Goal: Information Seeking & Learning: Learn about a topic

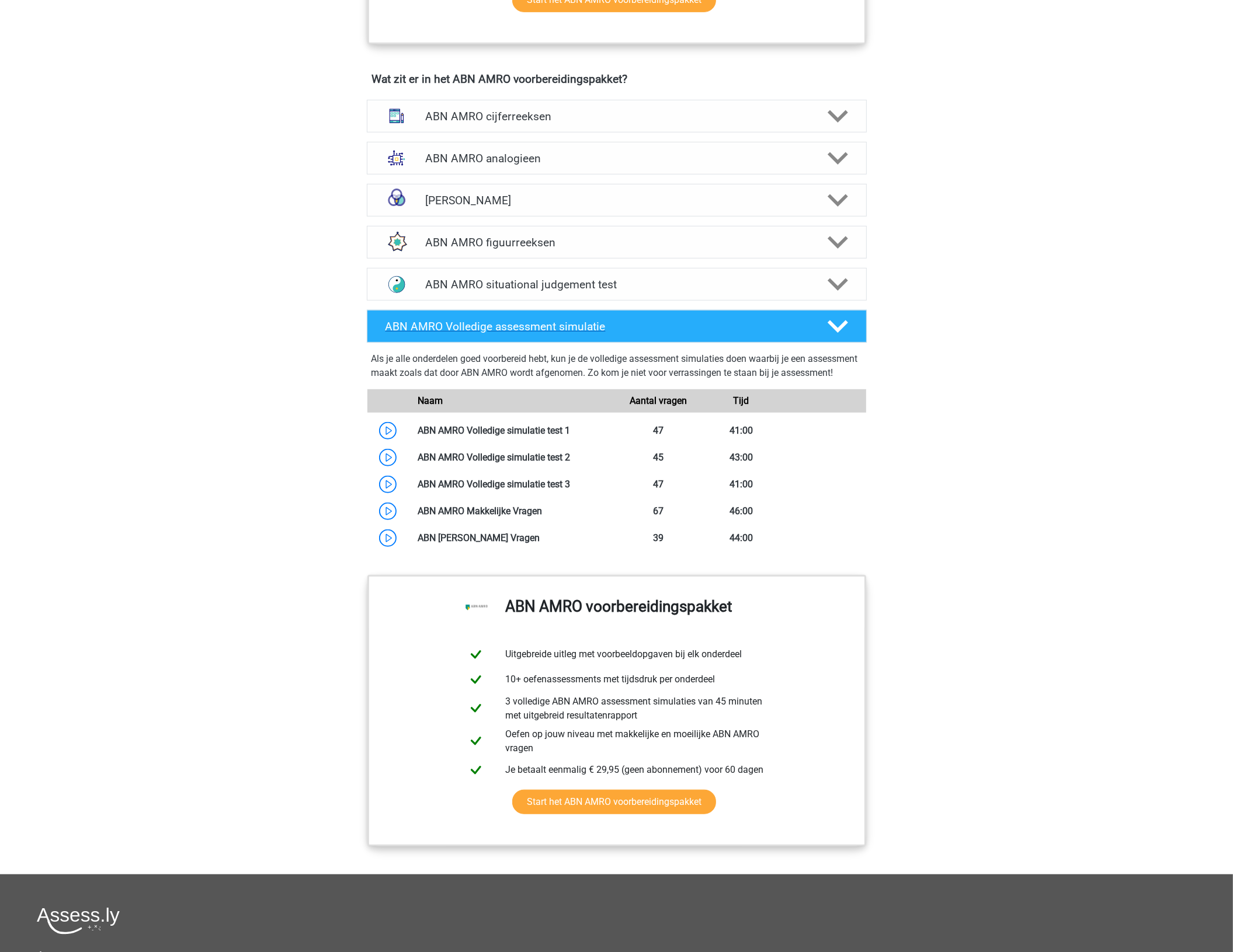
scroll to position [688, 0]
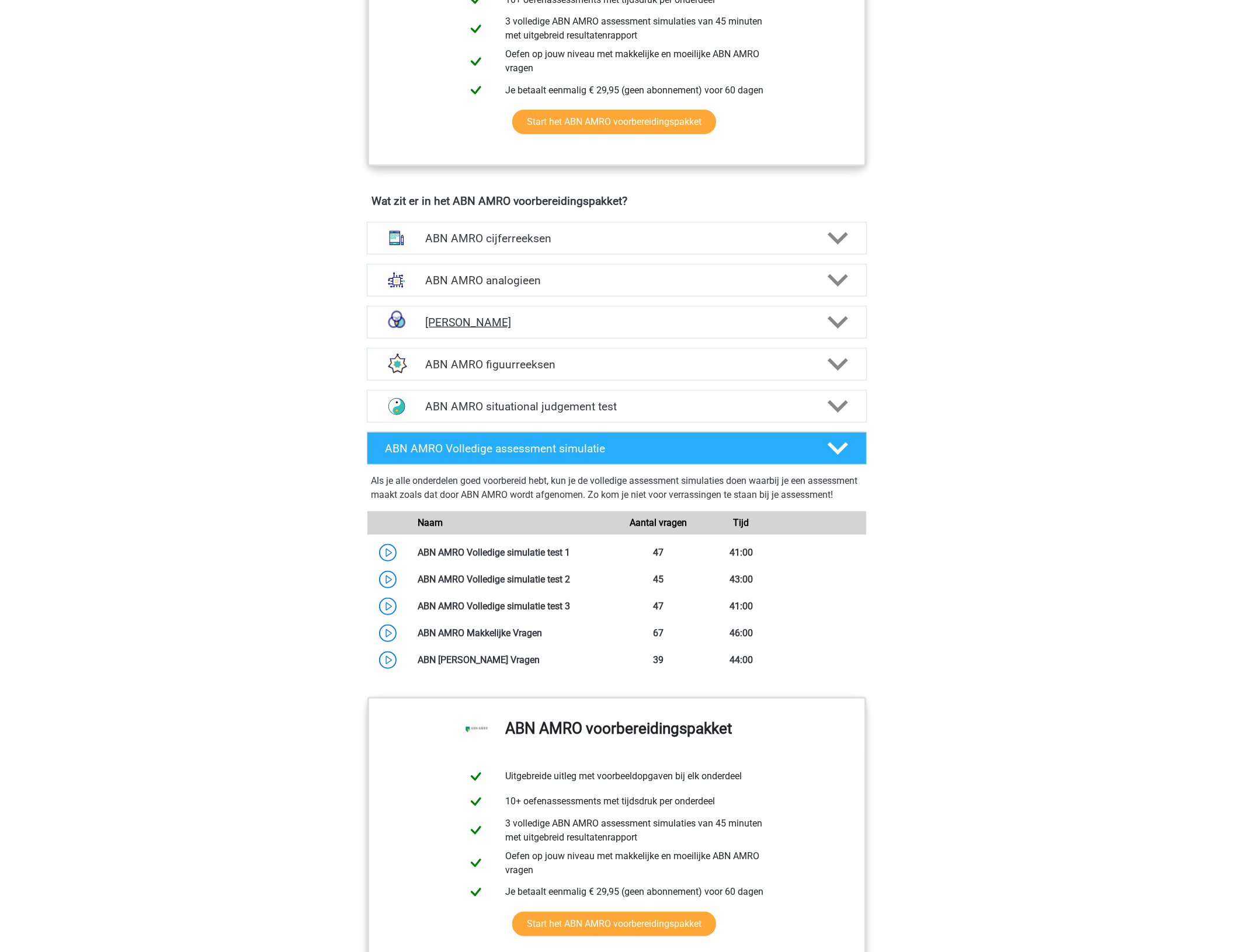
click at [535, 326] on h4 "ABN AMRO syllogismen" at bounding box center [616, 323] width 382 height 14
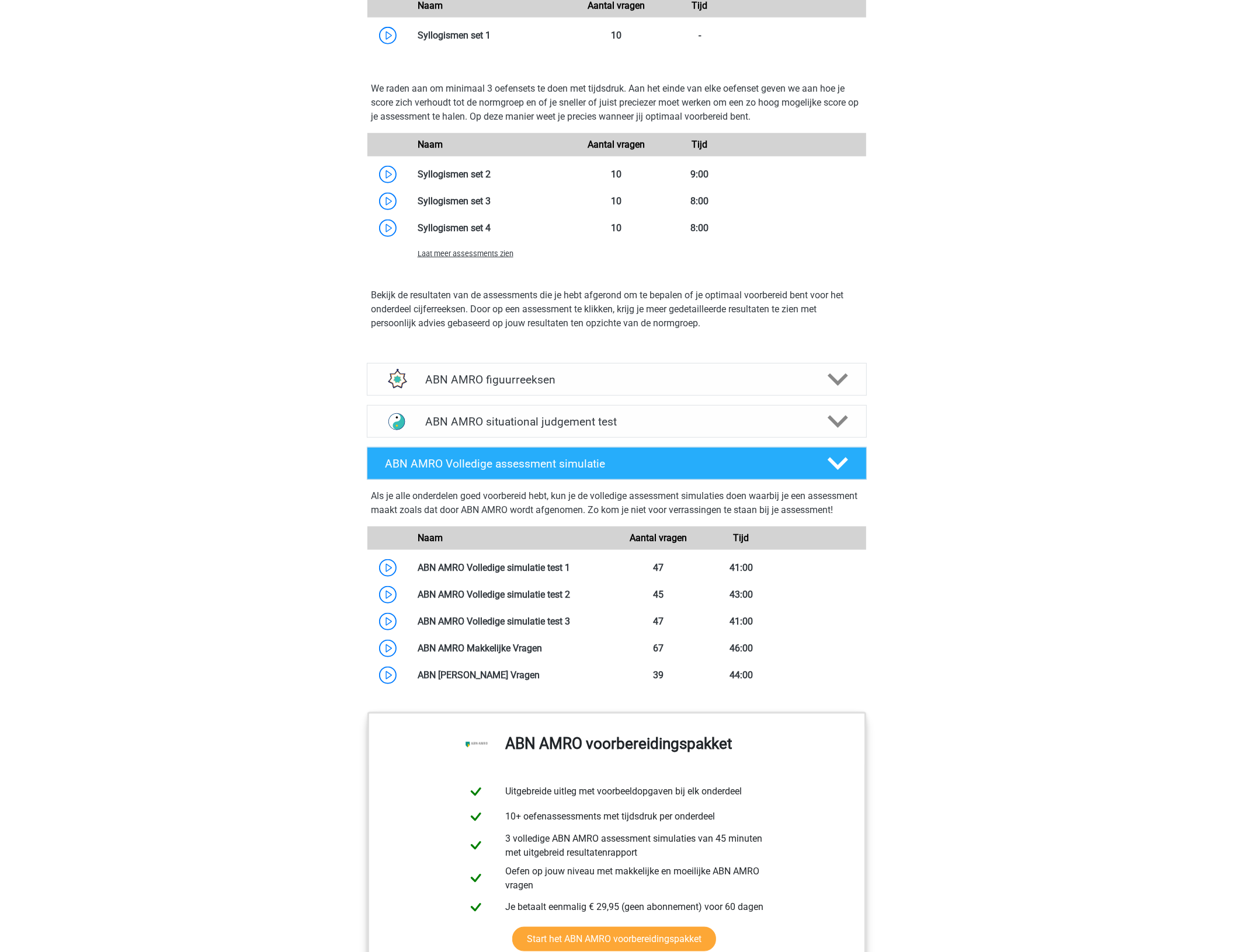
scroll to position [1174, 0]
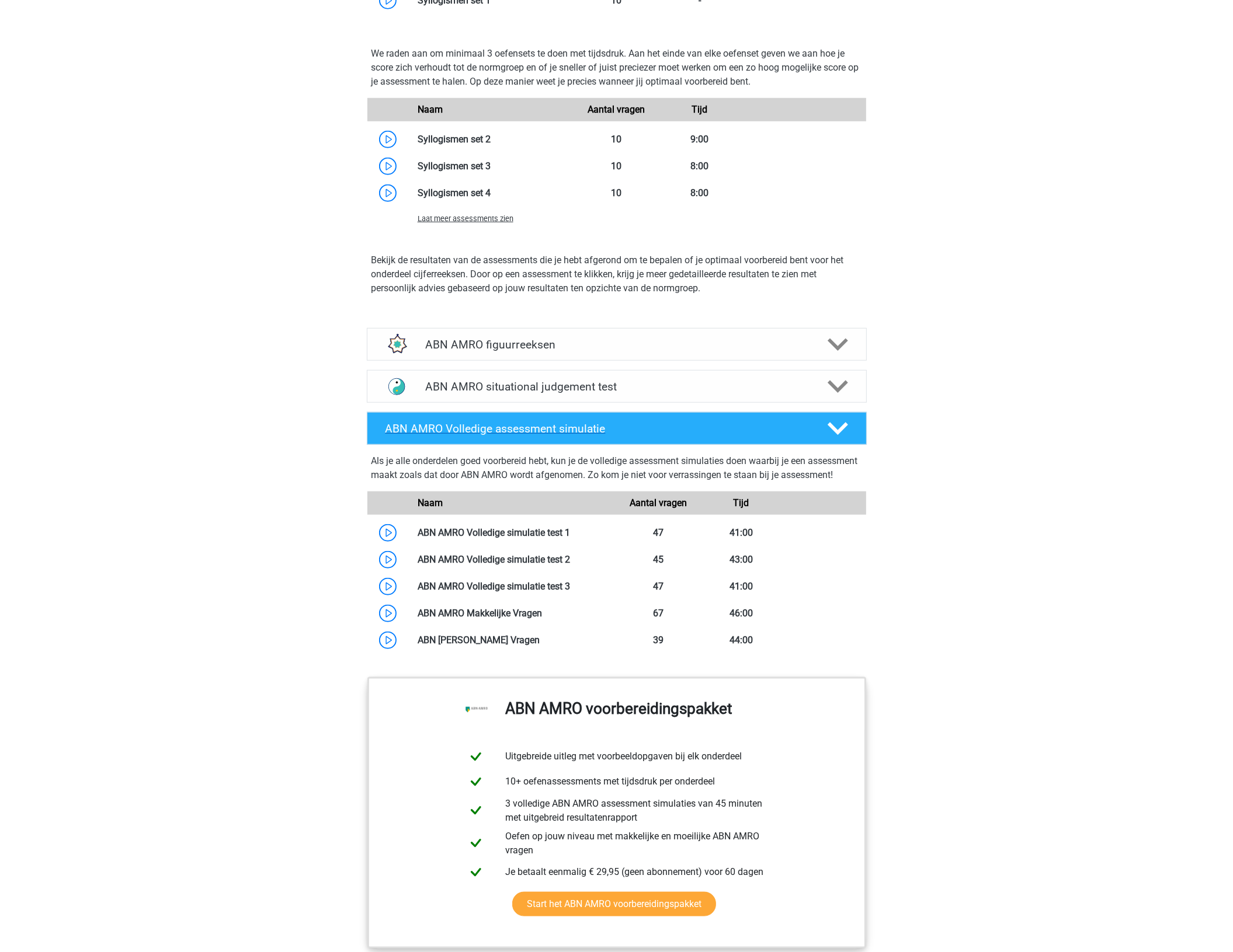
click at [749, 436] on h4 "ABN AMRO Volledige assessment simulatie" at bounding box center [597, 429] width 423 height 14
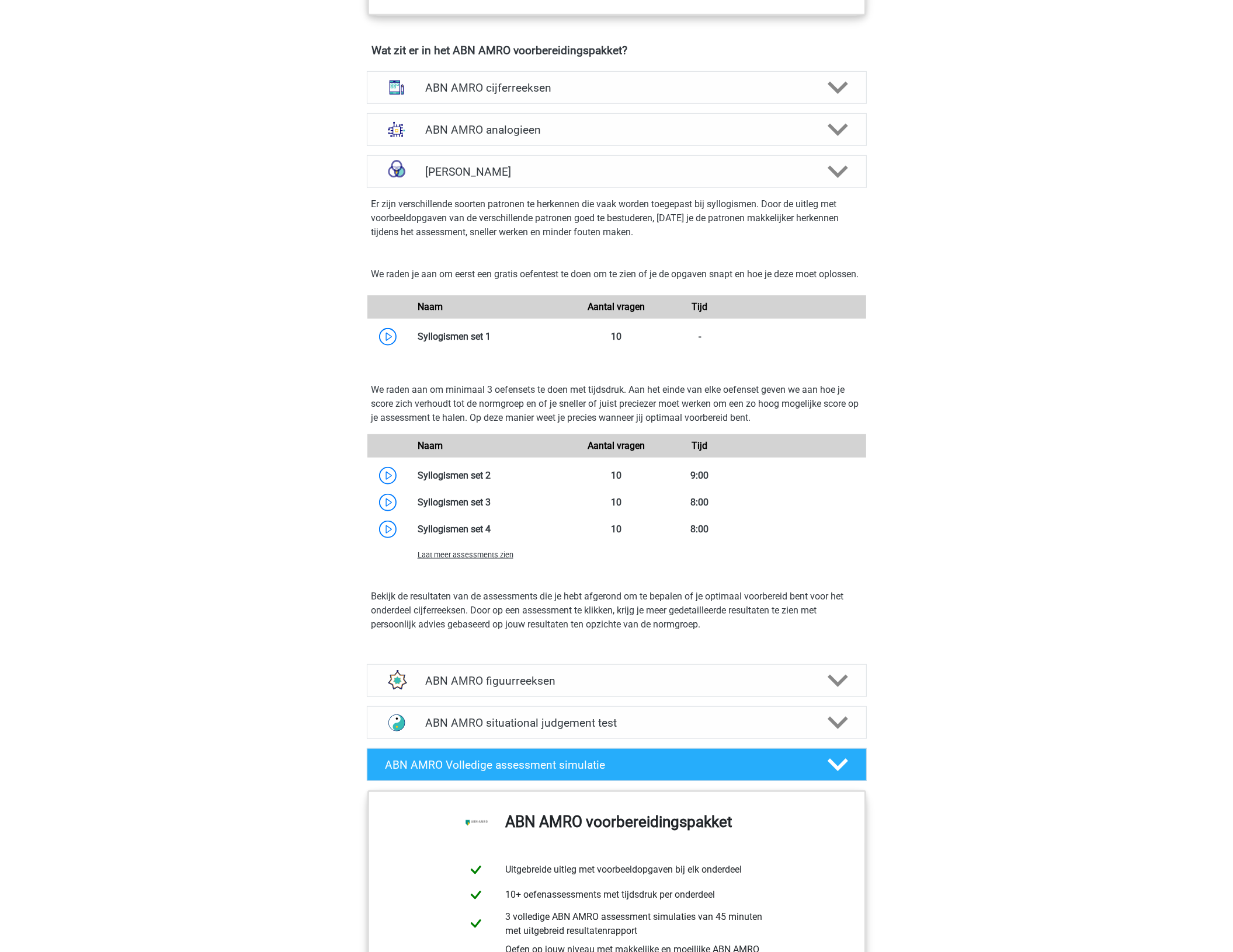
scroll to position [688, 0]
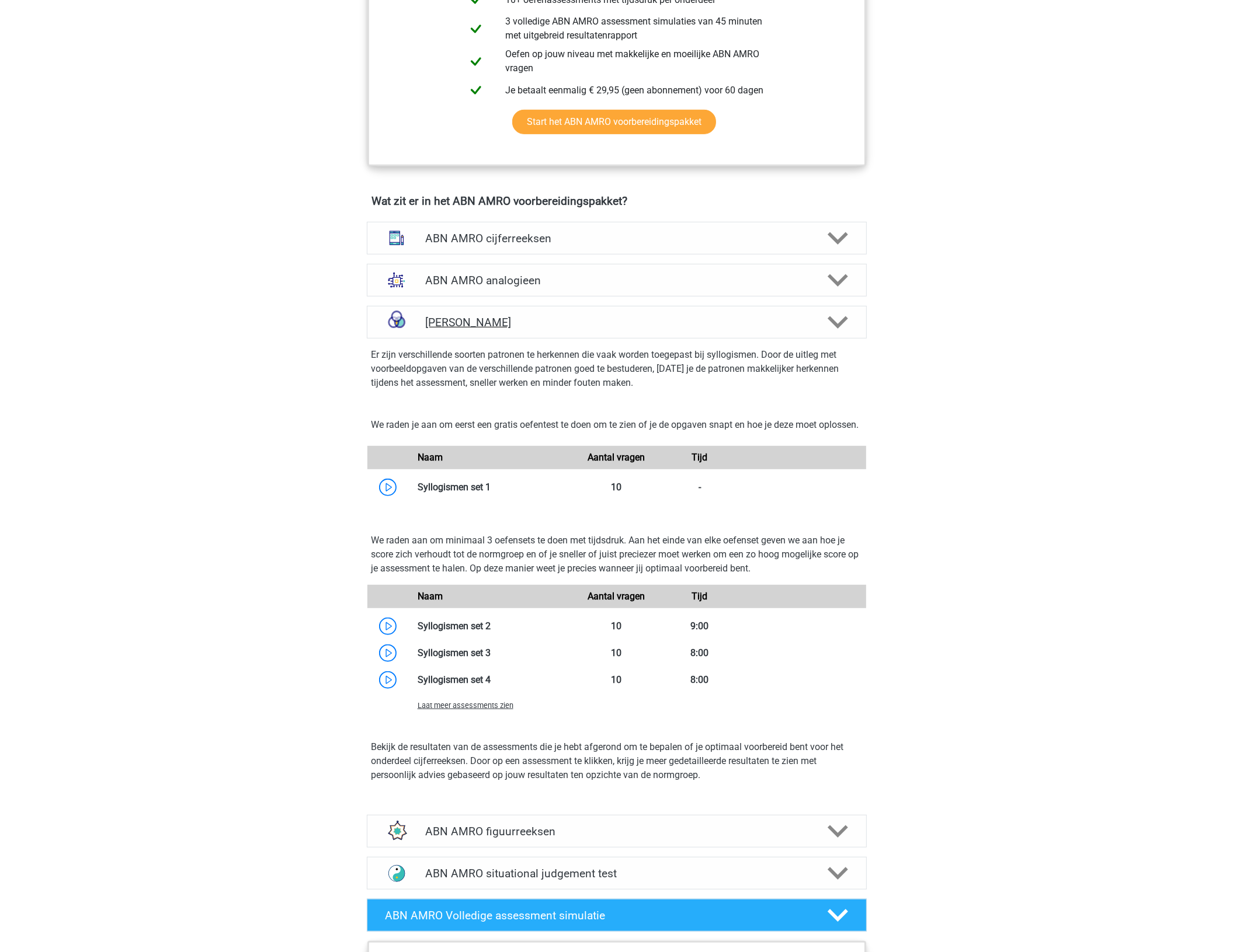
click at [575, 328] on div "ABN AMRO syllogismen" at bounding box center [616, 323] width 500 height 33
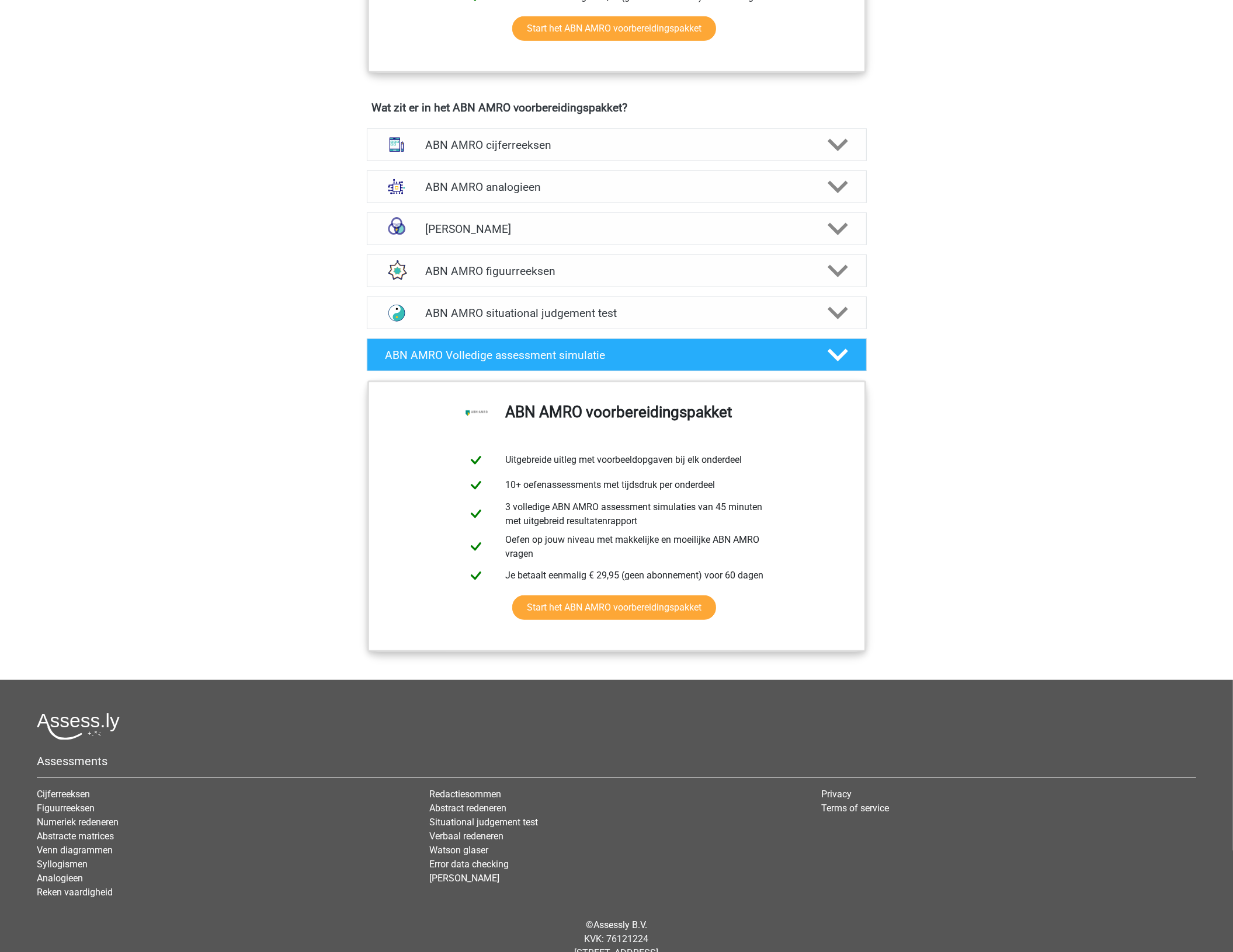
scroll to position [810, 0]
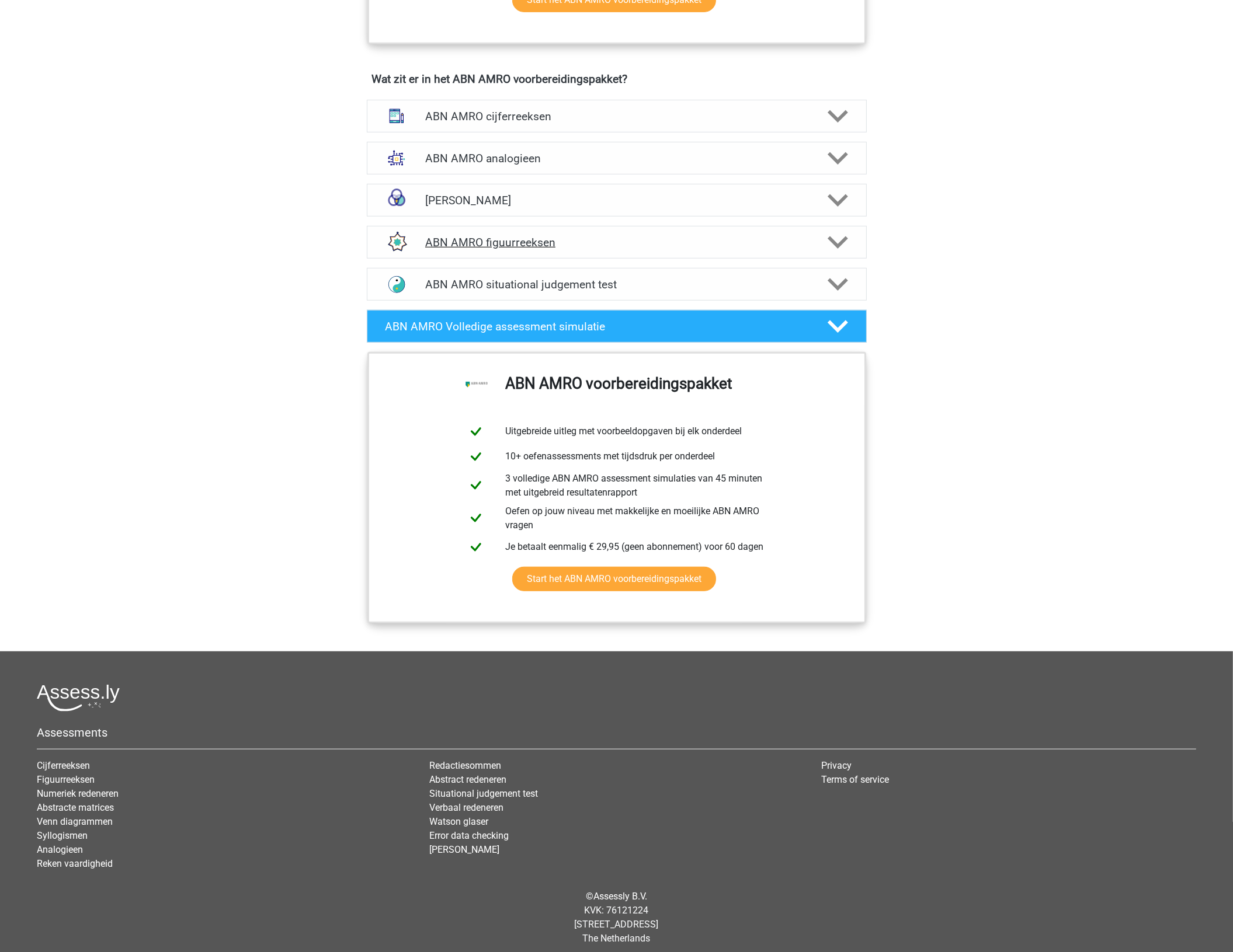
click at [585, 241] on h4 "ABN AMRO figuurreeksen" at bounding box center [616, 243] width 382 height 14
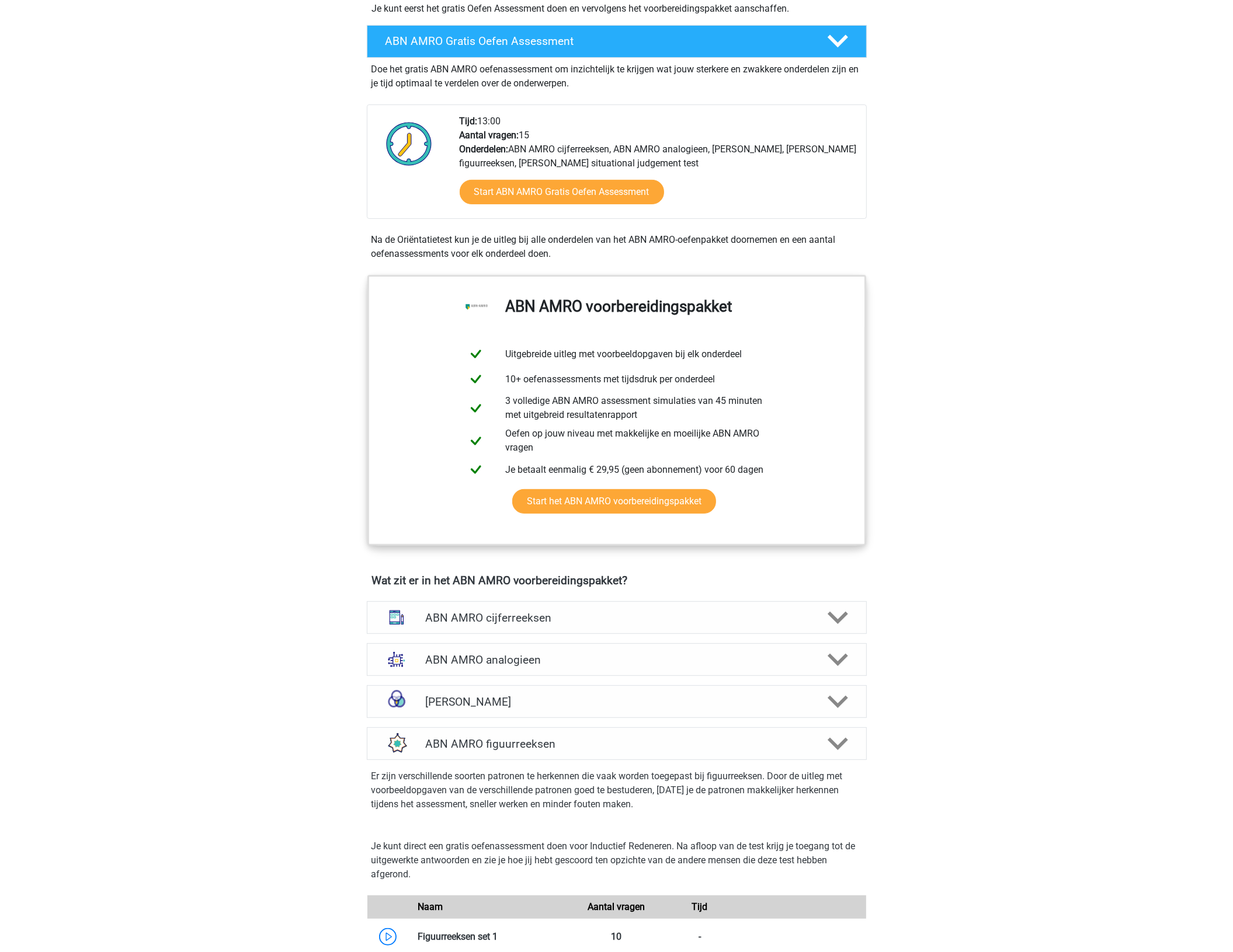
scroll to position [80, 0]
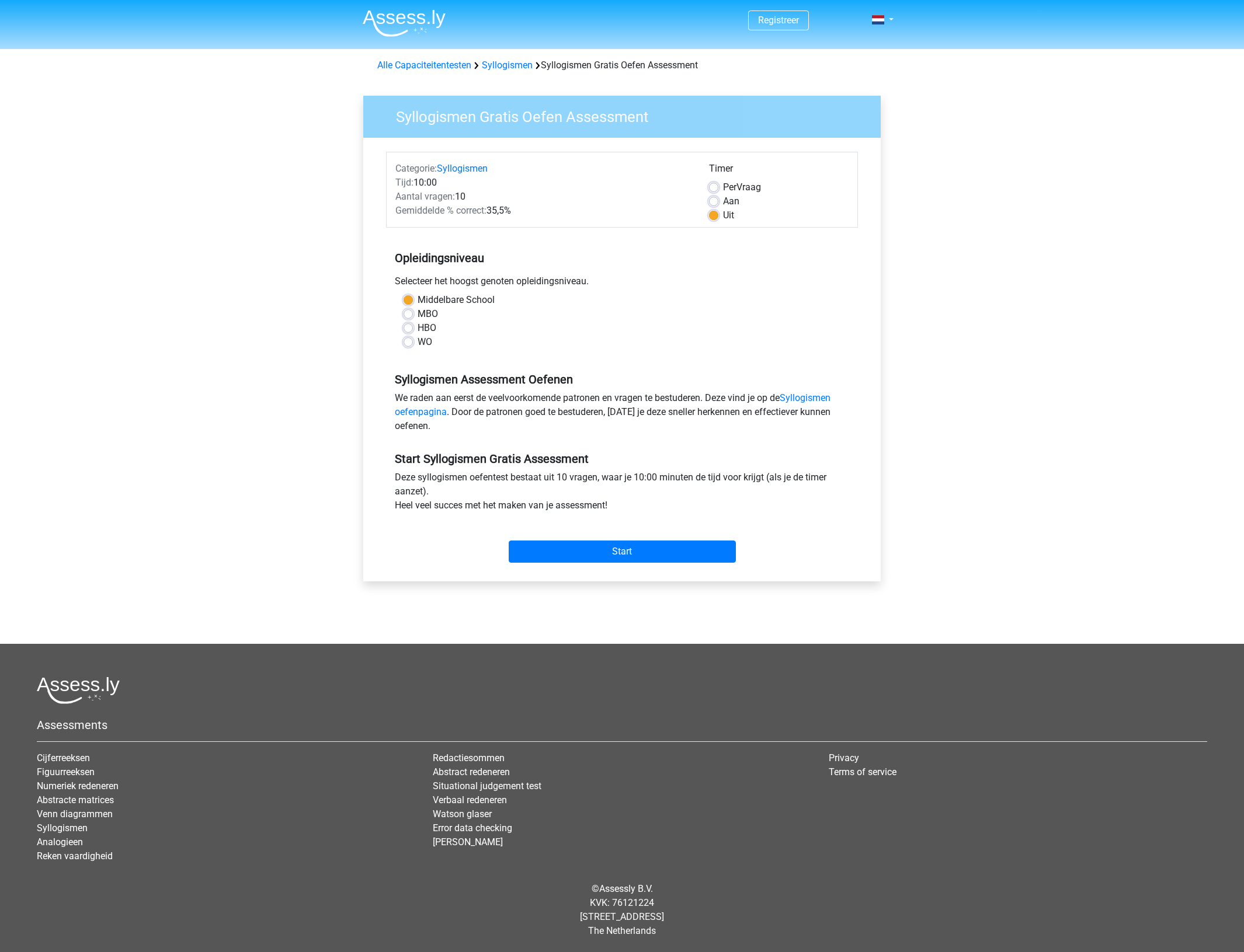
click at [417, 343] on label "WO" at bounding box center [424, 342] width 15 height 14
click at [410, 343] on input "WO" at bounding box center [408, 341] width 10 height 12
radio input "true"
click at [625, 556] on input "Start" at bounding box center [622, 552] width 227 height 22
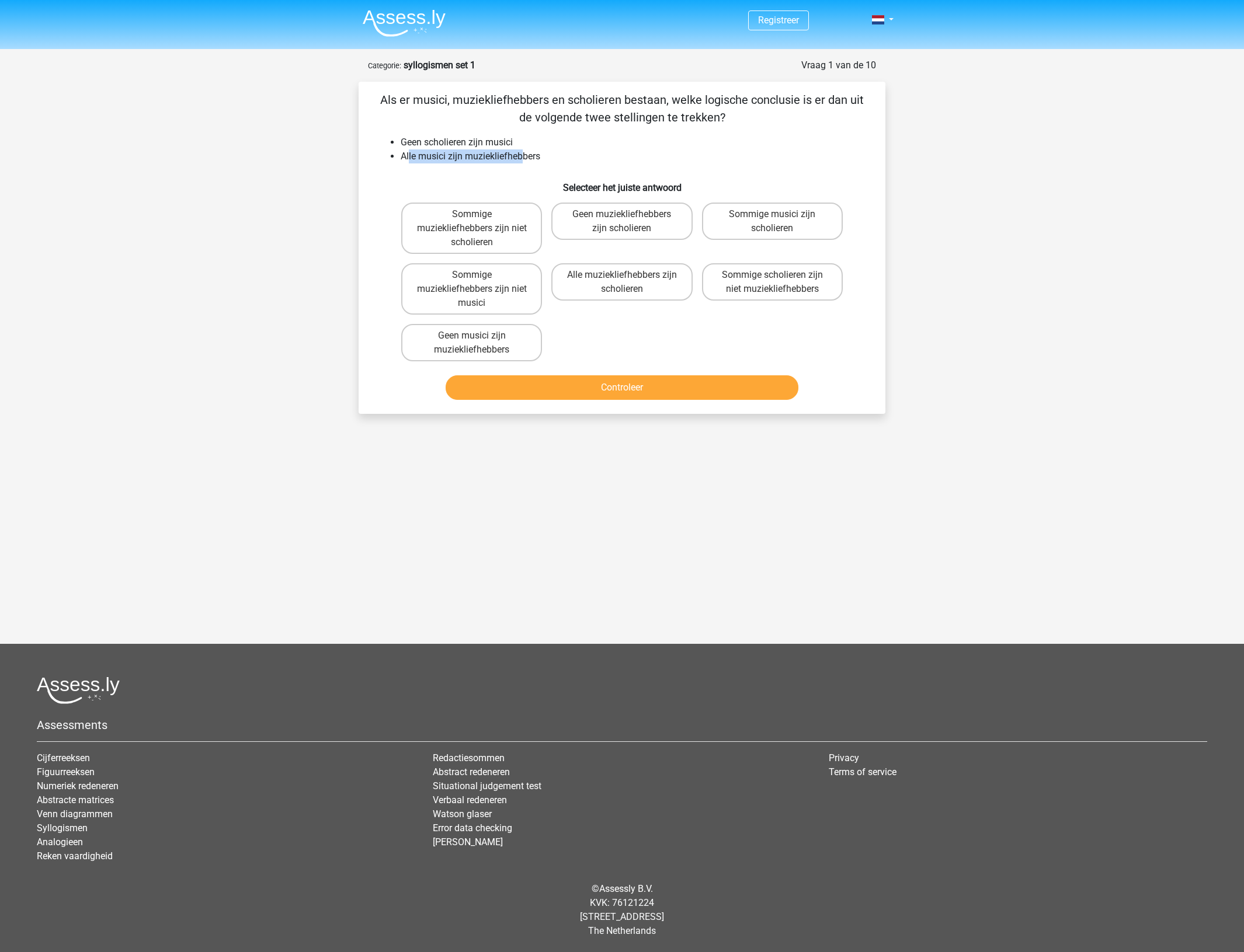
drag, startPoint x: 409, startPoint y: 154, endPoint x: 525, endPoint y: 151, distance: 116.0
click at [525, 151] on li "Alle musici zijn muziekliefhebbers" at bounding box center [634, 156] width 466 height 14
click at [540, 140] on li "Geen scholieren zijn musici" at bounding box center [634, 142] width 466 height 14
drag, startPoint x: 393, startPoint y: 103, endPoint x: 608, endPoint y: 132, distance: 216.9
click at [670, 114] on p "Als er musici, muziekliefhebbers en scholieren bestaan, welke logische conclusi…" at bounding box center [622, 108] width 489 height 35
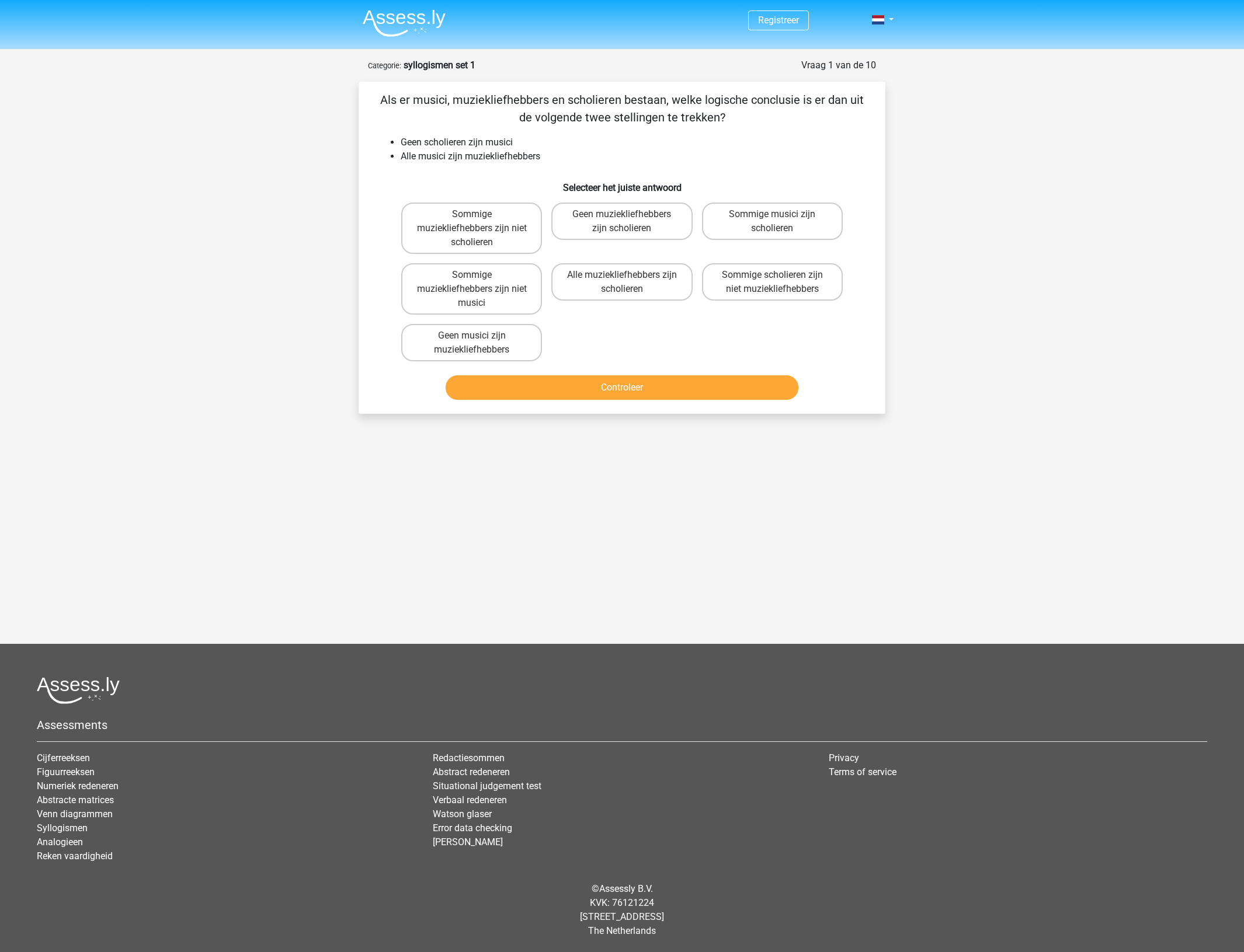
click at [506, 140] on li "Geen scholieren zijn musici" at bounding box center [634, 142] width 466 height 14
drag, startPoint x: 430, startPoint y: 145, endPoint x: 531, endPoint y: 144, distance: 101.0
click at [531, 144] on li "Geen scholieren zijn musici" at bounding box center [634, 142] width 466 height 14
click at [463, 158] on li "Alle musici zijn muziekliefhebbers" at bounding box center [634, 156] width 466 height 14
drag, startPoint x: 394, startPoint y: 159, endPoint x: 555, endPoint y: 158, distance: 161.0
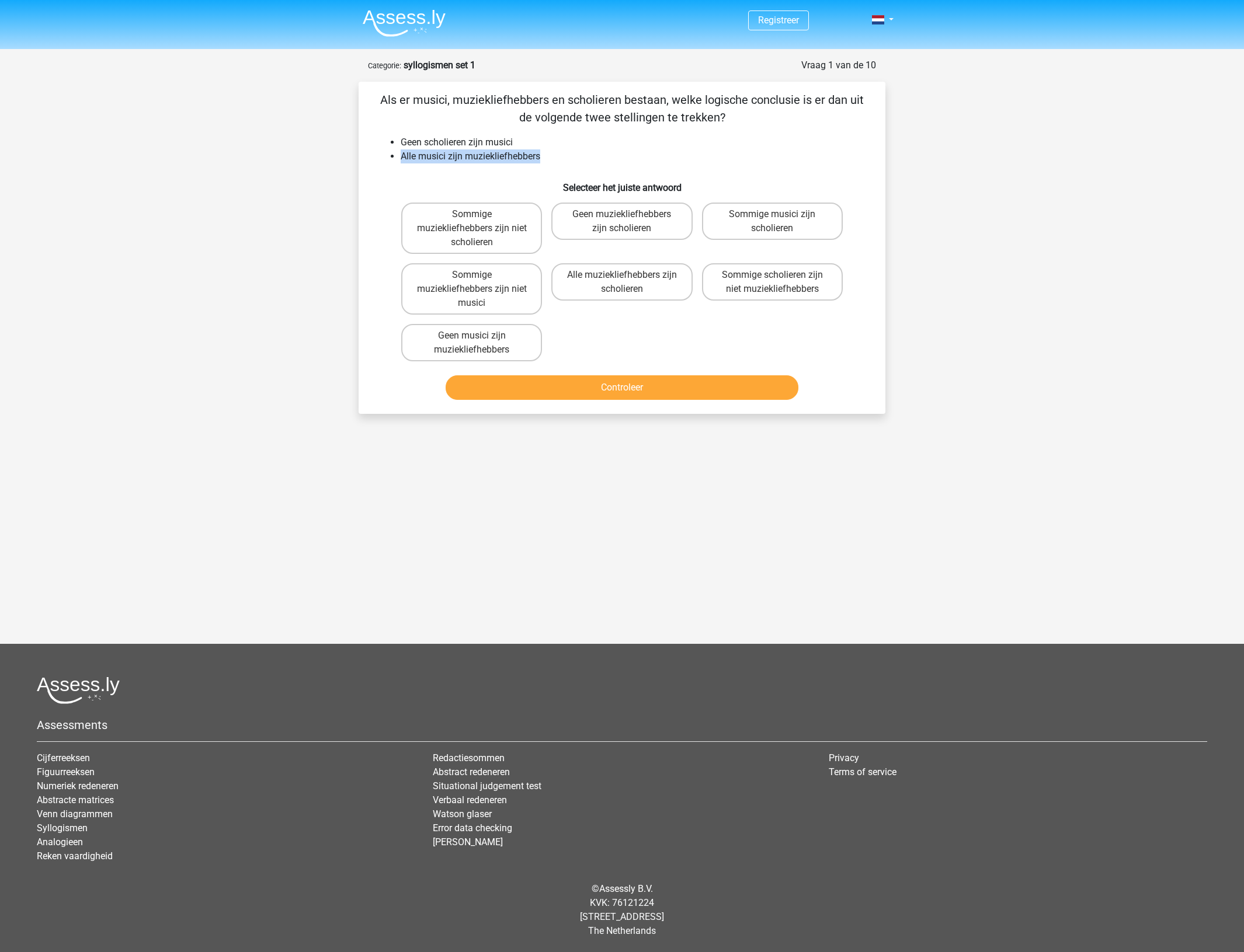
click at [555, 158] on ul "Geen scholieren zijn musici Alle musici zijn muziekliefhebbers" at bounding box center [622, 149] width 489 height 28
click at [545, 158] on li "Alle musici zijn muziekliefhebbers" at bounding box center [634, 156] width 466 height 14
click at [765, 286] on label "Sommige scholieren zijn niet muziekliefhebbers" at bounding box center [772, 282] width 140 height 37
click at [772, 283] on input "Sommige scholieren zijn niet muziekliefhebbers" at bounding box center [776, 279] width 8 height 8
radio input "true"
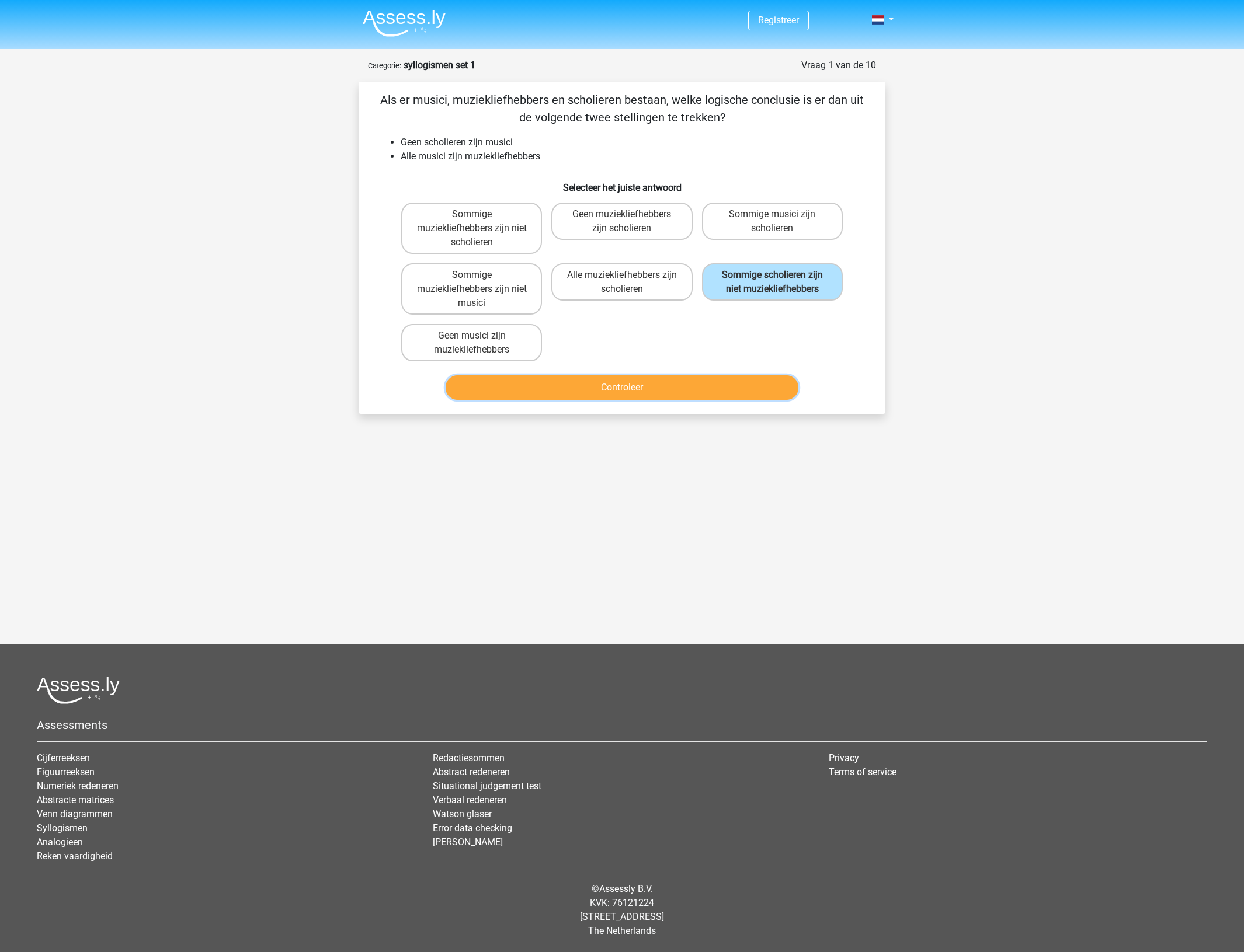
click at [699, 389] on button "Controleer" at bounding box center [622, 387] width 353 height 24
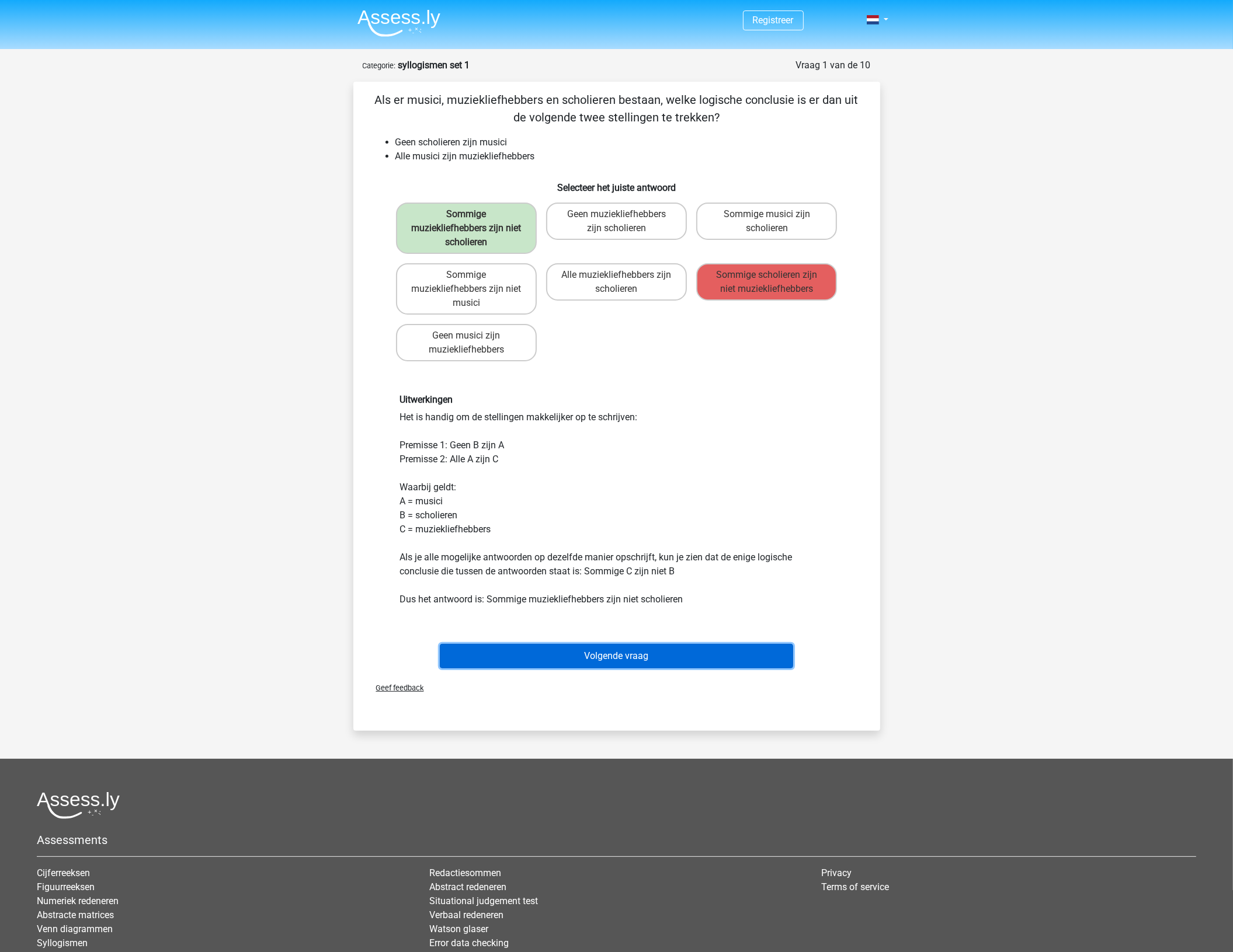
click at [652, 646] on button "Volgende vraag" at bounding box center [616, 656] width 353 height 24
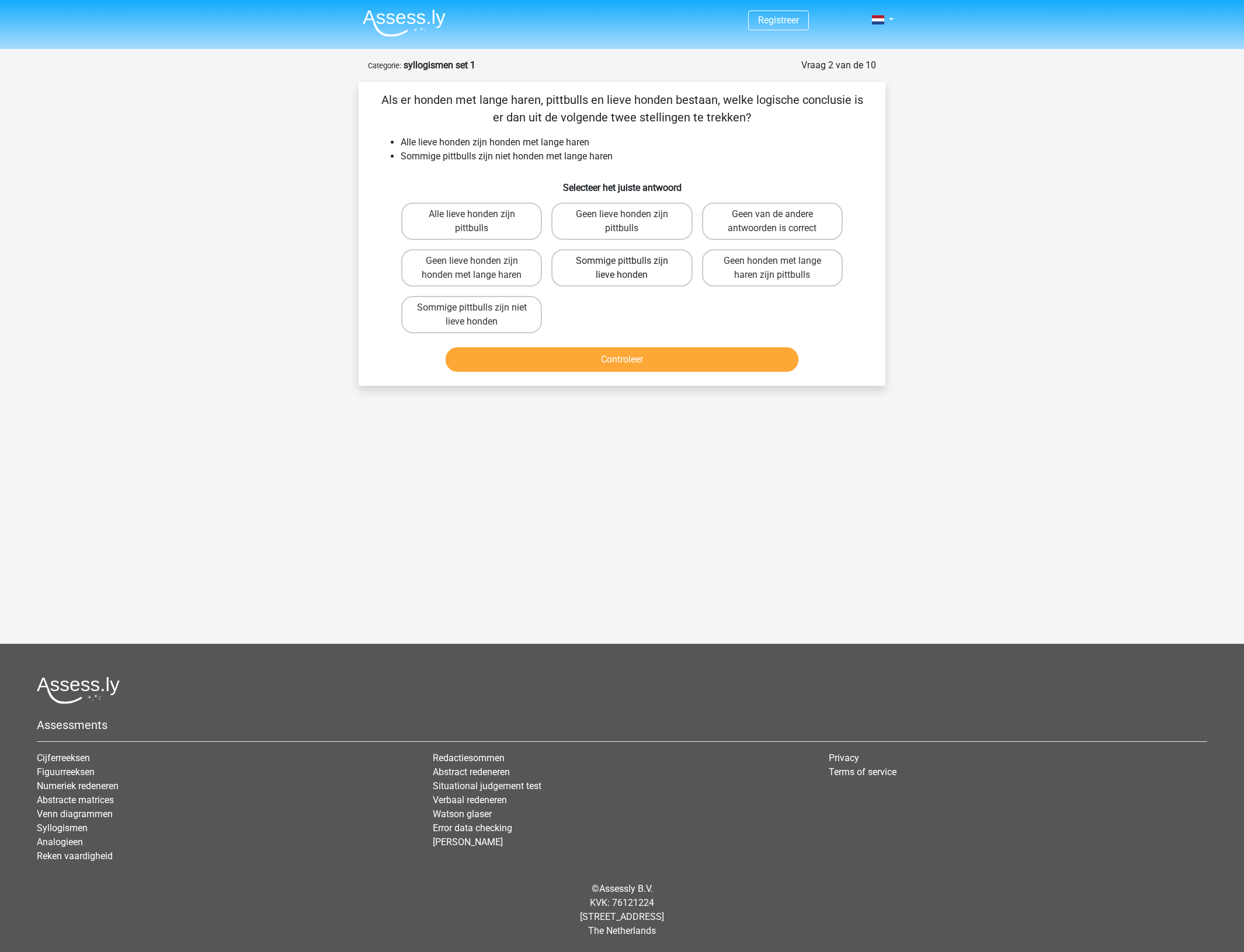
click at [643, 269] on label "Sommige pittbulls zijn lieve honden" at bounding box center [622, 268] width 140 height 37
click at [630, 269] on input "Sommige pittbulls zijn lieve honden" at bounding box center [626, 265] width 8 height 8
radio input "true"
click at [651, 364] on button "Controleer" at bounding box center [622, 359] width 353 height 24
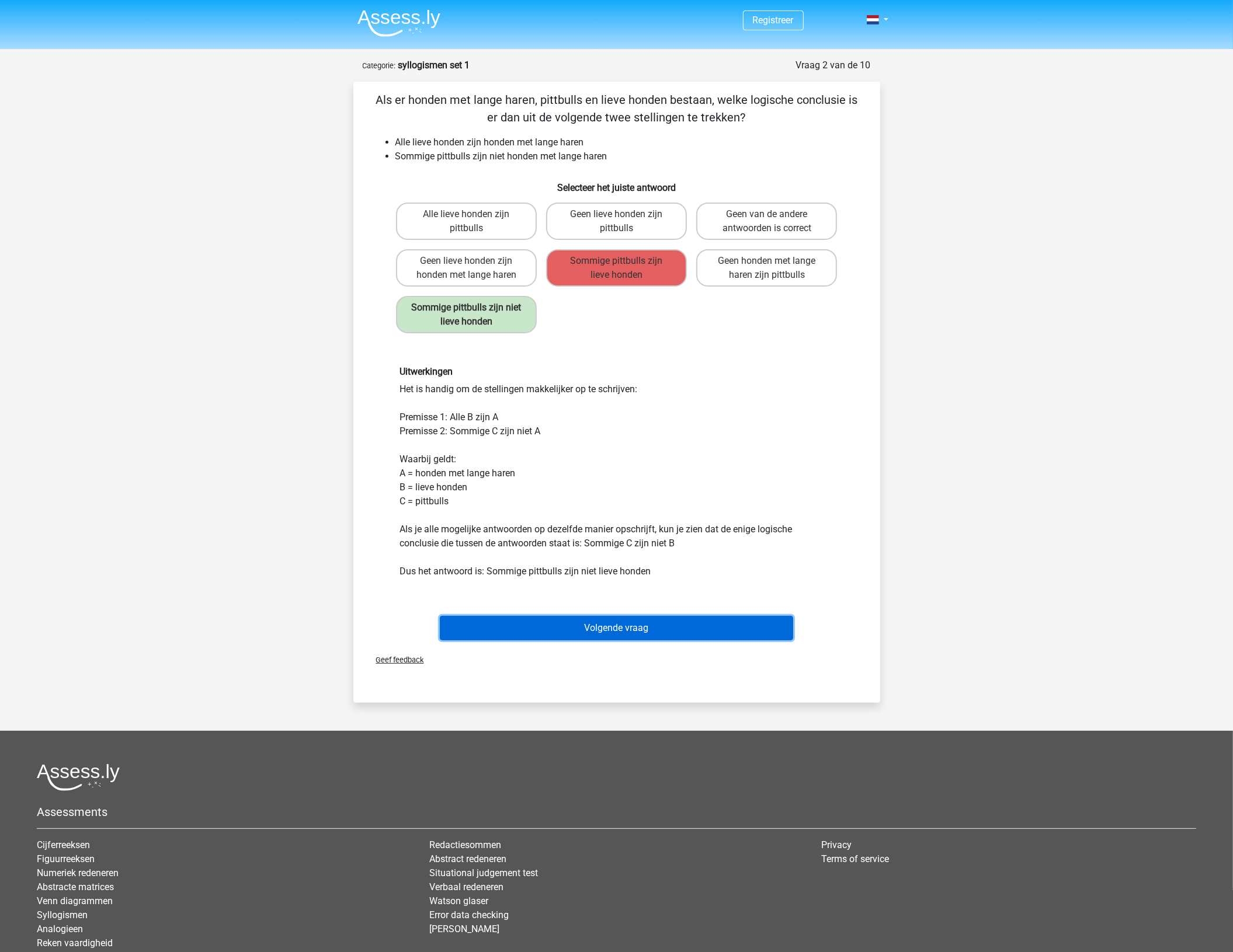
click at [560, 625] on button "Volgende vraag" at bounding box center [616, 628] width 353 height 24
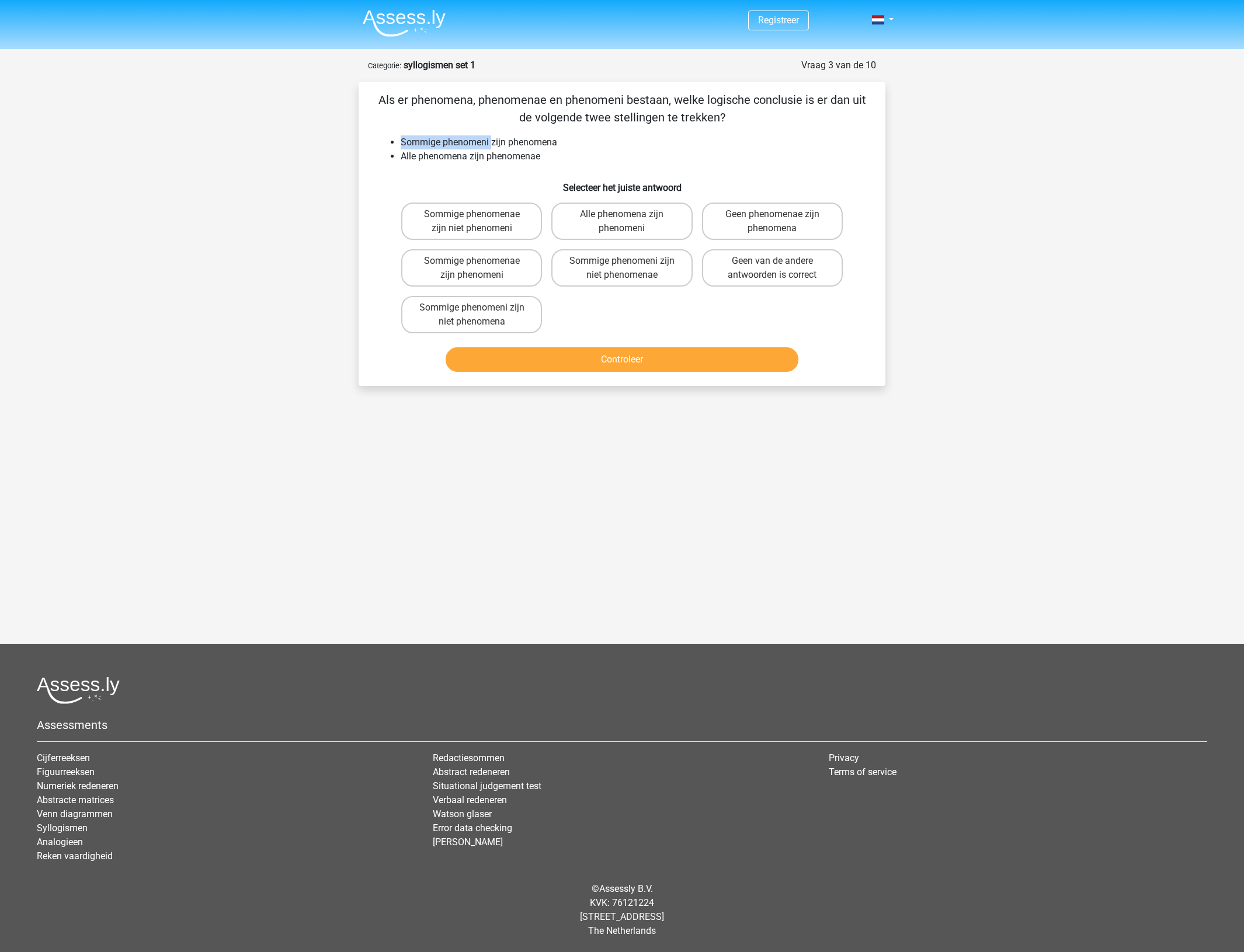
drag, startPoint x: 400, startPoint y: 145, endPoint x: 491, endPoint y: 146, distance: 91.0
click at [491, 146] on li "Sommige phenomeni zijn phenomena" at bounding box center [634, 142] width 466 height 14
click at [494, 146] on li "Sommige phenomeni zijn phenomena" at bounding box center [634, 142] width 466 height 14
drag, startPoint x: 483, startPoint y: 141, endPoint x: 517, endPoint y: 139, distance: 34.1
click at [508, 139] on li "Sommige phenomeni zijn phenomena" at bounding box center [634, 142] width 466 height 14
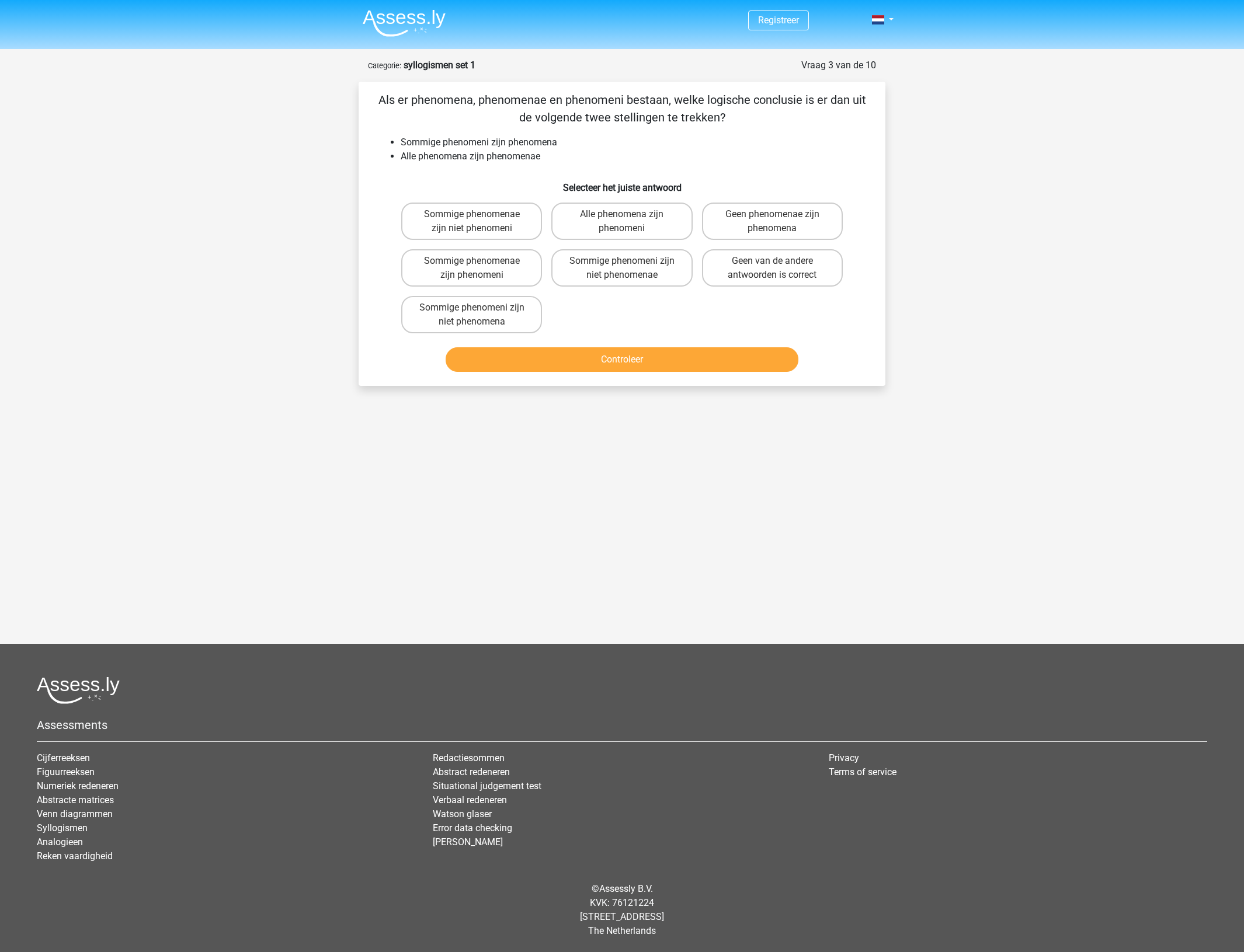
click at [532, 137] on li "Sommige phenomeni zijn phenomena" at bounding box center [634, 142] width 466 height 14
drag, startPoint x: 415, startPoint y: 161, endPoint x: 550, endPoint y: 158, distance: 135.0
click at [550, 158] on li "Alle phenomena zijn phenomenae" at bounding box center [634, 156] width 466 height 14
click at [495, 270] on label "Sommige phenomenae zijn phenomeni" at bounding box center [472, 268] width 140 height 37
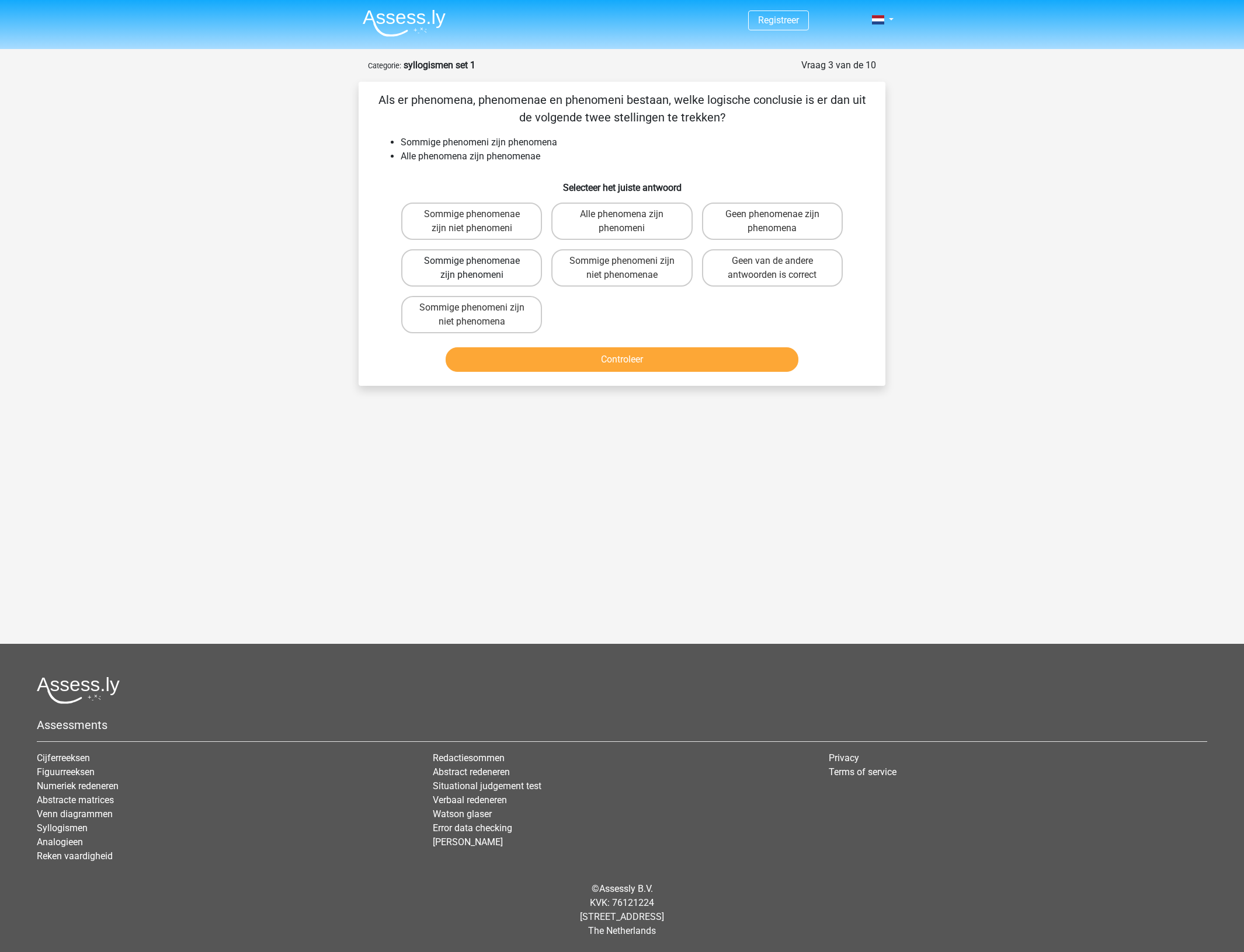
click at [480, 269] on input "Sommige phenomenae zijn phenomeni" at bounding box center [476, 265] width 8 height 8
radio input "true"
click at [534, 362] on button "Controleer" at bounding box center [622, 359] width 353 height 24
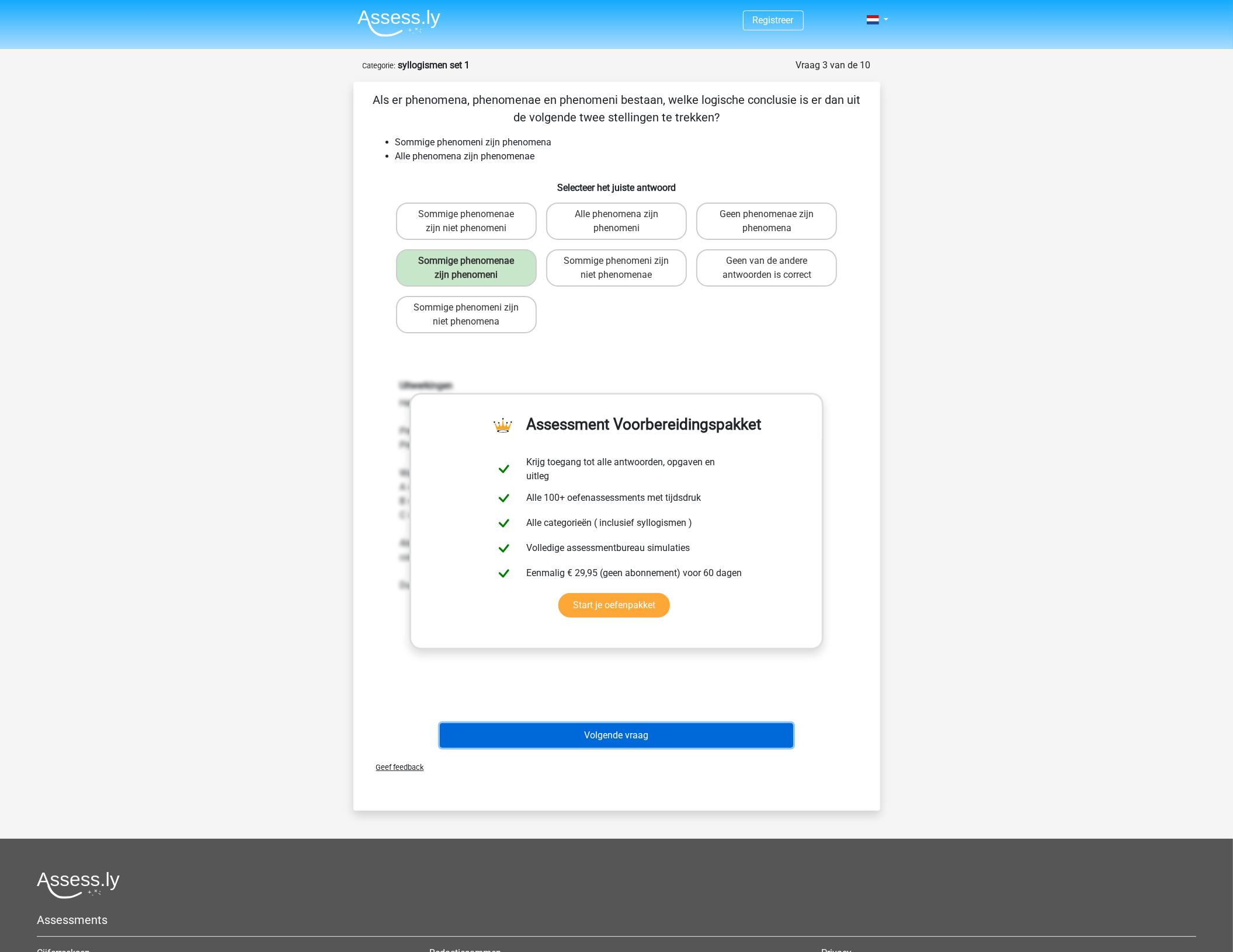
drag, startPoint x: 626, startPoint y: 736, endPoint x: 626, endPoint y: 730, distance: 6.0
click at [626, 735] on button "Volgende vraag" at bounding box center [616, 735] width 353 height 24
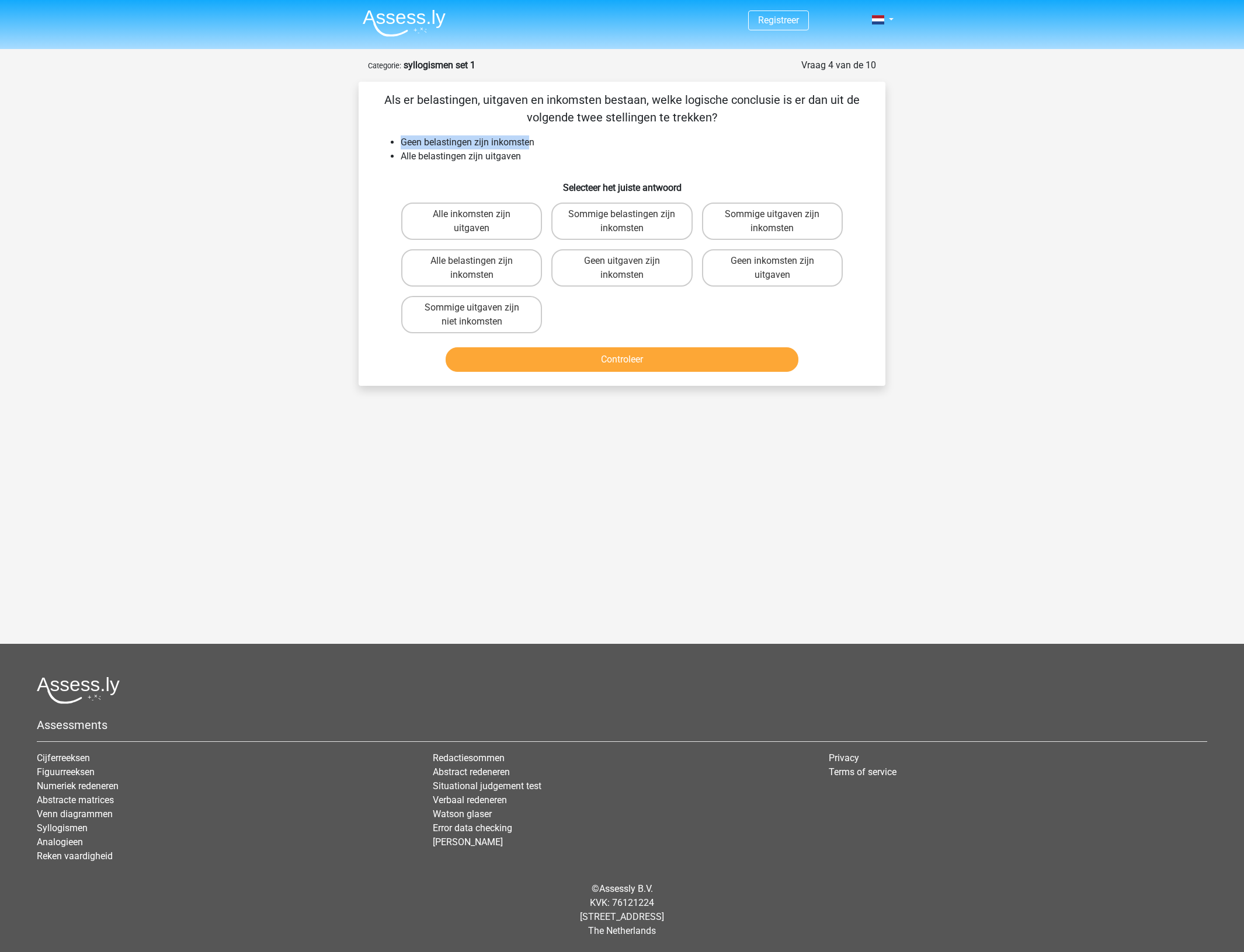
drag, startPoint x: 404, startPoint y: 143, endPoint x: 535, endPoint y: 143, distance: 131.0
click at [532, 143] on li "Geen belastingen zijn inkomsten" at bounding box center [634, 142] width 466 height 14
click at [545, 143] on li "Geen belastingen zijn inkomsten" at bounding box center [634, 142] width 466 height 14
click at [529, 156] on li "Alle belastingen zijn uitgaven" at bounding box center [634, 156] width 466 height 14
drag, startPoint x: 436, startPoint y: 162, endPoint x: 523, endPoint y: 155, distance: 87.3
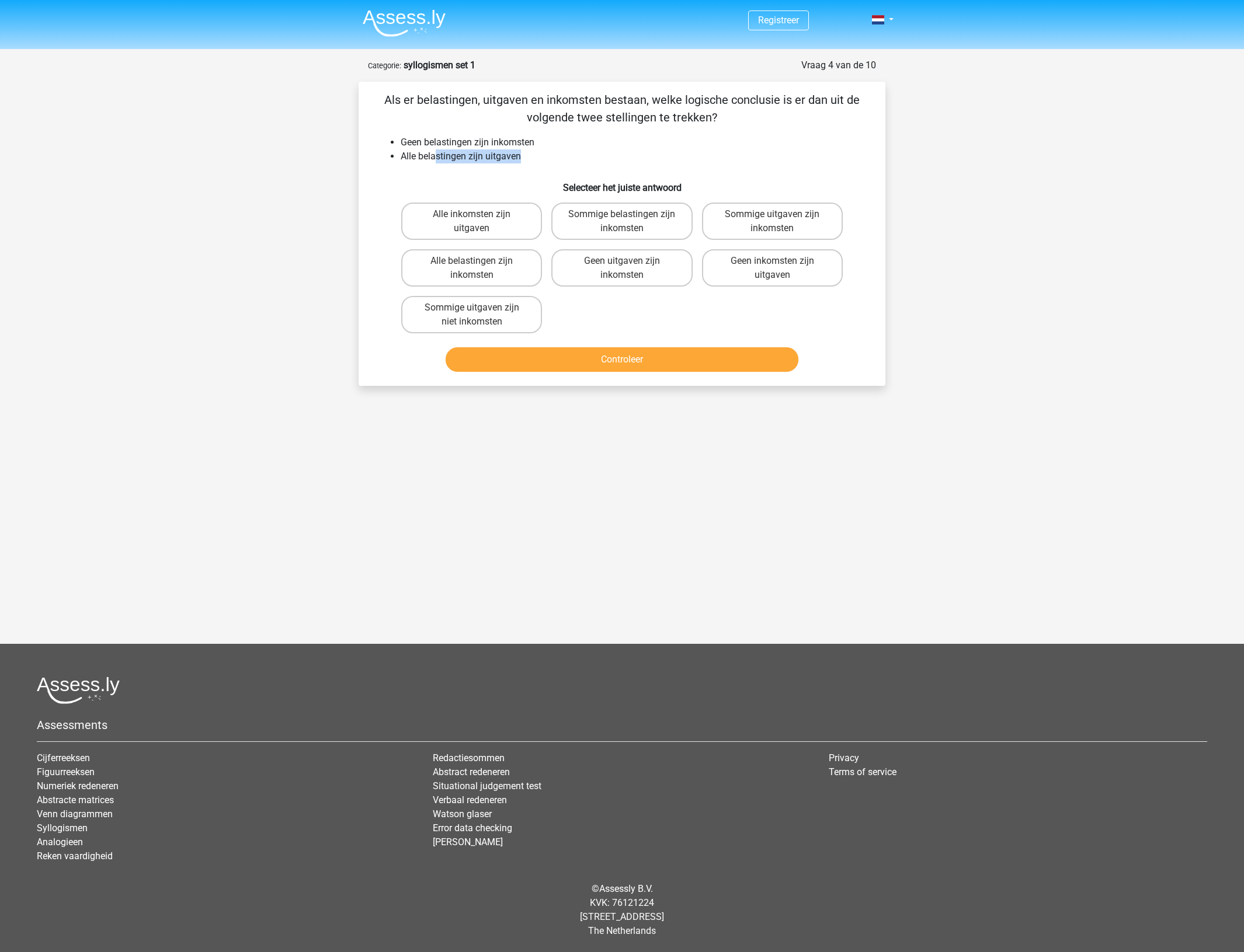
click at [523, 155] on li "Alle belastingen zijn uitgaven" at bounding box center [634, 156] width 466 height 14
click at [534, 154] on li "Alle belastingen zijn uitgaven" at bounding box center [634, 156] width 466 height 14
click at [517, 313] on label "Sommige uitgaven zijn niet inkomsten" at bounding box center [472, 315] width 140 height 37
click at [480, 313] on input "Sommige uitgaven zijn niet inkomsten" at bounding box center [476, 312] width 8 height 8
radio input "true"
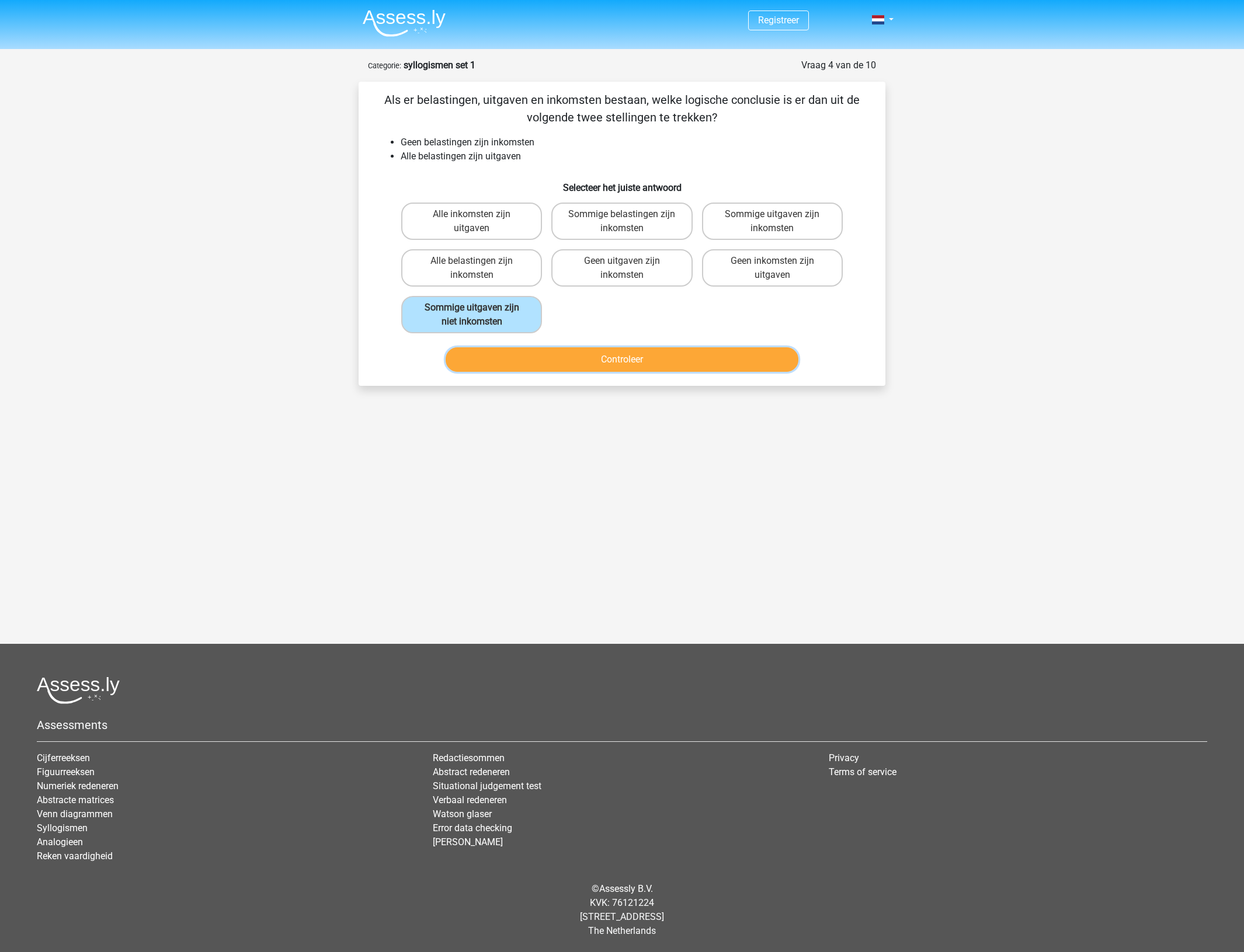
click at [517, 353] on button "Controleer" at bounding box center [622, 359] width 353 height 24
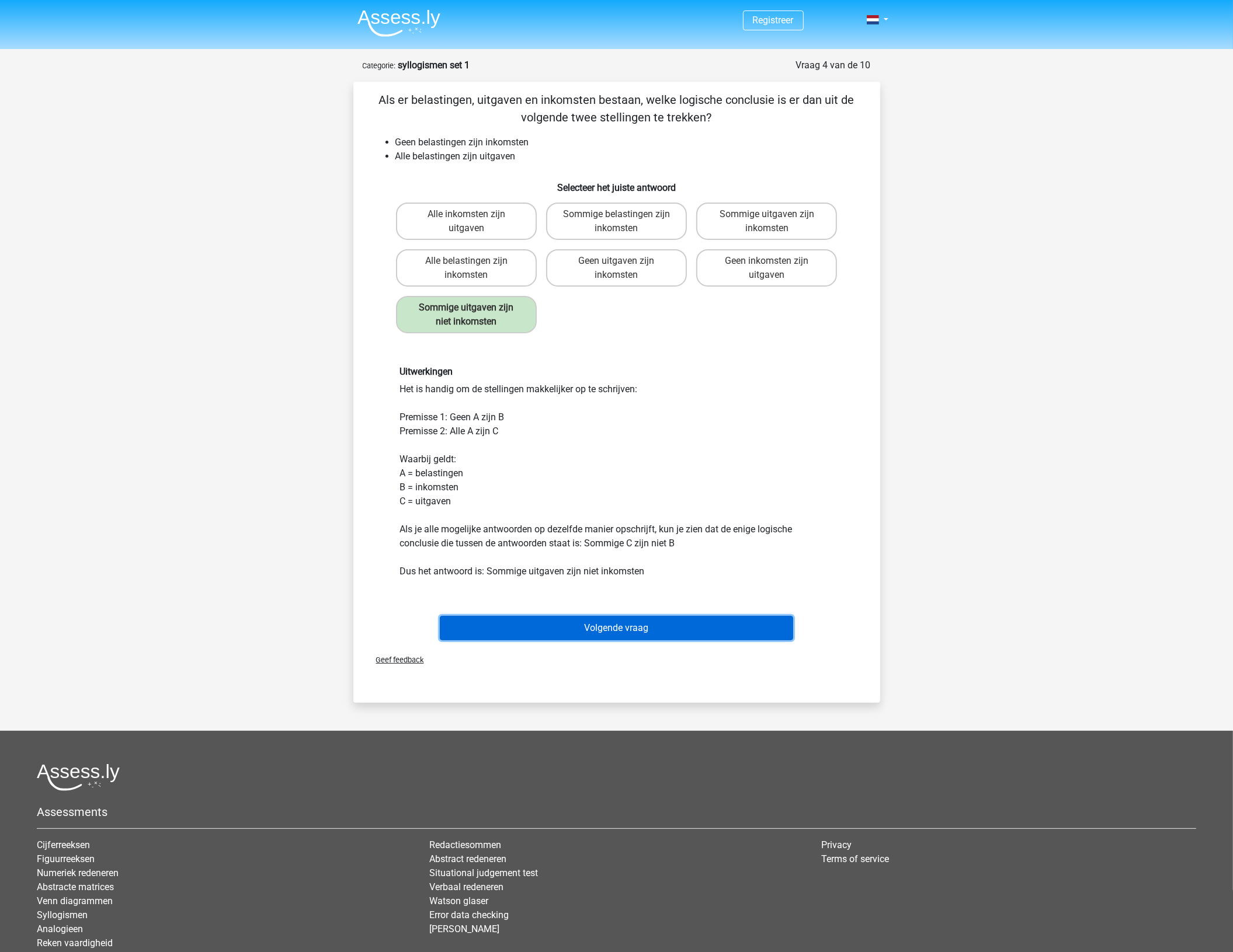
click at [588, 627] on button "Volgende vraag" at bounding box center [616, 628] width 353 height 24
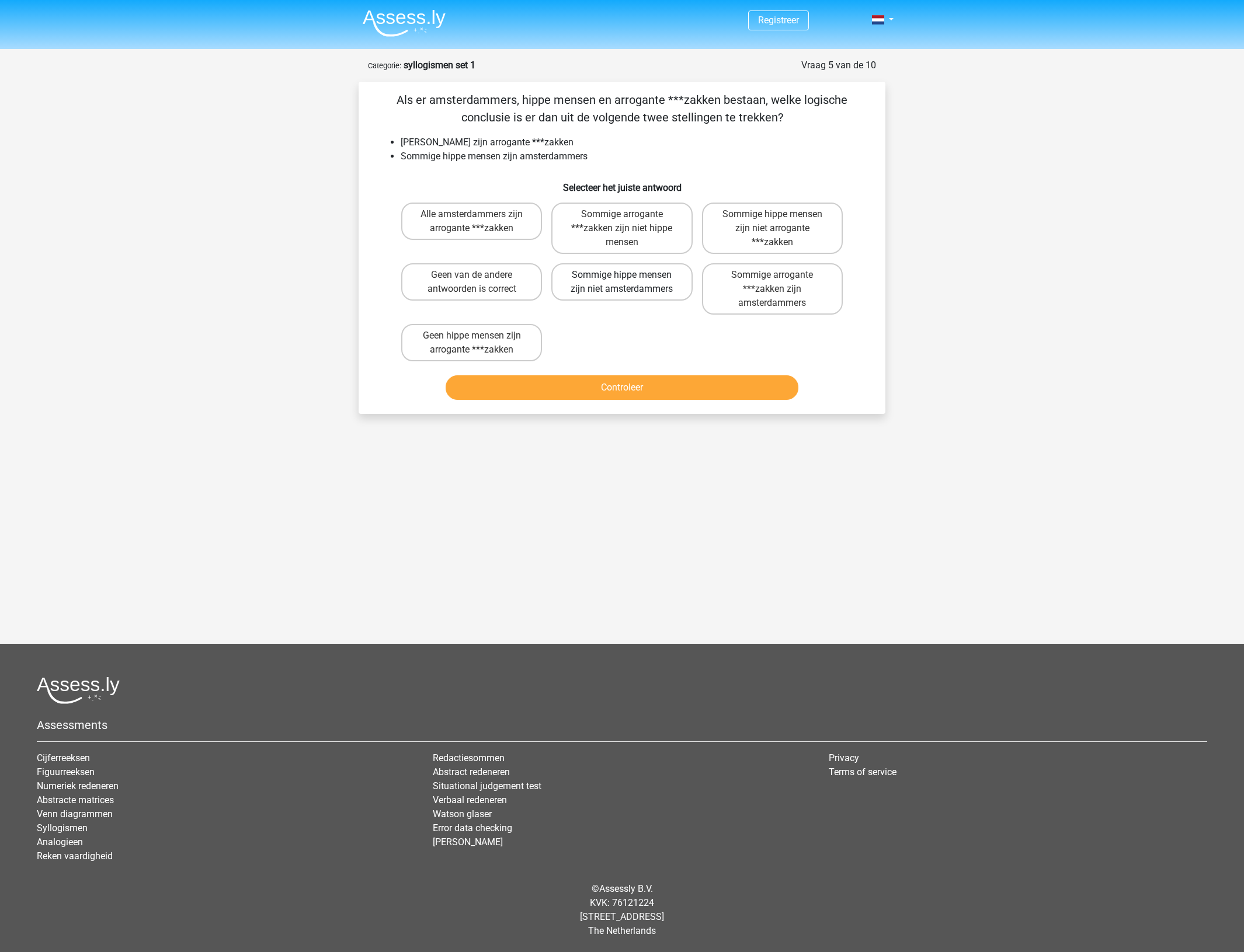
click at [655, 278] on label "Sommige hippe mensen zijn niet amsterdammers" at bounding box center [622, 282] width 140 height 37
click at [630, 278] on input "Sommige hippe mensen zijn niet amsterdammers" at bounding box center [626, 279] width 8 height 8
radio input "true"
click at [673, 395] on button "Controleer" at bounding box center [622, 387] width 353 height 24
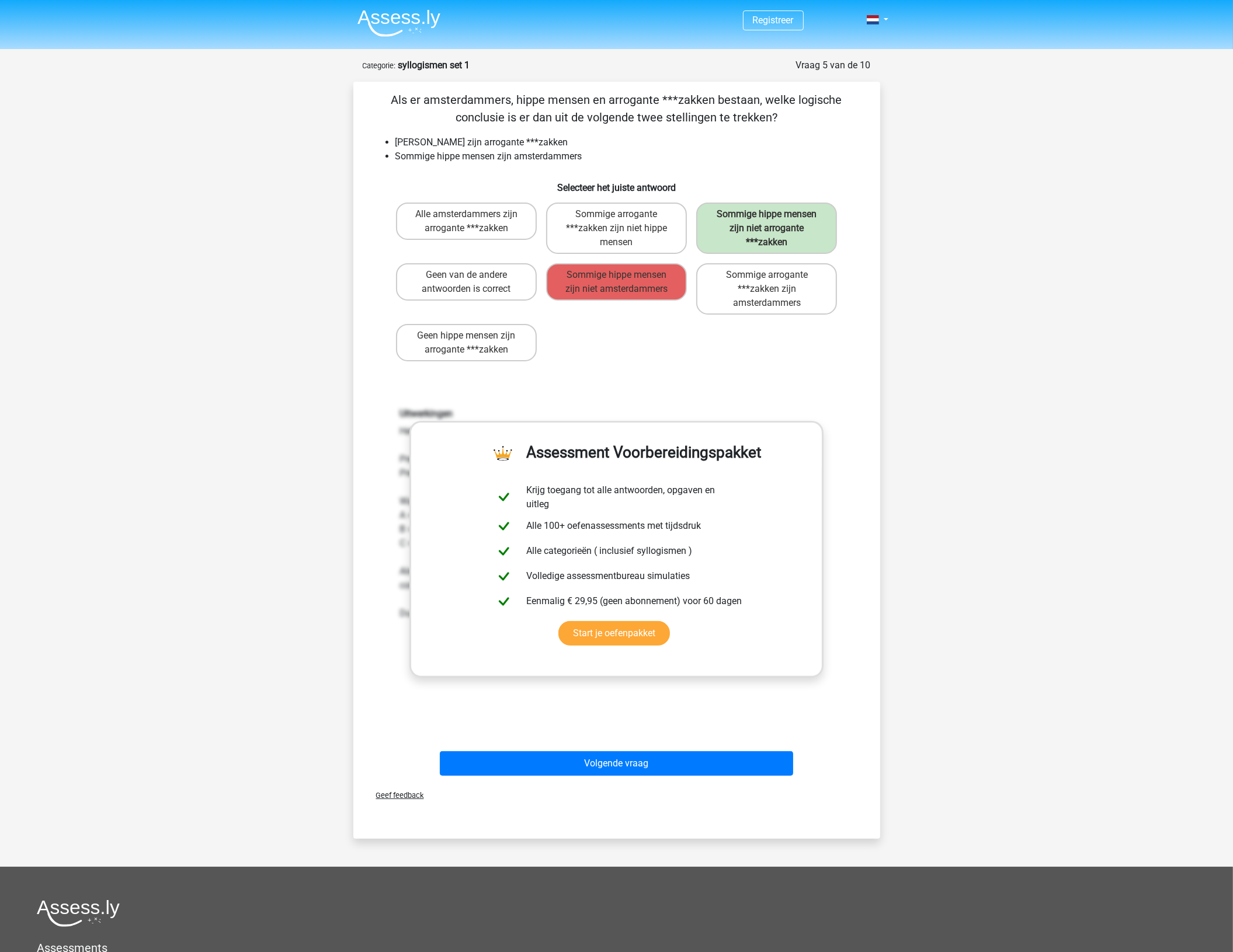
click at [630, 745] on div "Volgende vraag" at bounding box center [617, 761] width 489 height 39
click at [632, 756] on button "Volgende vraag" at bounding box center [616, 763] width 353 height 24
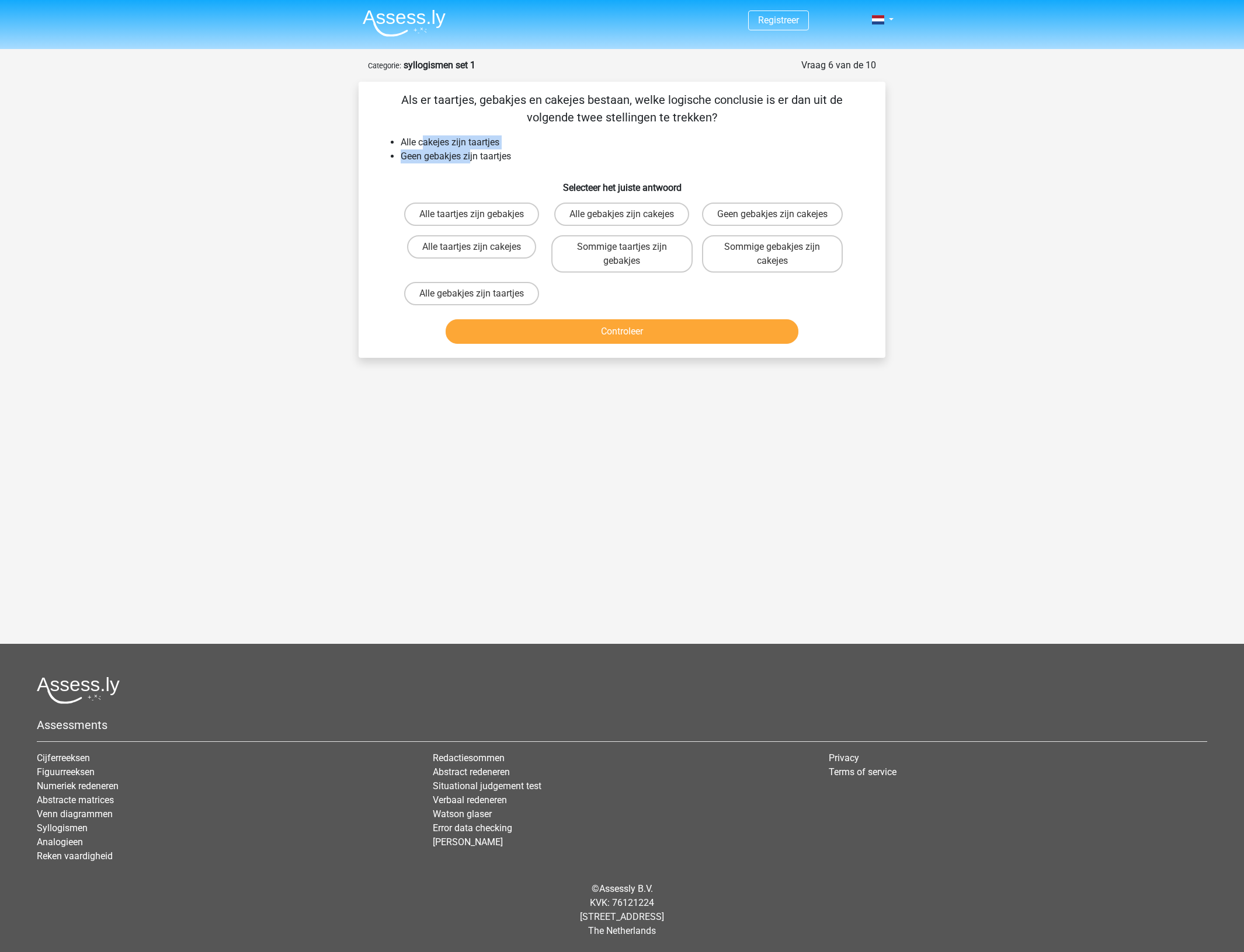
drag, startPoint x: 423, startPoint y: 140, endPoint x: 470, endPoint y: 158, distance: 50.3
click at [470, 158] on ul "Alle cakejes zijn taartjes Geen gebakjes zijn taartjes" at bounding box center [622, 149] width 489 height 28
click at [476, 146] on li "Alle cakejes zijn taartjes" at bounding box center [634, 142] width 466 height 14
drag, startPoint x: 470, startPoint y: 158, endPoint x: 447, endPoint y: 170, distance: 25.9
click at [469, 158] on li "Geen gebakjes zijn taartjes" at bounding box center [634, 156] width 466 height 14
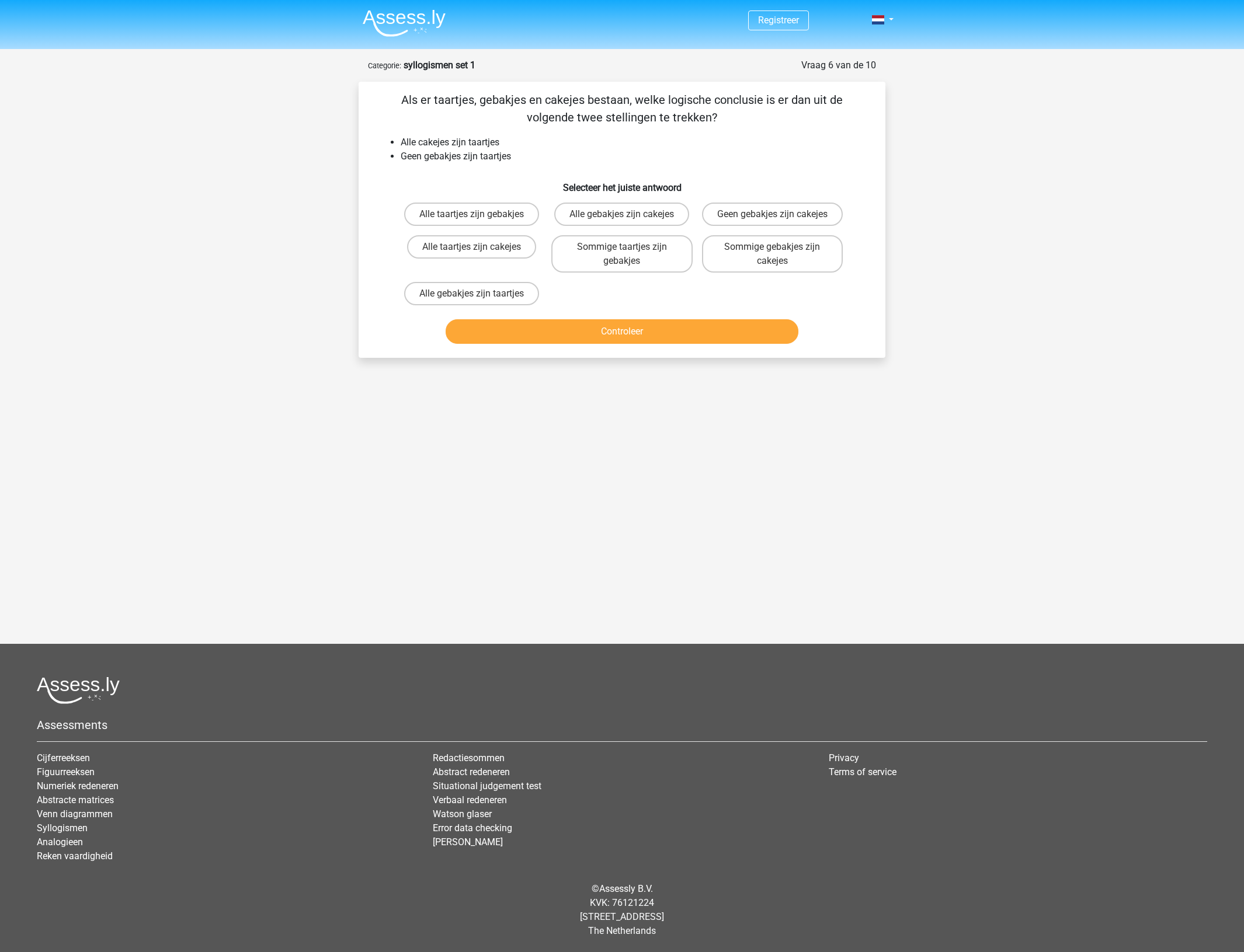
click at [399, 153] on ul "Alle cakejes zijn taartjes Geen gebakjes zijn taartjes" at bounding box center [622, 149] width 489 height 28
drag, startPoint x: 409, startPoint y: 157, endPoint x: 474, endPoint y: 165, distance: 65.5
click at [464, 157] on li "Geen gebakjes zijn taartjes" at bounding box center [634, 156] width 466 height 14
click at [476, 166] on div "Als er taartjes, gebakjes en cakejes bestaan, welke logische conclusie is er da…" at bounding box center [622, 219] width 518 height 257
click at [757, 211] on label "Geen gebakjes zijn cakejes" at bounding box center [772, 214] width 140 height 23
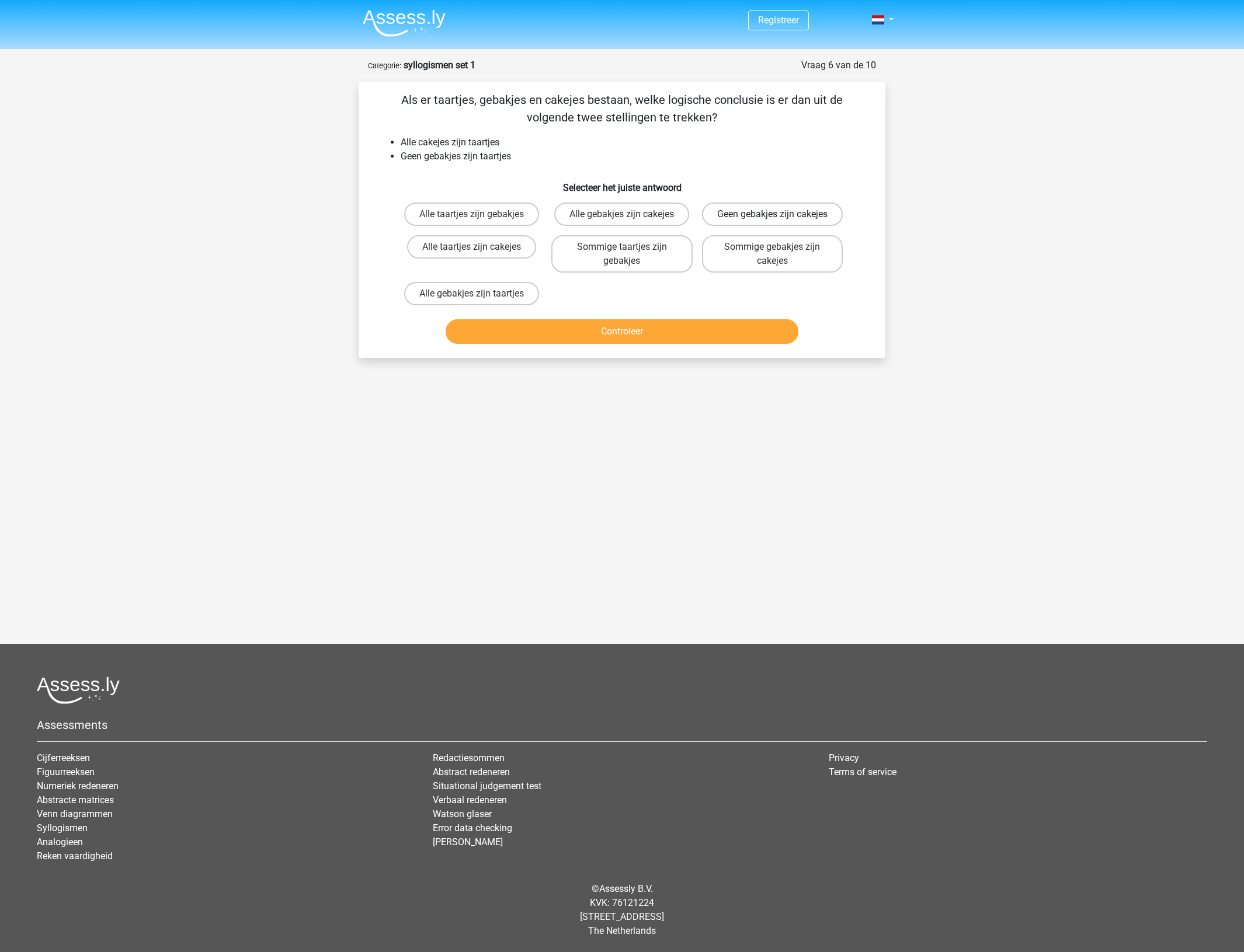
click at [772, 214] on input "Geen gebakjes zijn cakejes" at bounding box center [776, 218] width 8 height 8
radio input "true"
click at [713, 344] on button "Controleer" at bounding box center [622, 331] width 353 height 24
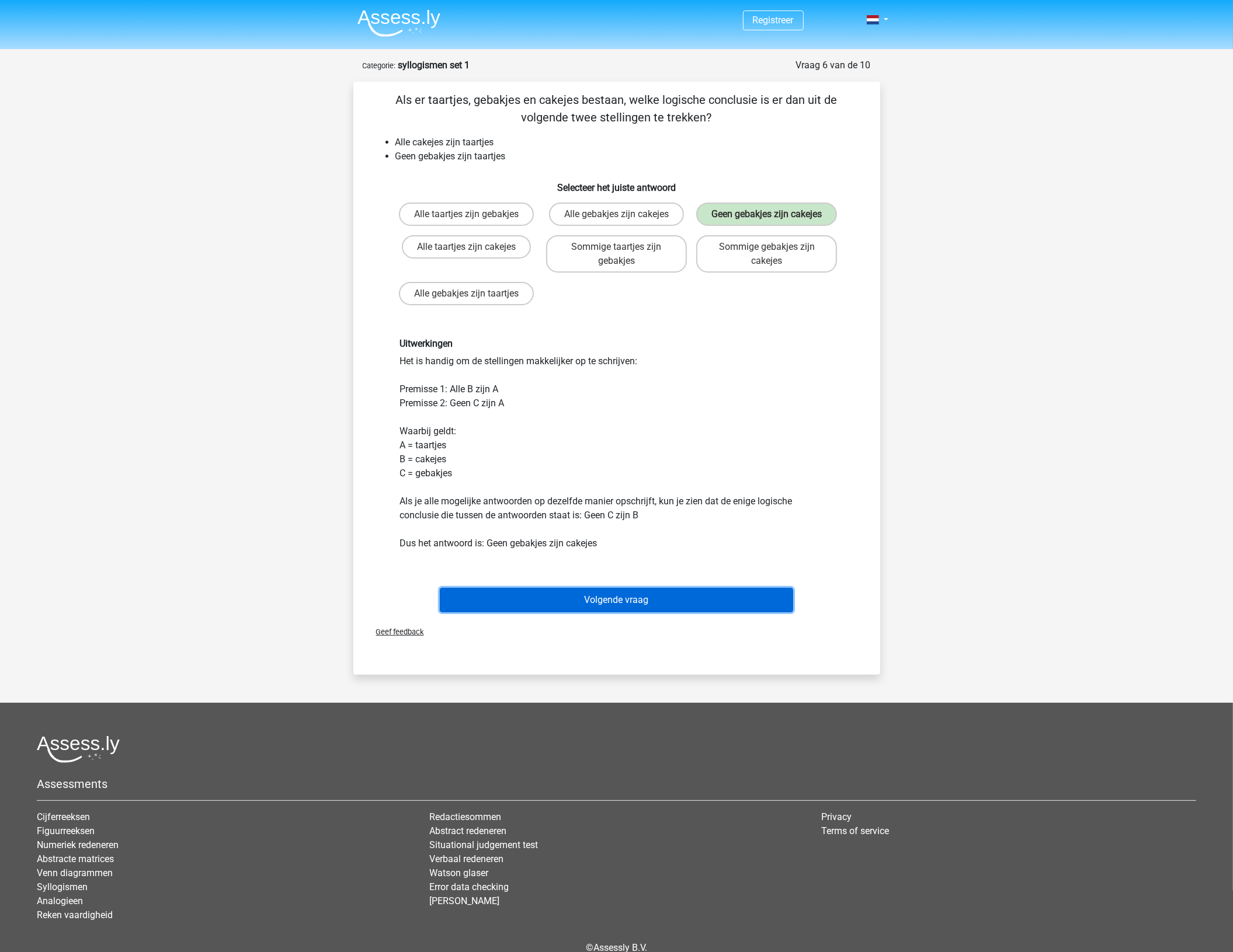
click at [606, 612] on button "Volgende vraag" at bounding box center [616, 599] width 353 height 24
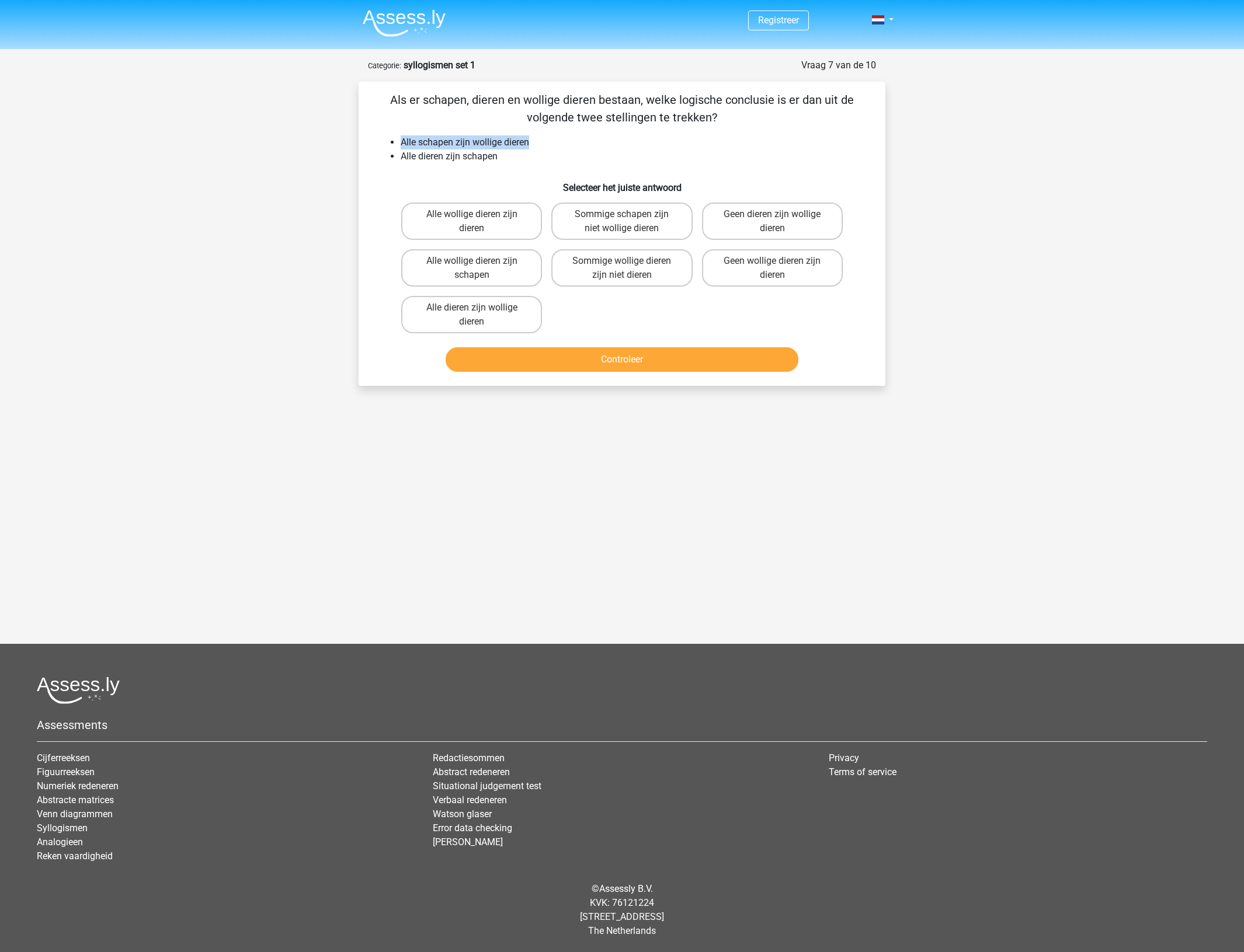
drag, startPoint x: 402, startPoint y: 140, endPoint x: 486, endPoint y: 164, distance: 87.4
click at [539, 143] on li "Alle schapen zijn wollige dieren" at bounding box center [634, 142] width 466 height 14
drag, startPoint x: 443, startPoint y: 164, endPoint x: 506, endPoint y: 160, distance: 63.1
click at [506, 160] on div "Als er schapen, dieren en wollige dieren bestaan, welke logische conclusie is e…" at bounding box center [622, 233] width 518 height 286
drag, startPoint x: 437, startPoint y: 161, endPoint x: 492, endPoint y: 161, distance: 55.0
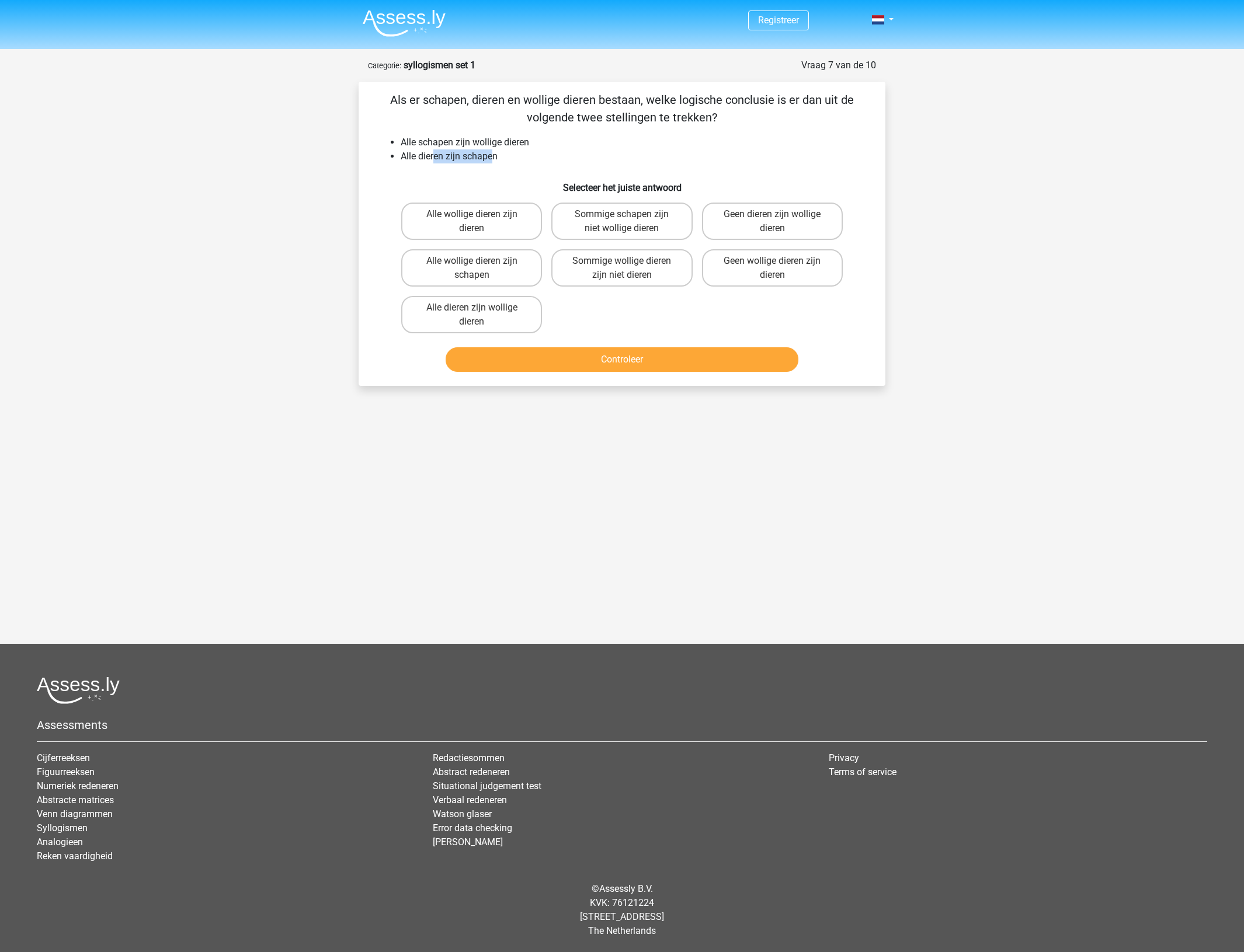
click at [491, 161] on li "Alle dieren zijn schapen" at bounding box center [634, 156] width 466 height 14
drag, startPoint x: 501, startPoint y: 161, endPoint x: 480, endPoint y: 164, distance: 21.2
click at [502, 163] on li "Alle dieren zijn schapen" at bounding box center [634, 156] width 466 height 14
drag, startPoint x: 398, startPoint y: 143, endPoint x: 541, endPoint y: 143, distance: 143.0
click at [541, 143] on ul "Alle schapen zijn wollige dieren Alle dieren zijn schapen" at bounding box center [622, 149] width 489 height 28
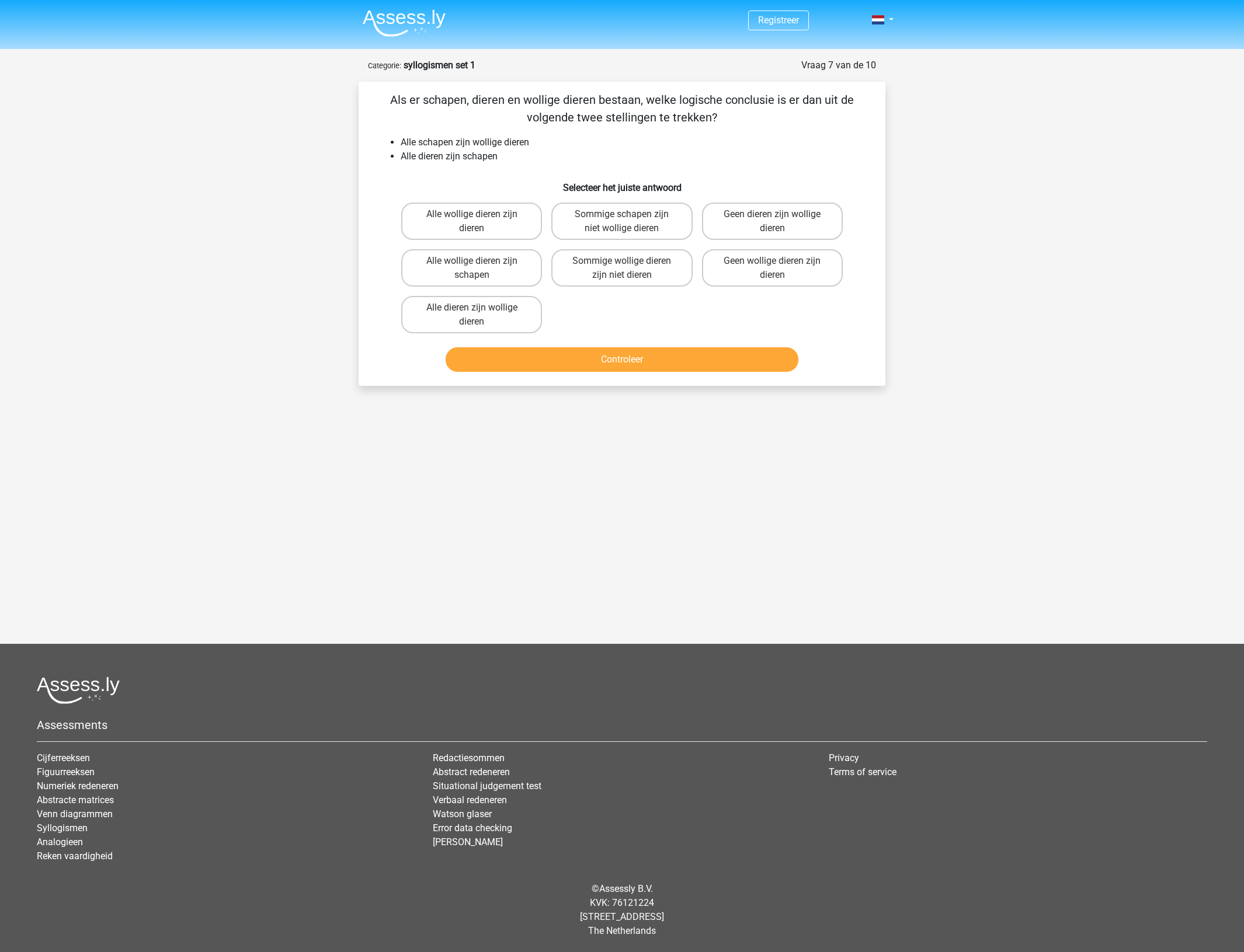
click at [465, 163] on li "Alle dieren zijn schapen" at bounding box center [634, 156] width 466 height 14
drag, startPoint x: 399, startPoint y: 155, endPoint x: 508, endPoint y: 155, distance: 109.0
click at [508, 155] on ul "Alle schapen zijn wollige dieren Alle dieren zijn schapen" at bounding box center [622, 149] width 489 height 28
click at [508, 155] on li "Alle dieren zijn schapen" at bounding box center [634, 156] width 466 height 14
click at [512, 206] on label "Alle wollige dieren zijn dieren" at bounding box center [472, 221] width 140 height 37
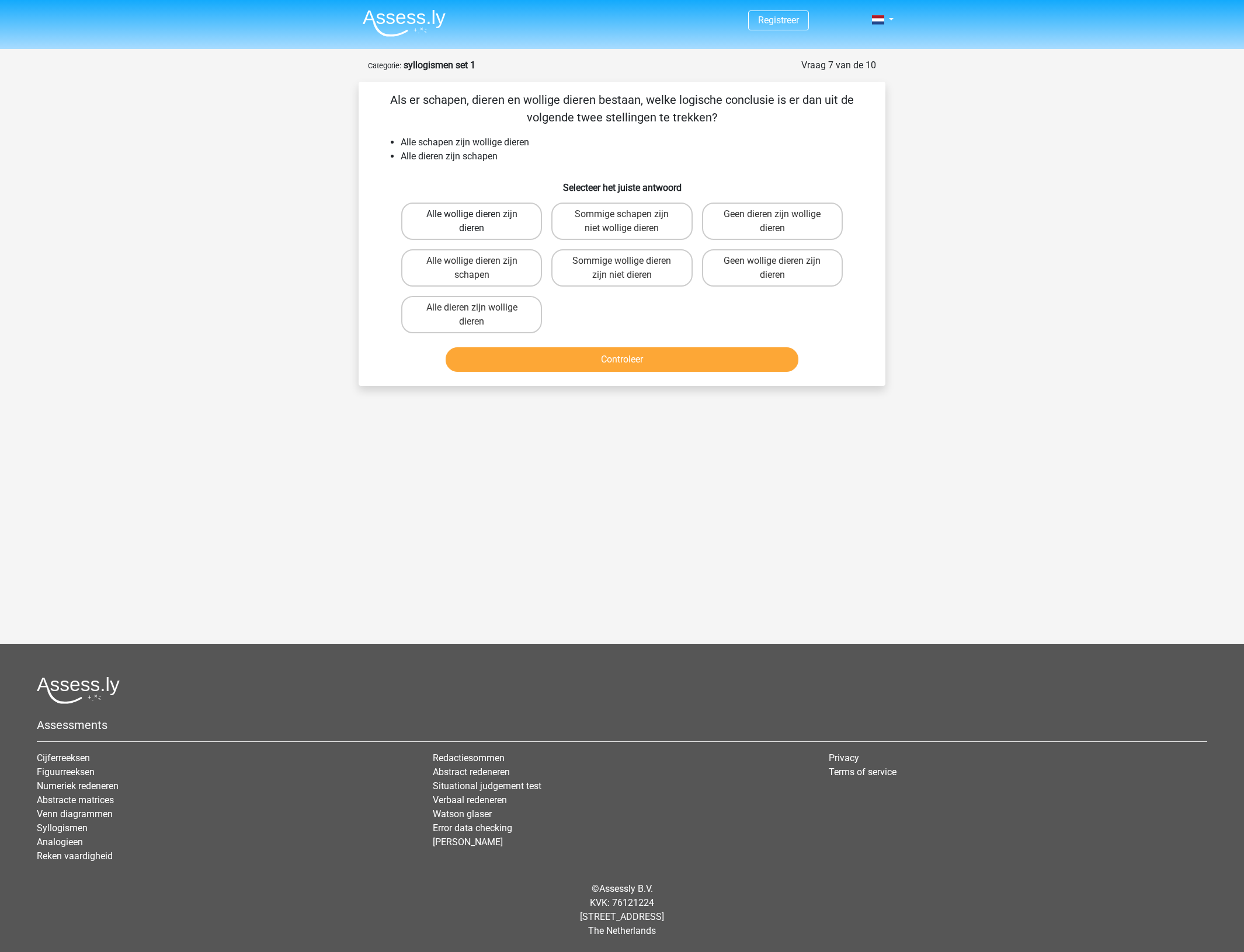
click at [480, 214] on input "Alle wollige dieren zijn dieren" at bounding box center [476, 218] width 8 height 8
radio input "true"
click at [544, 359] on button "Controleer" at bounding box center [622, 359] width 353 height 24
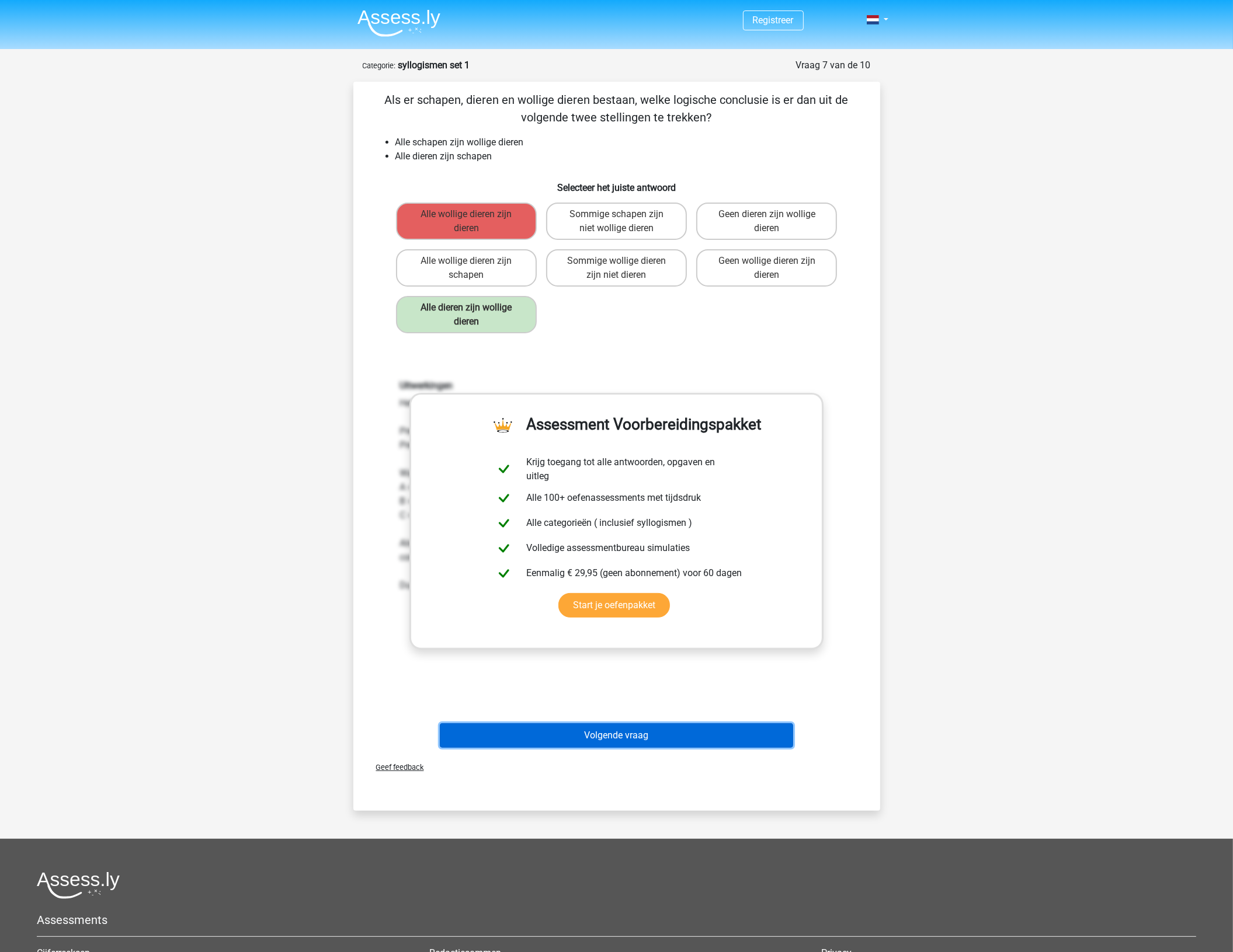
click at [553, 726] on button "Volgende vraag" at bounding box center [616, 735] width 353 height 24
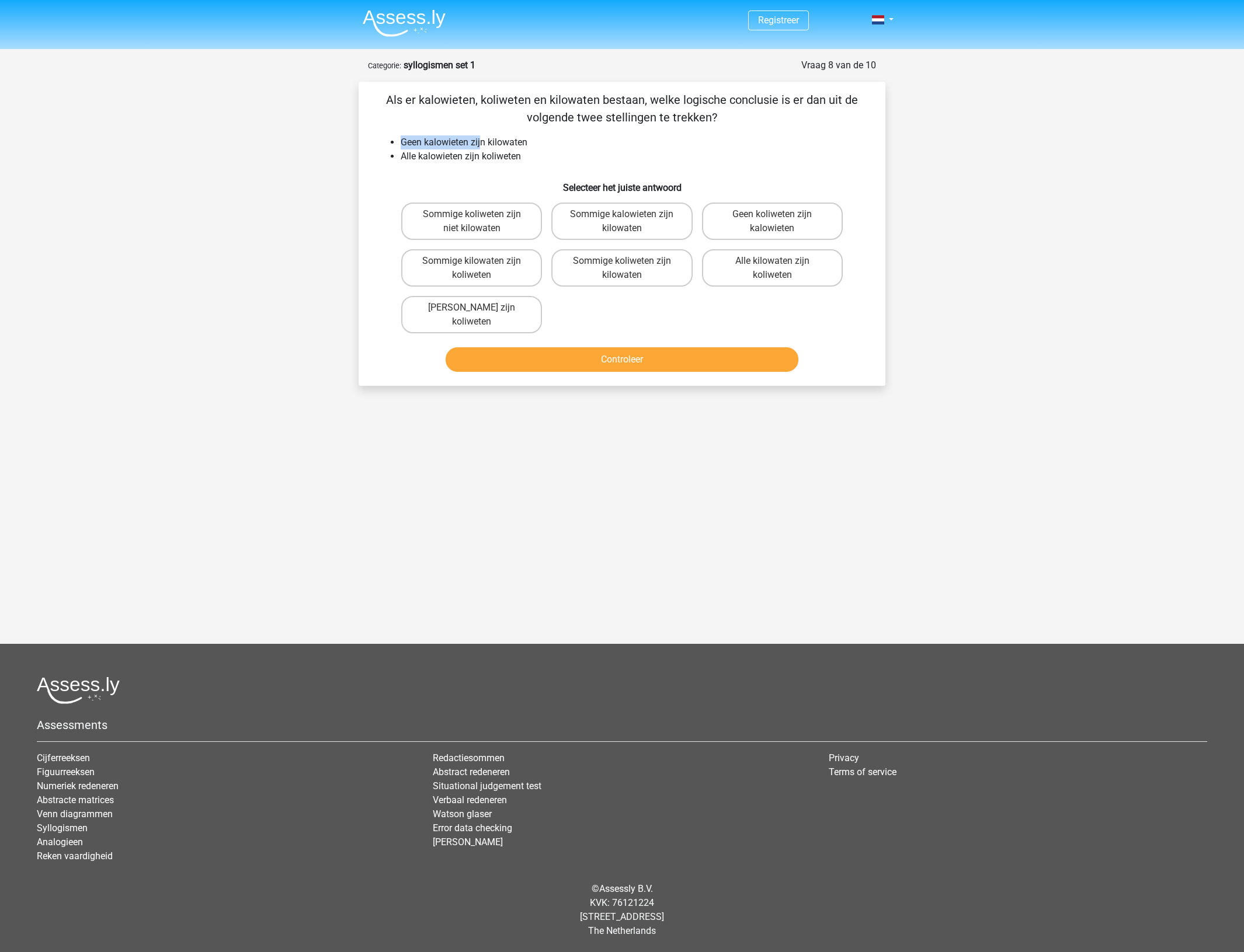
drag, startPoint x: 392, startPoint y: 141, endPoint x: 483, endPoint y: 140, distance: 91.0
click at [483, 140] on li "Geen kalowieten zijn kilowaten" at bounding box center [634, 142] width 466 height 14
click at [537, 139] on li "Geen kalowieten zijn kilowaten" at bounding box center [634, 142] width 466 height 14
click at [809, 223] on label "Geen koliweten zijn kalowieten" at bounding box center [772, 221] width 140 height 37
click at [780, 222] on input "Geen koliweten zijn kalowieten" at bounding box center [776, 218] width 8 height 8
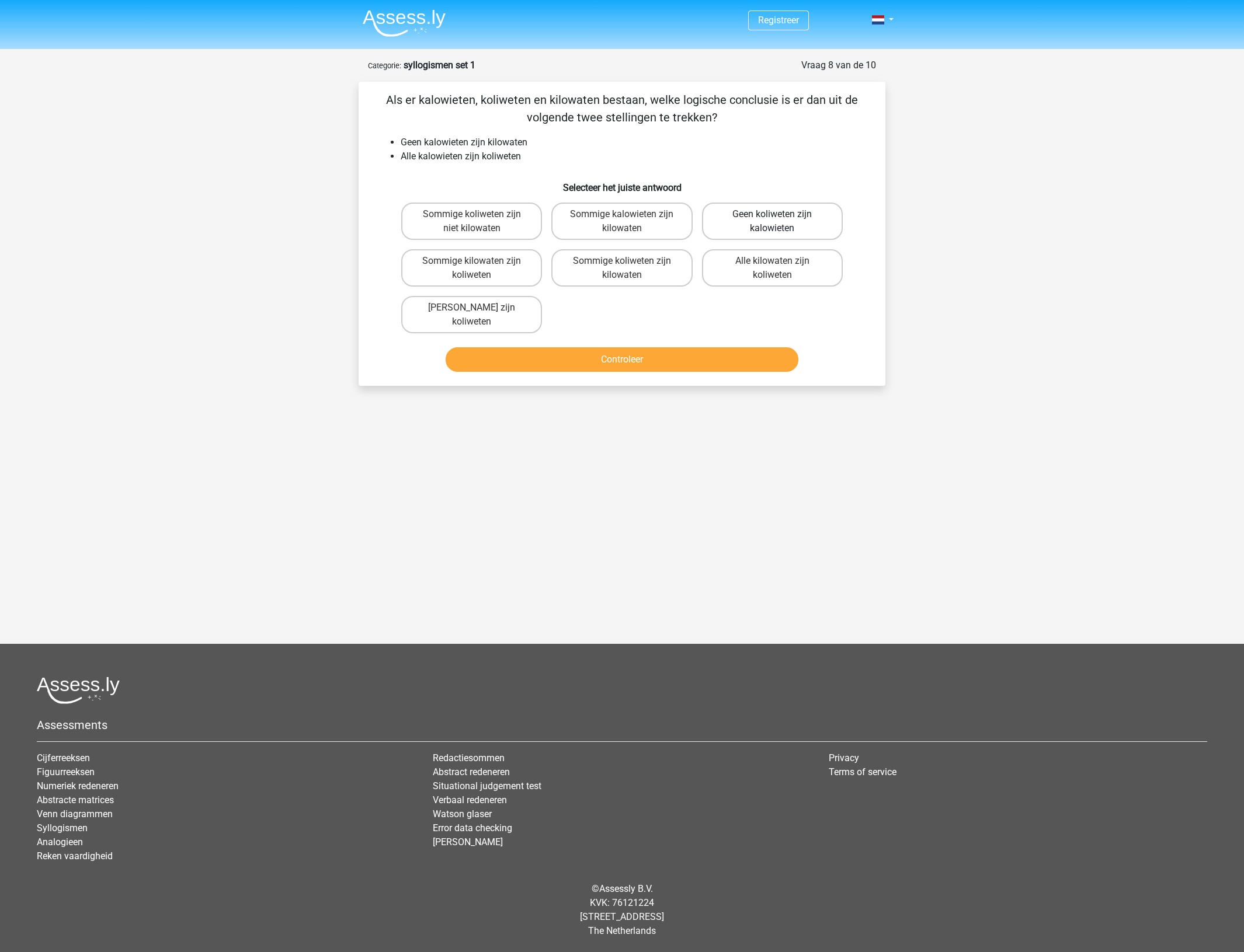
radio input "true"
click at [513, 272] on label "Sommige kilowaten zijn koliweten" at bounding box center [472, 268] width 140 height 37
click at [480, 269] on input "Sommige kilowaten zijn koliweten" at bounding box center [476, 265] width 8 height 8
radio input "true"
click at [598, 351] on button "Controleer" at bounding box center [622, 359] width 353 height 24
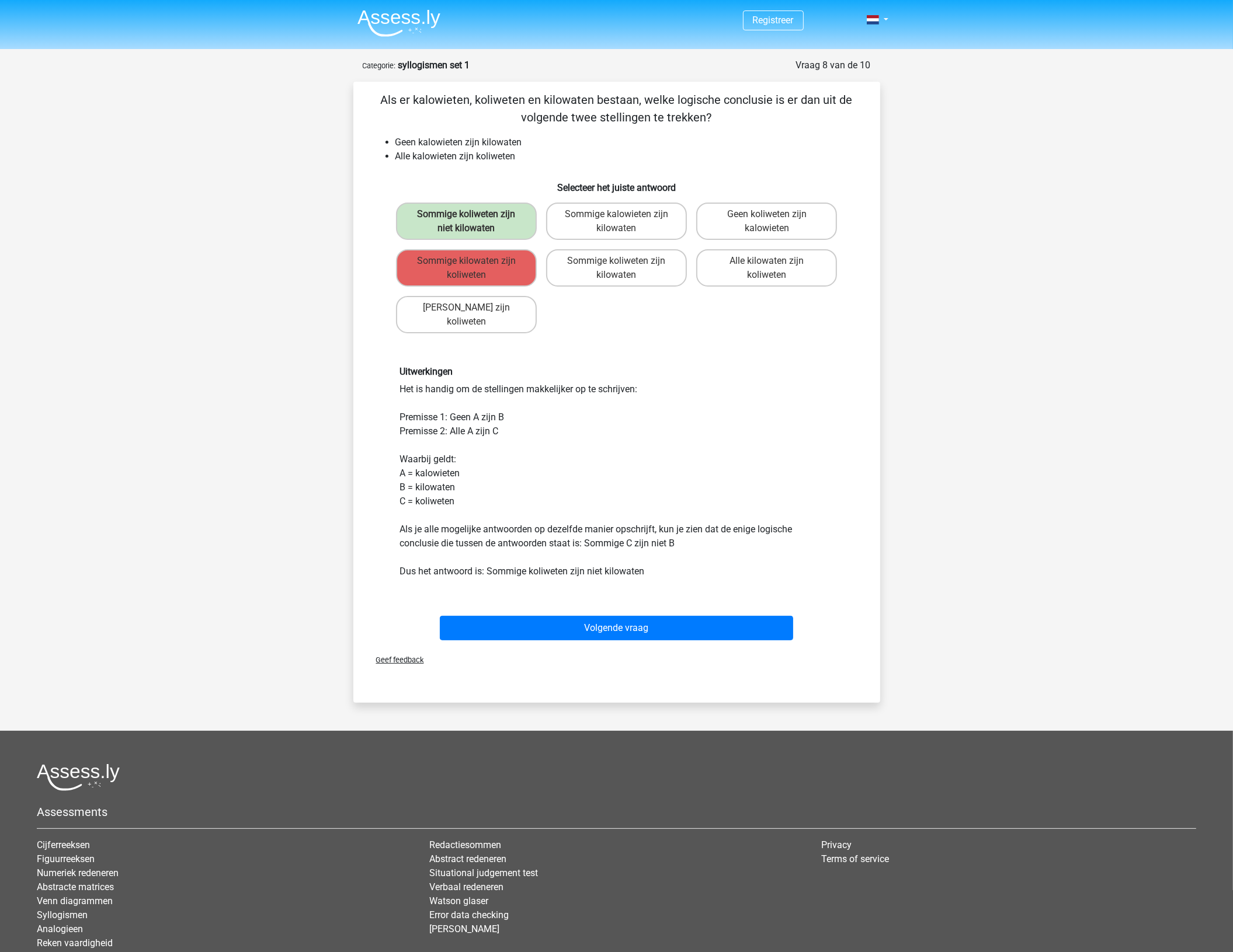
click at [463, 399] on div "Uitwerkingen Het is handig om de stellingen makkelijker op te schrijven: Premis…" at bounding box center [616, 472] width 450 height 211
click at [538, 622] on button "Volgende vraag" at bounding box center [616, 628] width 353 height 24
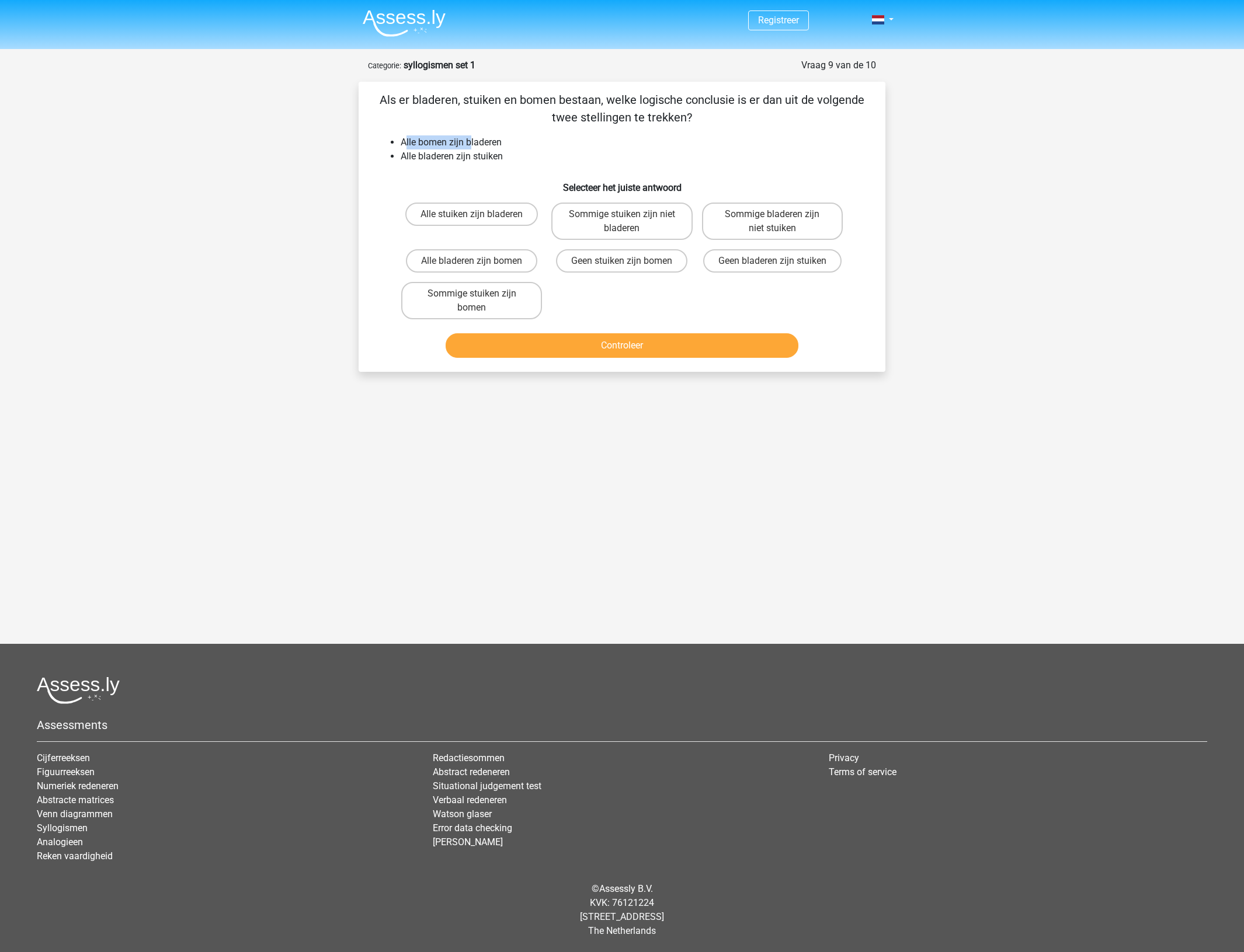
drag, startPoint x: 406, startPoint y: 148, endPoint x: 477, endPoint y: 143, distance: 71.2
click at [477, 143] on li "Alle bomen zijn bladeren" at bounding box center [634, 142] width 466 height 14
click at [500, 144] on li "Alle bomen zijn bladeren" at bounding box center [634, 142] width 466 height 14
click at [397, 143] on ul "Alle bomen zijn bladeren Alle bladeren zijn stuiken" at bounding box center [622, 149] width 489 height 28
click at [660, 228] on label "Sommige stuiken zijn niet bladeren" at bounding box center [622, 221] width 140 height 37
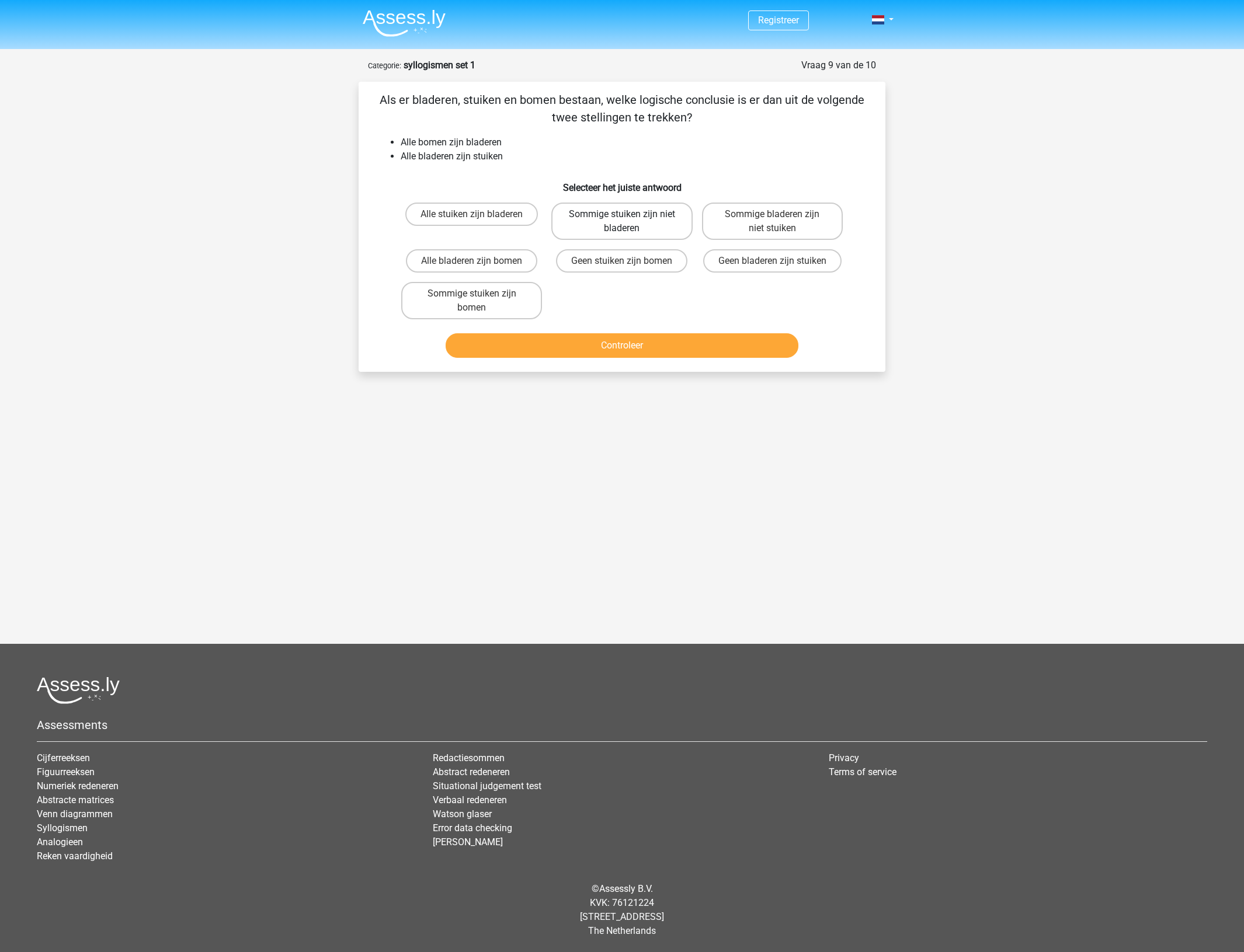
click at [630, 222] on input "Sommige stuiken zijn niet bladeren" at bounding box center [626, 218] width 8 height 8
radio input "true"
click at [506, 304] on label "Sommige stuiken zijn bomen" at bounding box center [472, 300] width 140 height 37
click at [480, 301] on input "Sommige stuiken zijn bomen" at bounding box center [476, 297] width 8 height 8
radio input "true"
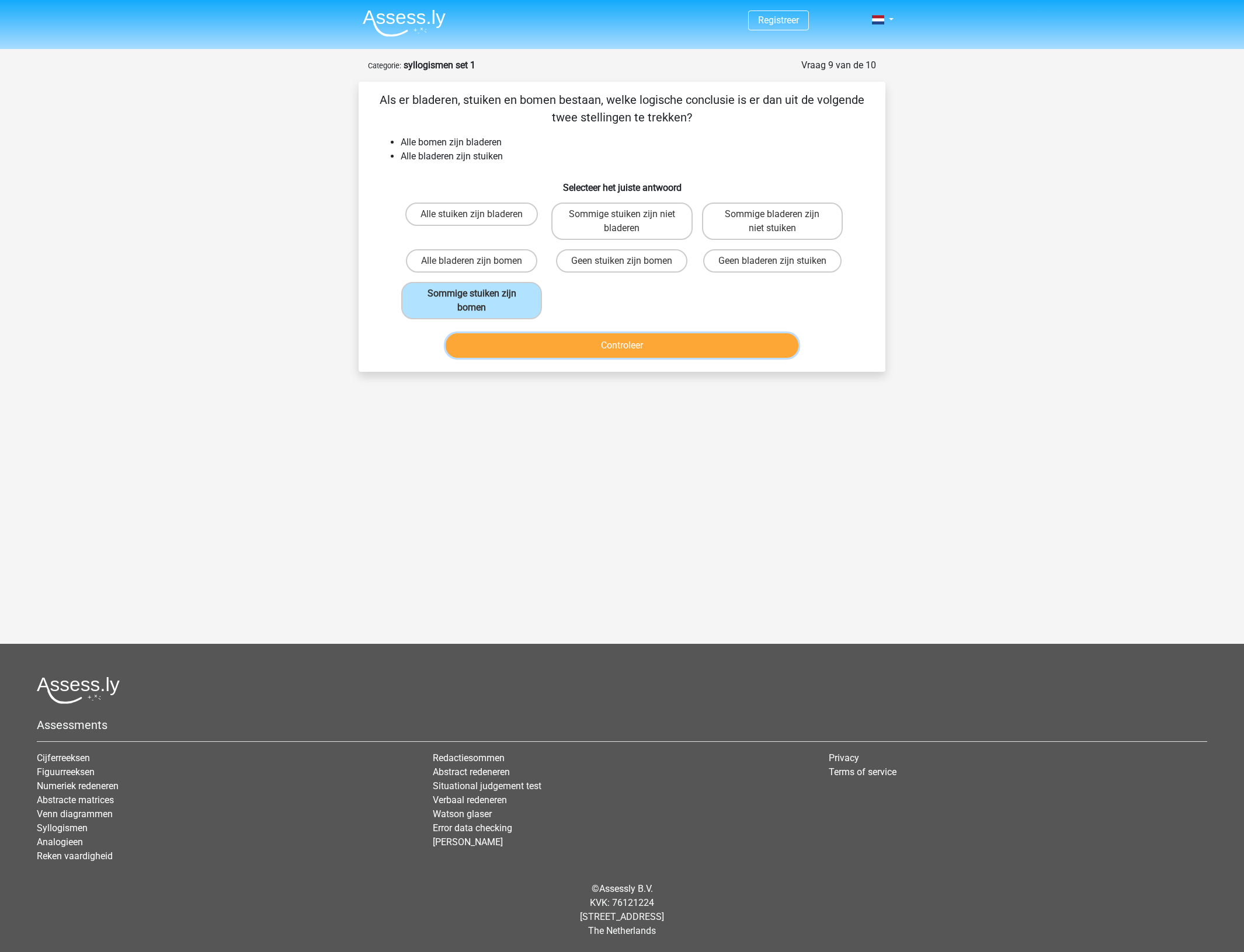
click at [515, 337] on button "Controleer" at bounding box center [622, 345] width 353 height 24
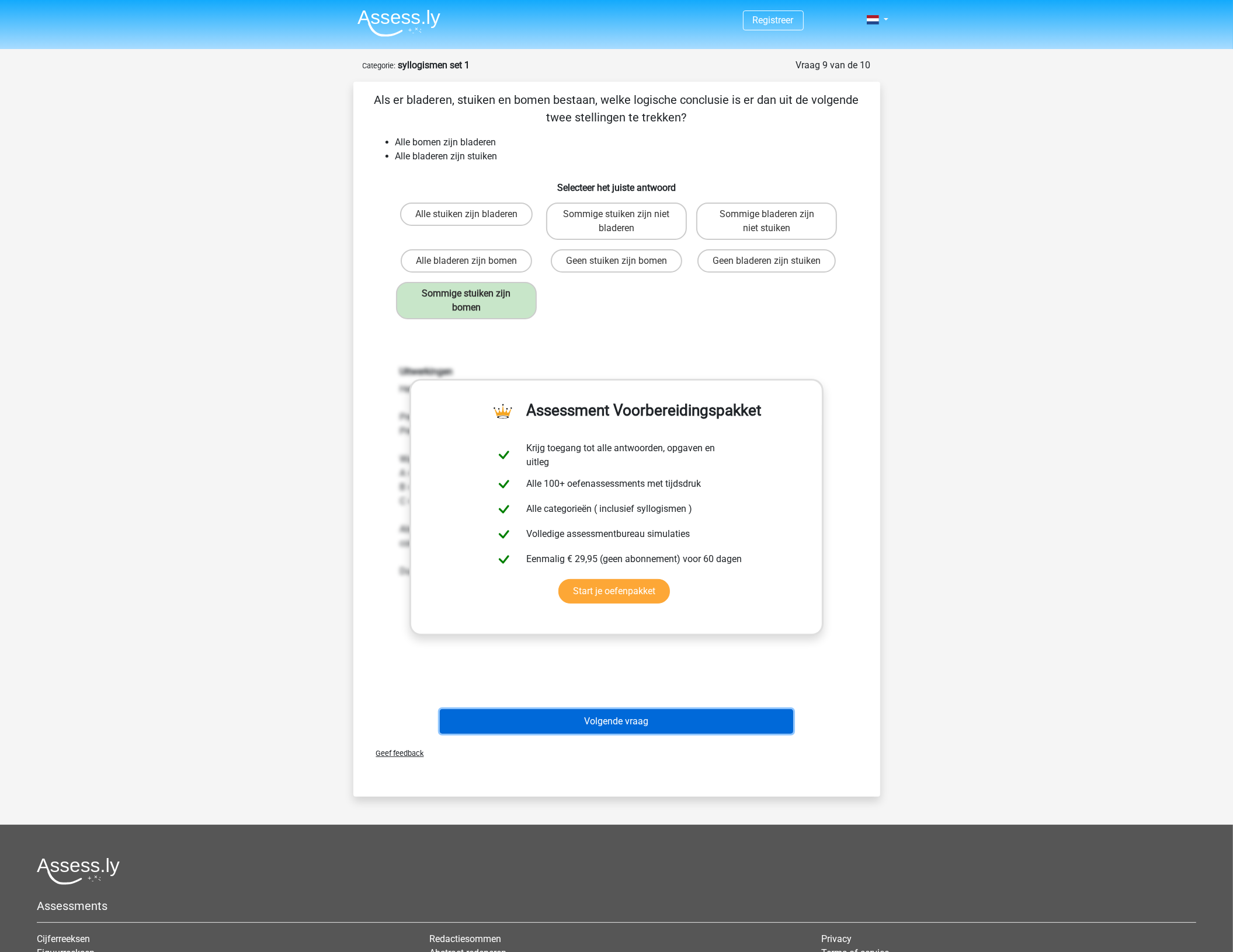
click at [572, 725] on button "Volgende vraag" at bounding box center [616, 721] width 353 height 24
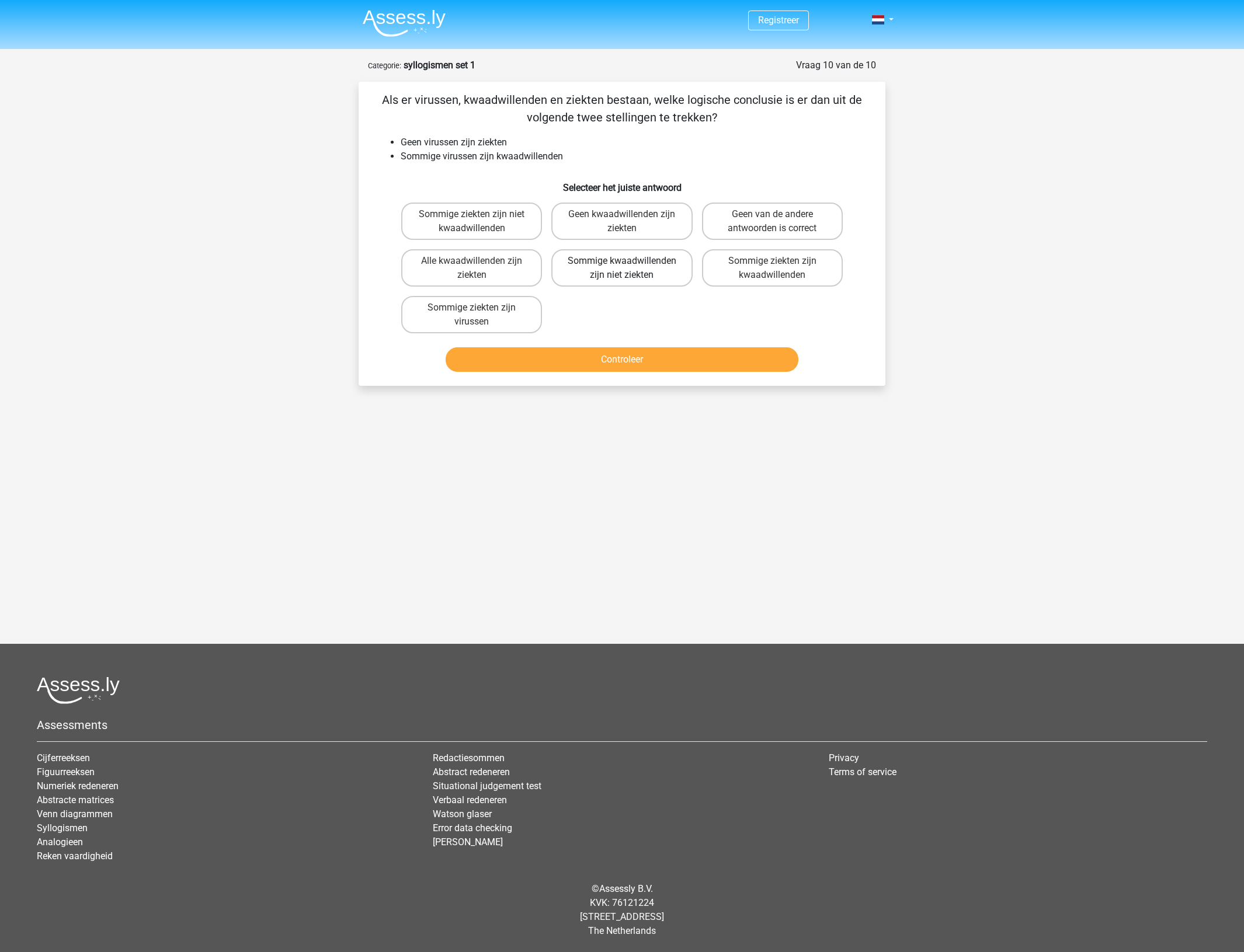
click at [657, 270] on label "Sommige kwaadwillenden zijn niet ziekten" at bounding box center [622, 268] width 140 height 37
click at [630, 269] on input "Sommige kwaadwillenden zijn niet ziekten" at bounding box center [626, 265] width 8 height 8
radio input "true"
click at [618, 355] on button "Controleer" at bounding box center [622, 359] width 353 height 24
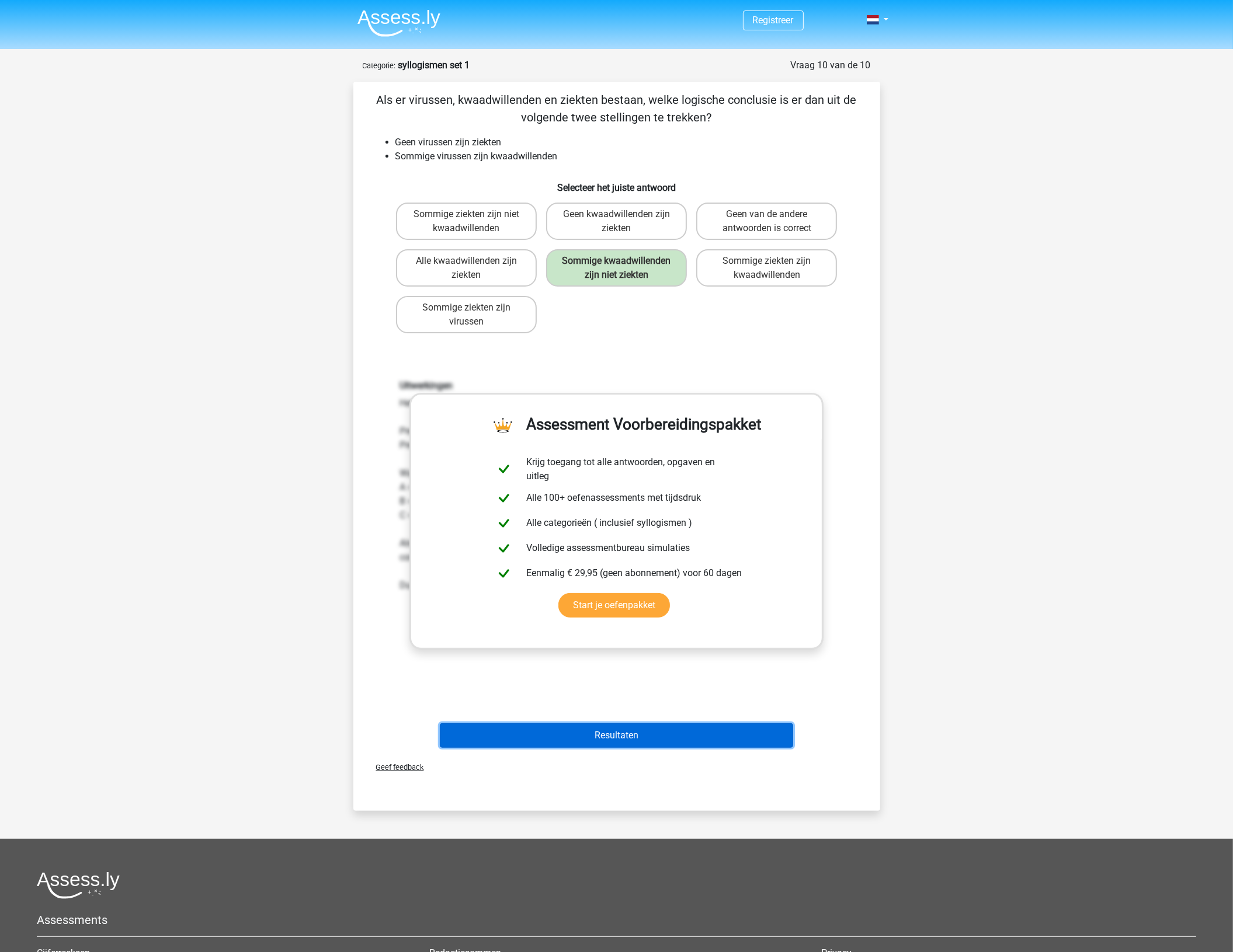
click at [628, 725] on button "Resultaten" at bounding box center [616, 735] width 353 height 24
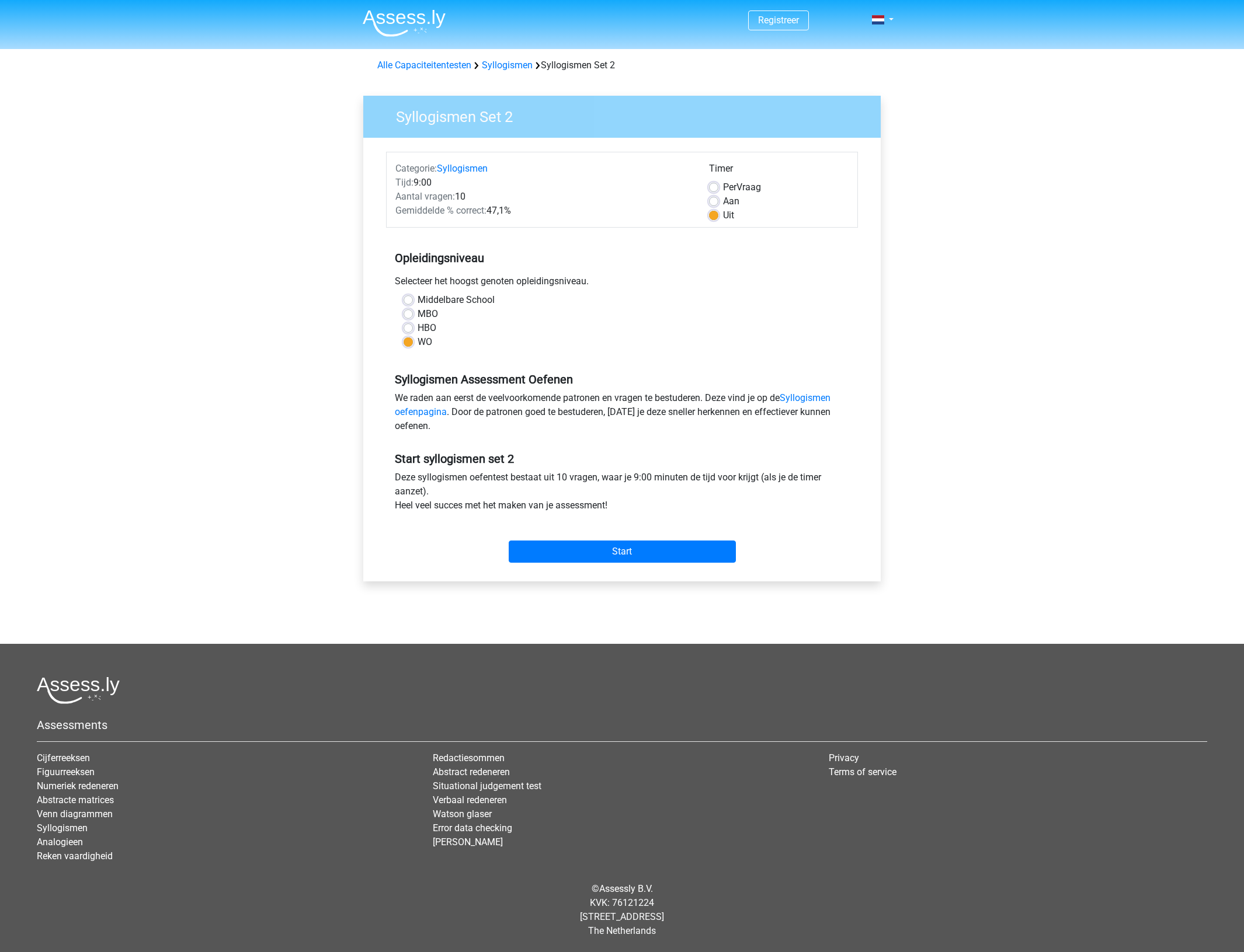
click at [723, 199] on label "Aan" at bounding box center [731, 201] width 17 height 14
click at [719, 199] on input "Aan" at bounding box center [714, 200] width 10 height 12
radio input "true"
click at [599, 549] on input "Start" at bounding box center [622, 552] width 227 height 22
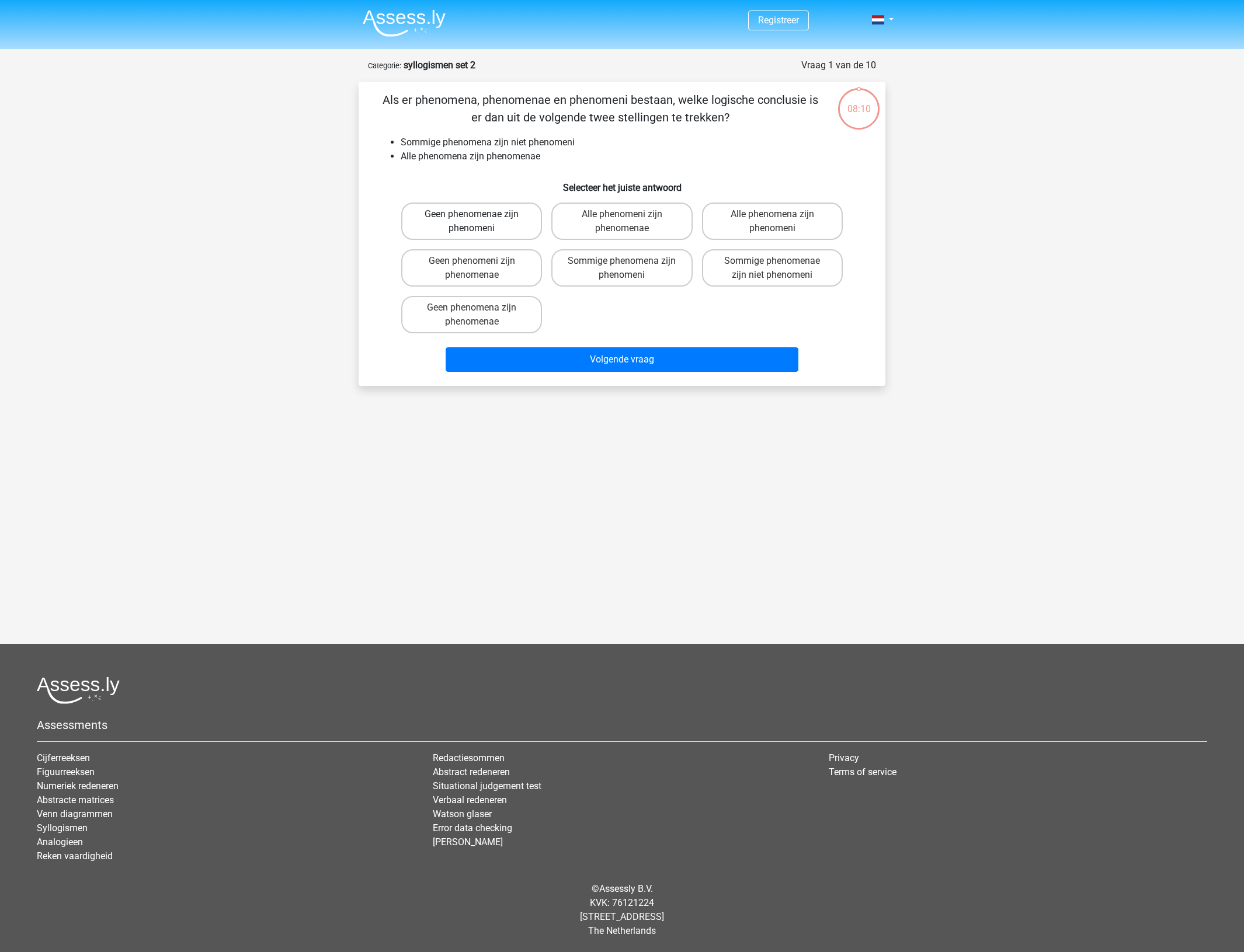
click at [503, 225] on label "Geen phenomenae zijn phenomeni" at bounding box center [472, 221] width 140 height 37
click at [480, 222] on input "Geen phenomenae zijn phenomeni" at bounding box center [476, 218] width 8 height 8
radio input "true"
click at [644, 272] on label "Sommige phenomena zijn phenomeni" at bounding box center [622, 268] width 140 height 37
click at [630, 269] on input "Sommige phenomena zijn phenomeni" at bounding box center [626, 265] width 8 height 8
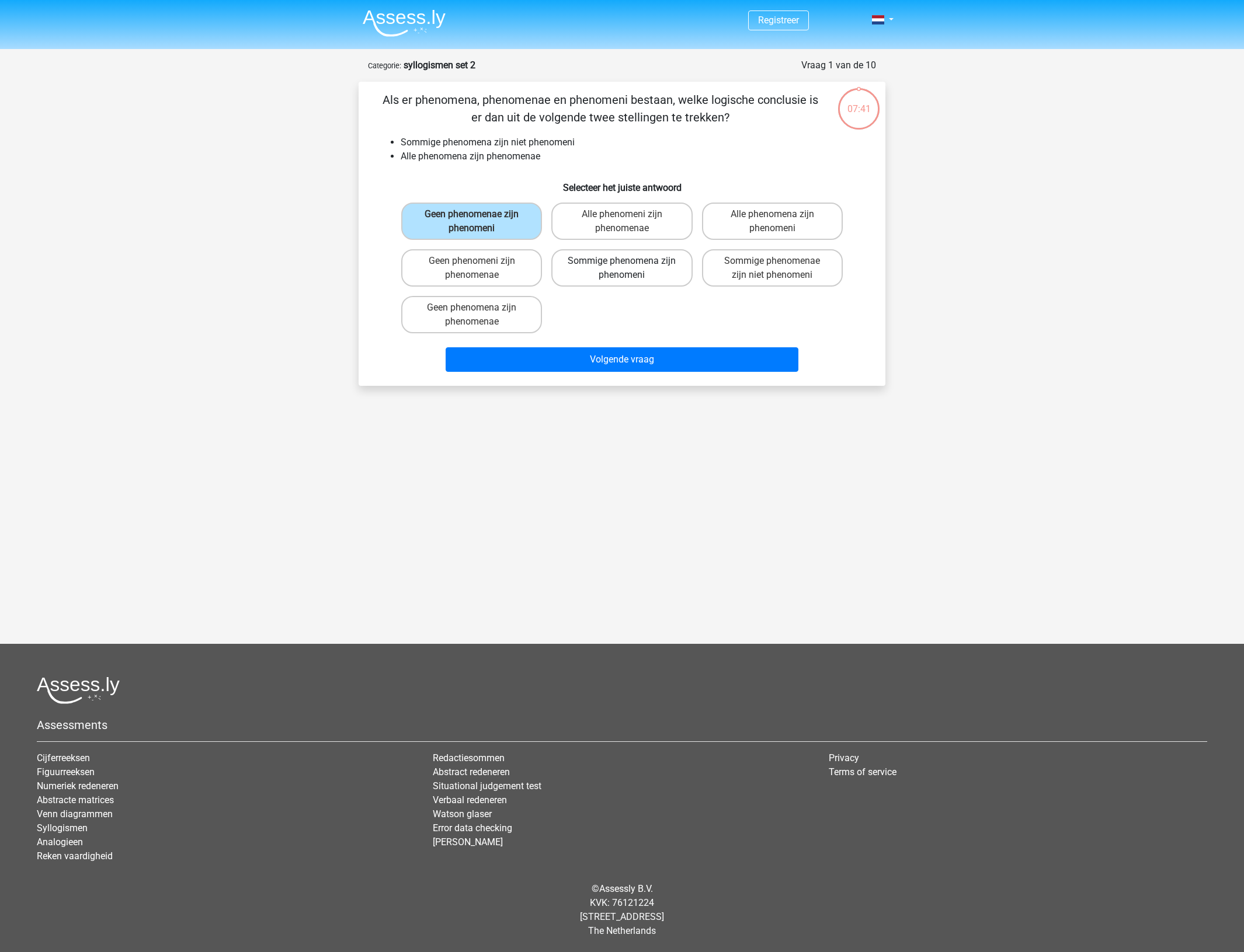
radio input "true"
click at [748, 279] on label "Sommige phenomenae zijn niet phenomeni" at bounding box center [772, 268] width 140 height 37
click at [772, 269] on input "Sommige phenomenae zijn niet phenomeni" at bounding box center [776, 265] width 8 height 8
radio input "true"
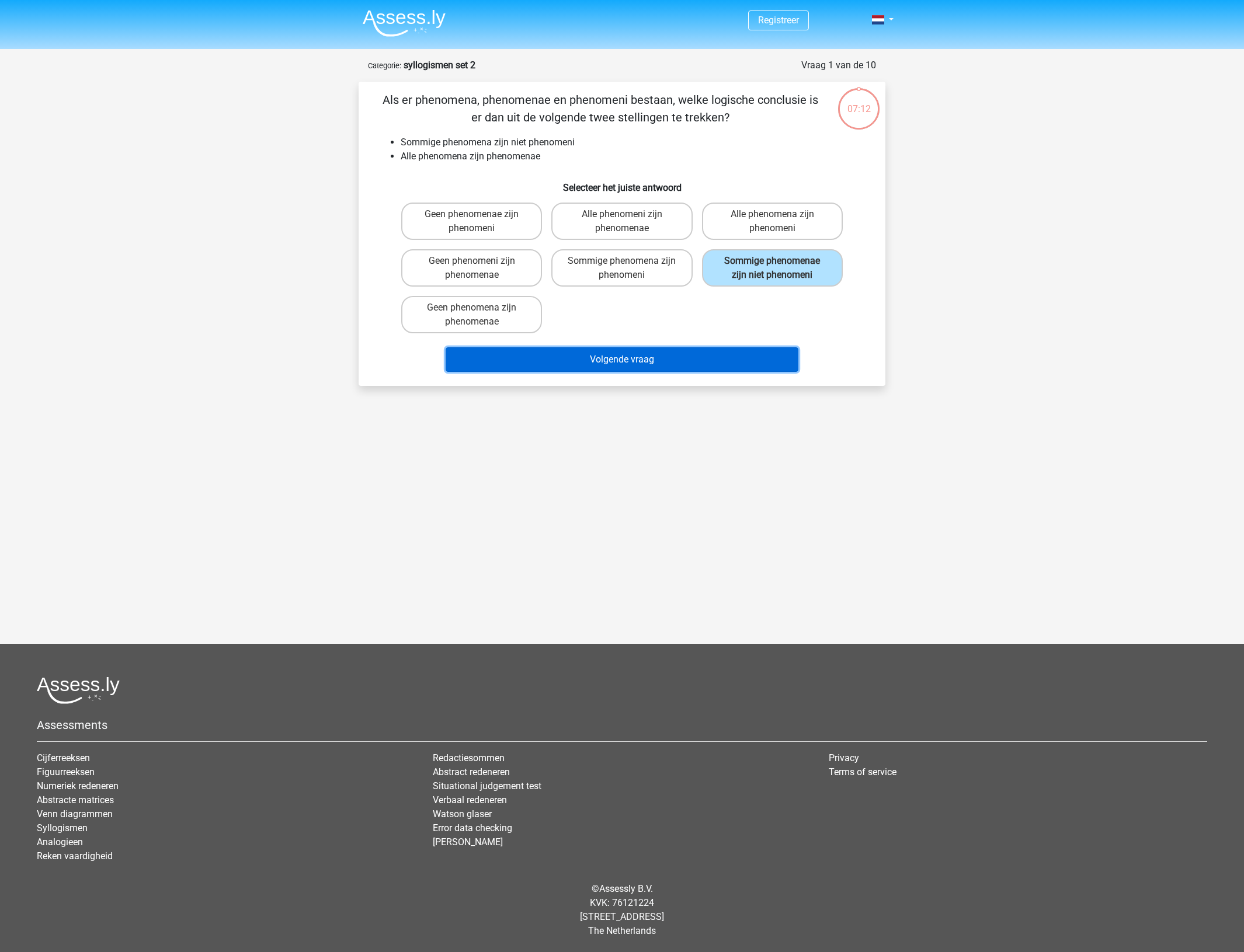
click at [699, 349] on button "Volgende vraag" at bounding box center [622, 359] width 353 height 24
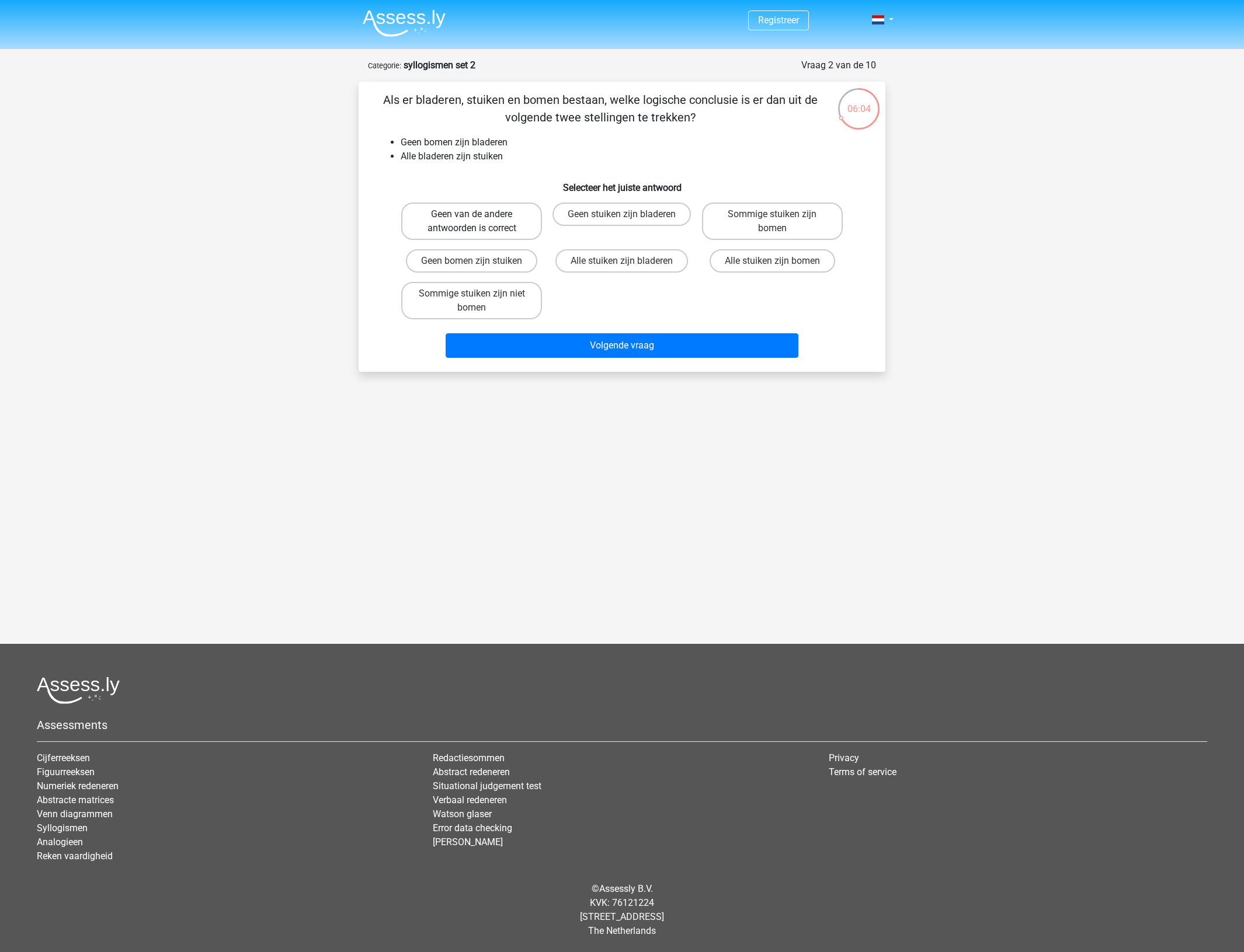
click at [498, 220] on label "Geen van de andere antwoorden is correct" at bounding box center [472, 221] width 140 height 37
click at [480, 220] on input "Geen van de andere antwoorden is correct" at bounding box center [476, 218] width 8 height 8
radio input "true"
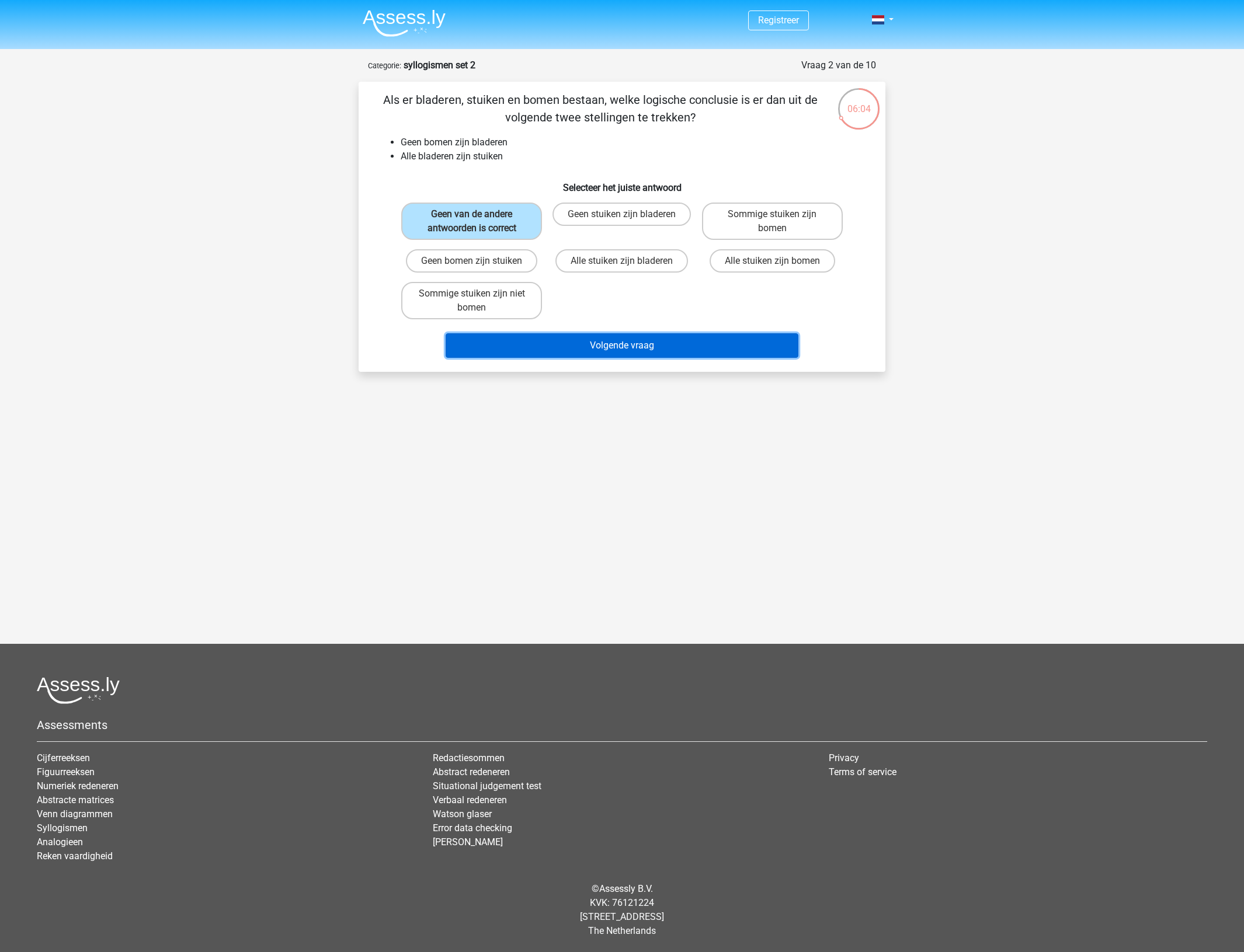
click at [569, 339] on button "Volgende vraag" at bounding box center [622, 345] width 353 height 24
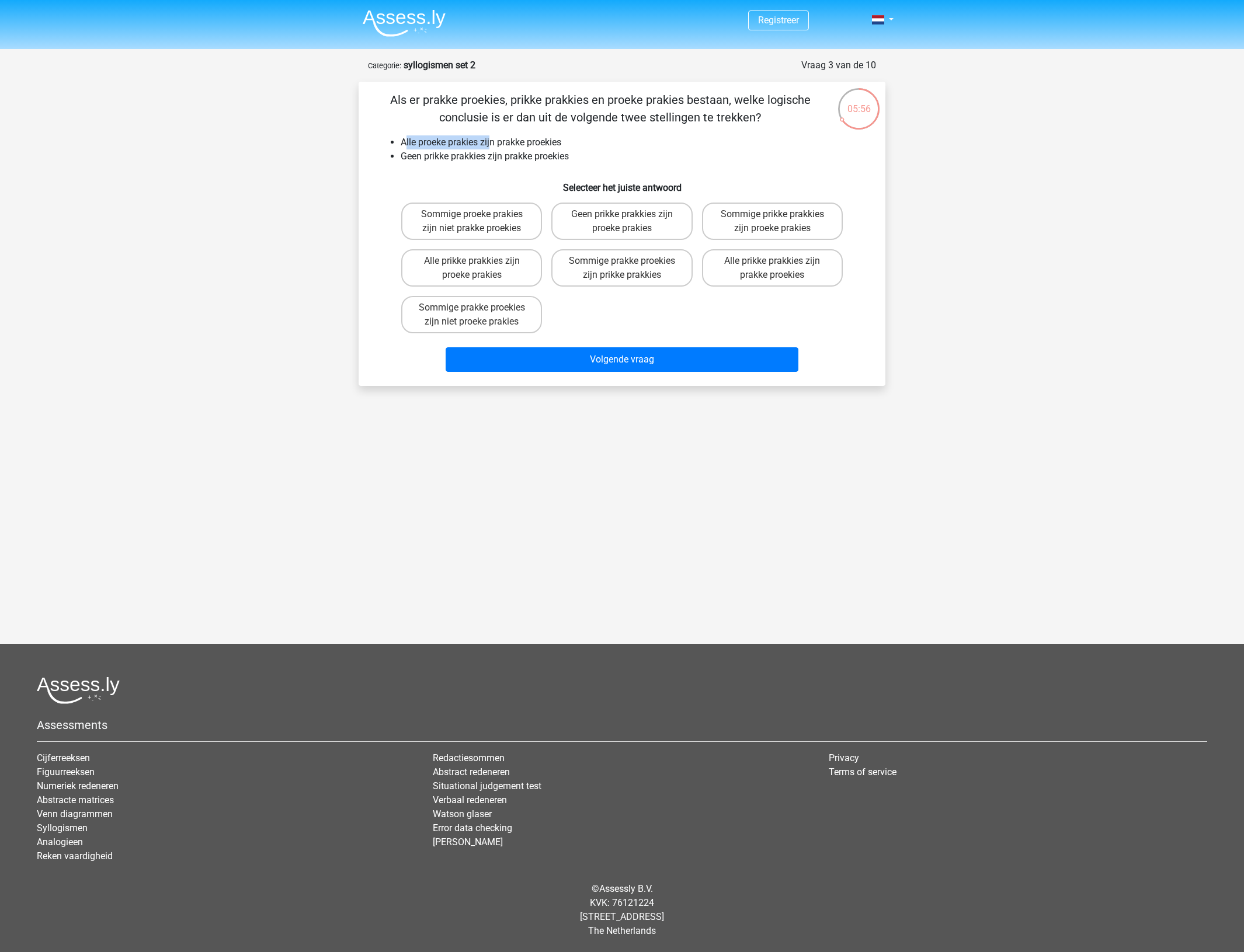
drag, startPoint x: 405, startPoint y: 140, endPoint x: 491, endPoint y: 145, distance: 86.1
click at [491, 145] on li "Alle proeke prakies zijn prakke proekies" at bounding box center [634, 142] width 466 height 14
click at [506, 145] on li "Alle proeke prakies zijn prakke proekies" at bounding box center [634, 142] width 466 height 14
drag, startPoint x: 491, startPoint y: 143, endPoint x: 585, endPoint y: 141, distance: 94.0
click at [585, 141] on li "Alle proeke prakies zijn prakke proekies" at bounding box center [634, 142] width 466 height 14
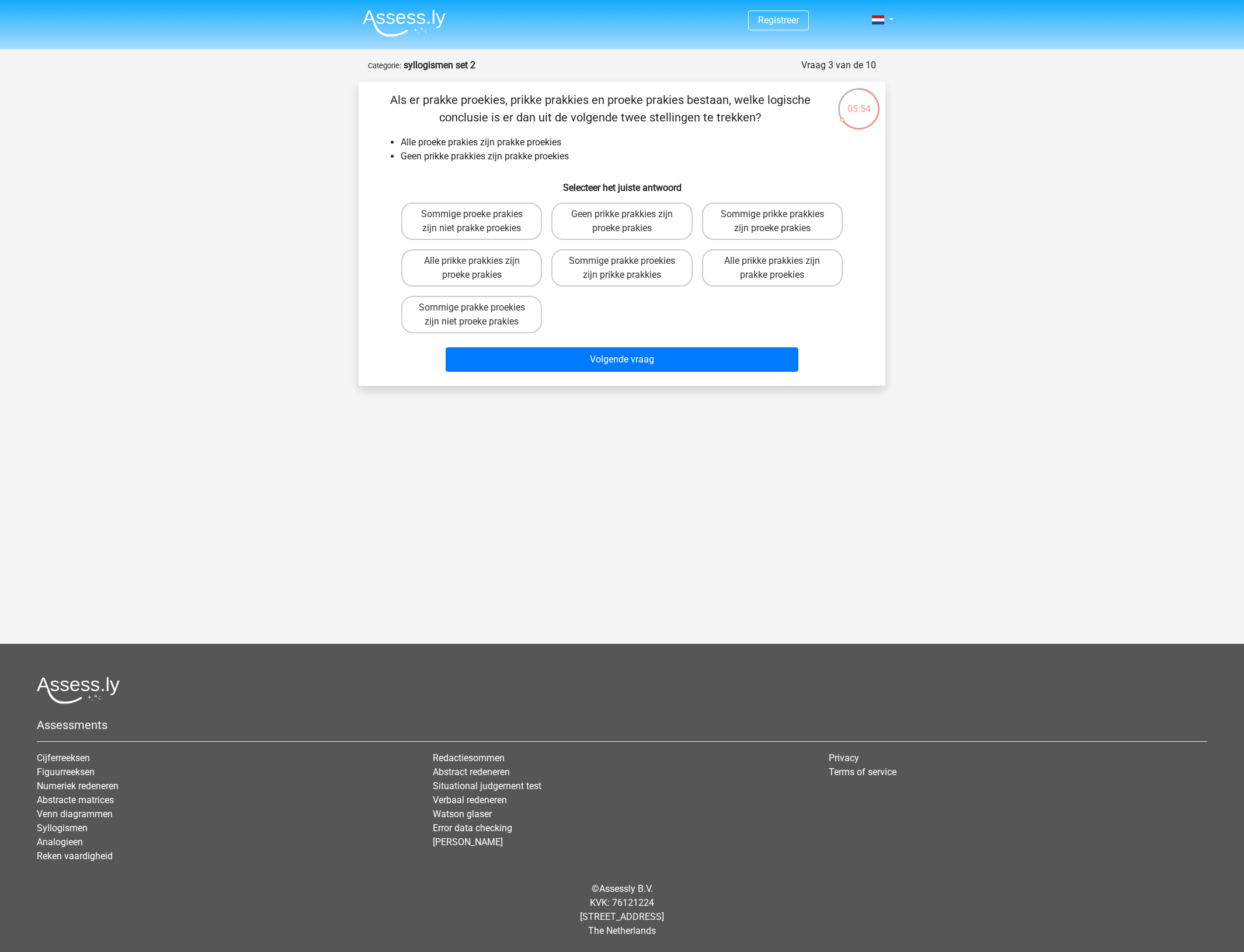
click at [443, 161] on li "Geen prikke prakkies zijn prakke proekies" at bounding box center [634, 156] width 466 height 14
drag, startPoint x: 404, startPoint y: 157, endPoint x: 591, endPoint y: 159, distance: 187.0
click at [591, 159] on li "Geen prikke prakkies zijn prakke proekies" at bounding box center [634, 156] width 466 height 14
click at [672, 213] on label "Geen prikke prakkies zijn proeke prakies" at bounding box center [622, 221] width 140 height 37
click at [630, 214] on input "Geen prikke prakkies zijn proeke prakies" at bounding box center [626, 218] width 8 height 8
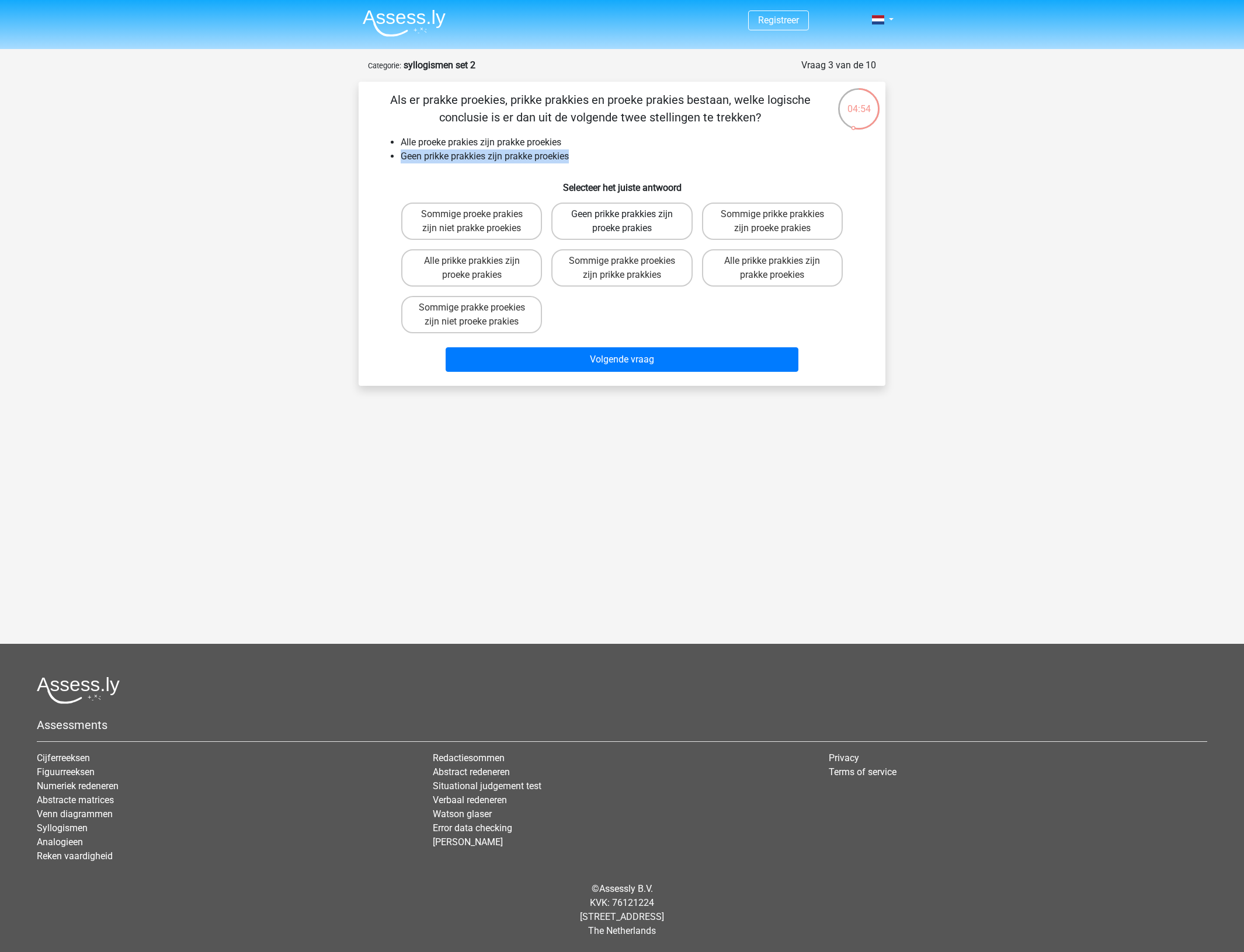
radio input "true"
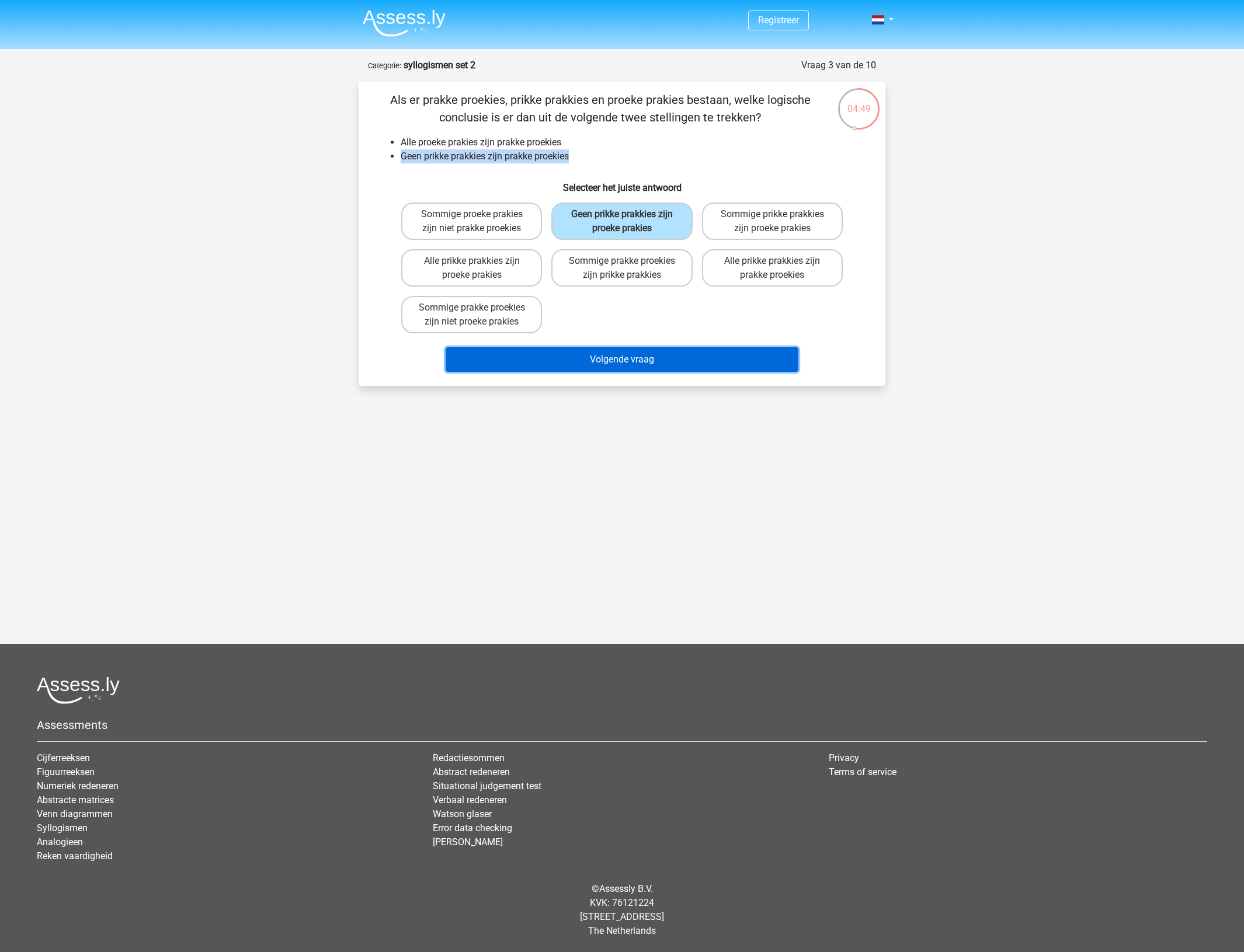
click at [689, 368] on button "Volgende vraag" at bounding box center [622, 359] width 353 height 24
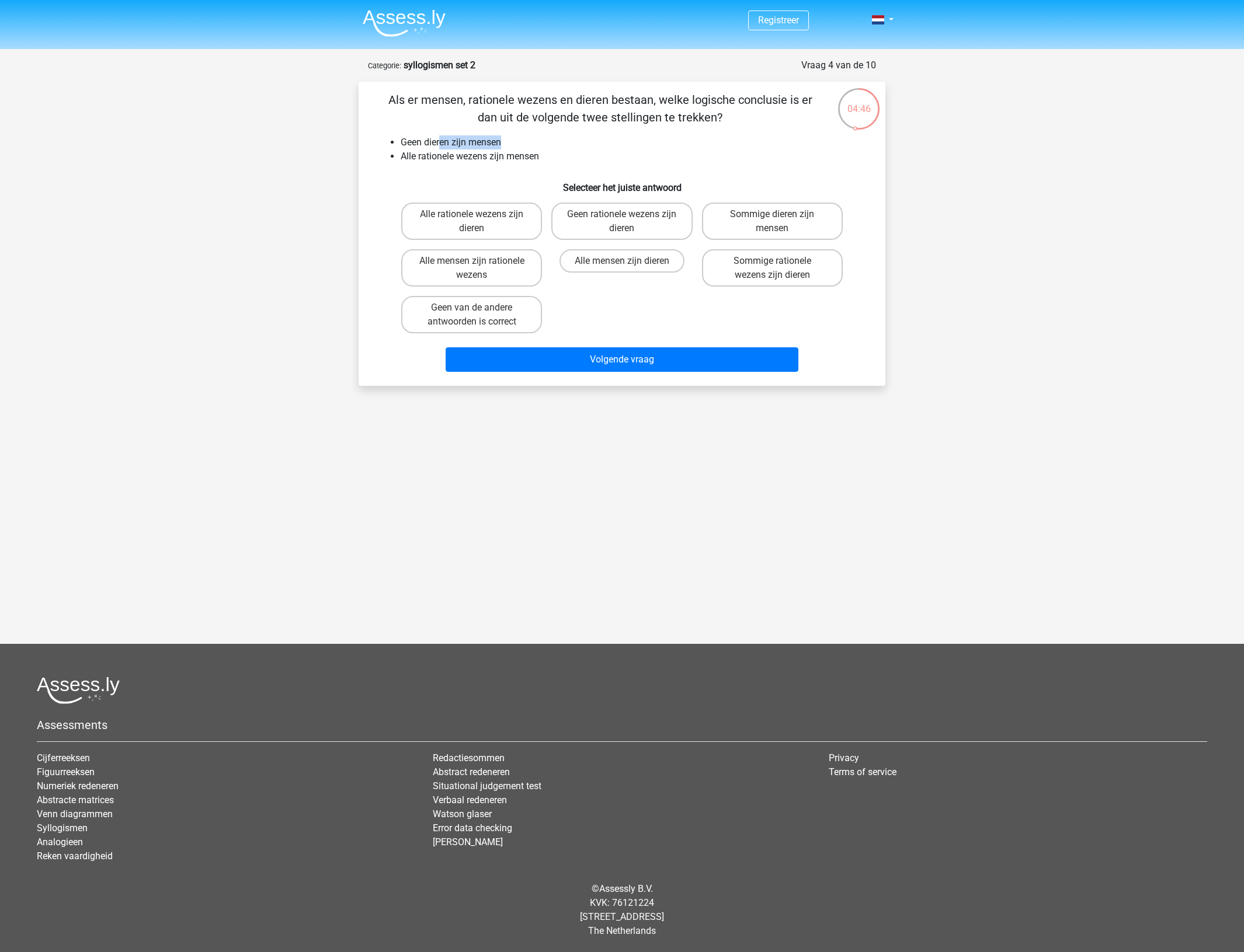
drag, startPoint x: 442, startPoint y: 142, endPoint x: 511, endPoint y: 142, distance: 69.0
click at [511, 142] on li "Geen dieren zijn mensen" at bounding box center [634, 142] width 466 height 14
drag, startPoint x: 425, startPoint y: 156, endPoint x: 526, endPoint y: 153, distance: 101.0
click at [526, 153] on li "Alle rationele wezens zijn mensen" at bounding box center [634, 156] width 466 height 14
click at [547, 153] on li "Alle rationele wezens zijn mensen" at bounding box center [634, 156] width 466 height 14
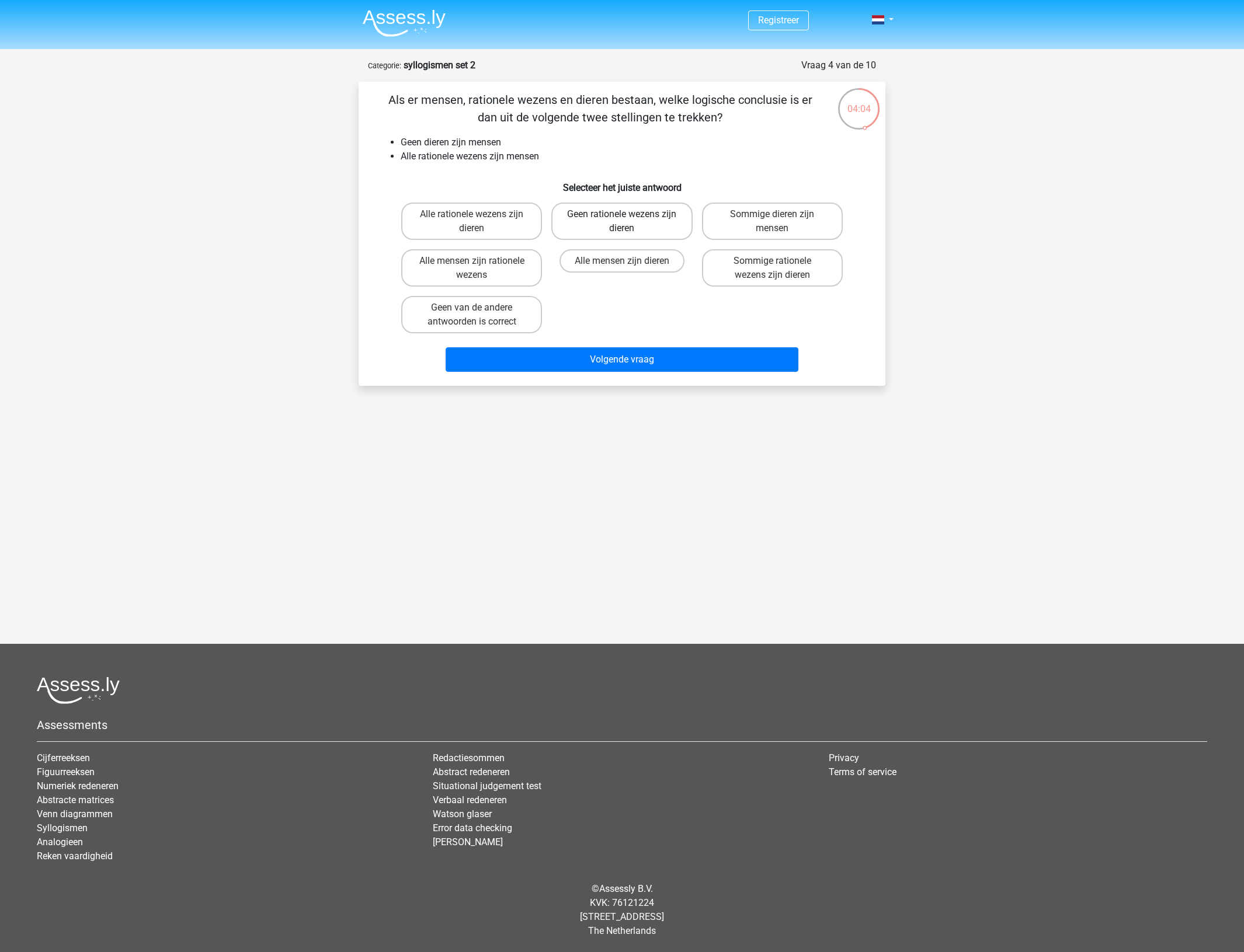
click at [612, 226] on label "Geen rationele wezens zijn dieren" at bounding box center [622, 221] width 140 height 37
click at [622, 222] on input "Geen rationele wezens zijn dieren" at bounding box center [626, 218] width 8 height 8
radio input "true"
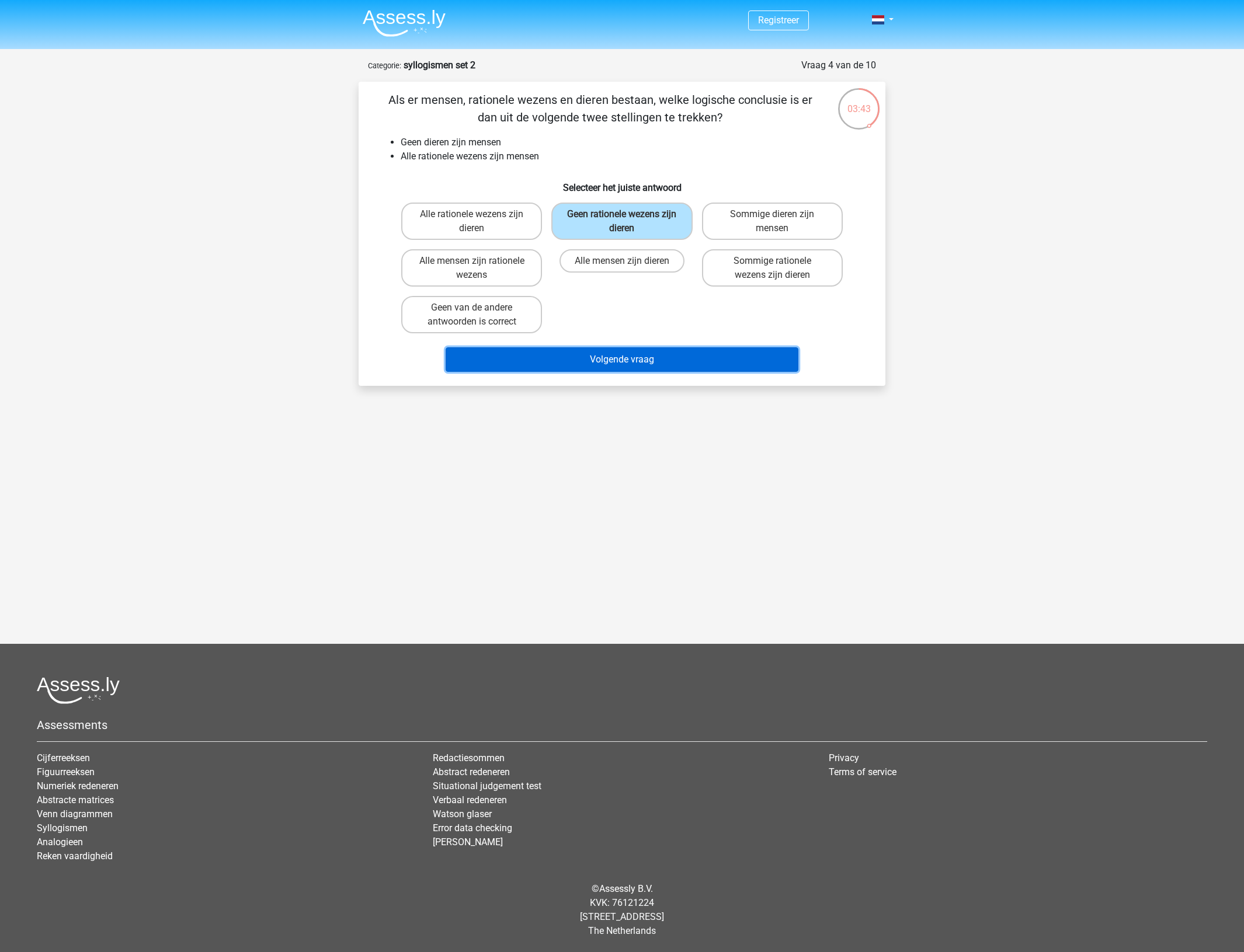
click at [578, 357] on button "Volgende vraag" at bounding box center [622, 359] width 353 height 24
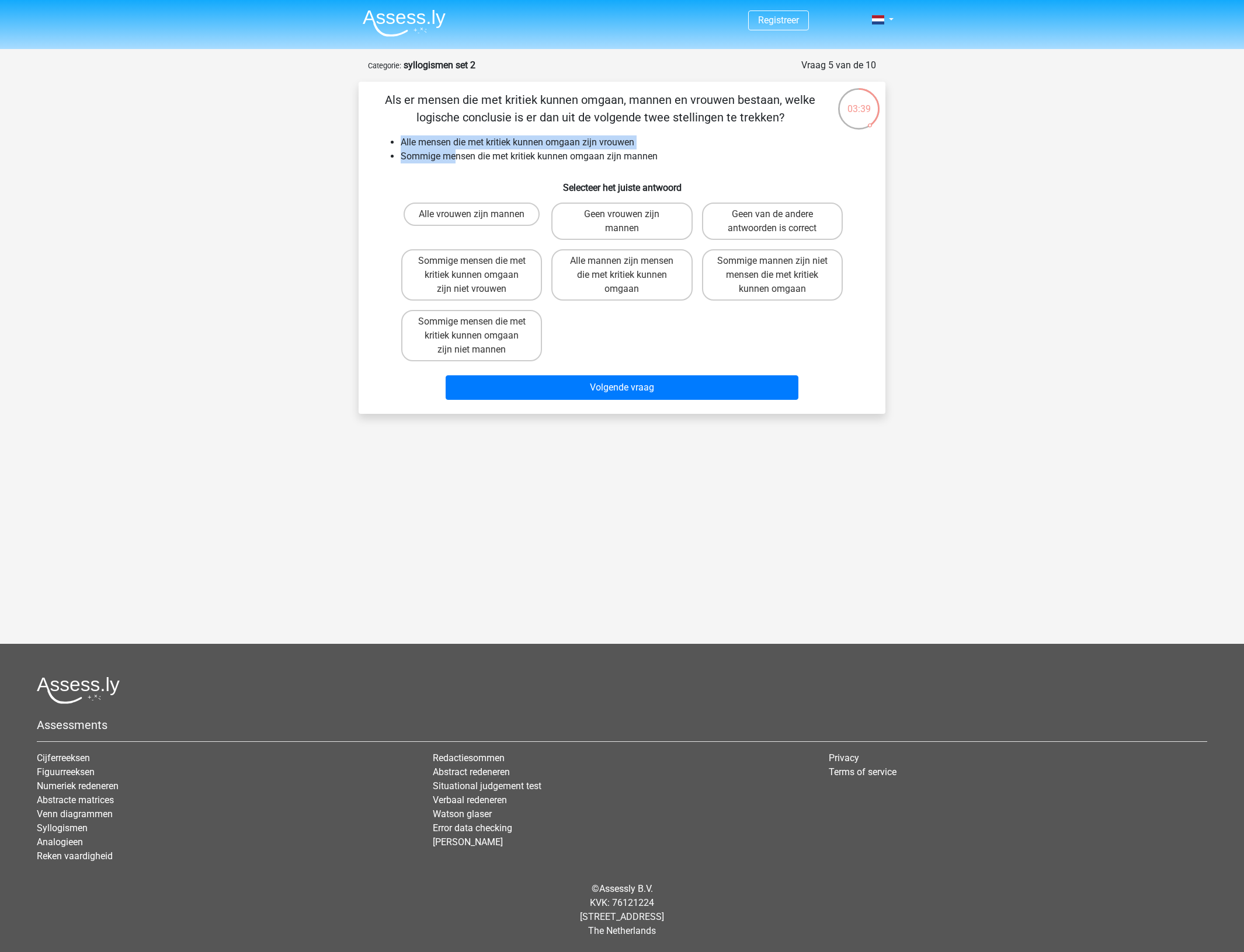
drag, startPoint x: 410, startPoint y: 139, endPoint x: 459, endPoint y: 158, distance: 52.6
click at [453, 159] on ul "Alle mensen die met kritiek kunnen omgaan zijn vrouwen Sommige mensen die met k…" at bounding box center [622, 149] width 489 height 28
click at [465, 155] on li "Sommige mensen die met kritiek kunnen omgaan zijn mannen" at bounding box center [634, 156] width 466 height 14
drag, startPoint x: 403, startPoint y: 144, endPoint x: 597, endPoint y: 143, distance: 194.0
click at [589, 143] on li "Alle mensen die met kritiek kunnen omgaan zijn vrouwen" at bounding box center [634, 142] width 466 height 14
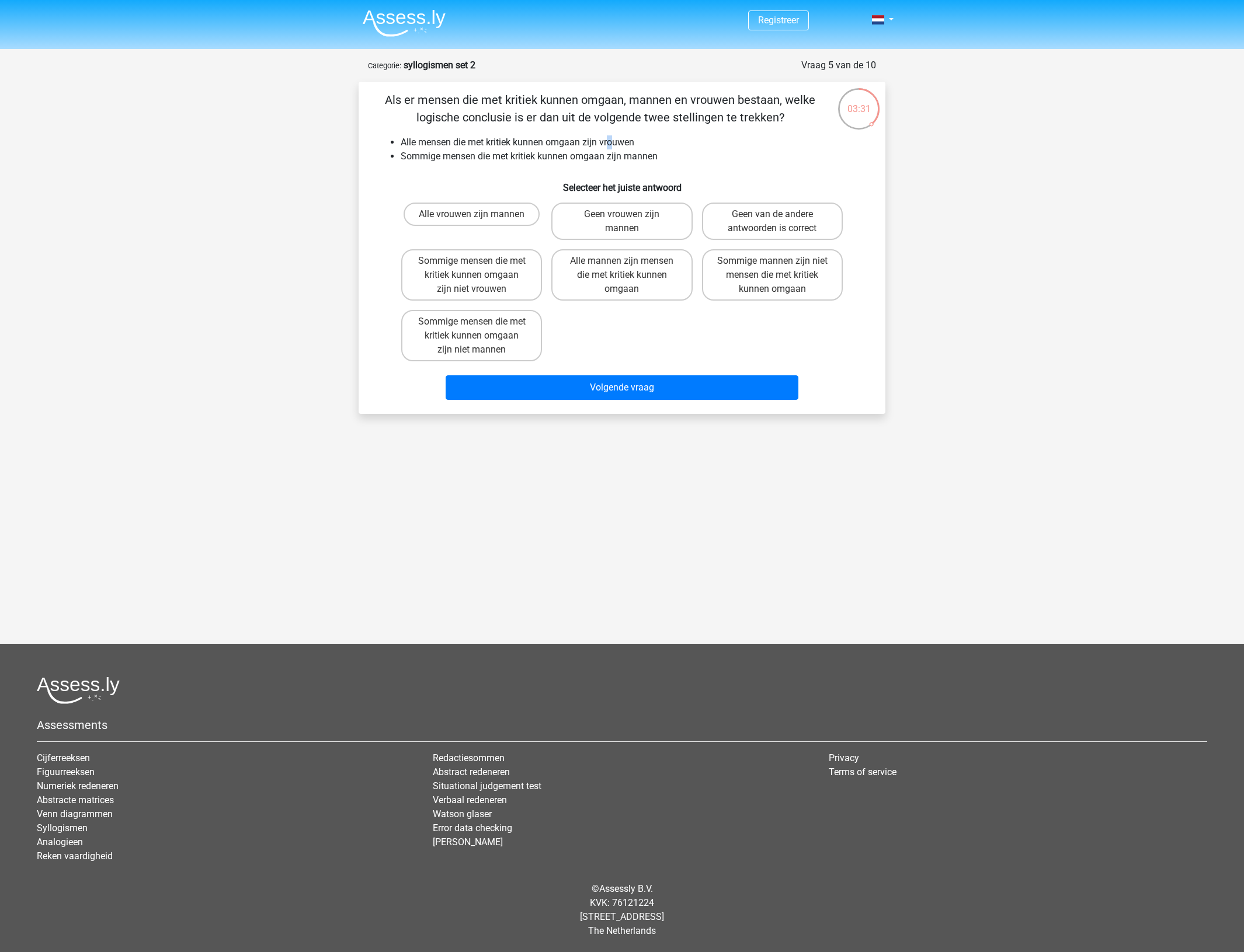
click at [611, 142] on li "Alle mensen die met kritiek kunnen omgaan zijn vrouwen" at bounding box center [634, 142] width 466 height 14
click at [447, 161] on li "Sommige mensen die met kritiek kunnen omgaan zijn mannen" at bounding box center [634, 156] width 466 height 14
drag, startPoint x: 416, startPoint y: 158, endPoint x: 638, endPoint y: 161, distance: 222.0
click at [634, 161] on li "Sommige mensen die met kritiek kunnen omgaan zijn mannen" at bounding box center [634, 156] width 466 height 14
click at [638, 161] on li "Sommige mensen die met kritiek kunnen omgaan zijn mannen" at bounding box center [634, 156] width 466 height 14
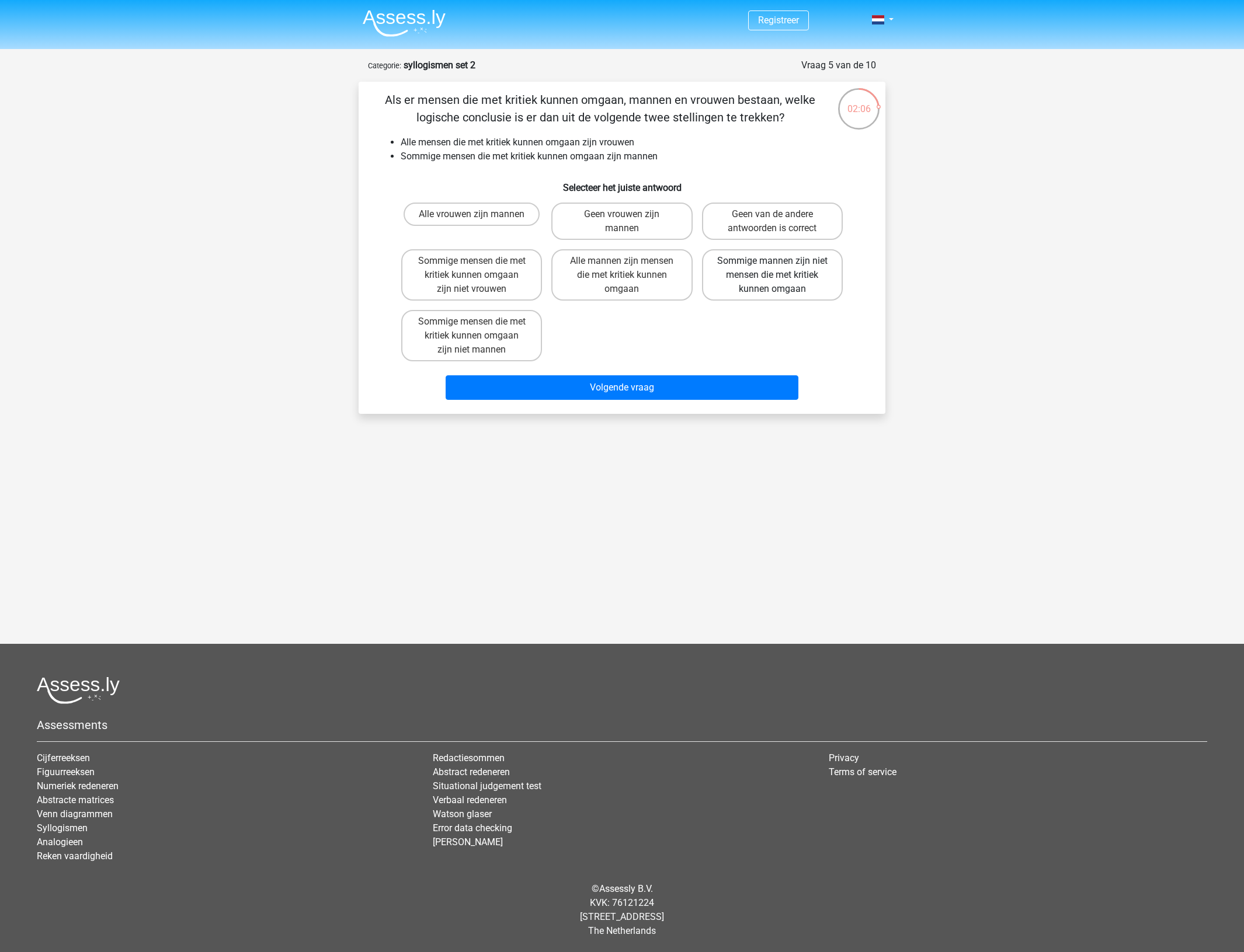
click at [781, 276] on label "Sommige mannen zijn niet mensen die met kritiek kunnen omgaan" at bounding box center [772, 275] width 140 height 52
click at [780, 269] on input "Sommige mannen zijn niet mensen die met kritiek kunnen omgaan" at bounding box center [776, 265] width 8 height 8
radio input "true"
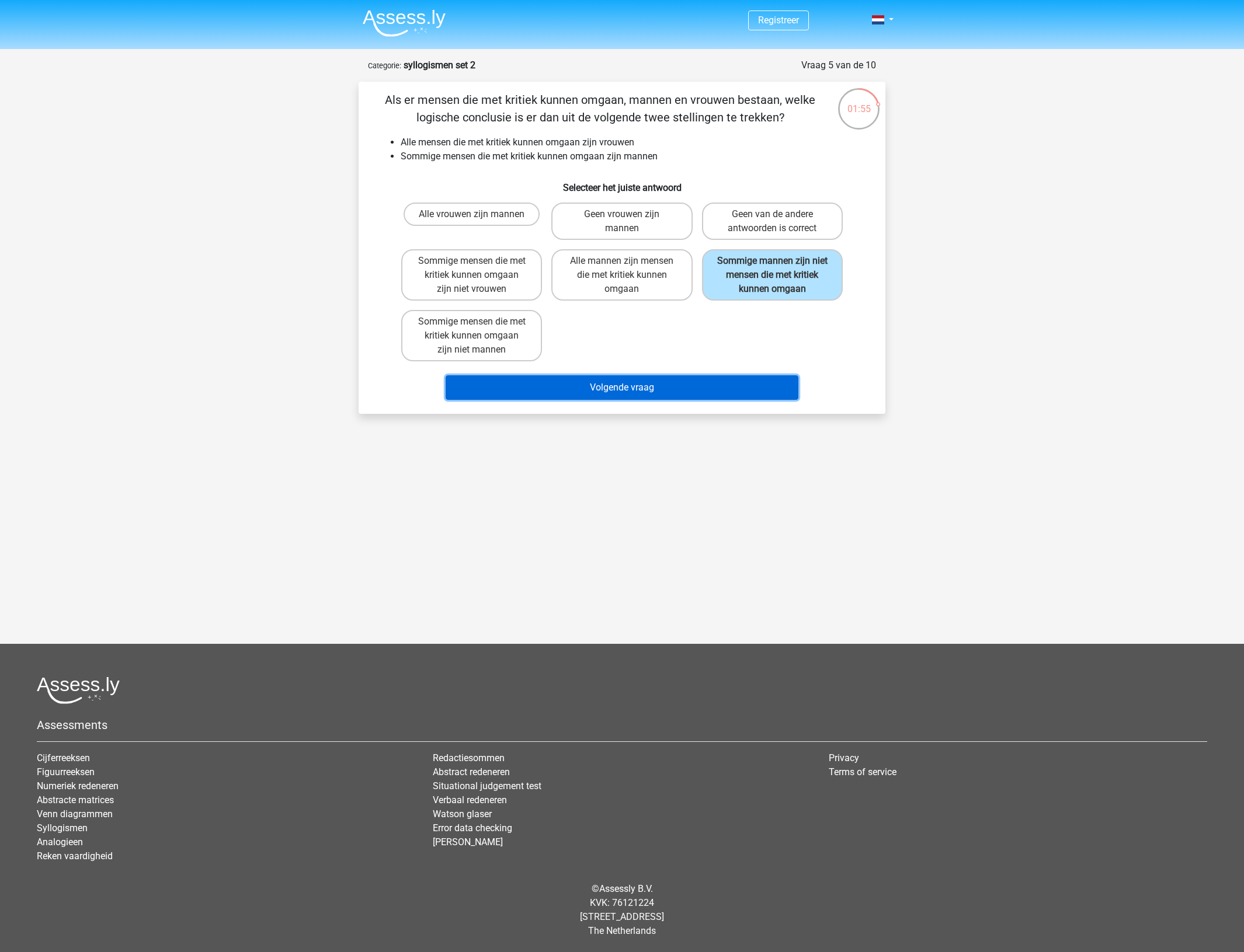
click at [715, 383] on button "Volgende vraag" at bounding box center [622, 387] width 353 height 24
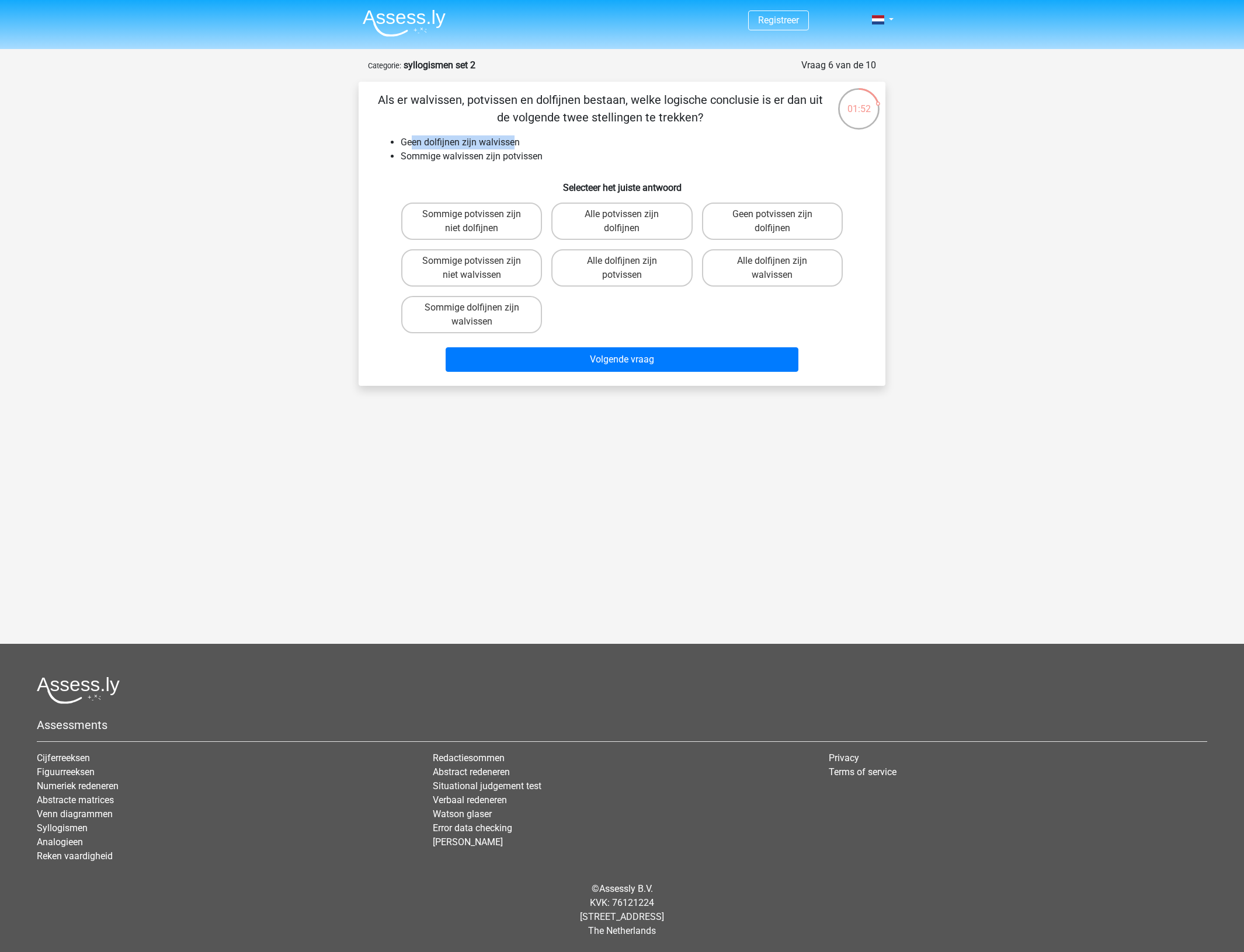
drag, startPoint x: 410, startPoint y: 144, endPoint x: 518, endPoint y: 141, distance: 108.0
click at [518, 141] on li "Geen dolfijnen zijn walvissen" at bounding box center [634, 142] width 466 height 14
drag, startPoint x: 516, startPoint y: 146, endPoint x: 459, endPoint y: 156, distance: 57.9
click at [514, 148] on li "Geen dolfijnen zijn walvissen" at bounding box center [634, 142] width 466 height 14
click at [401, 161] on li "Sommige walvissen zijn potvissen" at bounding box center [634, 156] width 466 height 14
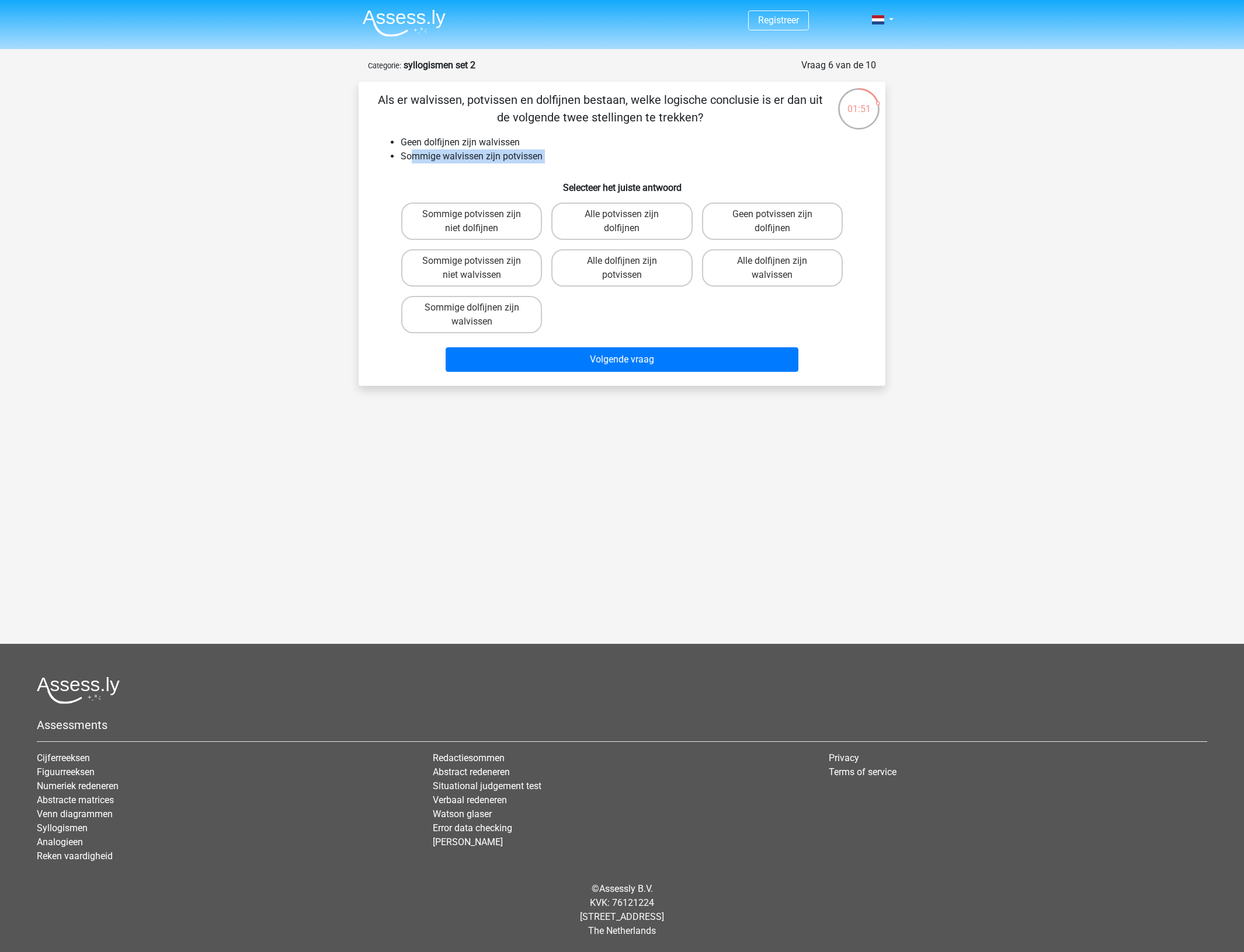
click at [497, 167] on div "Als er walvissen, potvissen en dolfijnen bestaan, welke logische conclusie is e…" at bounding box center [622, 233] width 518 height 286
click at [499, 167] on div "Als er walvissen, potvissen en dolfijnen bestaan, welke logische conclusie is e…" at bounding box center [622, 233] width 518 height 286
drag, startPoint x: 474, startPoint y: 163, endPoint x: 529, endPoint y: 163, distance: 55.0
click at [529, 163] on li "Sommige walvissen zijn potvissen" at bounding box center [634, 156] width 466 height 14
click at [537, 163] on li "Sommige walvissen zijn potvissen" at bounding box center [634, 156] width 466 height 14
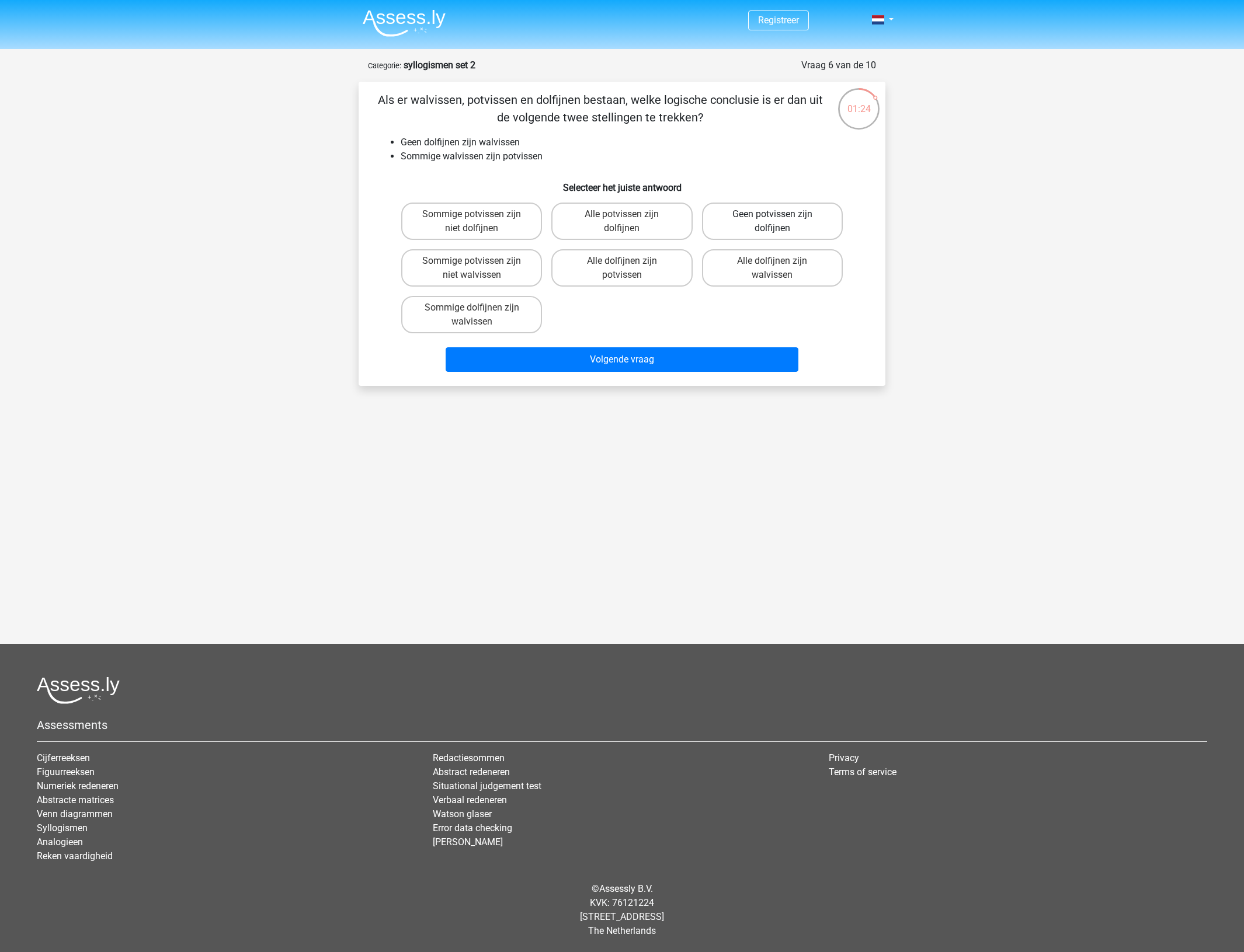
click at [766, 223] on label "Geen potvissen zijn dolfijnen" at bounding box center [772, 221] width 140 height 37
click at [772, 222] on input "Geen potvissen zijn dolfijnen" at bounding box center [776, 218] width 8 height 8
radio input "true"
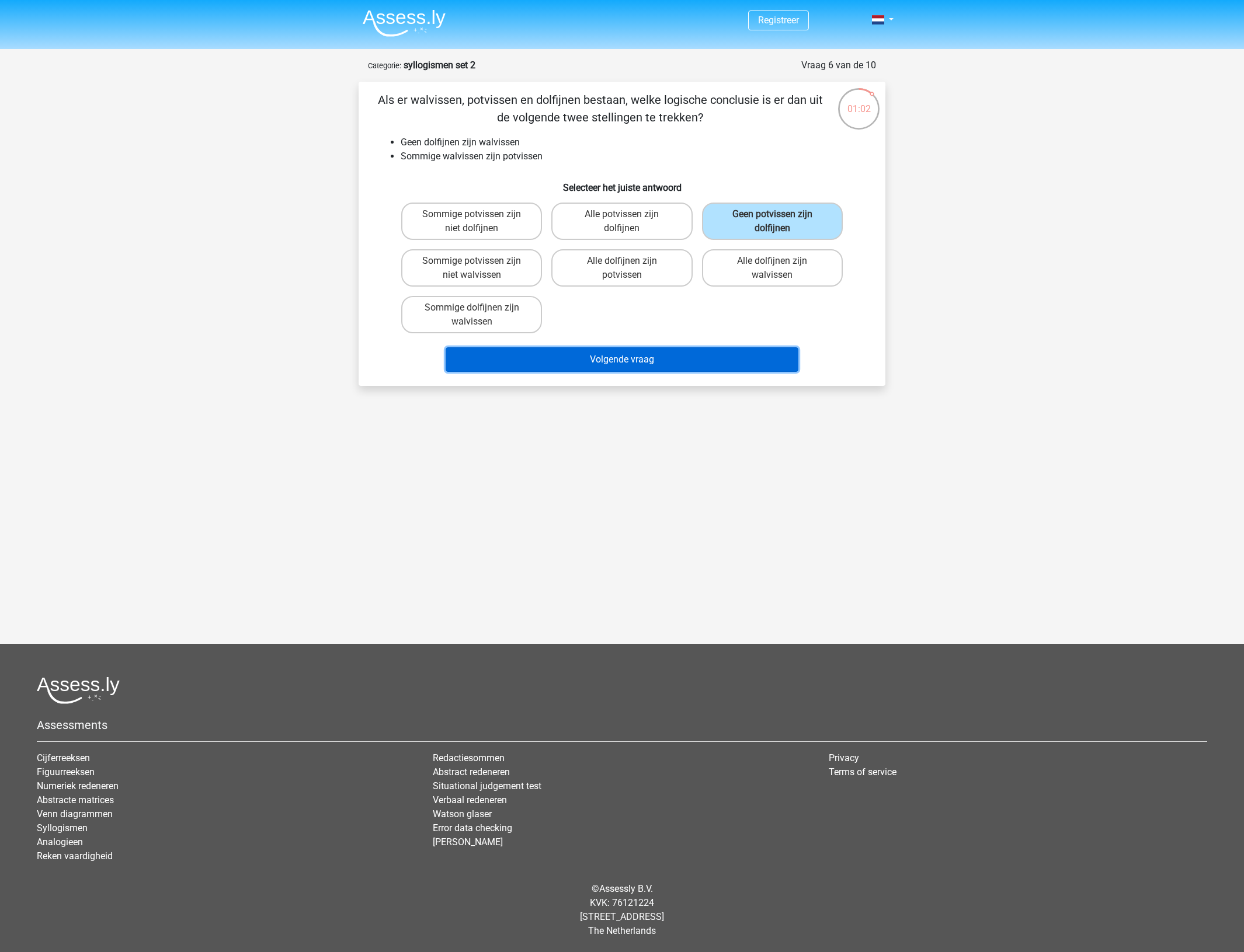
click at [716, 358] on button "Volgende vraag" at bounding box center [622, 359] width 353 height 24
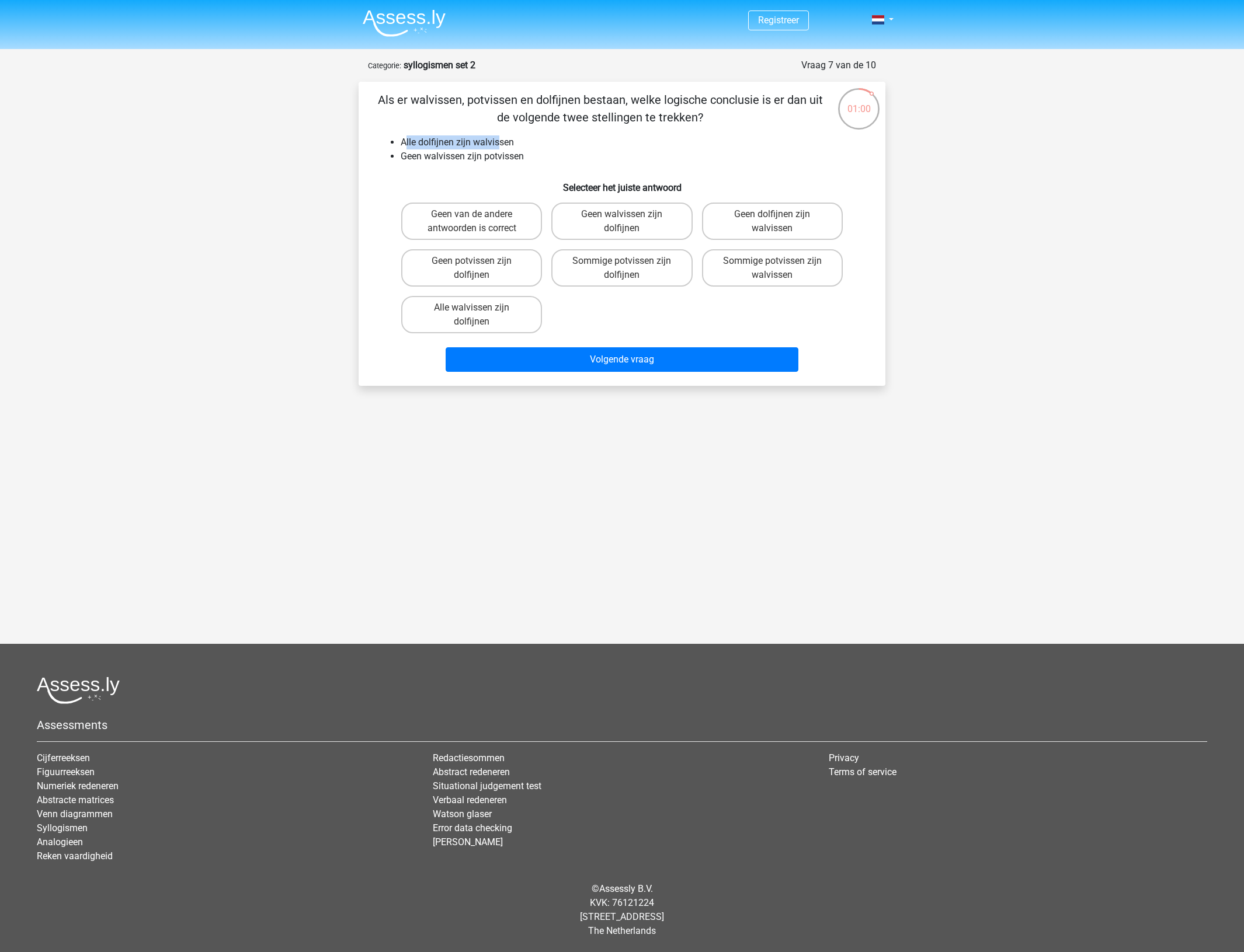
drag, startPoint x: 404, startPoint y: 143, endPoint x: 497, endPoint y: 143, distance: 93.0
click at [497, 143] on li "Alle dolfijnen zijn walvissen" at bounding box center [634, 142] width 466 height 14
click at [518, 146] on li "Alle dolfijnen zijn walvissen" at bounding box center [634, 142] width 466 height 14
drag, startPoint x: 405, startPoint y: 144, endPoint x: 494, endPoint y: 144, distance: 89.0
click at [494, 144] on li "Alle dolfijnen zijn walvissen" at bounding box center [634, 142] width 466 height 14
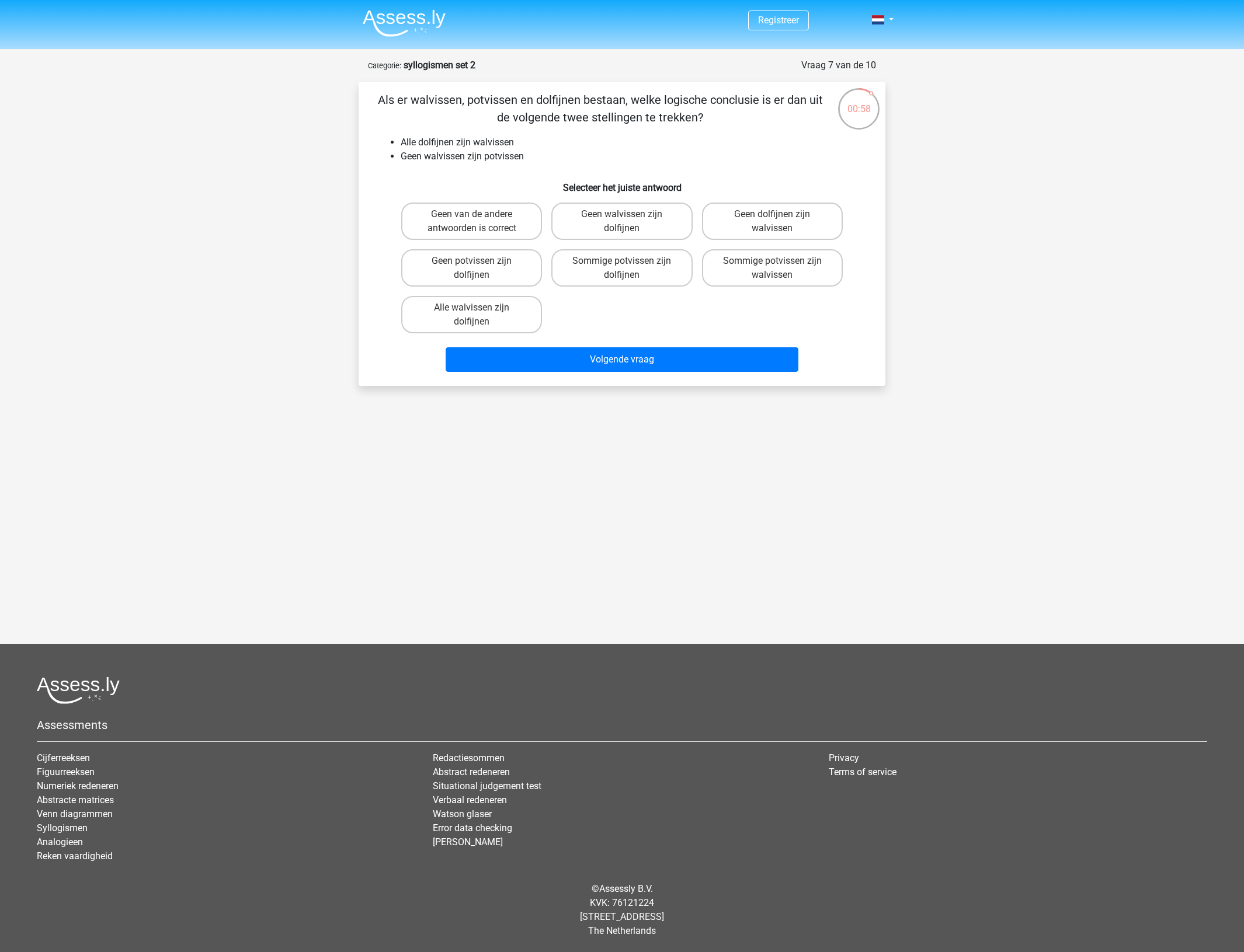
click at [506, 144] on li "Alle dolfijnen zijn walvissen" at bounding box center [634, 142] width 466 height 14
drag, startPoint x: 402, startPoint y: 152, endPoint x: 533, endPoint y: 152, distance: 131.0
click at [533, 152] on ul "Alle dolfijnen zijn walvissen Geen walvissen zijn potvissen" at bounding box center [622, 149] width 489 height 28
click at [539, 152] on li "Geen walvissen zijn potvissen" at bounding box center [634, 156] width 466 height 14
click at [495, 270] on label "Geen potvissen zijn dolfijnen" at bounding box center [472, 268] width 140 height 37
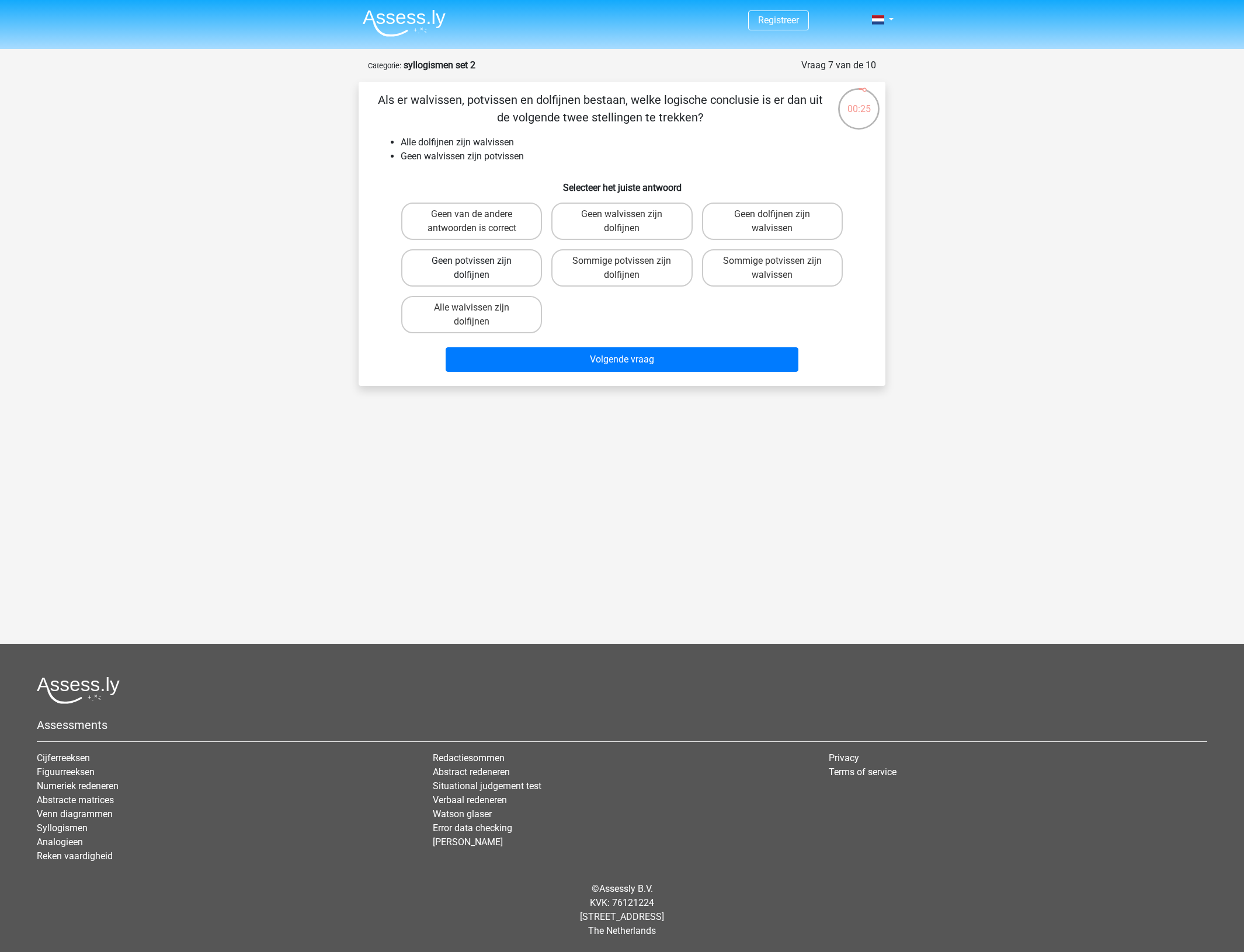
click at [480, 269] on input "Geen potvissen zijn dolfijnen" at bounding box center [476, 265] width 8 height 8
radio input "true"
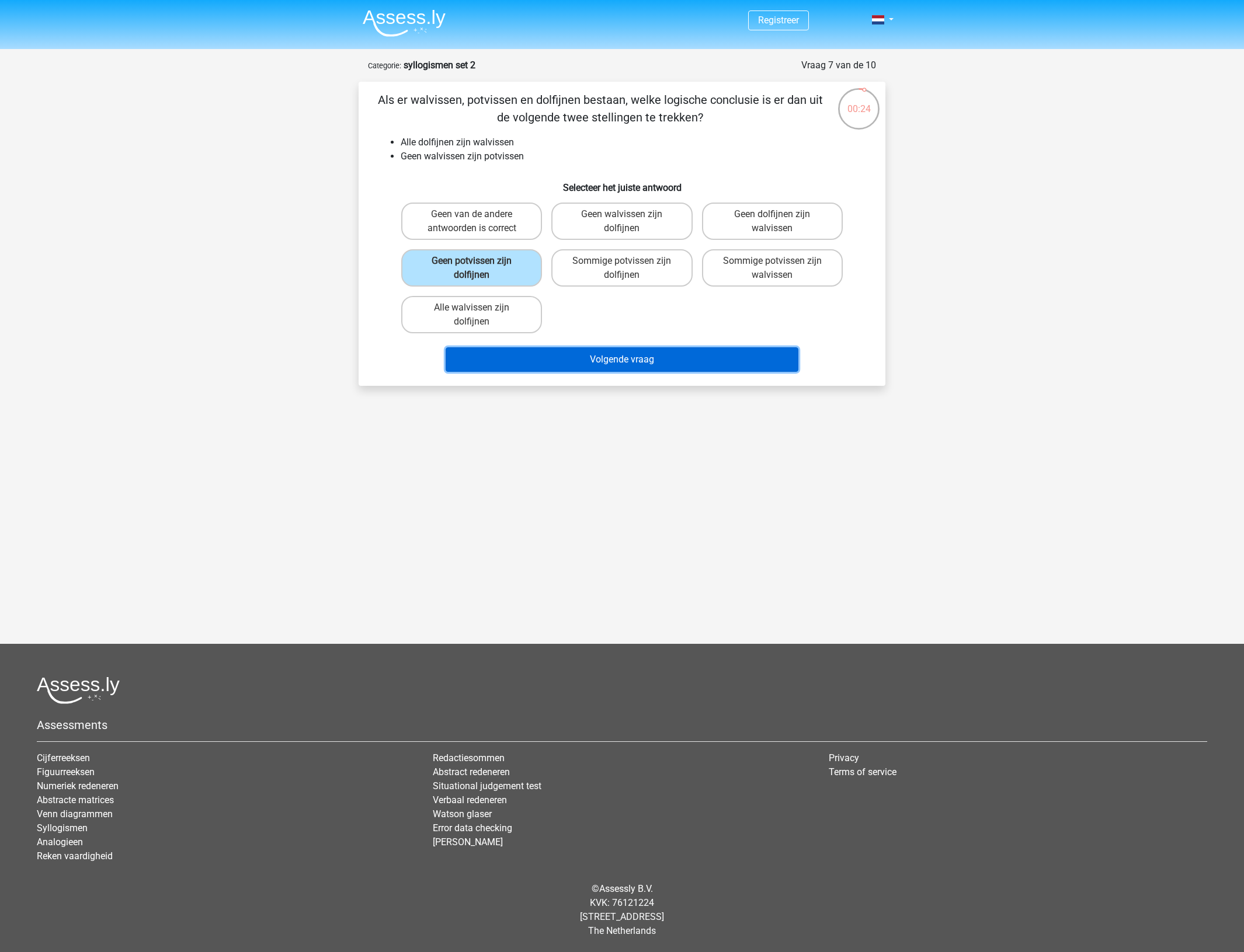
click at [623, 362] on button "Volgende vraag" at bounding box center [622, 359] width 353 height 24
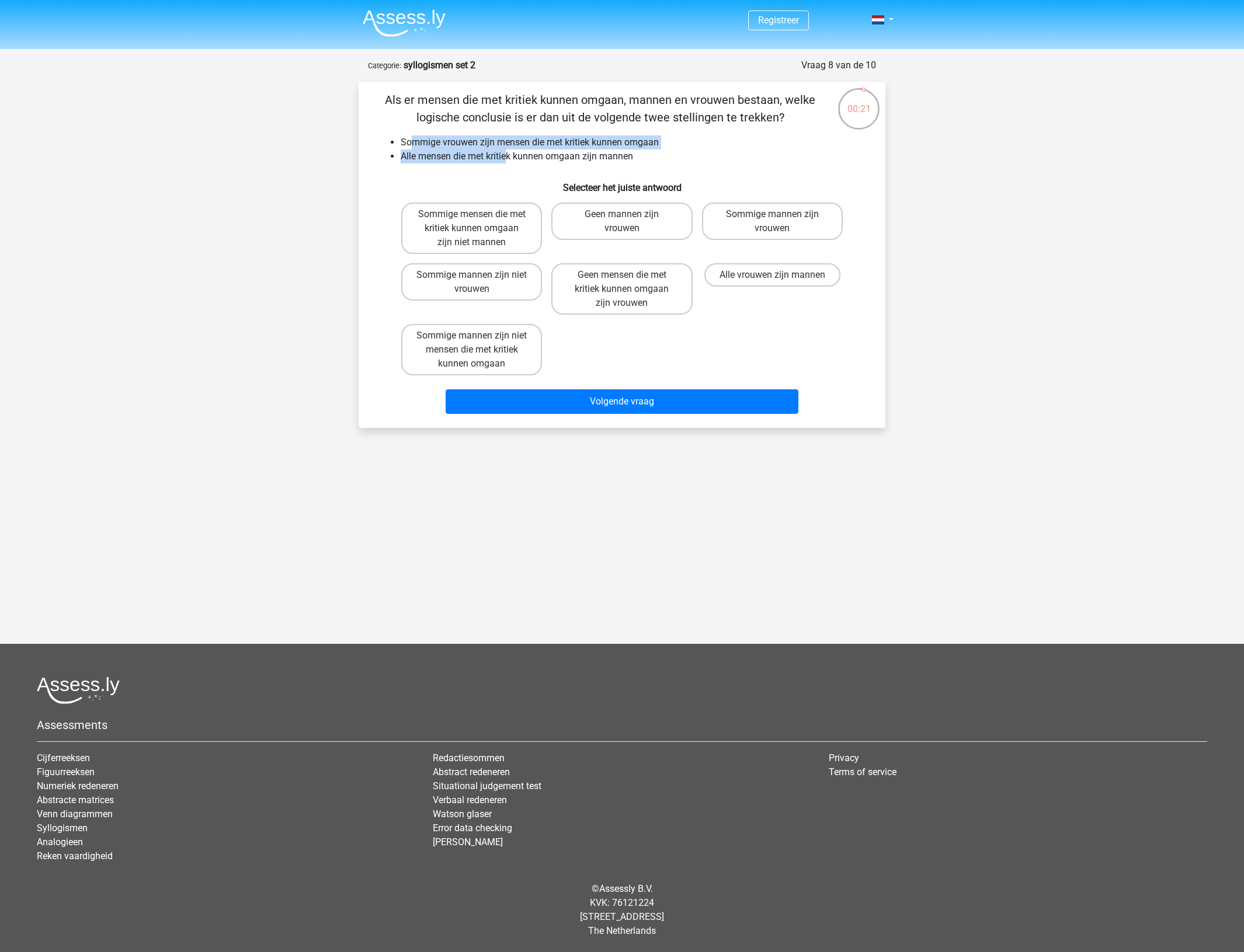
drag, startPoint x: 414, startPoint y: 146, endPoint x: 508, endPoint y: 152, distance: 94.2
click at [507, 153] on ul "Sommige vrouwen zijn mensen die met kritiek kunnen omgaan Alle mensen die met k…" at bounding box center [622, 149] width 489 height 28
click at [510, 151] on li "Alle mensen die met kritiek kunnen omgaan zijn mannen" at bounding box center [634, 156] width 466 height 14
drag, startPoint x: 515, startPoint y: 143, endPoint x: 660, endPoint y: 140, distance: 145.0
click at [660, 140] on li "Sommige vrouwen zijn mensen die met kritiek kunnen omgaan" at bounding box center [634, 142] width 466 height 14
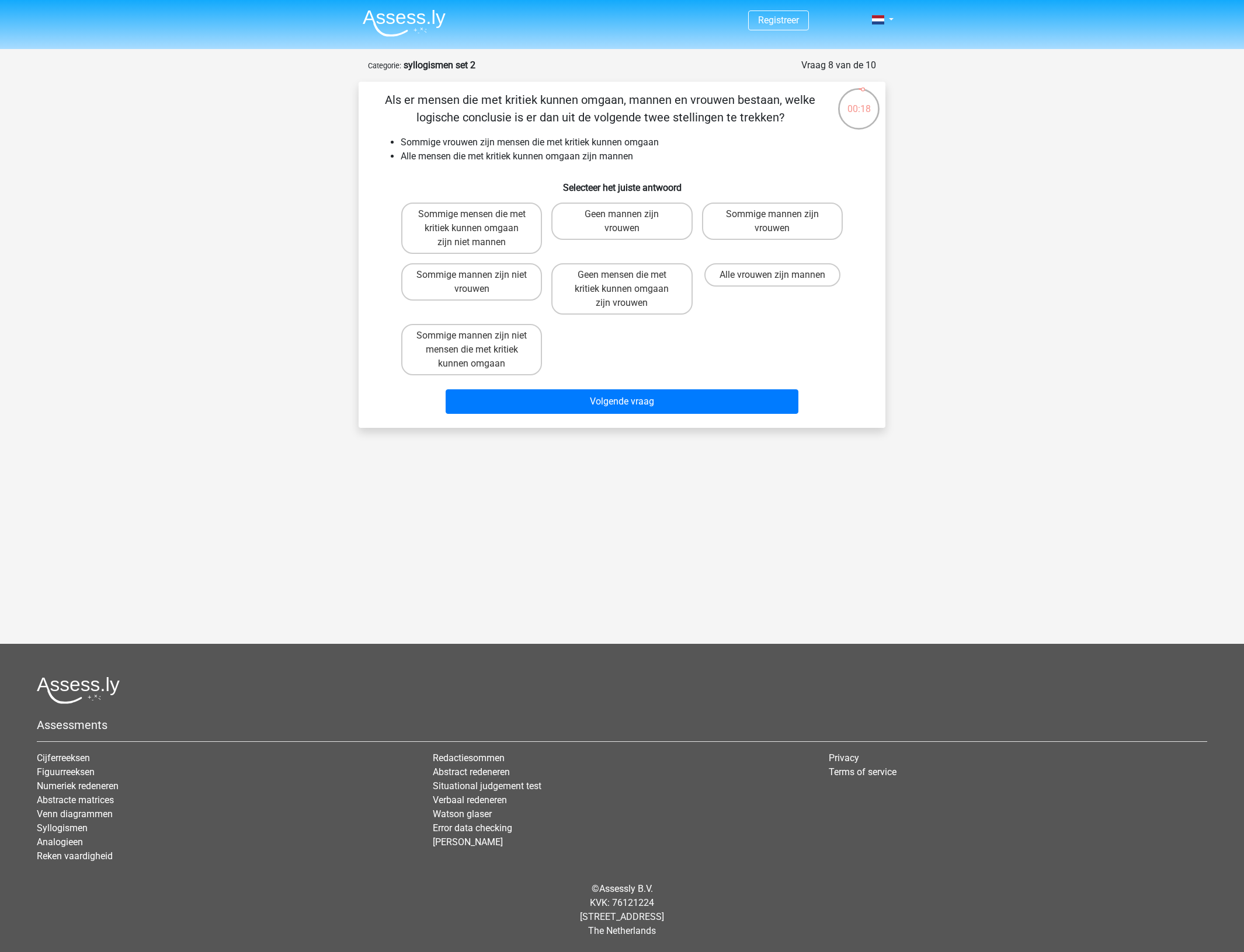
click at [459, 151] on li "Alle mensen die met kritiek kunnen omgaan zijn mannen" at bounding box center [634, 156] width 466 height 14
drag, startPoint x: 424, startPoint y: 152, endPoint x: 462, endPoint y: 153, distance: 38.0
click at [462, 153] on li "Alle mensen die met kritiek kunnen omgaan zijn mannen" at bounding box center [634, 156] width 466 height 14
drag, startPoint x: 406, startPoint y: 138, endPoint x: 588, endPoint y: 156, distance: 182.9
click at [565, 149] on ul "Sommige vrouwen zijn mensen die met kritiek kunnen omgaan Alle mensen die met k…" at bounding box center [622, 149] width 489 height 28
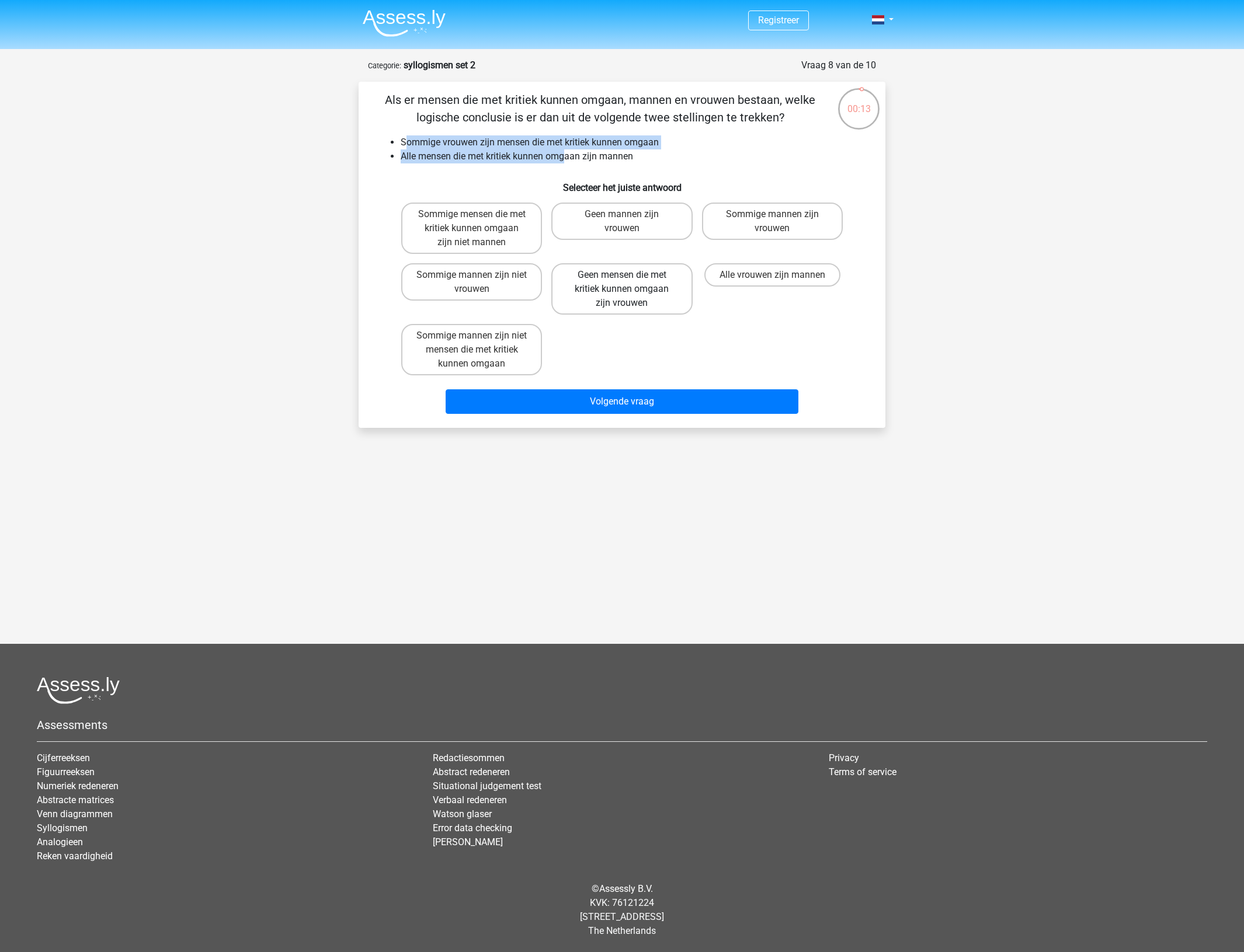
click at [588, 286] on label "Geen mensen die met kritiek kunnen omgaan zijn vrouwen" at bounding box center [622, 288] width 140 height 52
click at [622, 283] on input "Geen mensen die met kritiek kunnen omgaan zijn vrouwen" at bounding box center [626, 279] width 8 height 8
radio input "true"
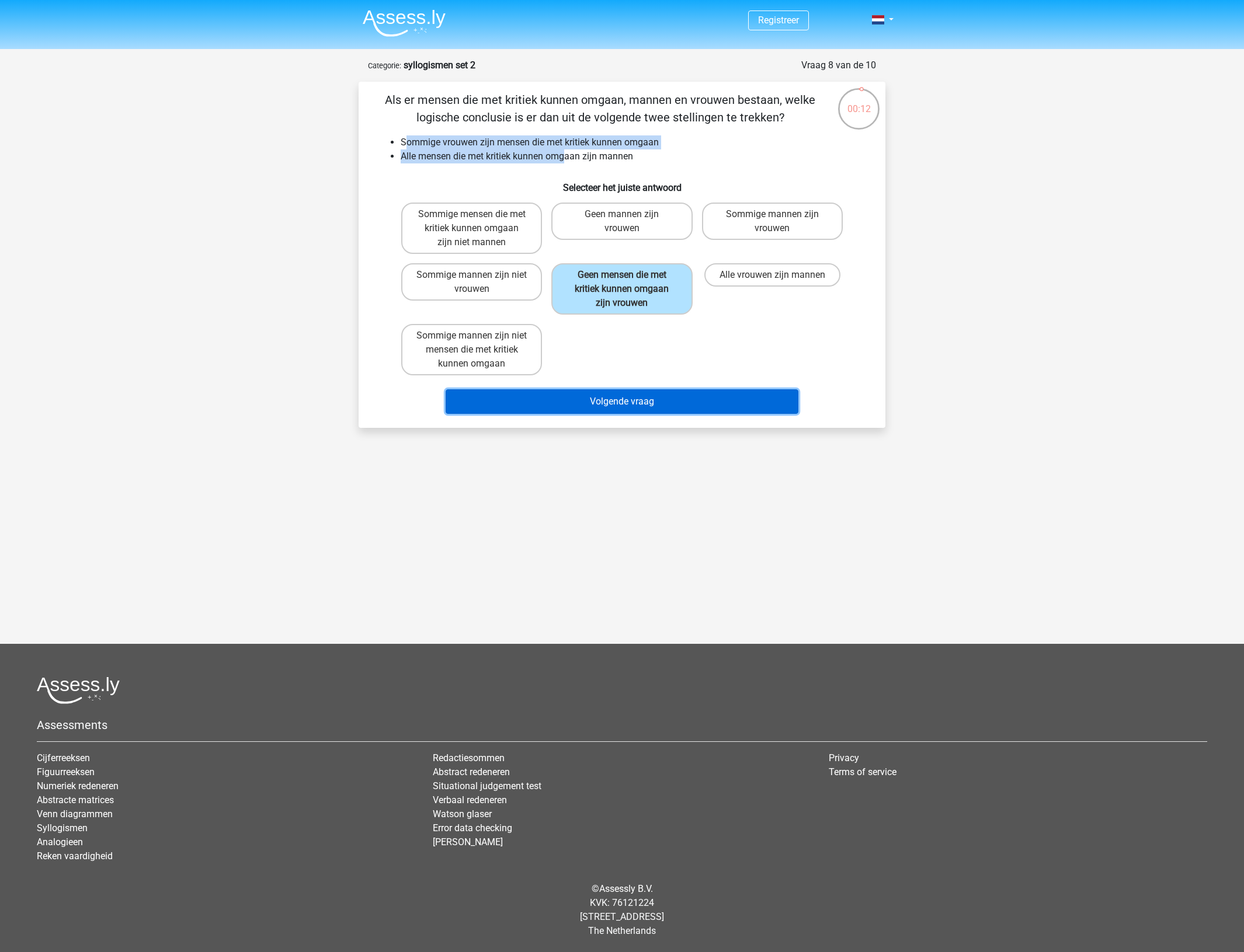
click at [597, 390] on button "Volgende vraag" at bounding box center [622, 401] width 353 height 24
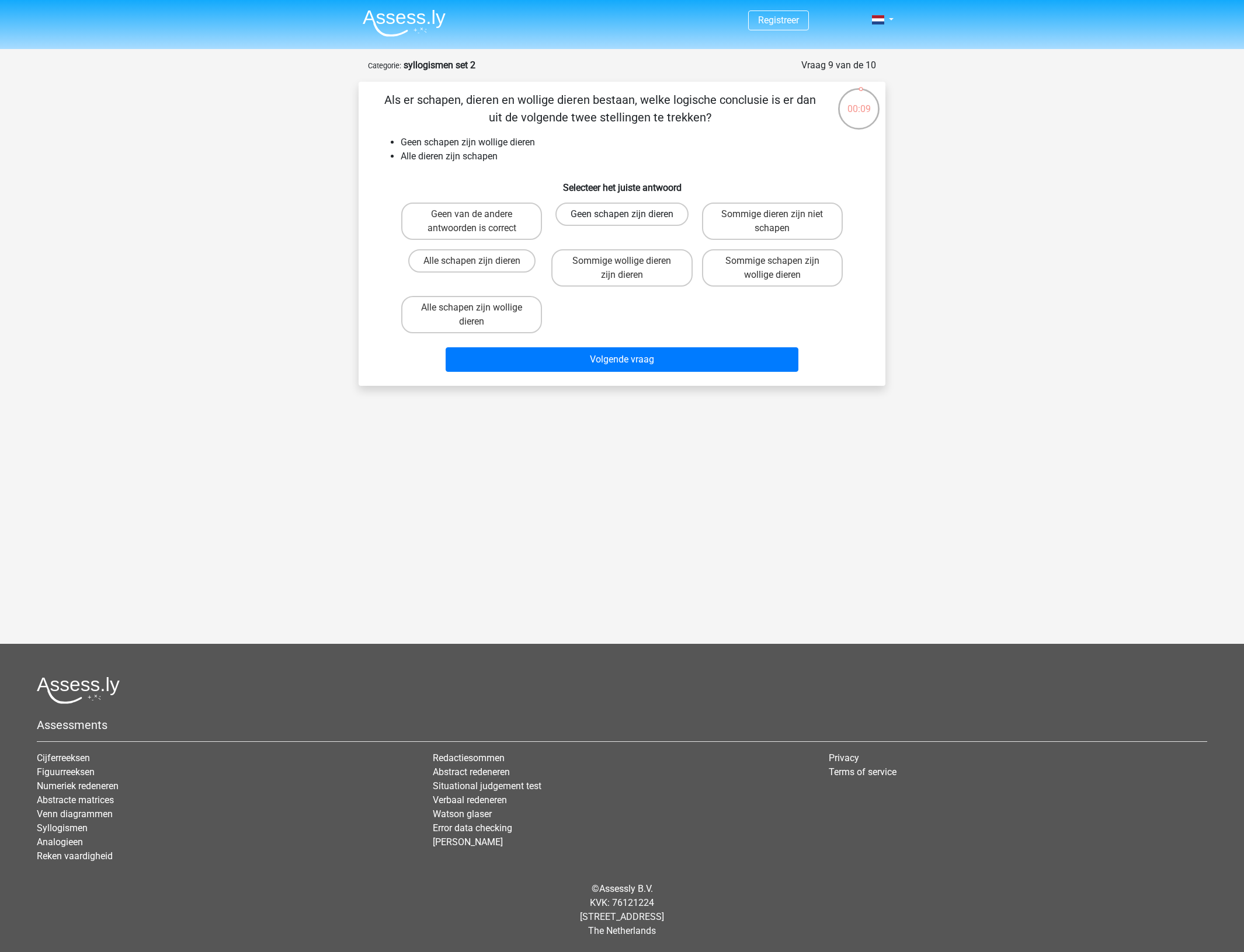
click at [635, 216] on label "Geen schapen zijn dieren" at bounding box center [622, 214] width 134 height 23
click at [630, 216] on input "Geen schapen zijn dieren" at bounding box center [626, 218] width 8 height 8
radio input "true"
drag, startPoint x: 748, startPoint y: 261, endPoint x: 736, endPoint y: 270, distance: 15.0
click at [748, 263] on label "Sommige schapen zijn wollige dieren" at bounding box center [772, 268] width 140 height 37
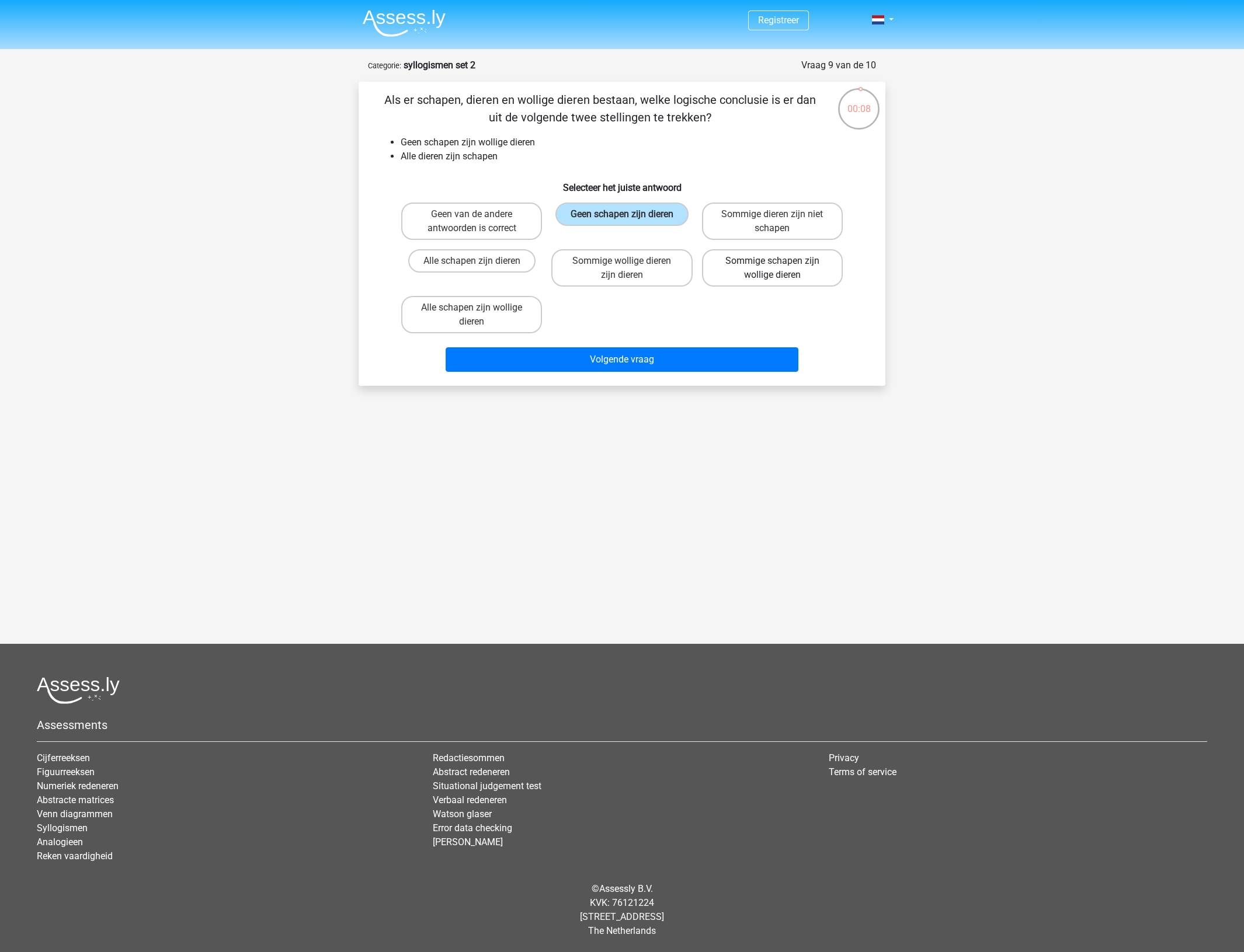
click at [772, 263] on input "Sommige schapen zijn wollige dieren" at bounding box center [776, 265] width 8 height 8
radio input "true"
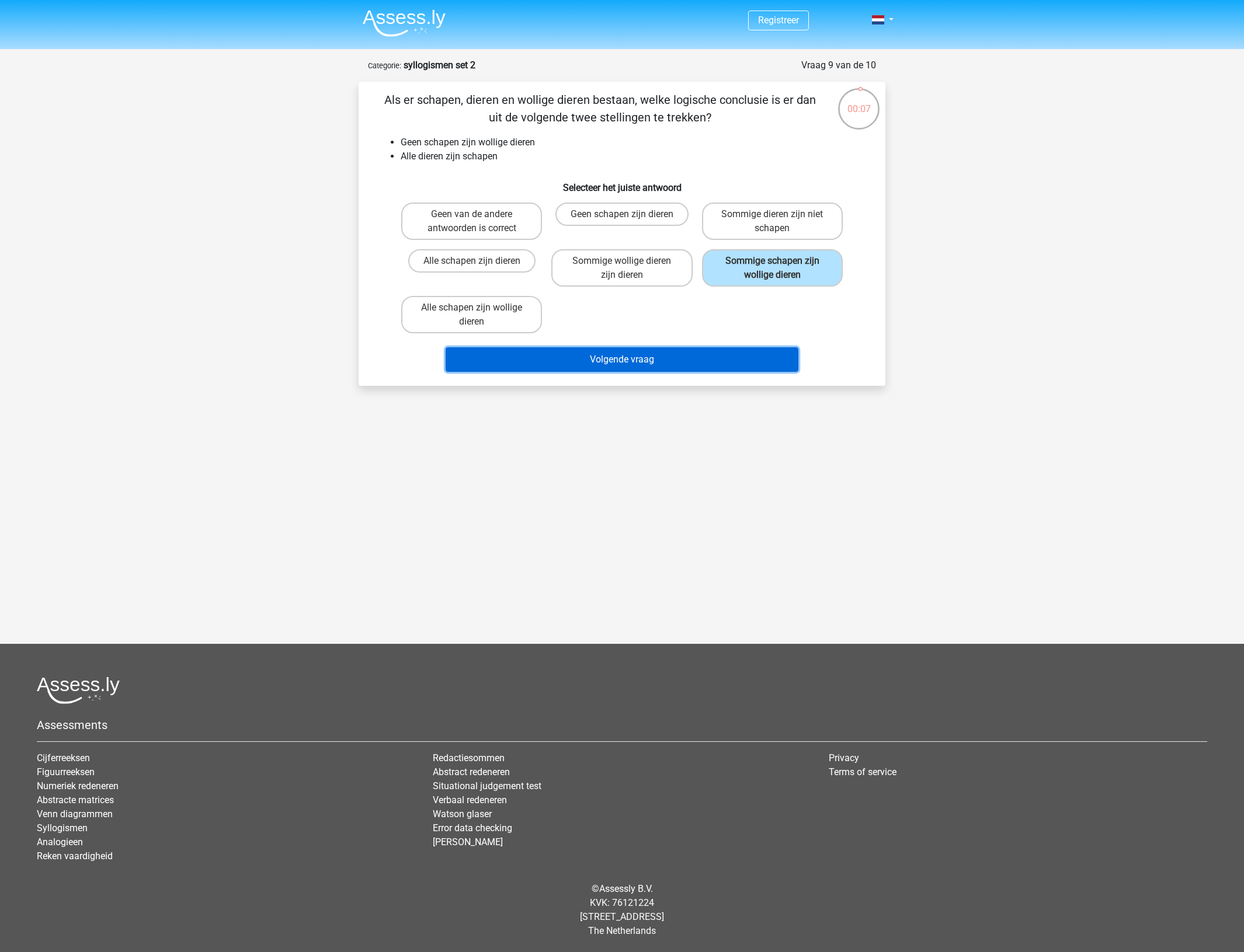
click at [692, 348] on button "Volgende vraag" at bounding box center [622, 359] width 353 height 24
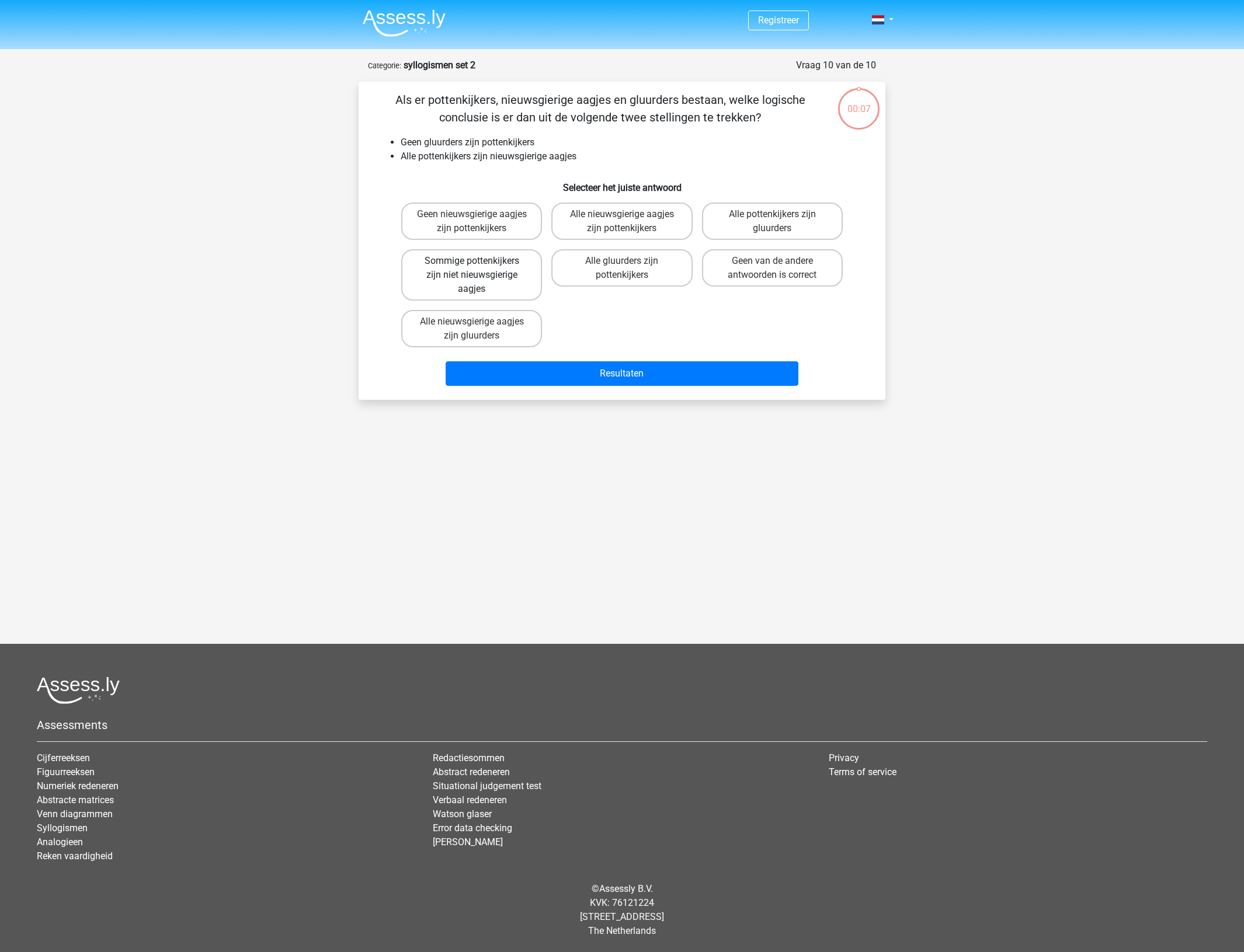
click at [519, 266] on label "Sommige pottenkijkers zijn niet nieuwsgierige aagjes" at bounding box center [472, 275] width 140 height 52
click at [480, 266] on input "Sommige pottenkijkers zijn niet nieuwsgierige aagjes" at bounding box center [476, 265] width 8 height 8
radio input "true"
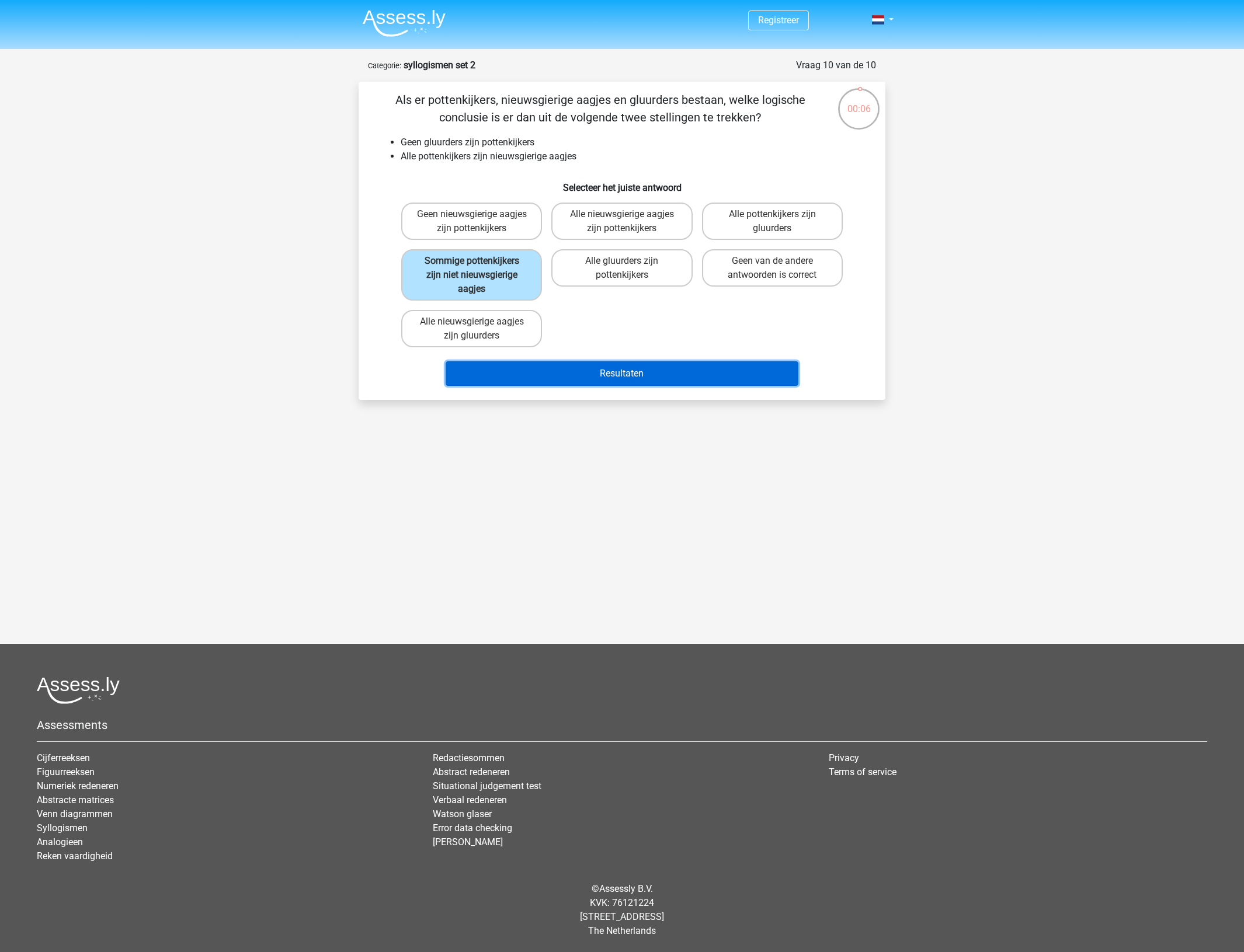
click at [576, 364] on button "Resultaten" at bounding box center [622, 373] width 353 height 24
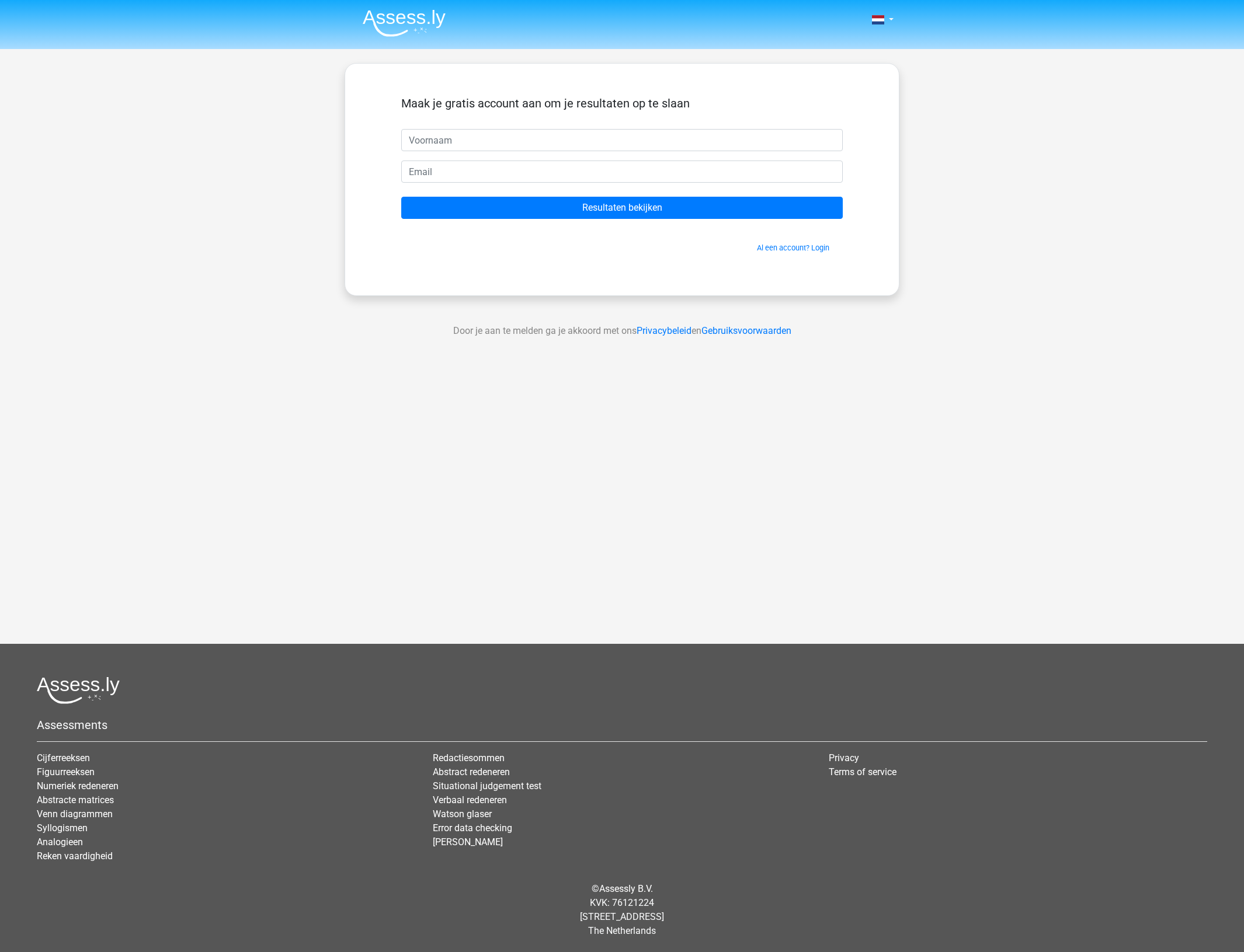
click at [491, 140] on input "text" at bounding box center [622, 139] width 442 height 22
type input "quinten"
click at [532, 176] on input "email" at bounding box center [622, 171] width 442 height 22
type input "[PERSON_NAME][EMAIL_ADDRESS][DOMAIN_NAME]"
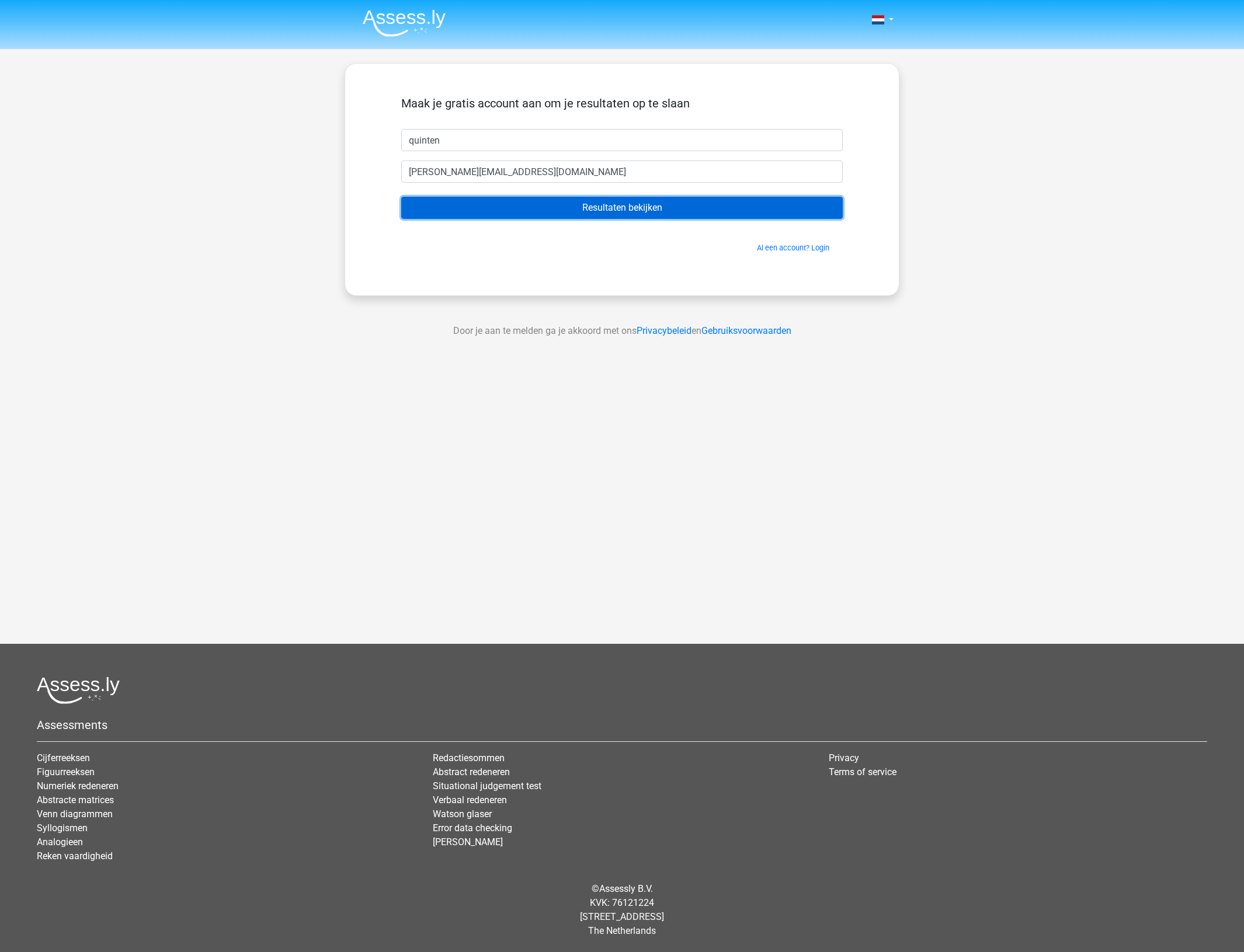
click at [509, 209] on input "Resultaten bekijken" at bounding box center [622, 208] width 442 height 22
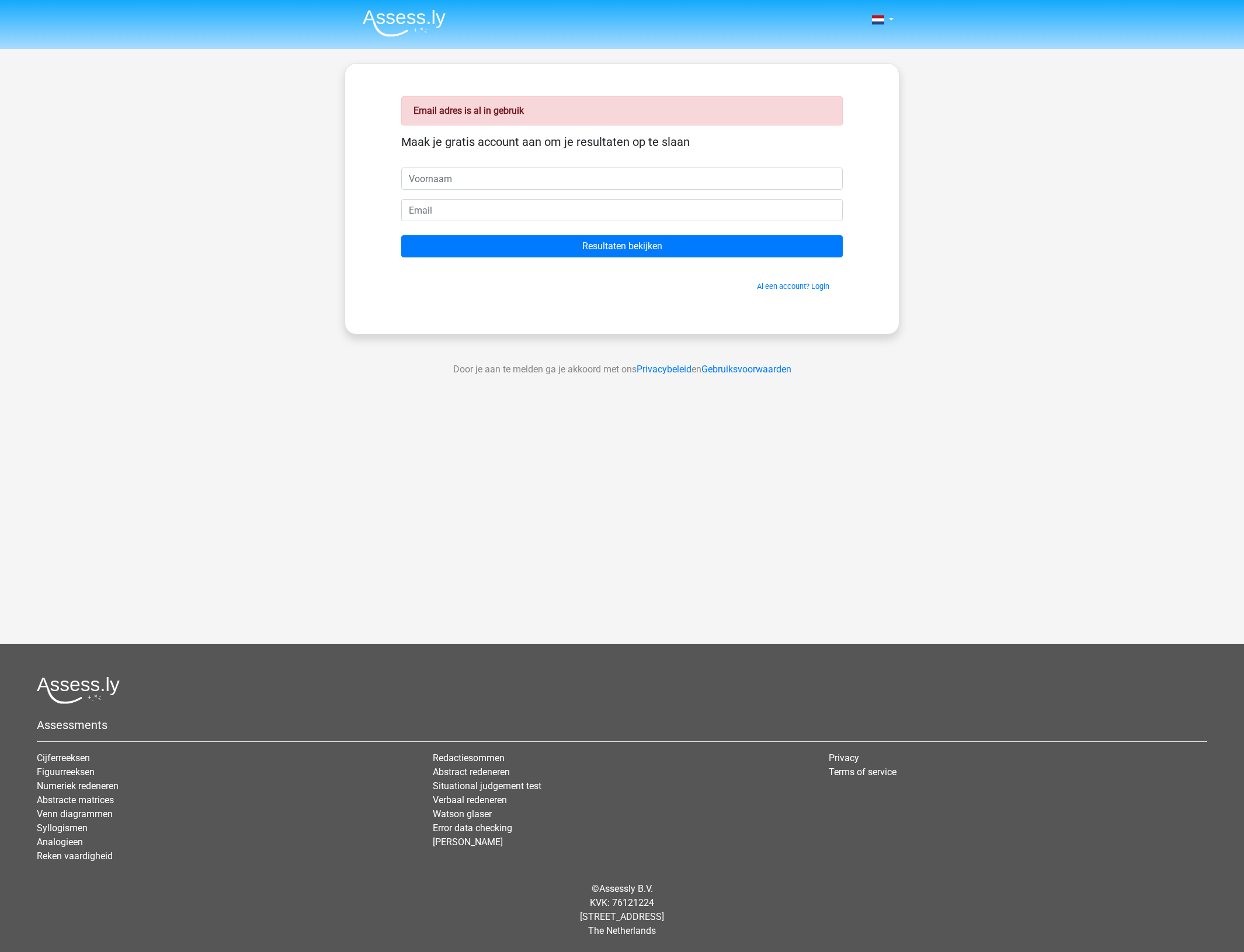
click at [479, 196] on form "Maak je gratis account aan om je resultaten op te slaan Resultaten bekijken Al …" at bounding box center [622, 212] width 442 height 157
click at [768, 290] on link "Al een account? Login" at bounding box center [793, 286] width 72 height 9
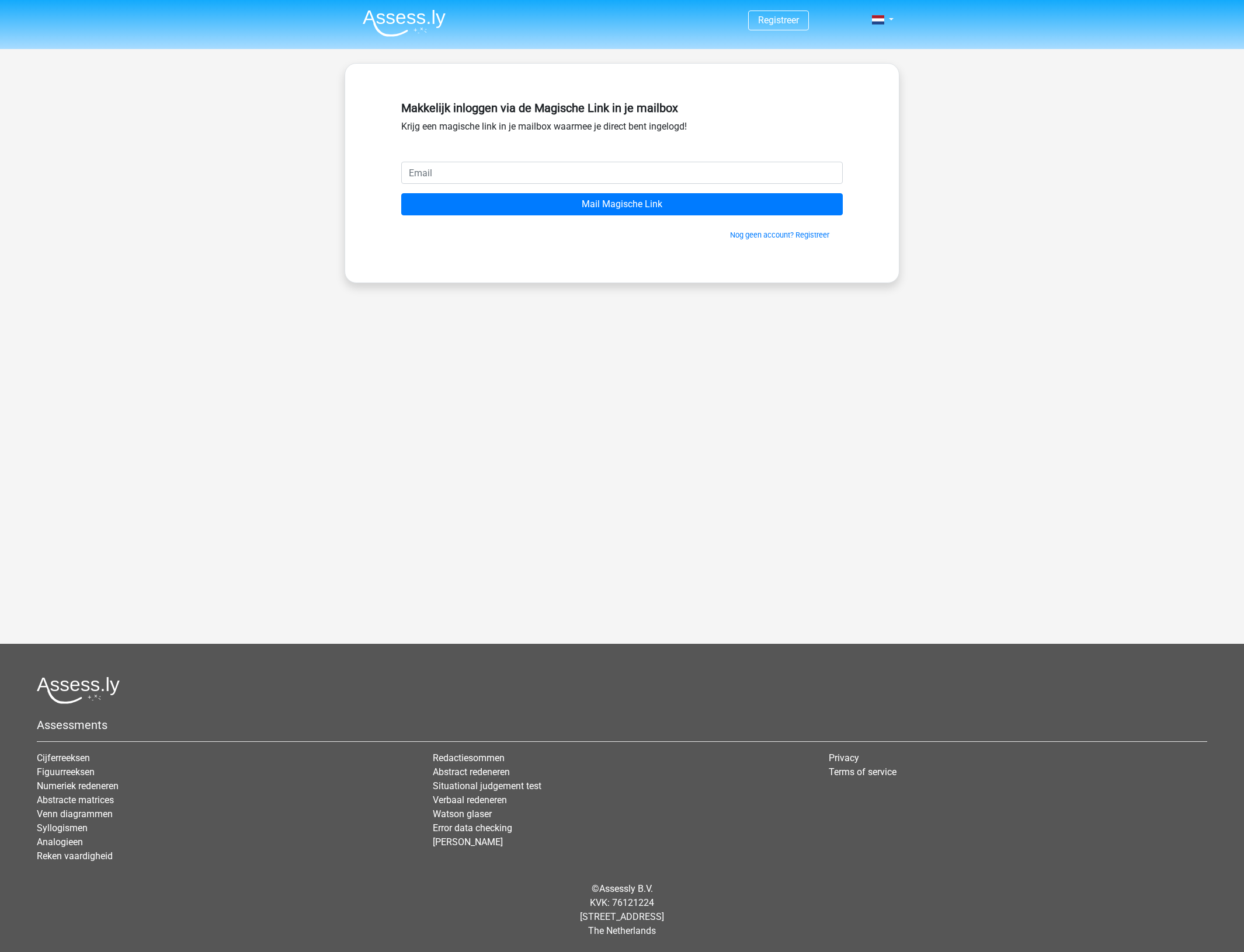
click at [512, 172] on input "email" at bounding box center [622, 172] width 442 height 22
type input "[PERSON_NAME][EMAIL_ADDRESS][DOMAIN_NAME]"
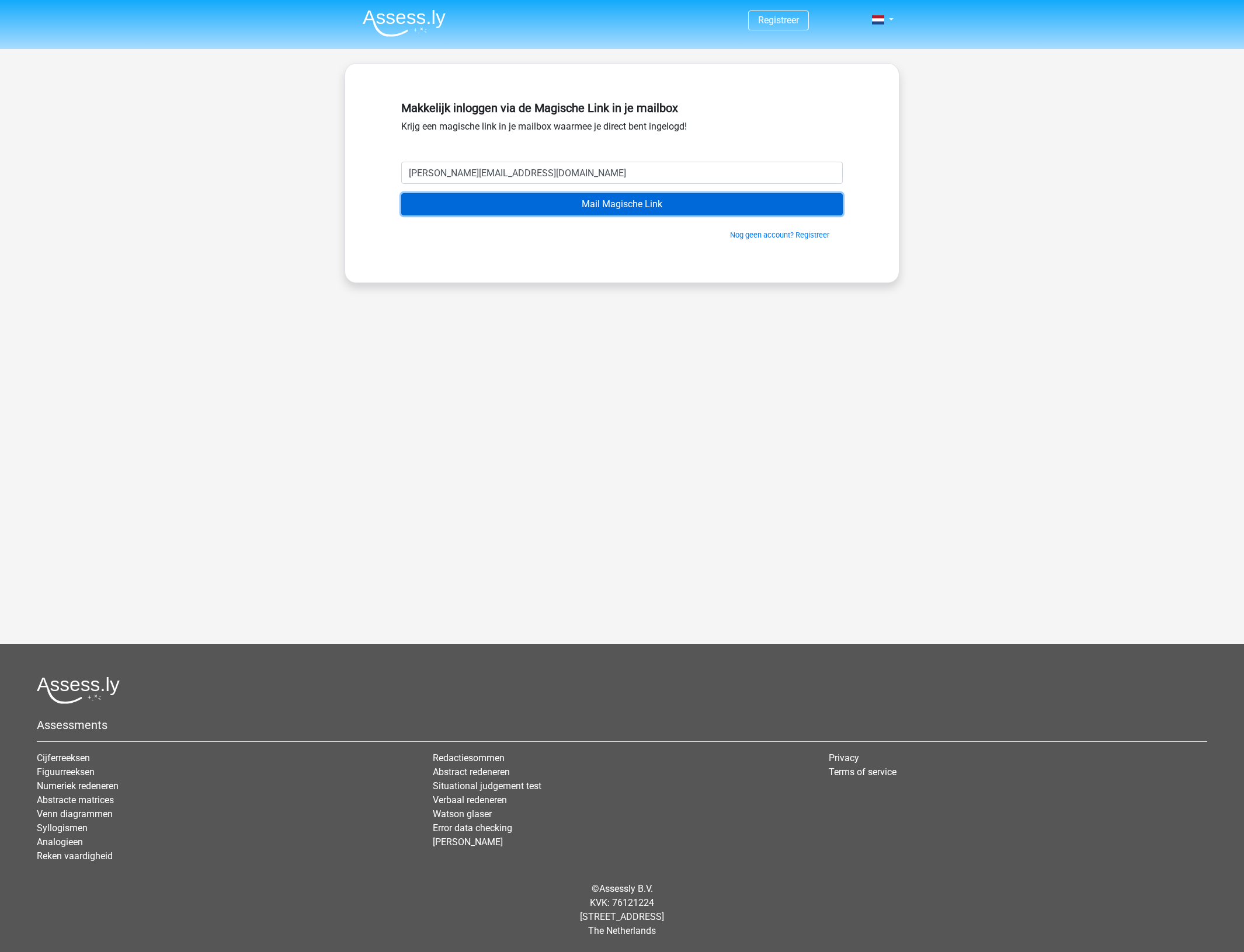
click at [503, 199] on input "Mail Magische Link" at bounding box center [622, 204] width 442 height 22
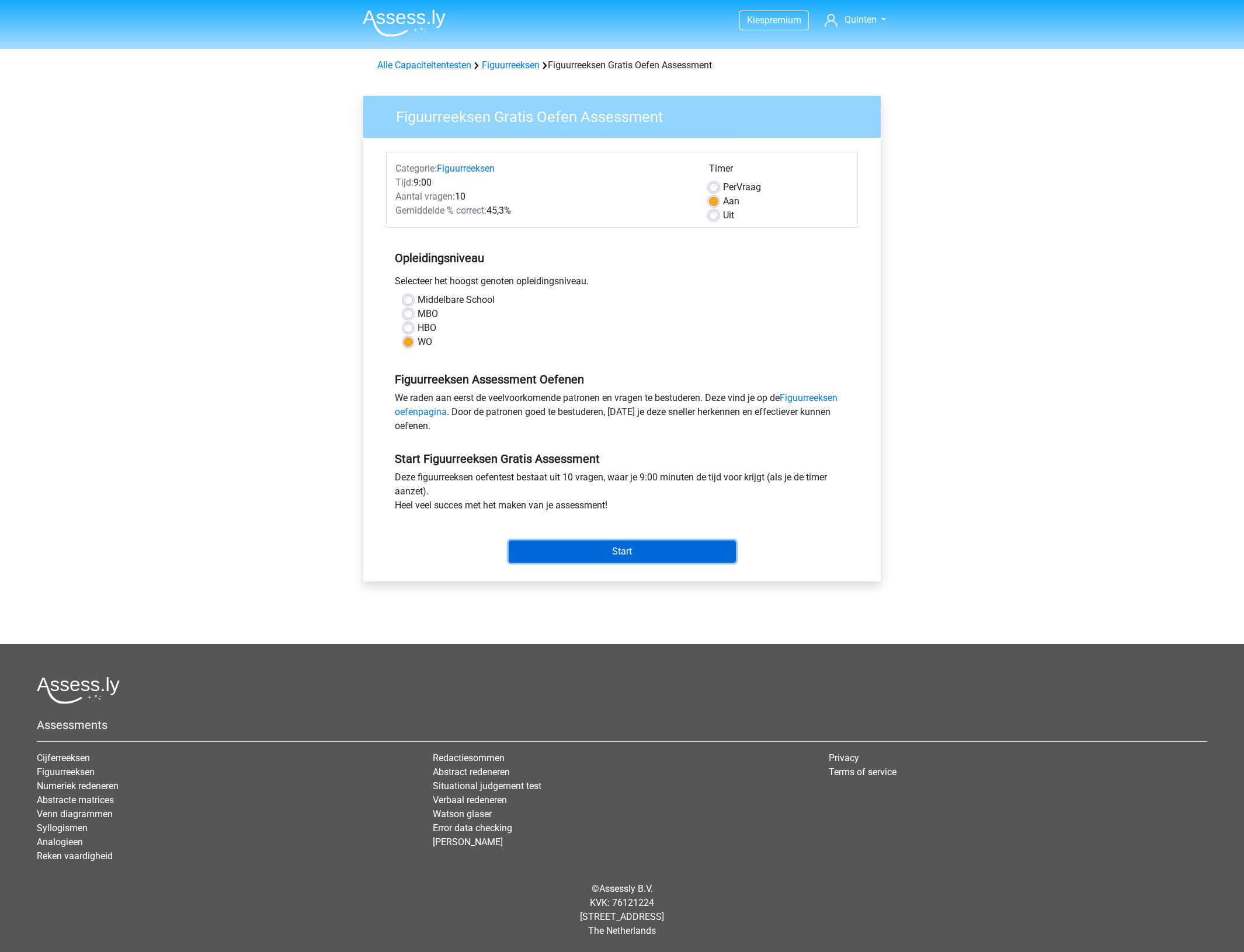
click at [542, 550] on input "Start" at bounding box center [622, 552] width 227 height 22
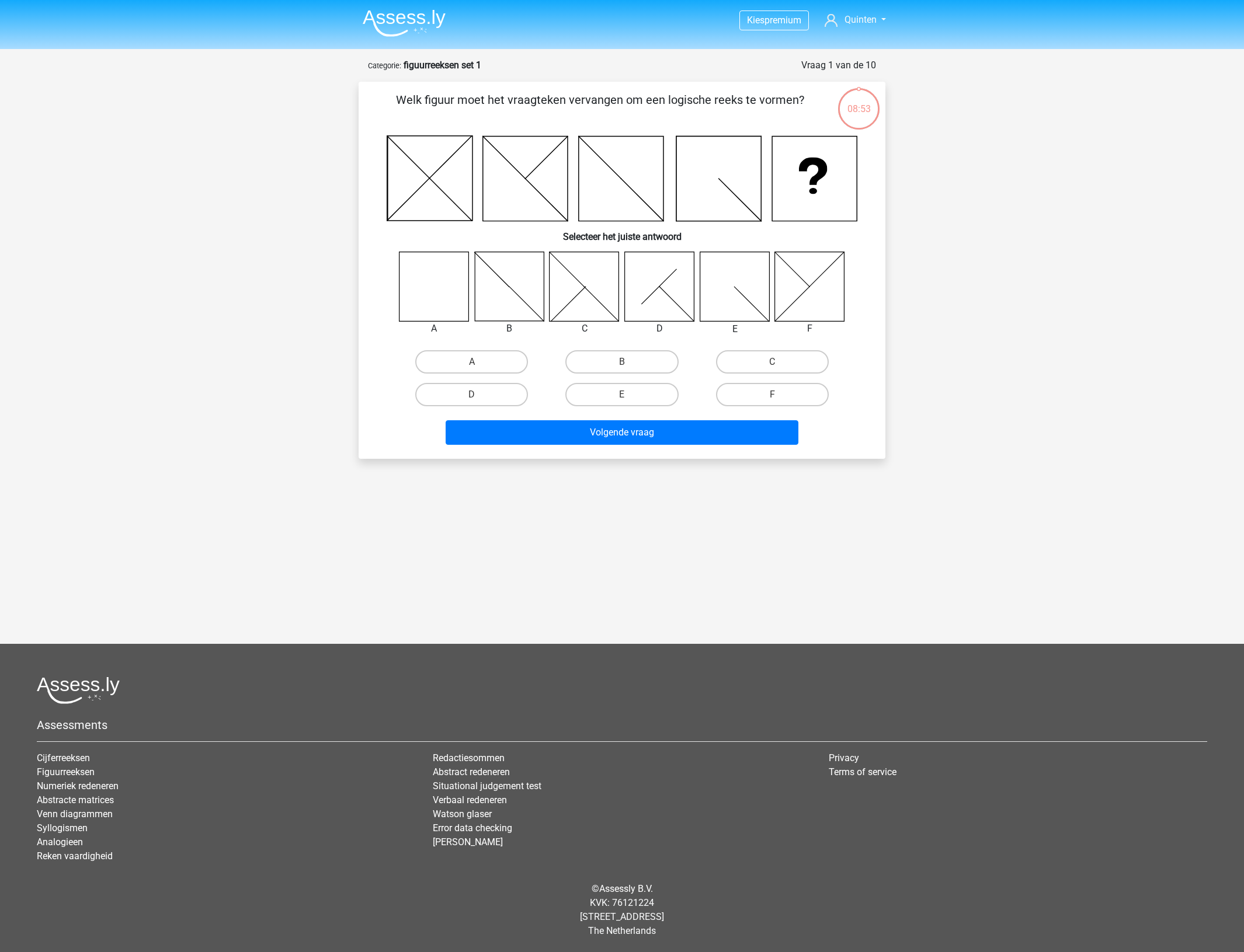
click at [437, 289] on icon at bounding box center [434, 286] width 69 height 69
click at [456, 361] on label "A" at bounding box center [472, 362] width 113 height 23
click at [472, 362] on input "A" at bounding box center [476, 365] width 8 height 8
radio input "true"
click at [570, 427] on button "Volgende vraag" at bounding box center [622, 432] width 353 height 24
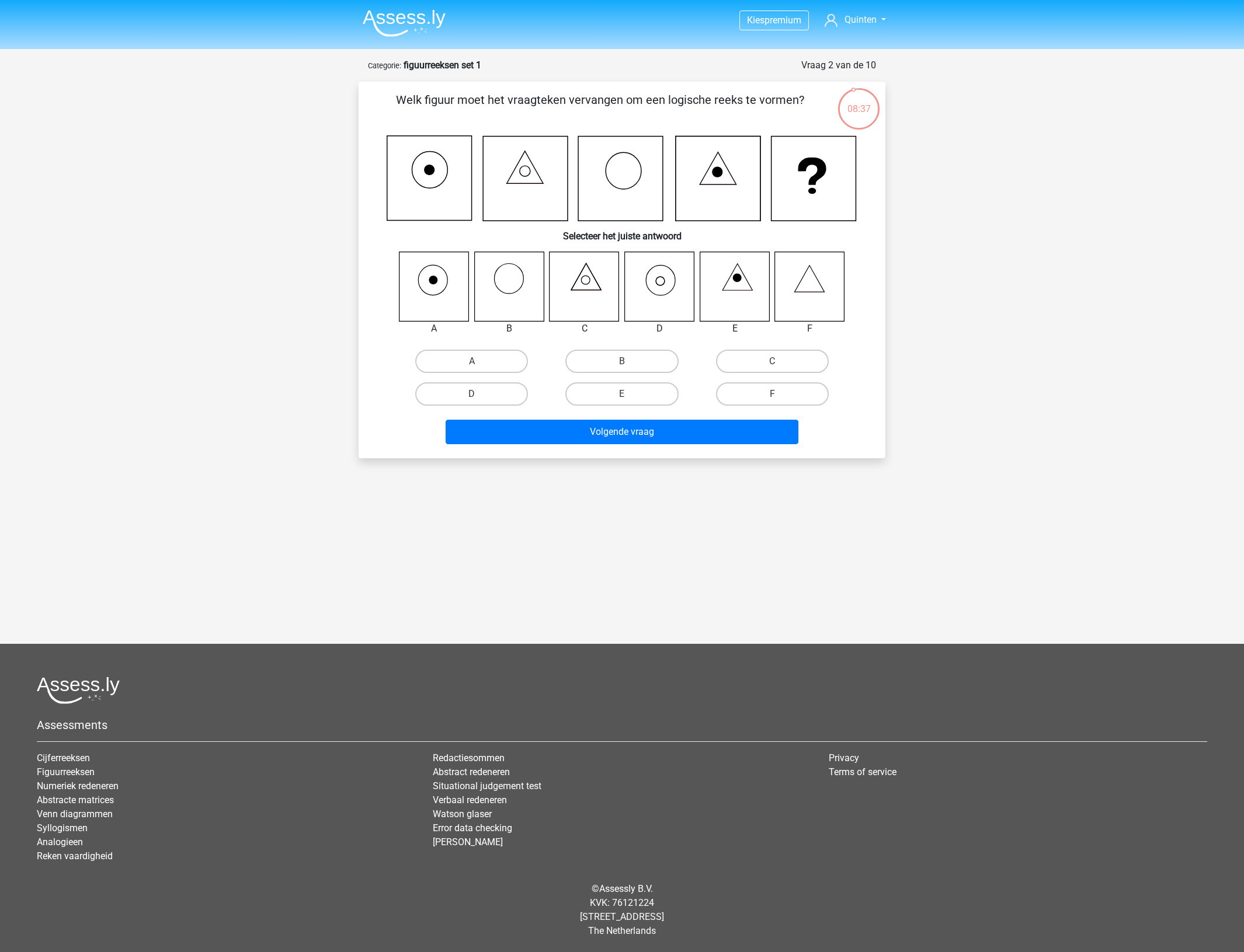
click at [653, 281] on icon at bounding box center [659, 286] width 69 height 69
click at [496, 399] on label "D" at bounding box center [472, 394] width 113 height 23
click at [480, 399] on input "D" at bounding box center [476, 398] width 8 height 8
radio input "true"
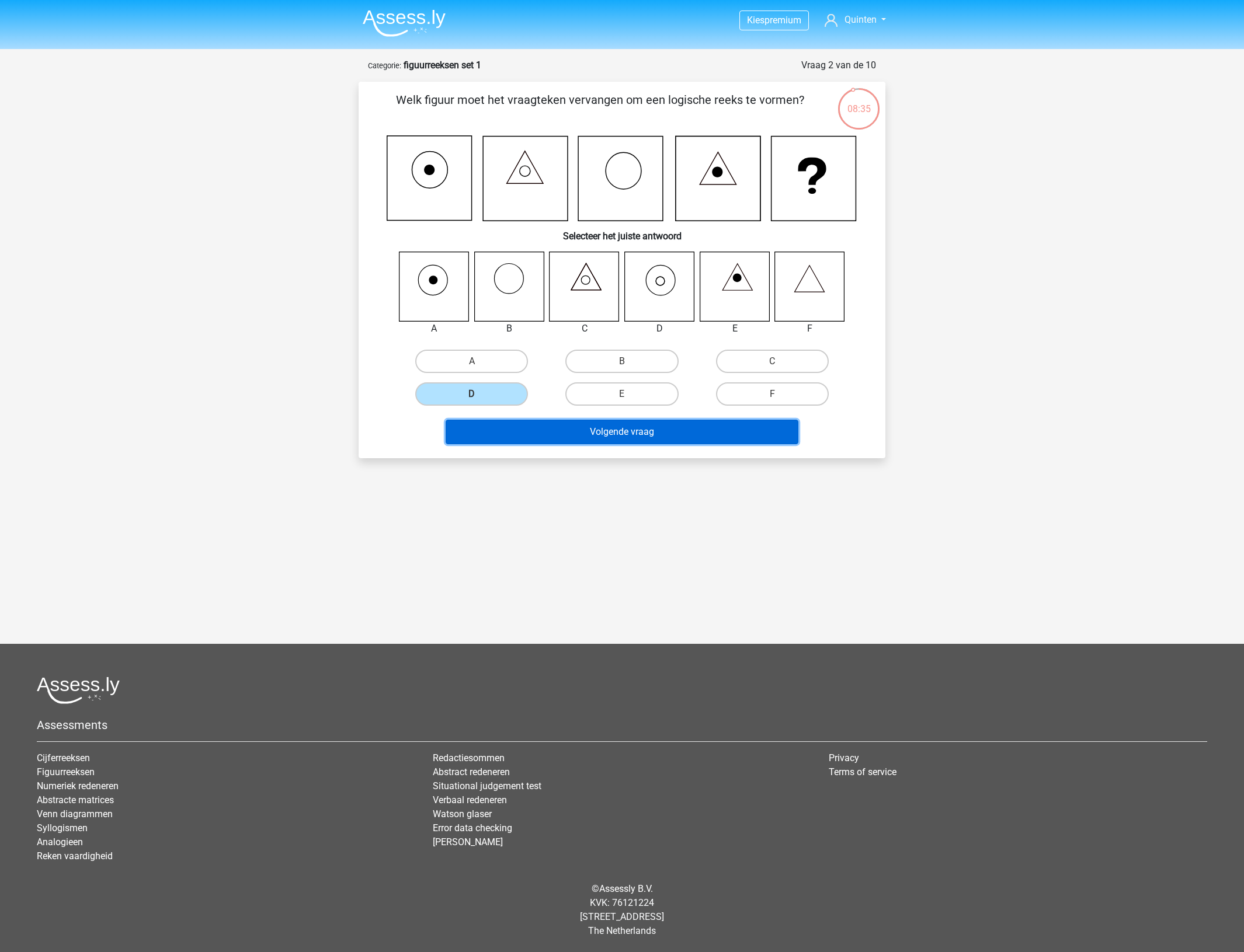
click at [522, 432] on button "Volgende vraag" at bounding box center [622, 432] width 353 height 24
click at [691, 425] on button "Volgende vraag" at bounding box center [622, 432] width 353 height 24
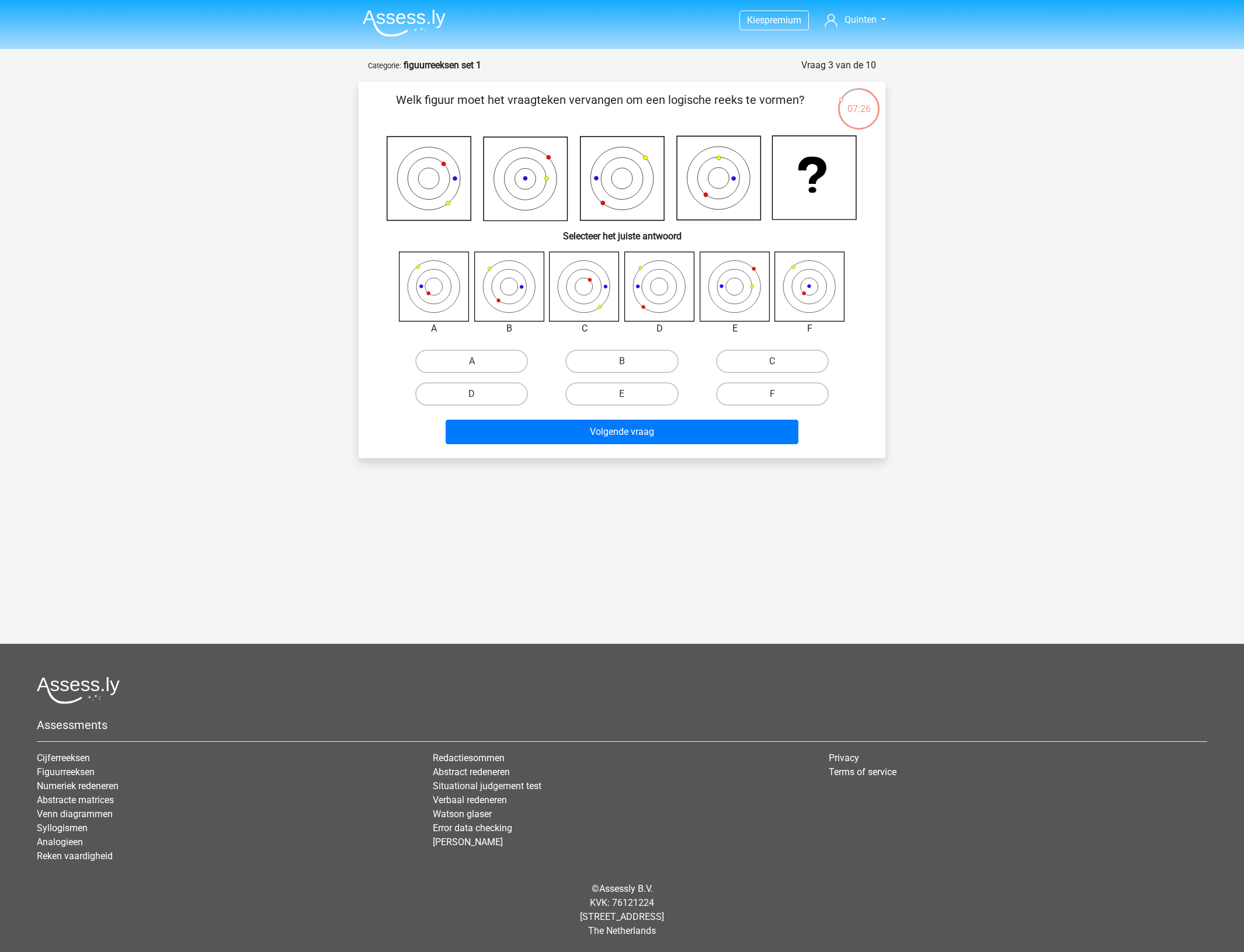
click at [564, 313] on icon at bounding box center [584, 286] width 69 height 69
click at [500, 361] on label "A" at bounding box center [472, 362] width 113 height 23
click at [480, 362] on input "A" at bounding box center [476, 365] width 8 height 8
radio input "true"
click at [545, 429] on button "Volgende vraag" at bounding box center [622, 432] width 353 height 24
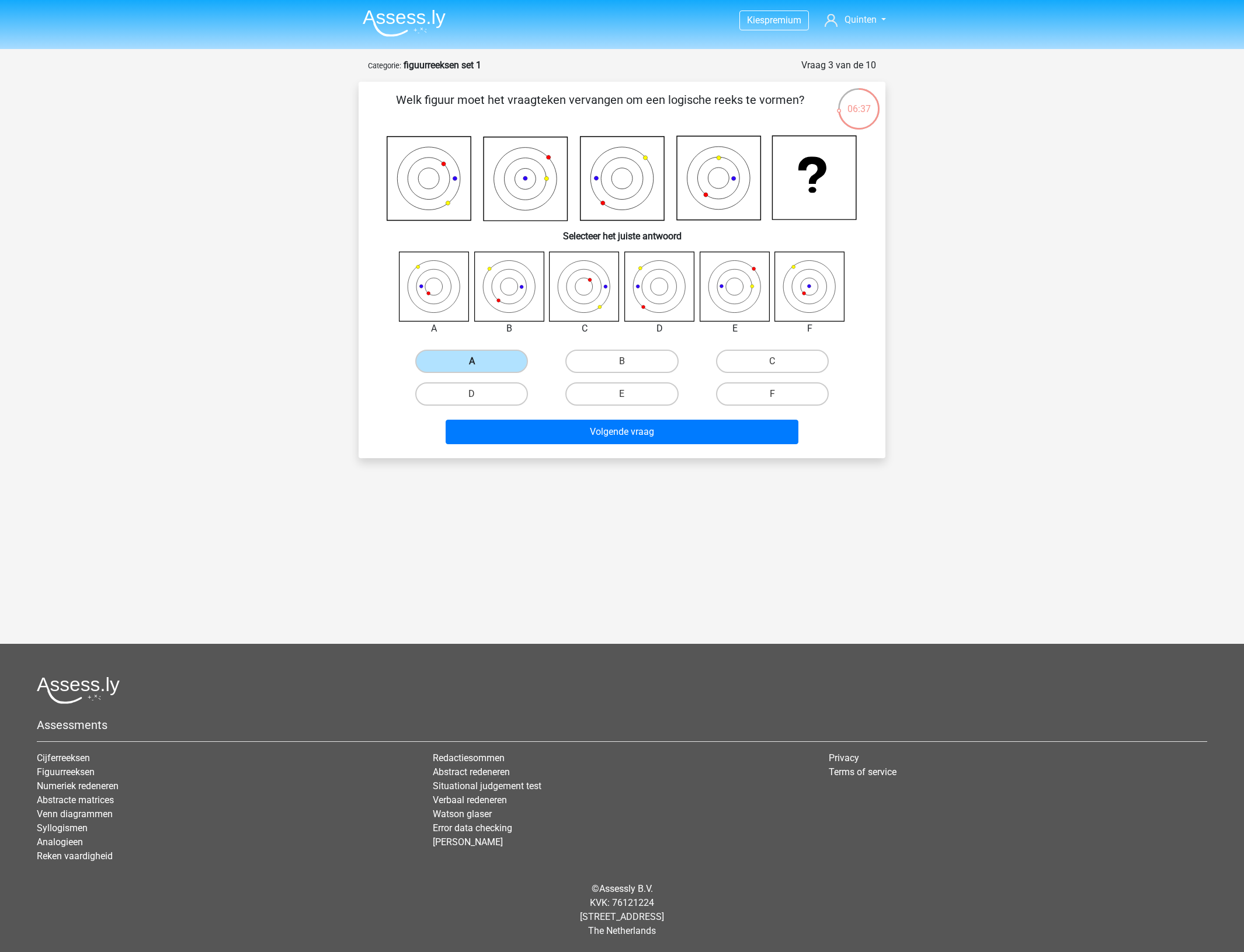
click at [505, 361] on label "A" at bounding box center [472, 362] width 113 height 23
click at [480, 362] on input "A" at bounding box center [476, 365] width 8 height 8
click at [525, 425] on button "Volgende vraag" at bounding box center [622, 432] width 353 height 24
click at [492, 360] on label "A" at bounding box center [472, 362] width 113 height 23
click at [480, 362] on input "A" at bounding box center [476, 365] width 8 height 8
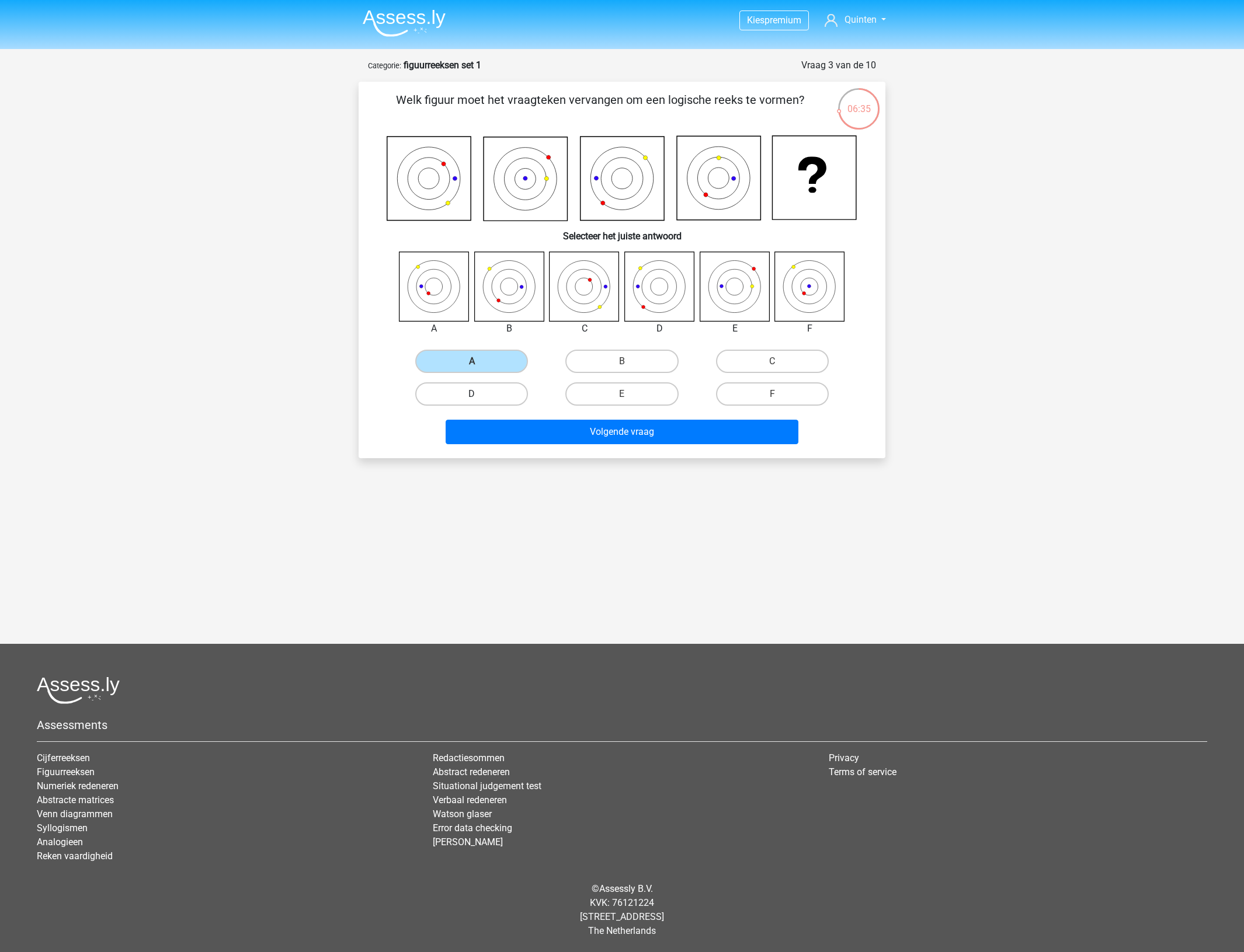
click at [491, 389] on label "D" at bounding box center [472, 394] width 113 height 23
click at [480, 394] on input "D" at bounding box center [476, 398] width 8 height 8
radio input "true"
click at [503, 355] on label "A" at bounding box center [472, 362] width 113 height 23
click at [480, 362] on input "A" at bounding box center [476, 365] width 8 height 8
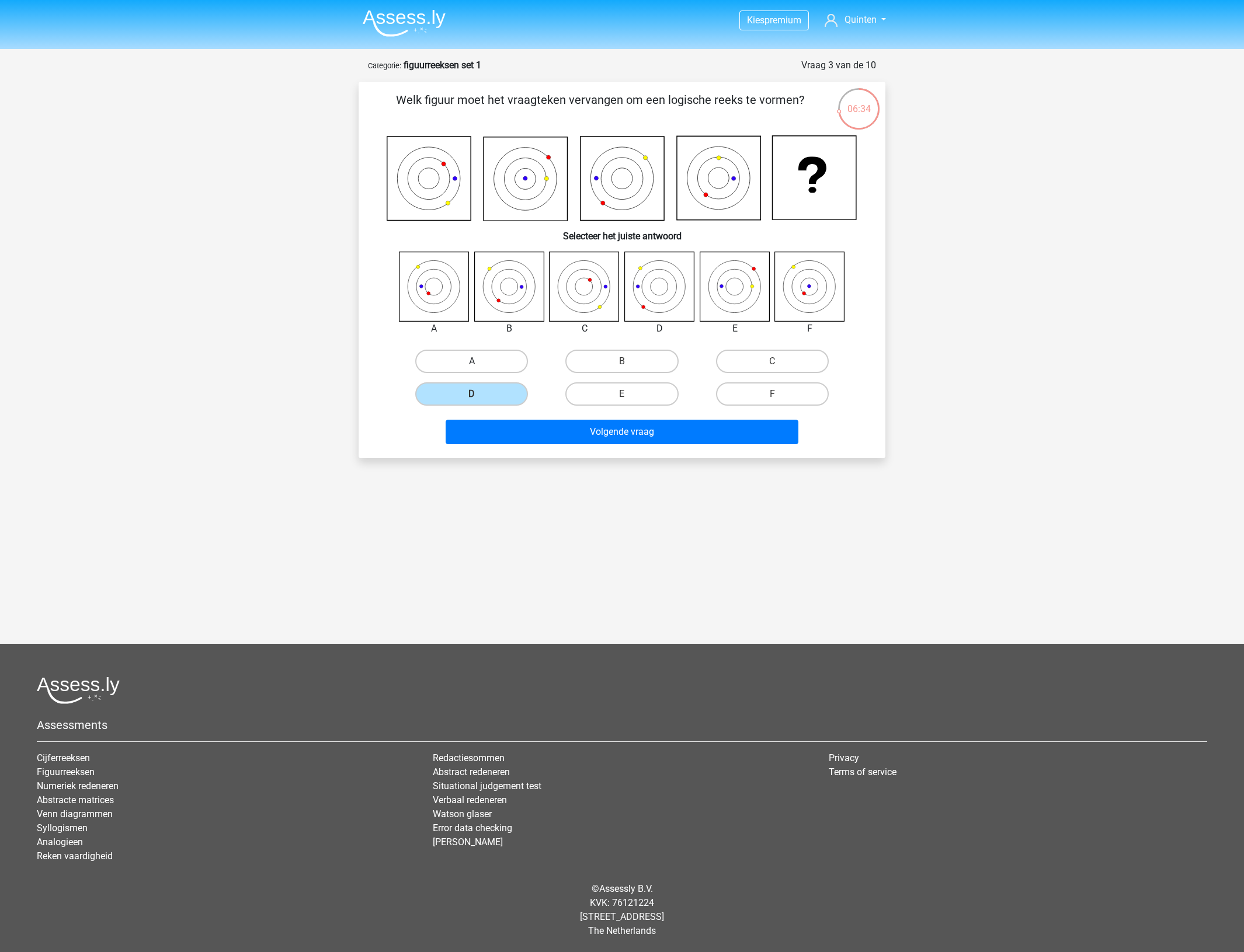
radio input "true"
click at [525, 407] on div "D" at bounding box center [472, 395] width 150 height 33
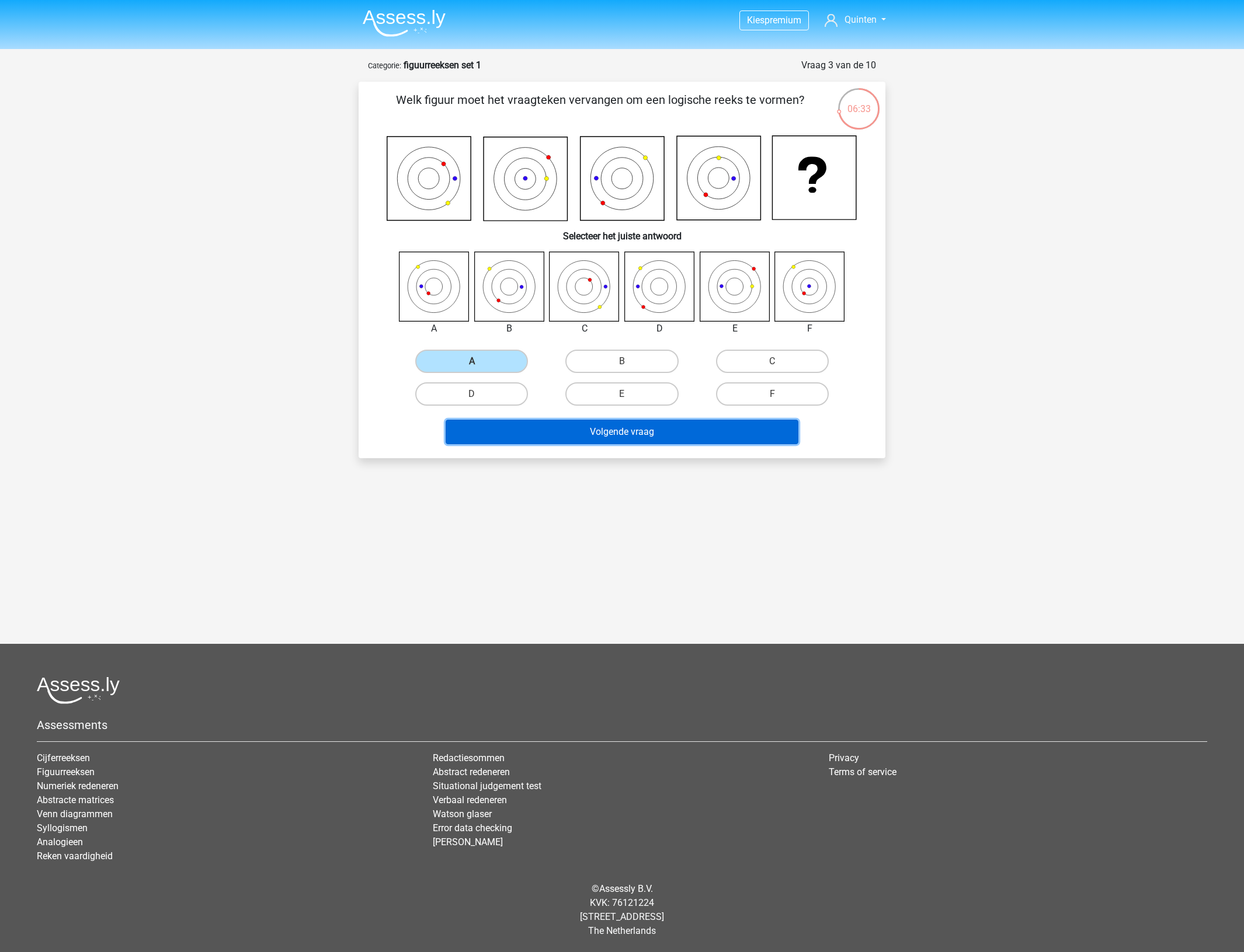
click at [530, 422] on button "Volgende vraag" at bounding box center [622, 432] width 353 height 24
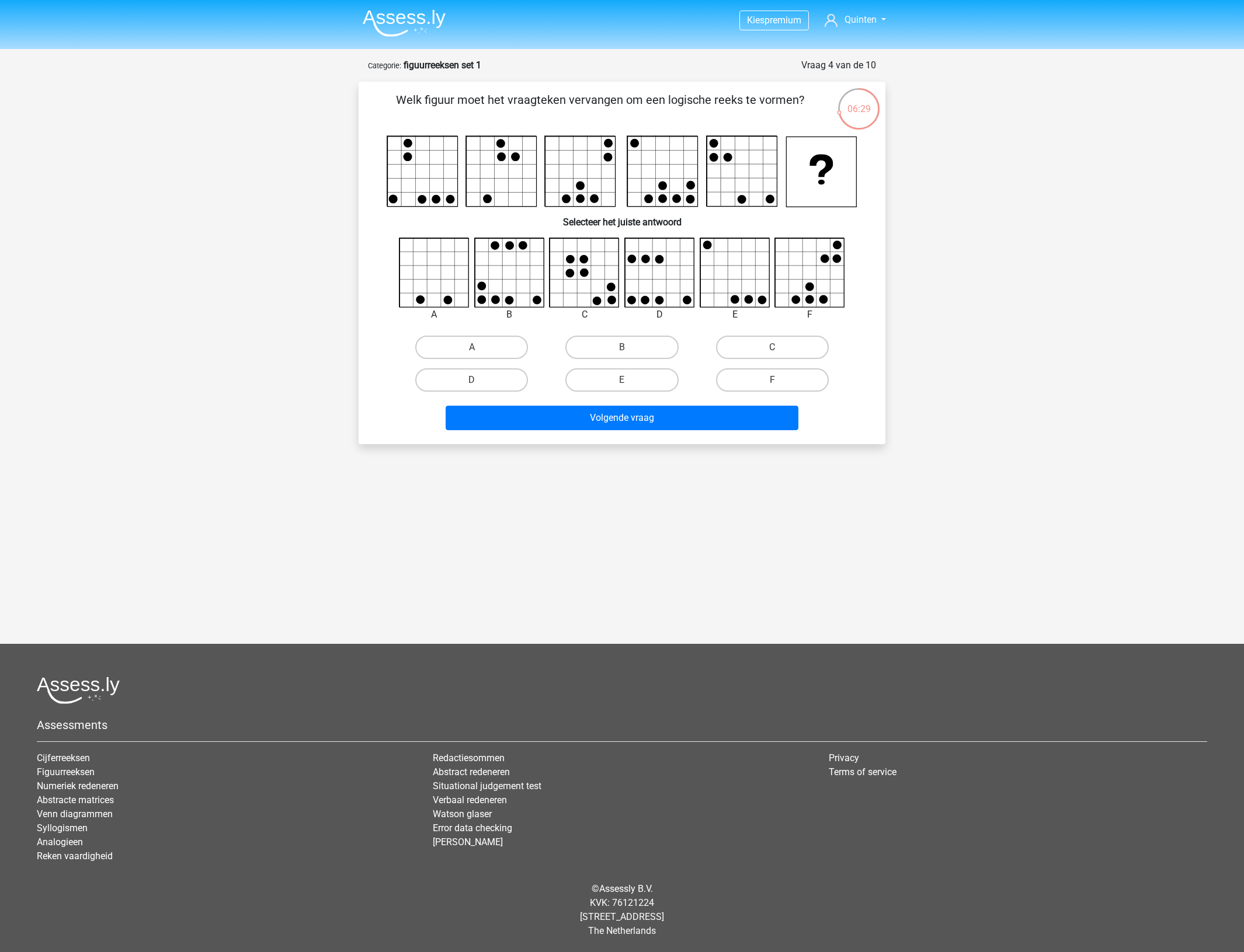
drag, startPoint x: 847, startPoint y: 111, endPoint x: 883, endPoint y: 112, distance: 36.0
click at [883, 112] on div "06:29 Vraag 4 van de 10 Categorie: figuurreeksen set 1 Welk figuur moet het vra…" at bounding box center [622, 251] width 546 height 386
click at [942, 156] on div "Kies premium Quinten q.vankerschaver@telenet.be" at bounding box center [622, 390] width 1244 height 781
drag, startPoint x: 638, startPoint y: 147, endPoint x: 638, endPoint y: 157, distance: 10.0
click at [638, 157] on rect at bounding box center [663, 171] width 70 height 70
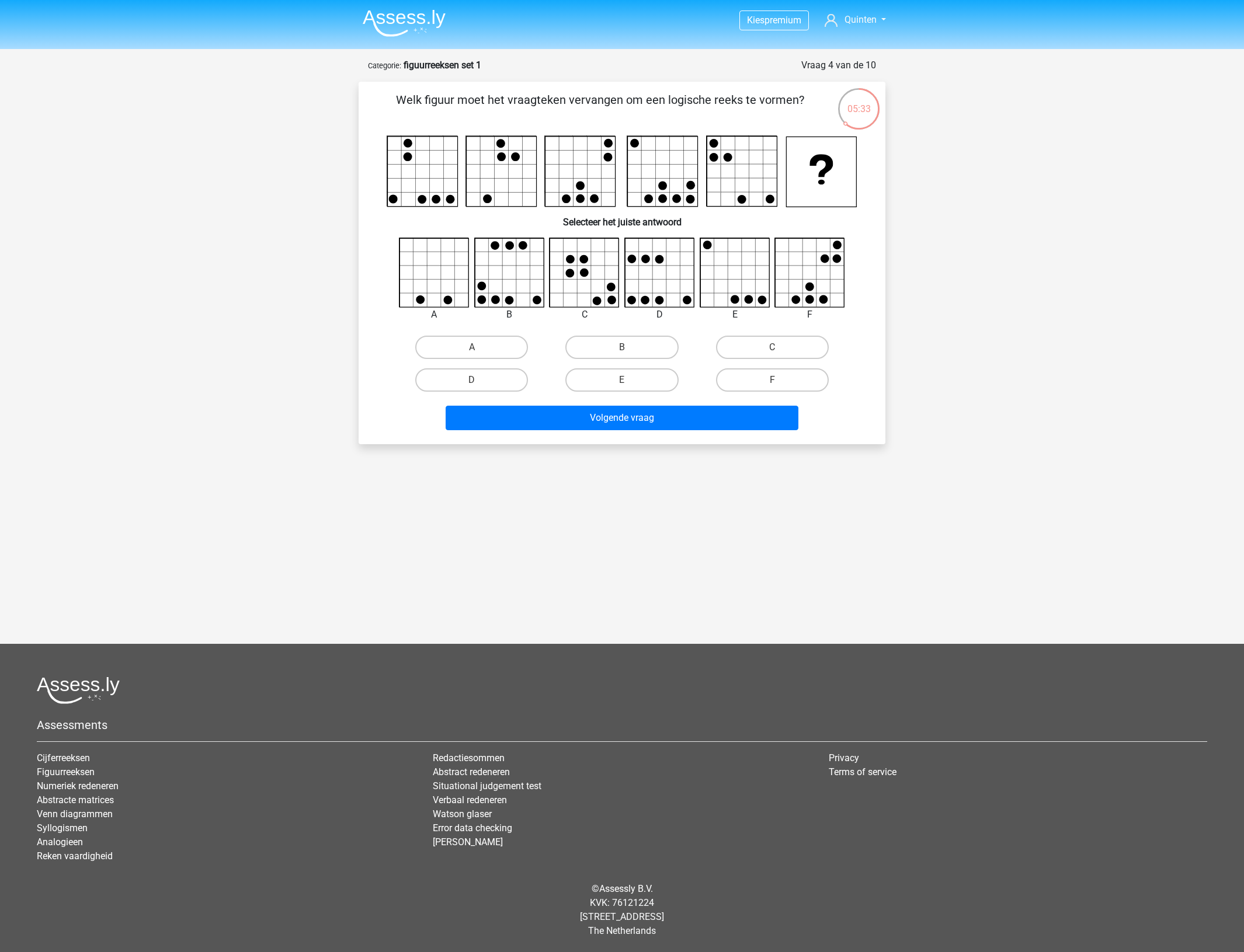
drag, startPoint x: 713, startPoint y: 140, endPoint x: 723, endPoint y: 158, distance: 20.6
click at [723, 158] on g at bounding box center [622, 171] width 470 height 71
drag, startPoint x: 412, startPoint y: 137, endPoint x: 422, endPoint y: 140, distance: 10.4
click at [419, 140] on rect at bounding box center [423, 171] width 70 height 70
click at [408, 197] on rect at bounding box center [423, 171] width 70 height 70
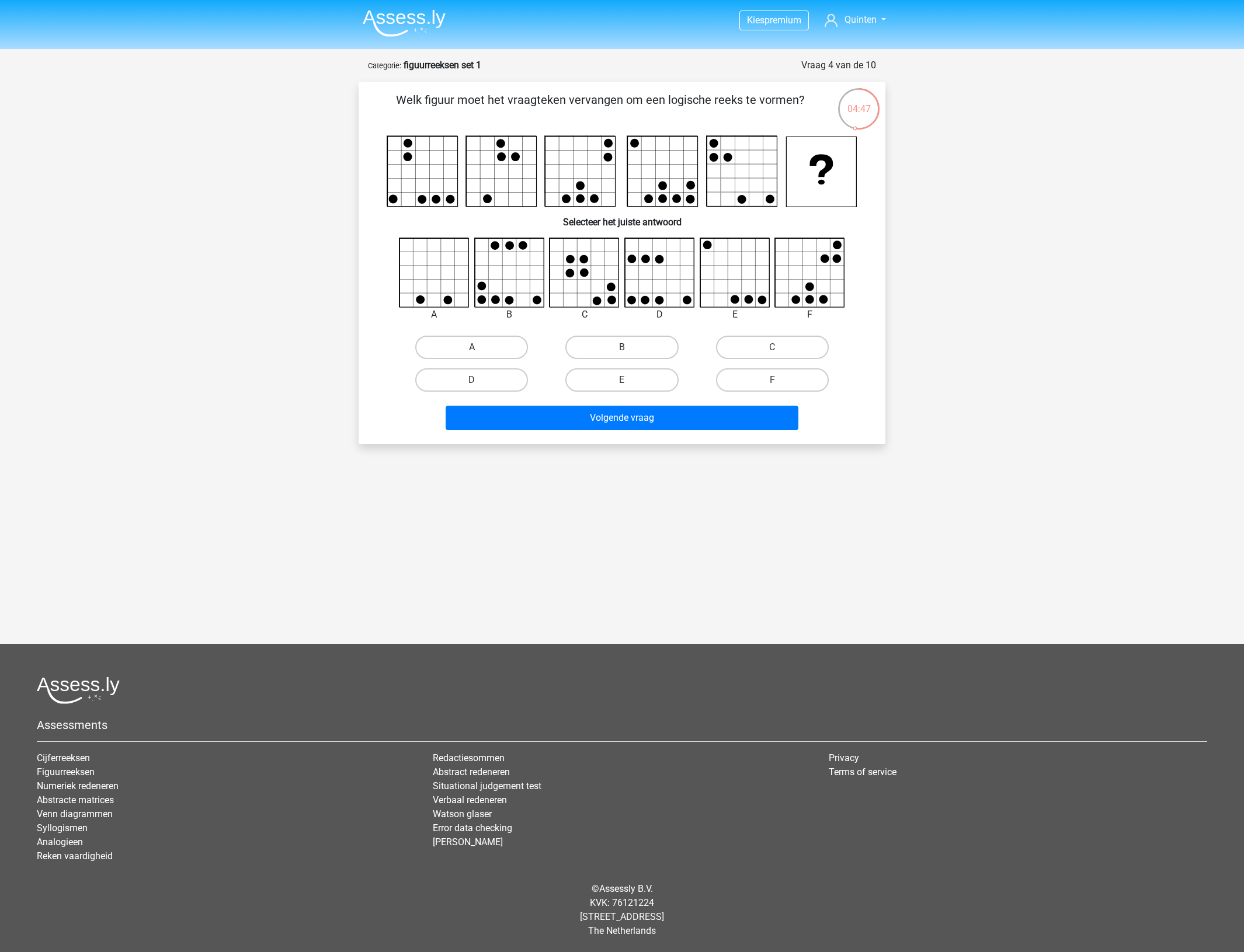
click at [503, 346] on label "A" at bounding box center [472, 347] width 113 height 23
click at [480, 347] on input "A" at bounding box center [476, 351] width 8 height 8
radio input "true"
click at [560, 416] on button "Volgende vraag" at bounding box center [622, 417] width 353 height 24
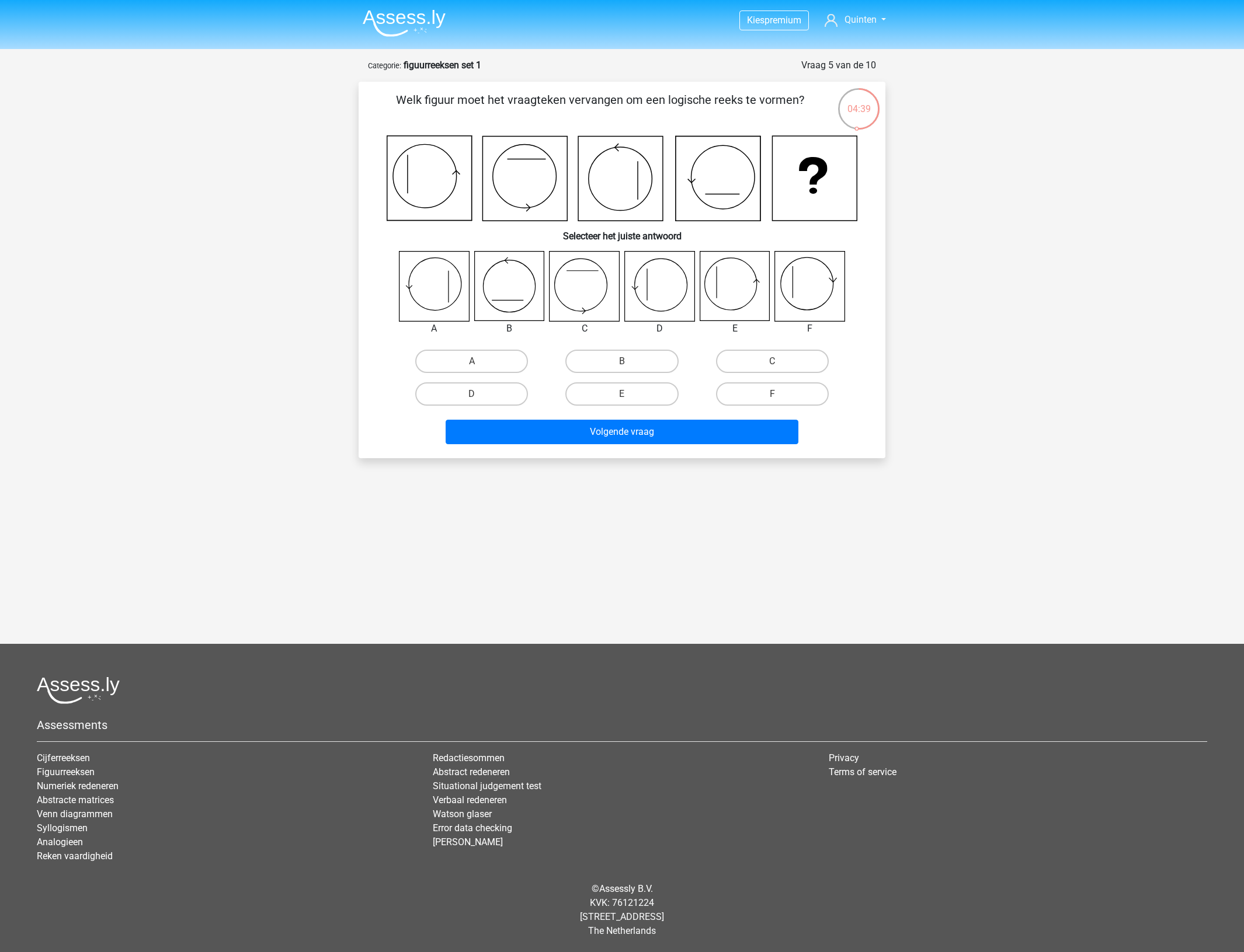
click at [684, 205] on icon at bounding box center [718, 178] width 85 height 85
click at [692, 185] on icon at bounding box center [718, 178] width 85 height 85
click at [637, 396] on label "E" at bounding box center [622, 394] width 113 height 23
click at [630, 396] on input "E" at bounding box center [626, 398] width 8 height 8
radio input "true"
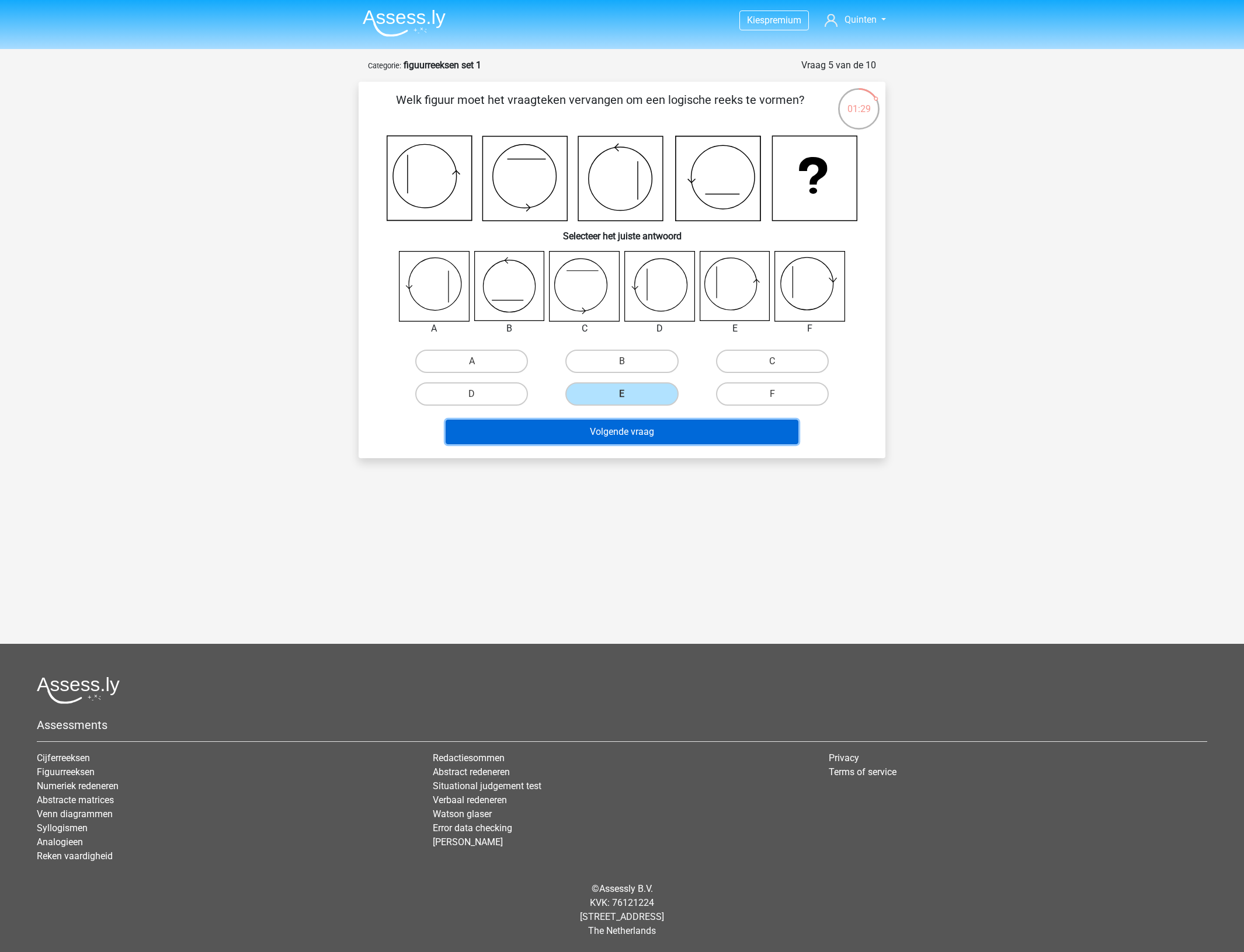
click at [635, 428] on button "Volgende vraag" at bounding box center [622, 432] width 353 height 24
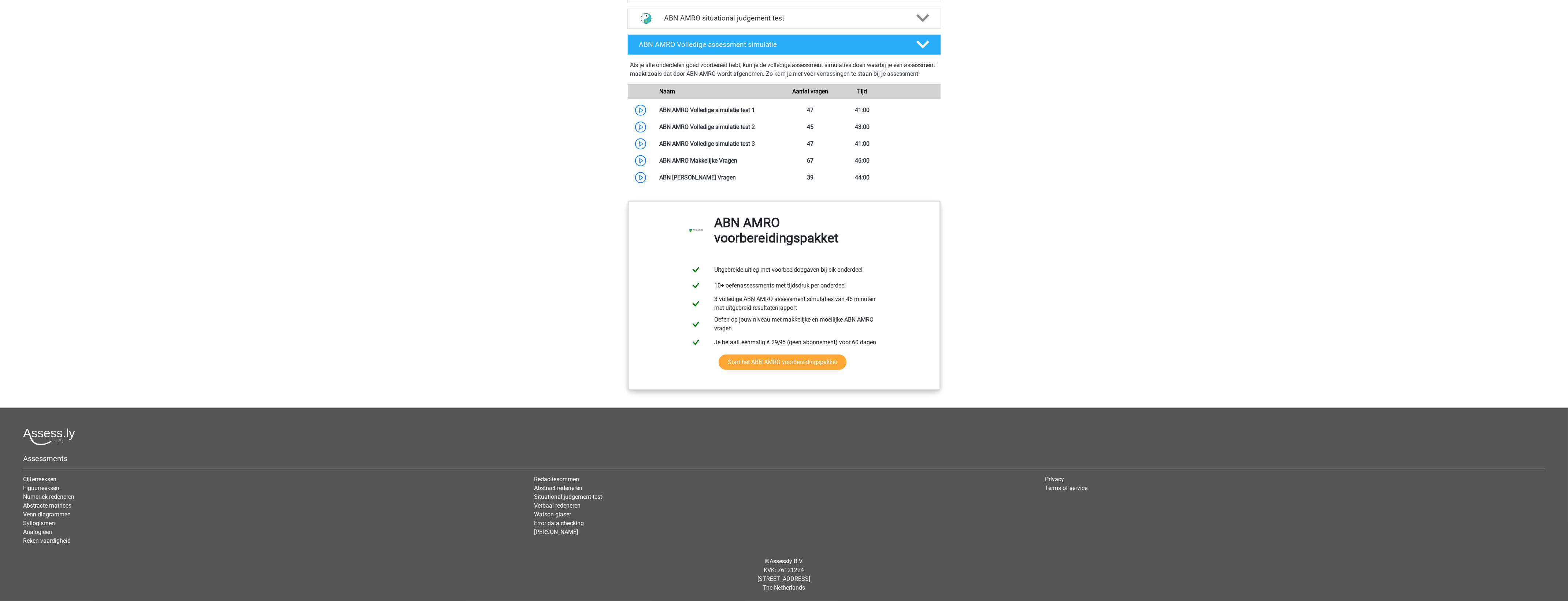
scroll to position [467, 0]
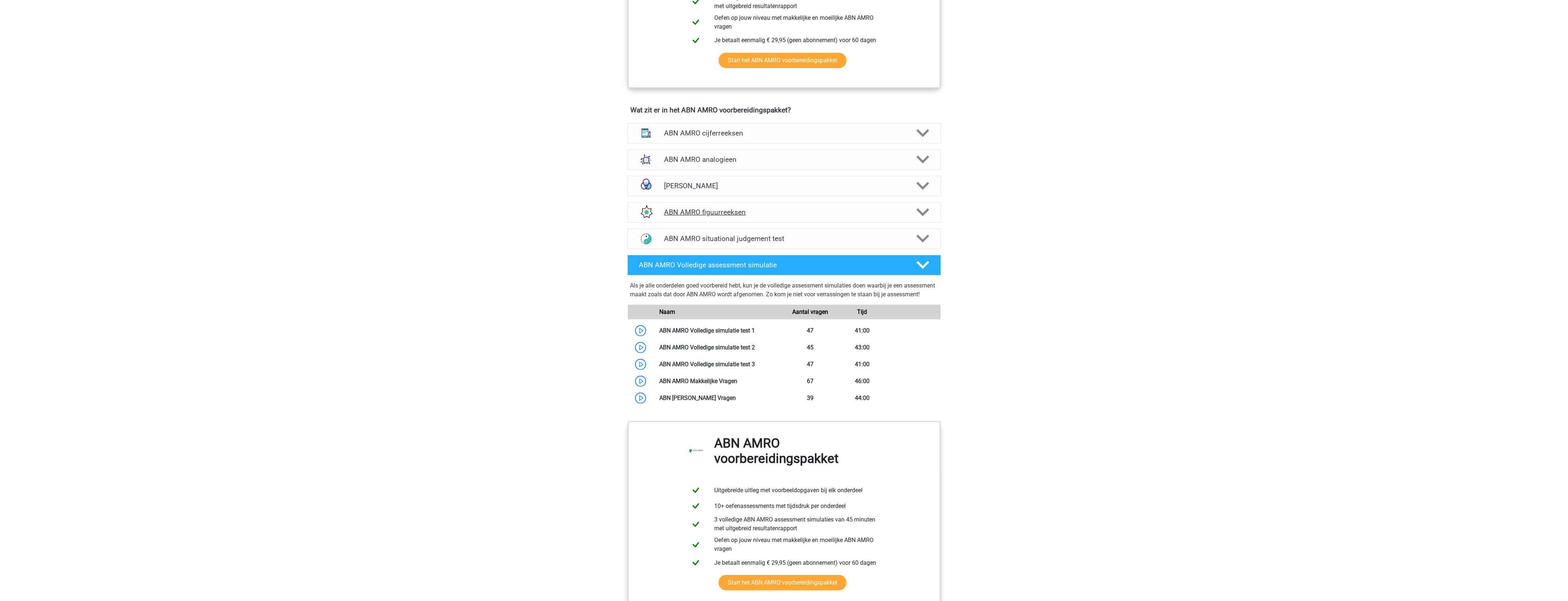
click at [719, 213] on h4 "ABN AMRO figuurreeksen" at bounding box center [784, 212] width 240 height 9
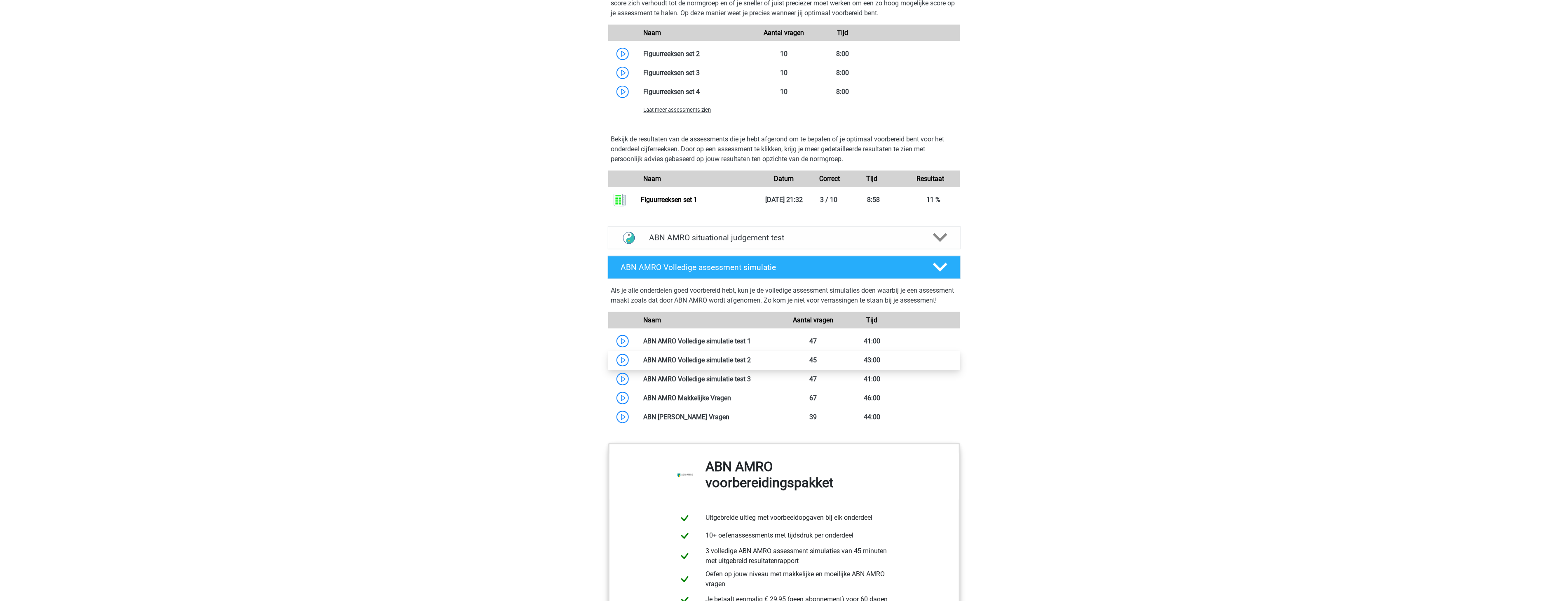
scroll to position [1004, 0]
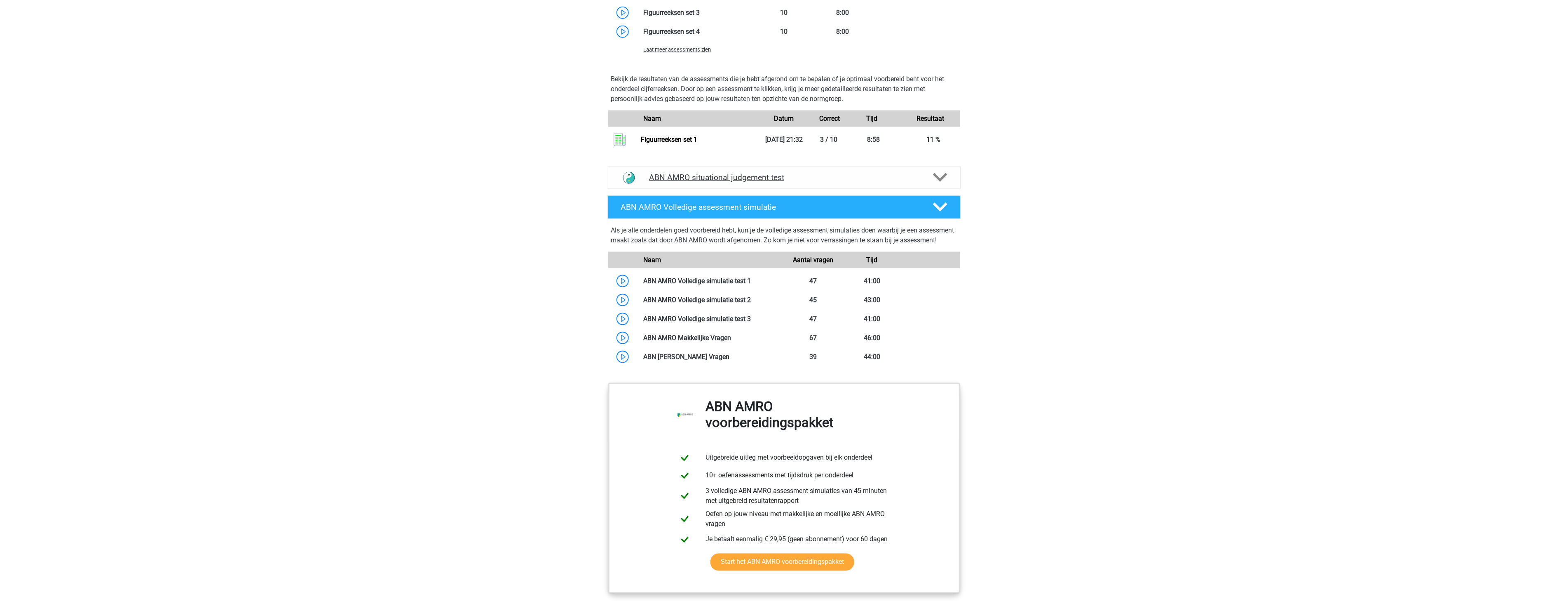
click at [794, 175] on h4 "ABN AMRO situational judgement test" at bounding box center [784, 178] width 270 height 10
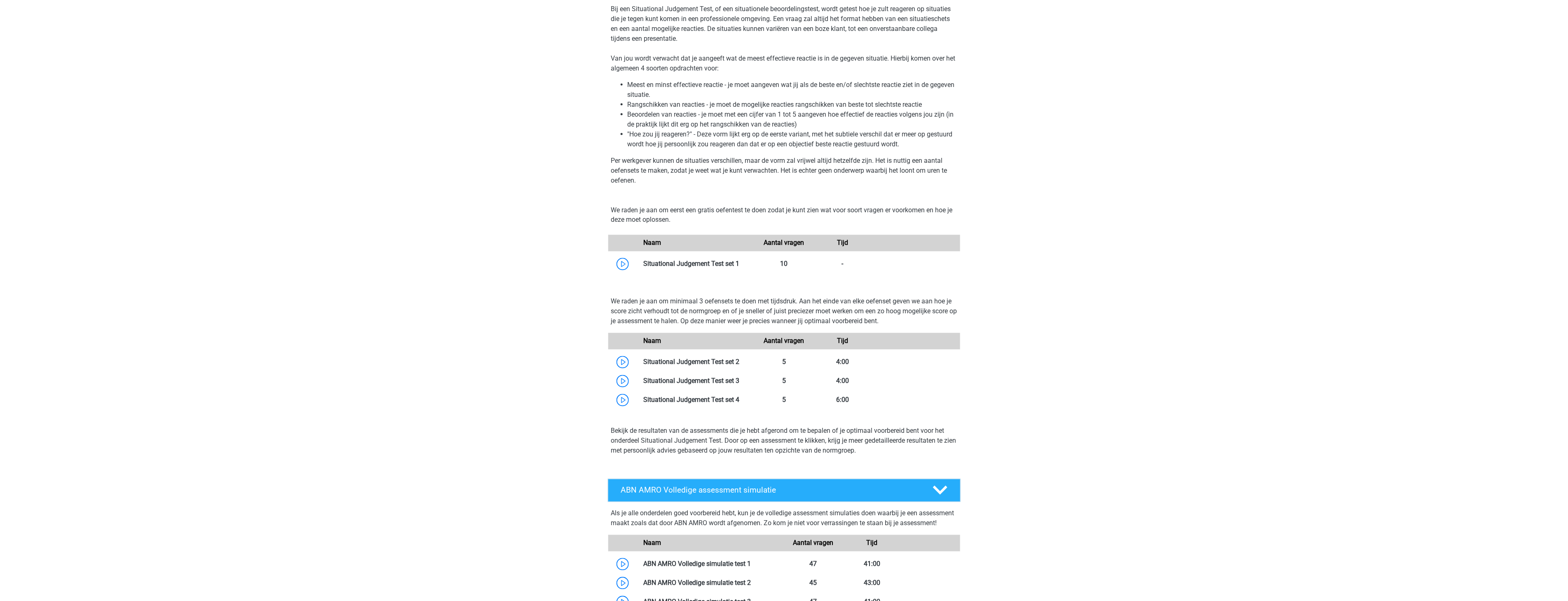
scroll to position [1309, 0]
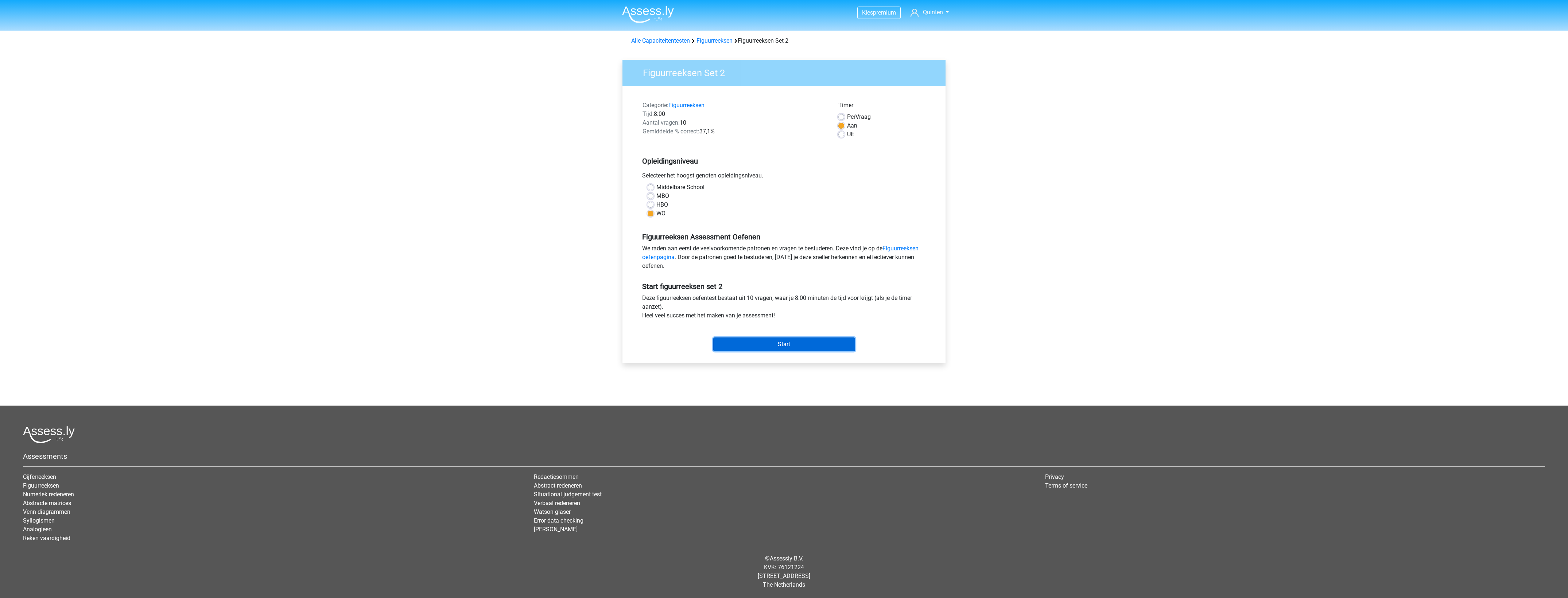
click at [752, 344] on input "Start" at bounding box center [784, 344] width 142 height 14
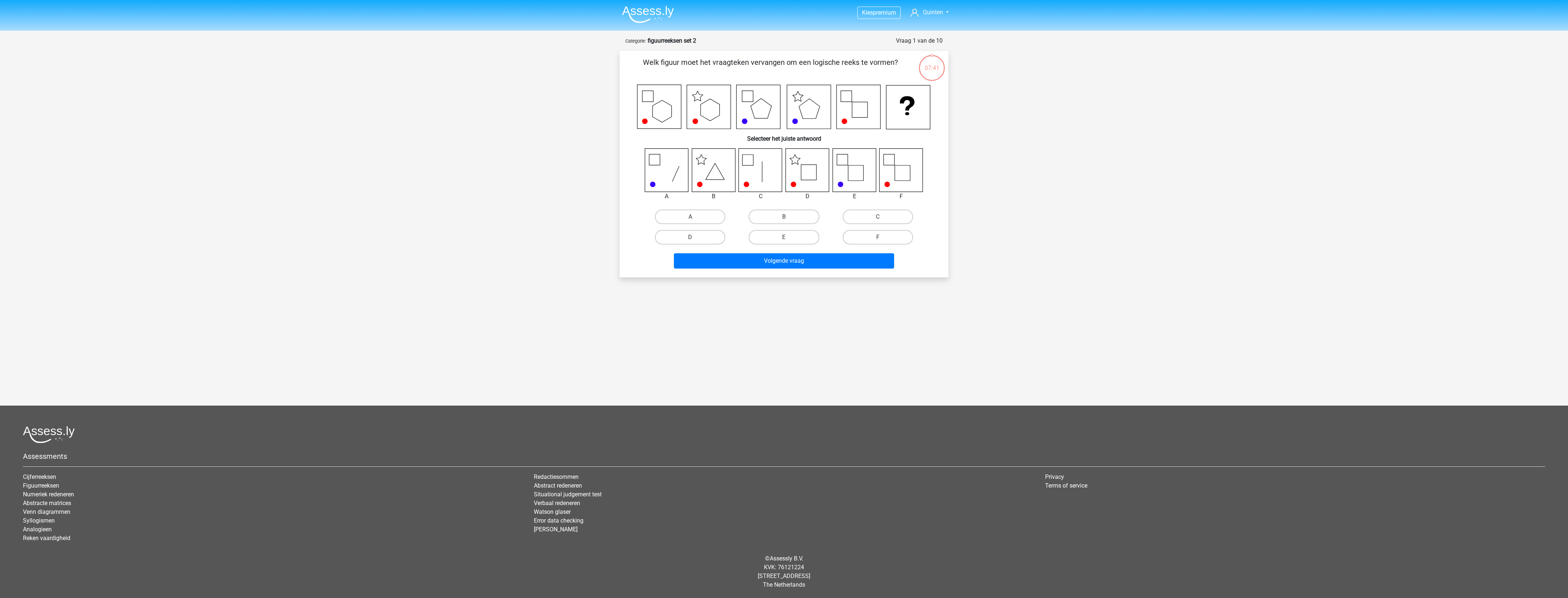
click at [795, 169] on icon at bounding box center [807, 170] width 43 height 43
click at [700, 236] on label "D" at bounding box center [690, 237] width 71 height 15
click at [695, 237] on input "D" at bounding box center [693, 240] width 5 height 5
radio input "true"
click at [719, 256] on button "Volgende vraag" at bounding box center [784, 260] width 220 height 15
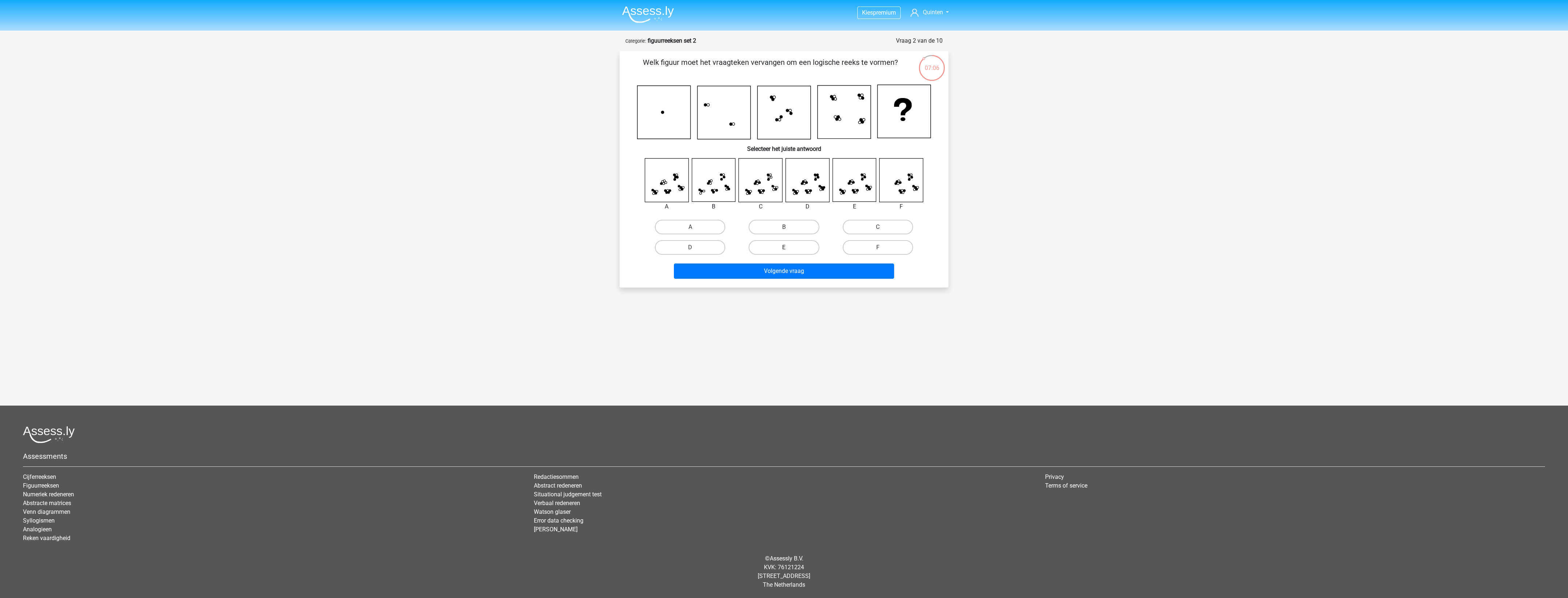
click at [788, 252] on div "E" at bounding box center [784, 248] width 88 height 15
click at [794, 245] on label "E" at bounding box center [784, 248] width 71 height 15
click at [789, 248] on input "E" at bounding box center [786, 250] width 5 height 5
radio input "true"
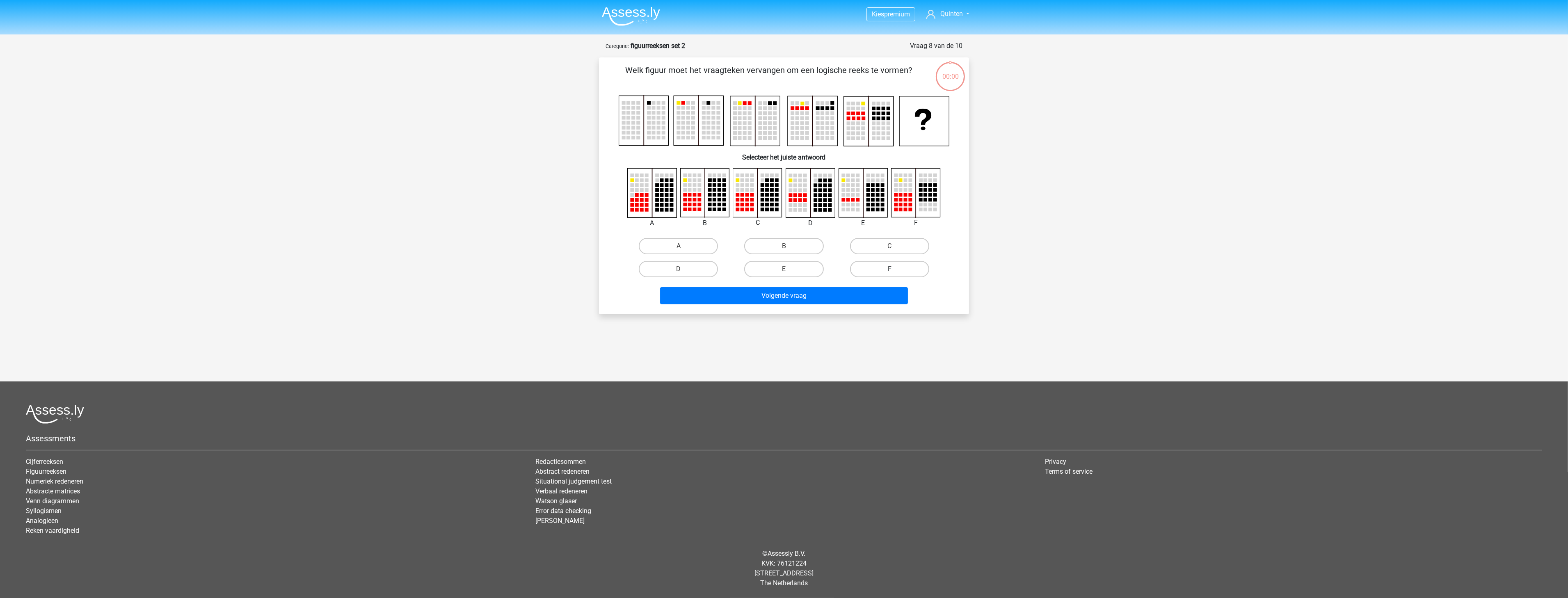
click at [887, 266] on label "F" at bounding box center [889, 269] width 79 height 16
click at [889, 269] on input "F" at bounding box center [892, 272] width 5 height 5
radio input "true"
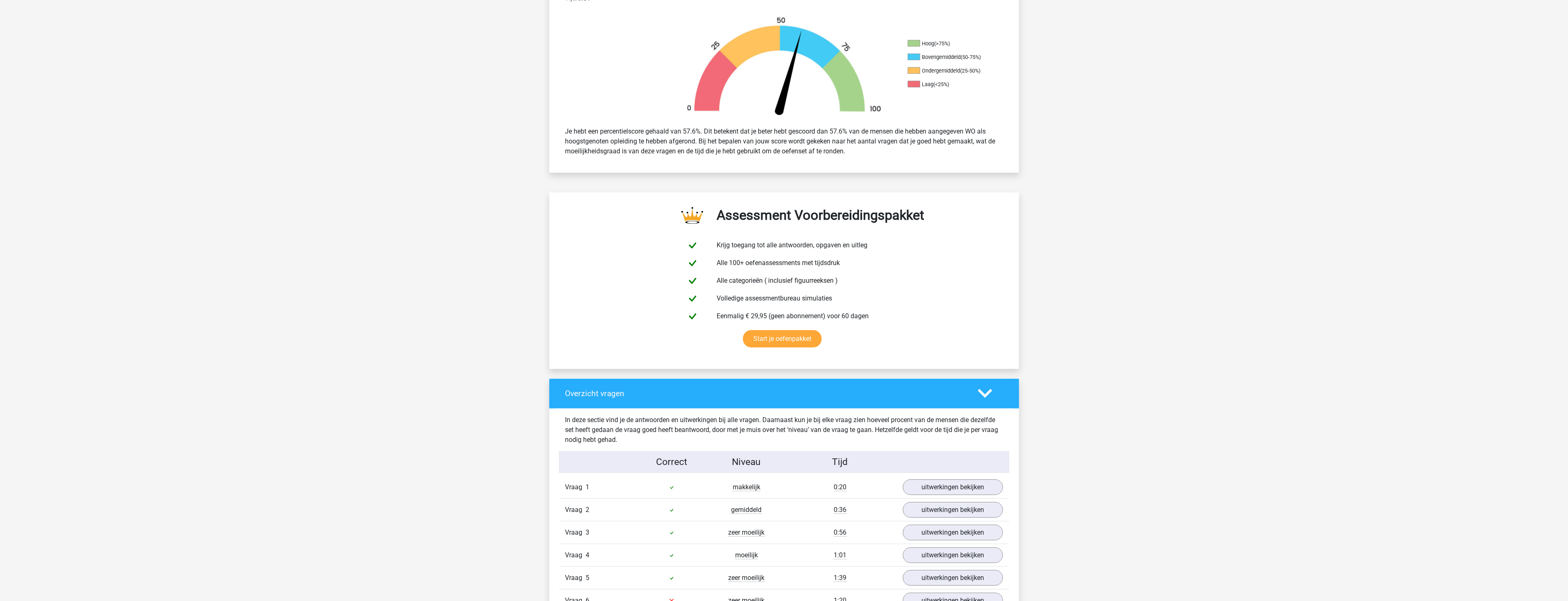
scroll to position [458, 0]
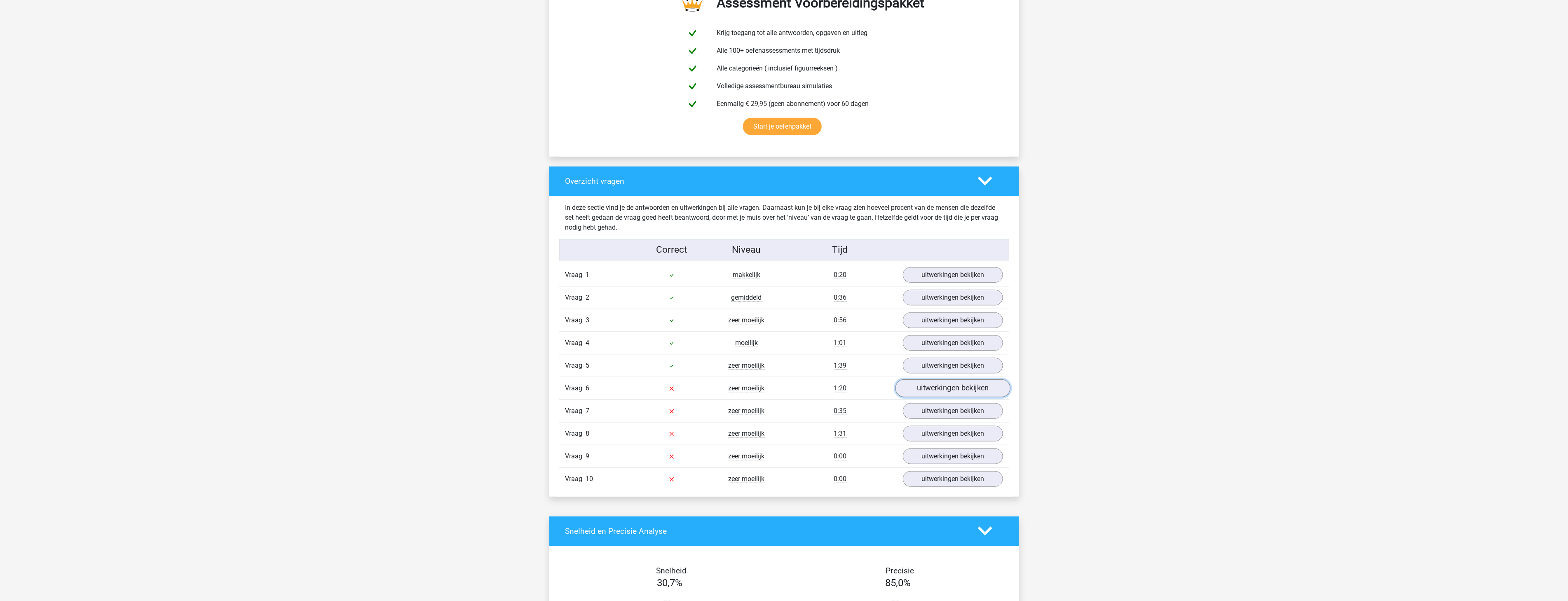
click at [928, 384] on link "uitwerkingen bekijken" at bounding box center [952, 388] width 115 height 18
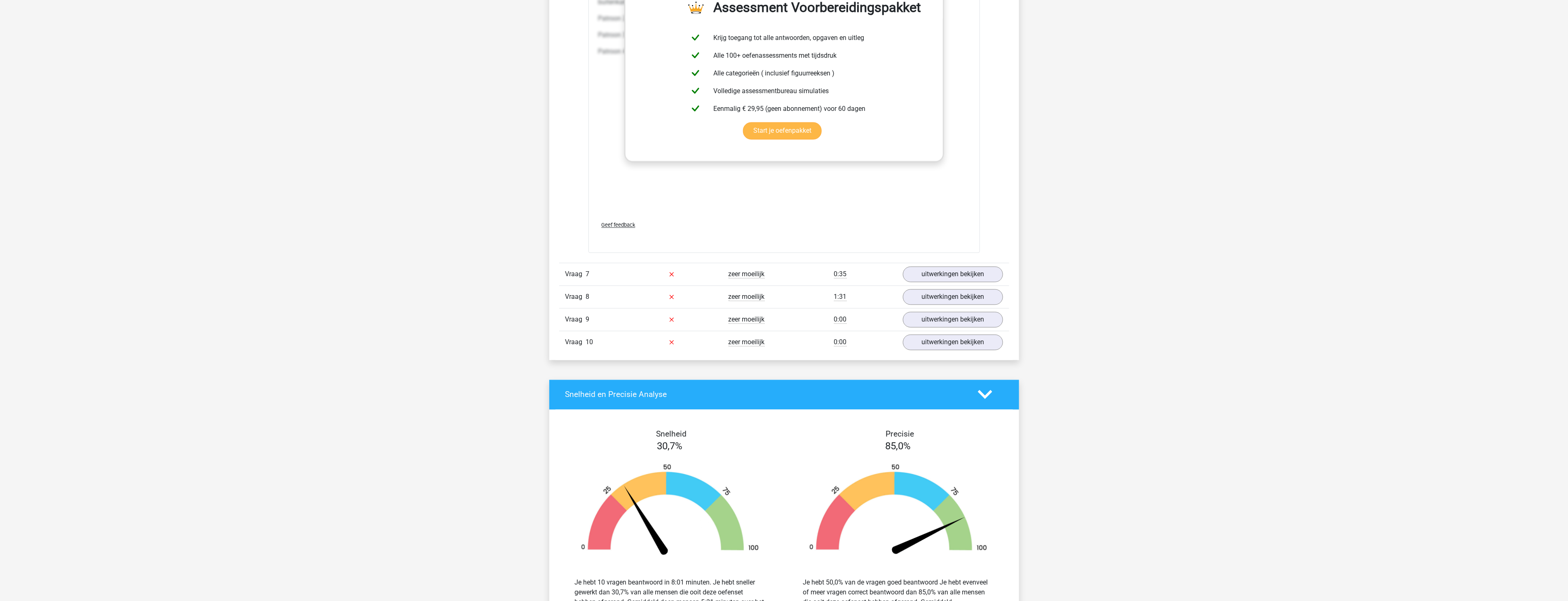
scroll to position [1298, 0]
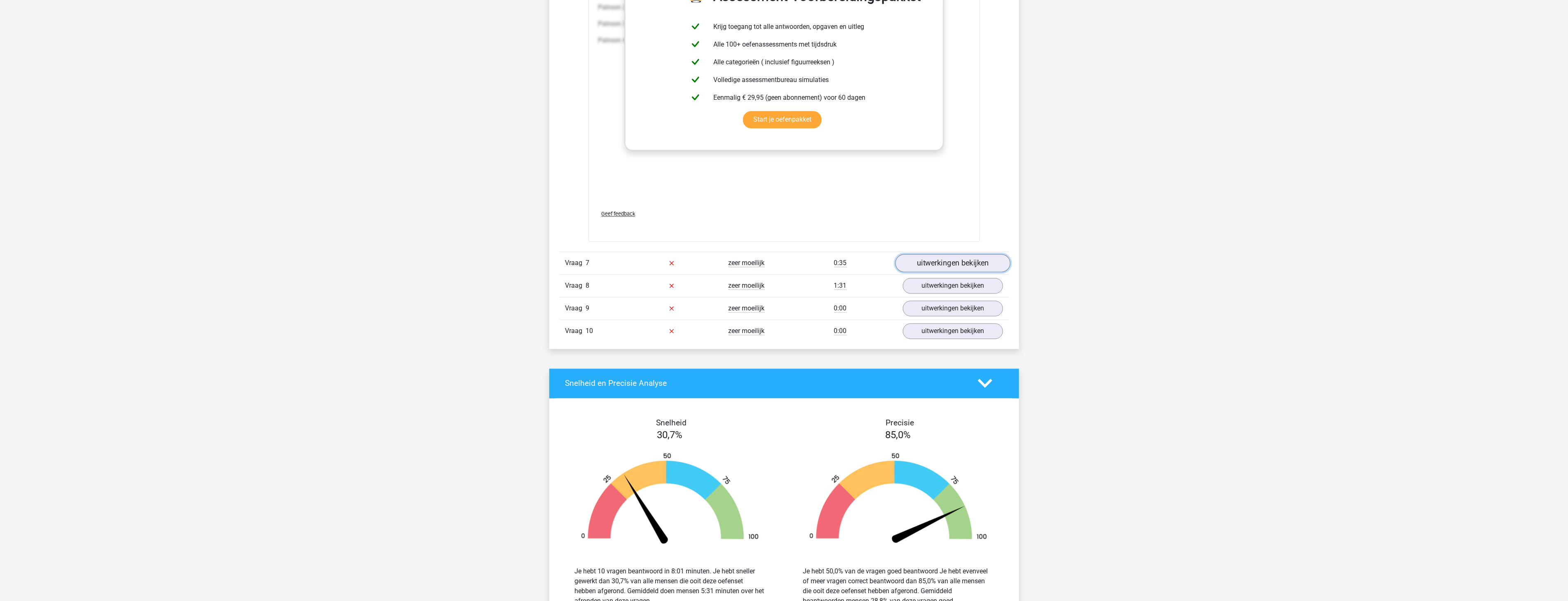
click at [958, 269] on link "uitwerkingen bekijken" at bounding box center [952, 264] width 115 height 18
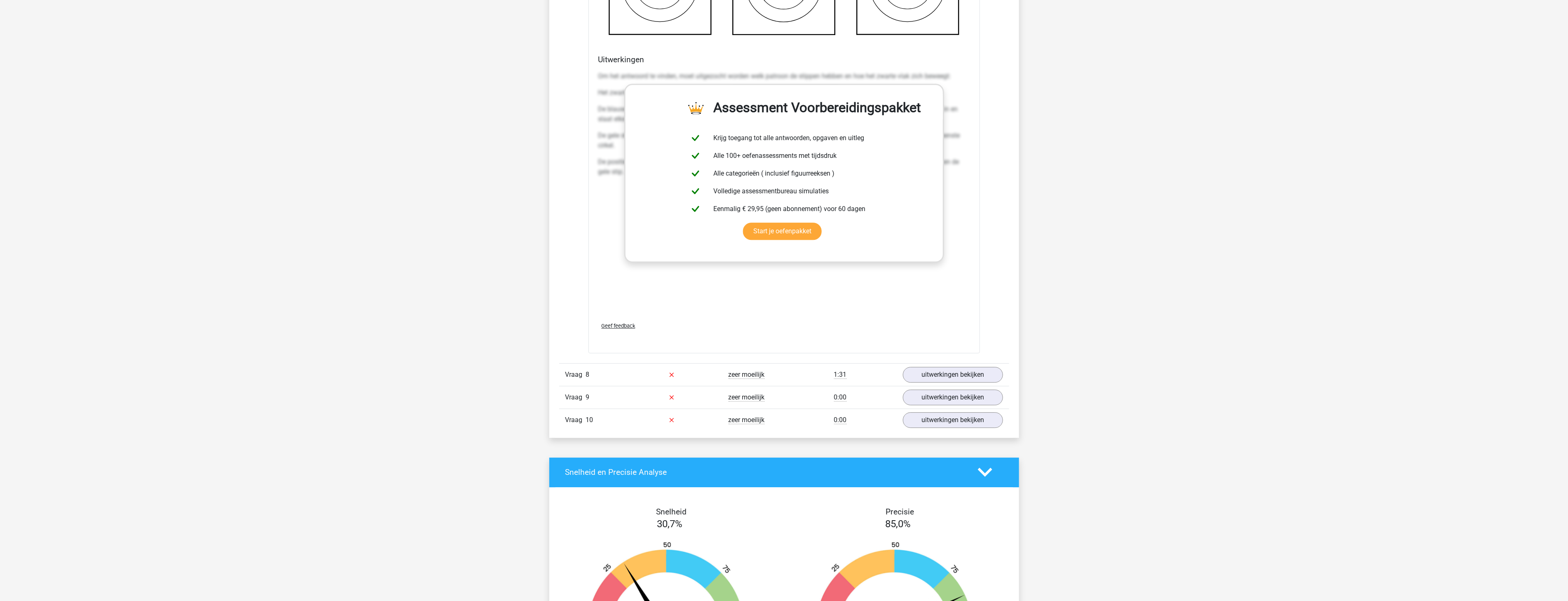
scroll to position [2062, 0]
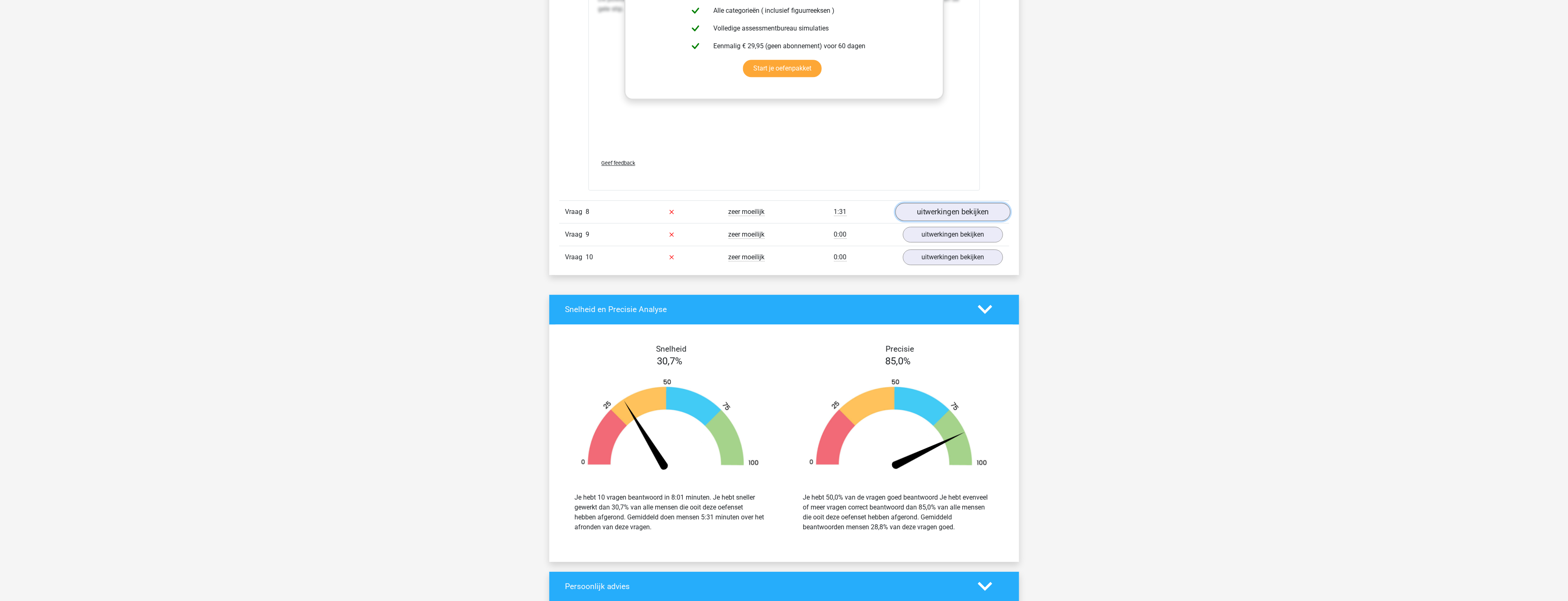
click at [939, 209] on link "uitwerkingen bekijken" at bounding box center [952, 212] width 115 height 18
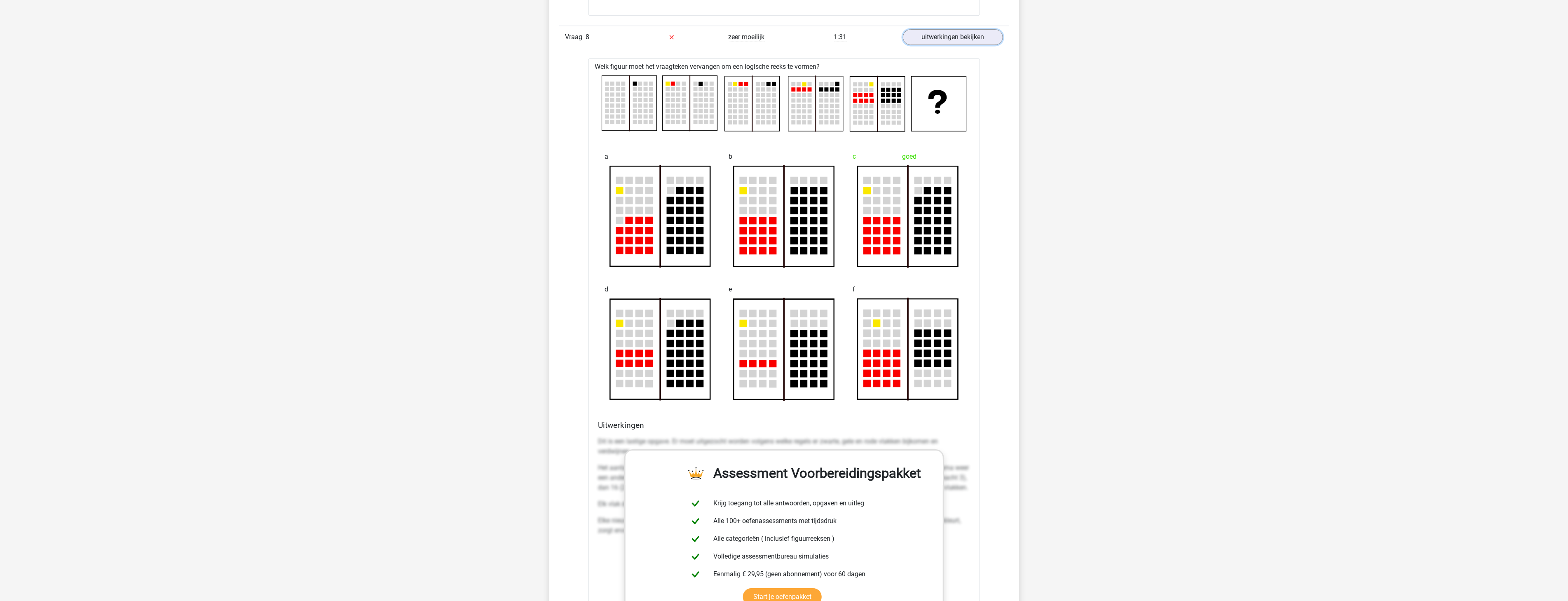
scroll to position [2215, 0]
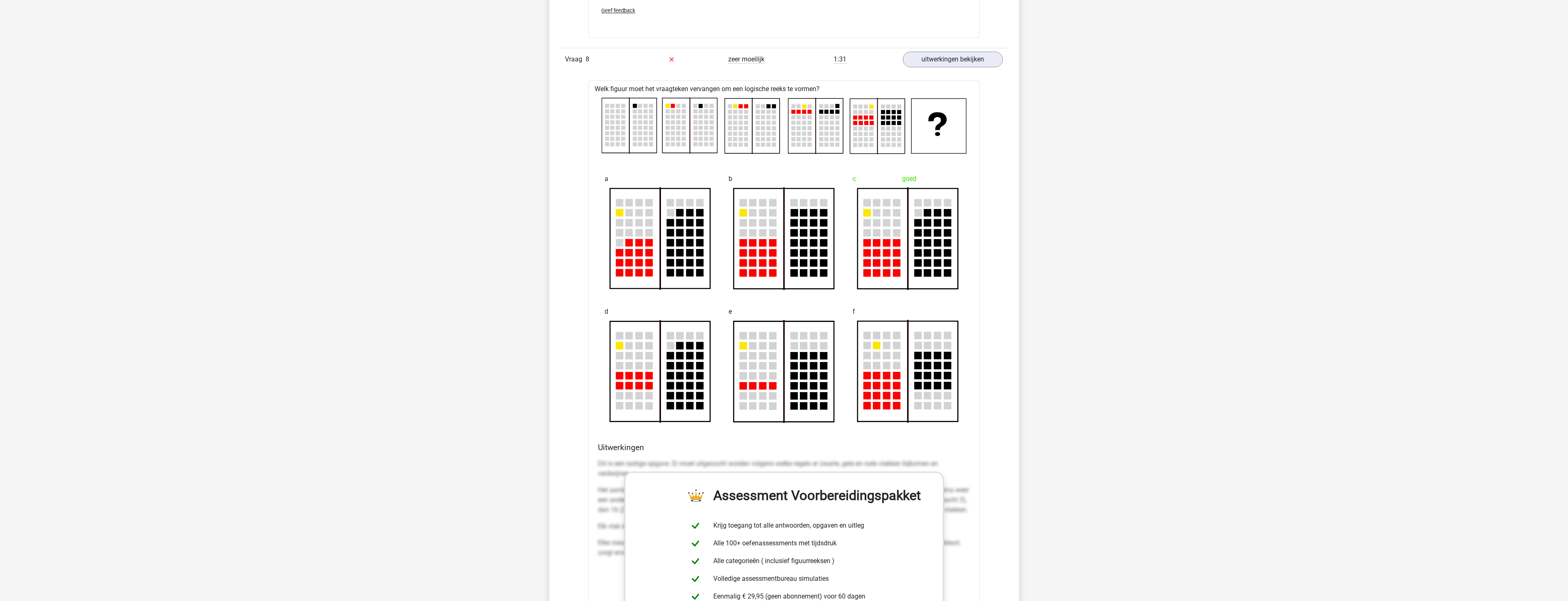
drag, startPoint x: 892, startPoint y: 197, endPoint x: 872, endPoint y: 200, distance: 20.2
click at [872, 200] on rect at bounding box center [908, 239] width 100 height 101
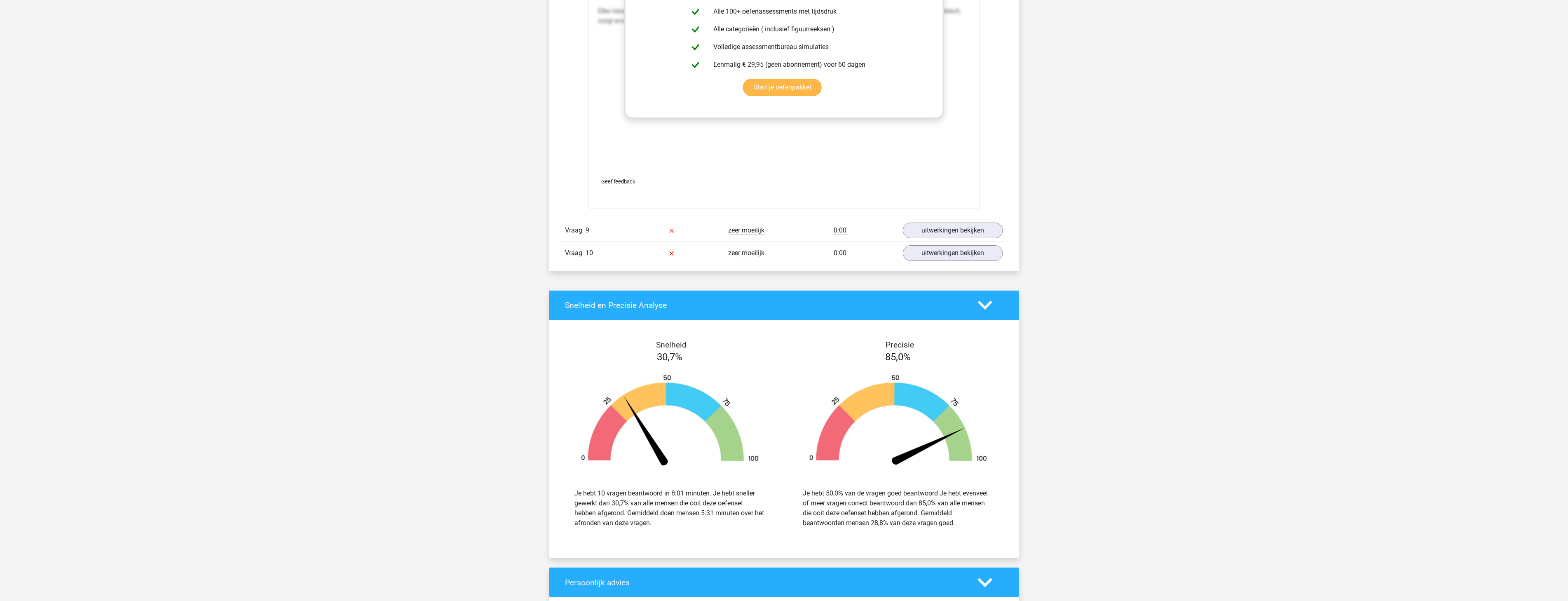
scroll to position [2749, 0]
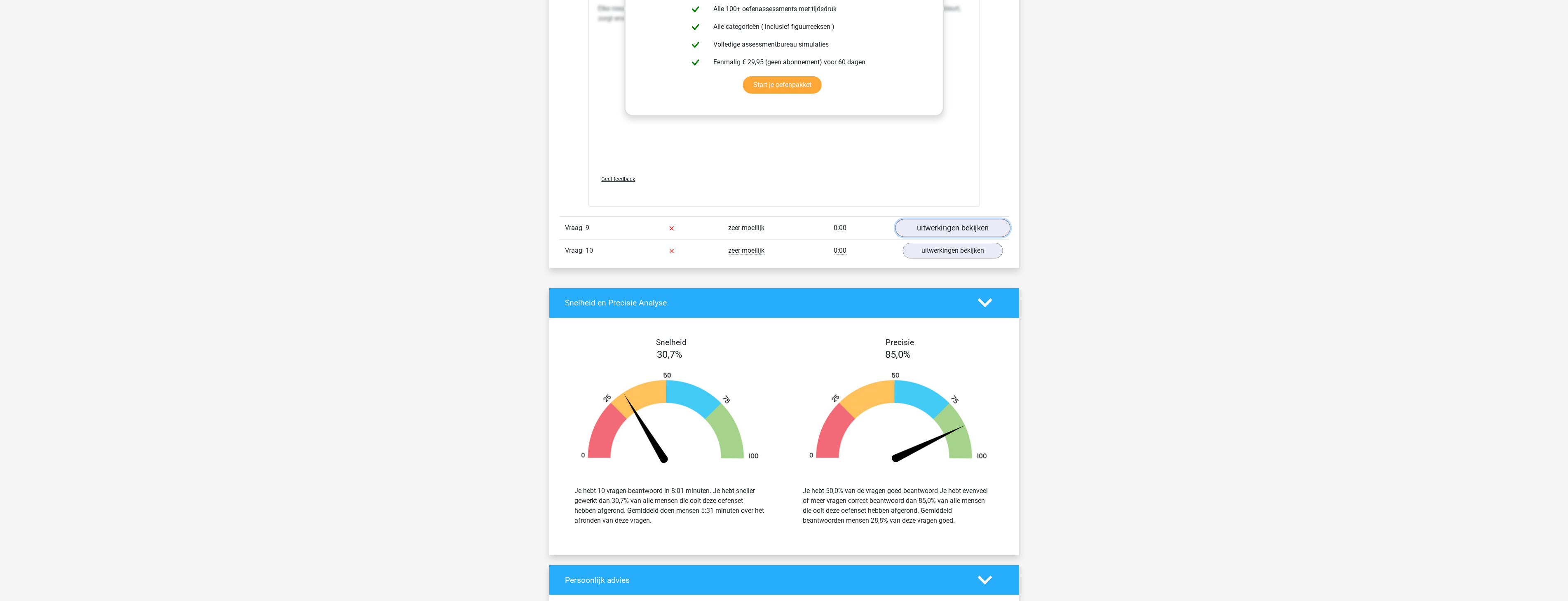
click at [922, 228] on link "uitwerkingen bekijken" at bounding box center [952, 228] width 115 height 18
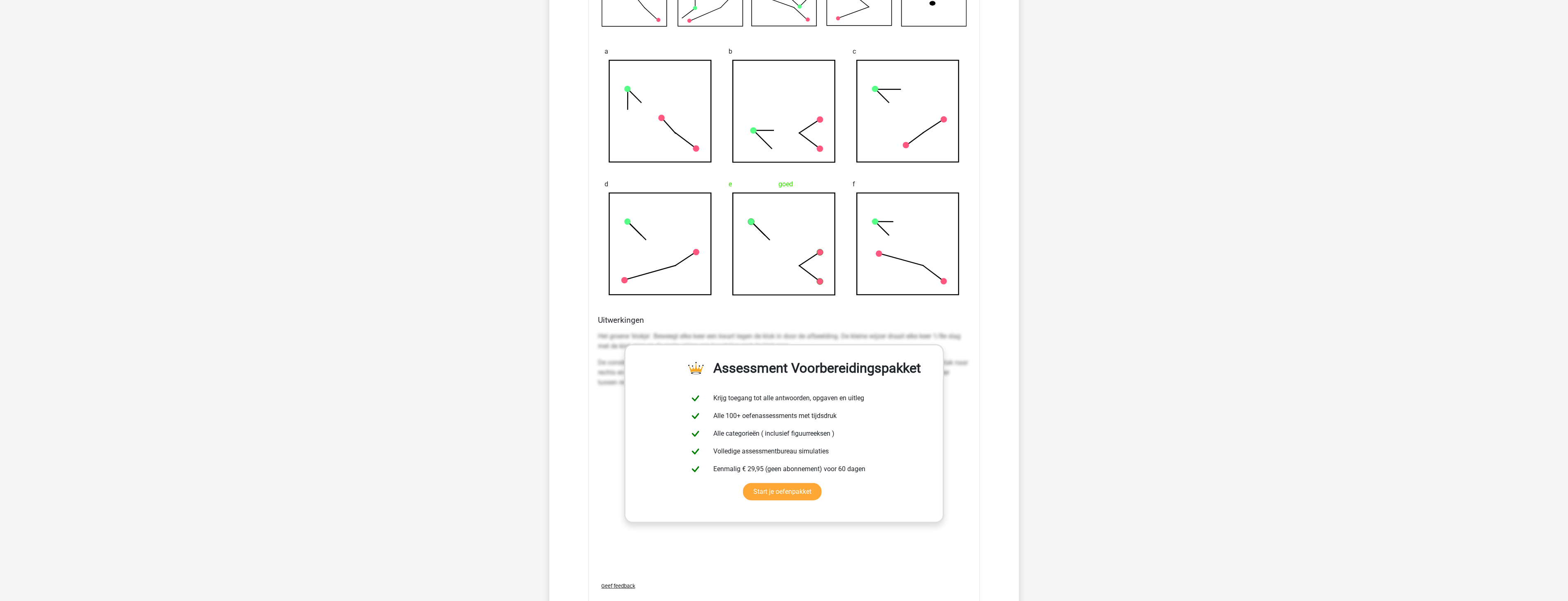
scroll to position [2902, 0]
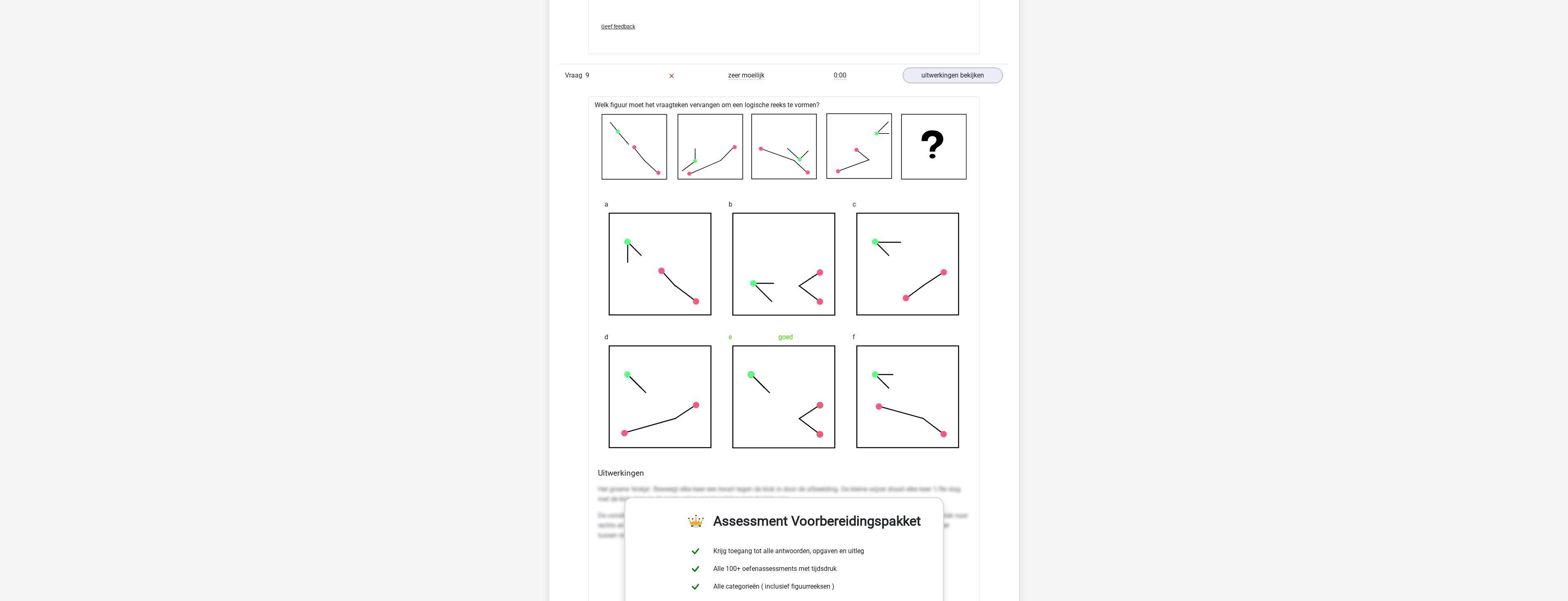
click at [694, 149] on rect at bounding box center [710, 147] width 65 height 65
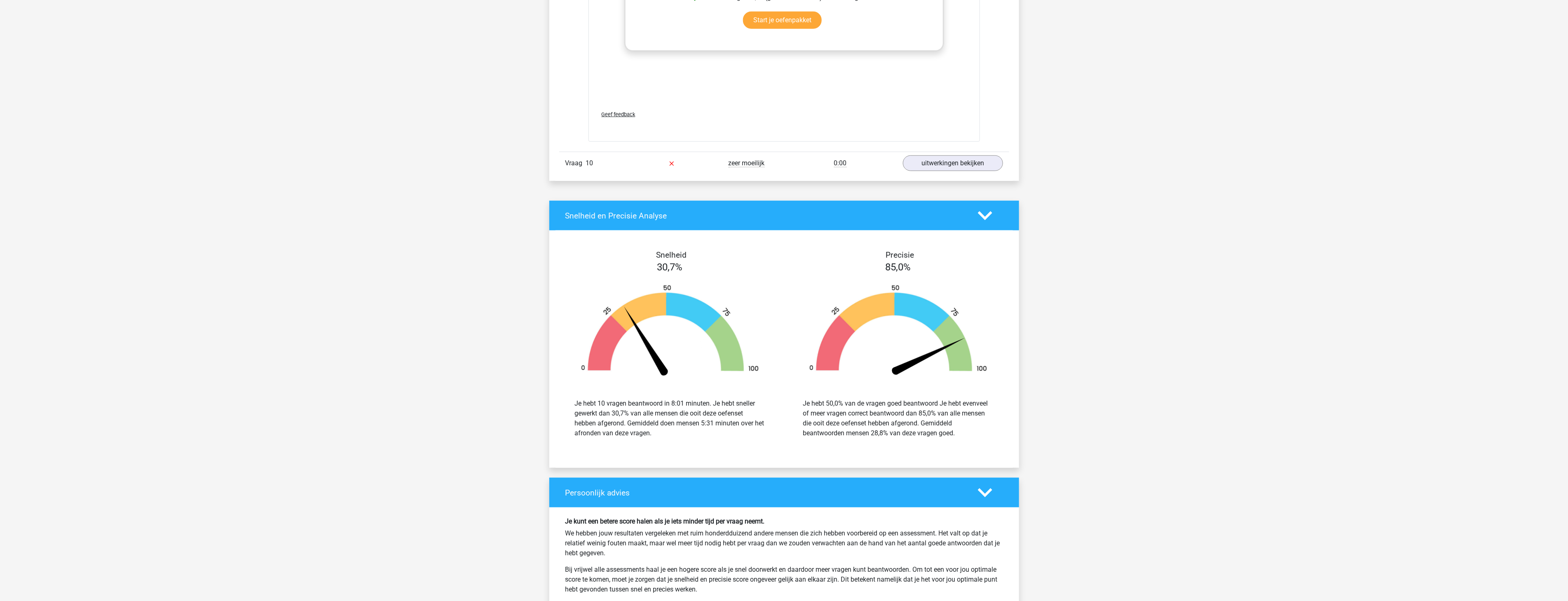
scroll to position [3666, 0]
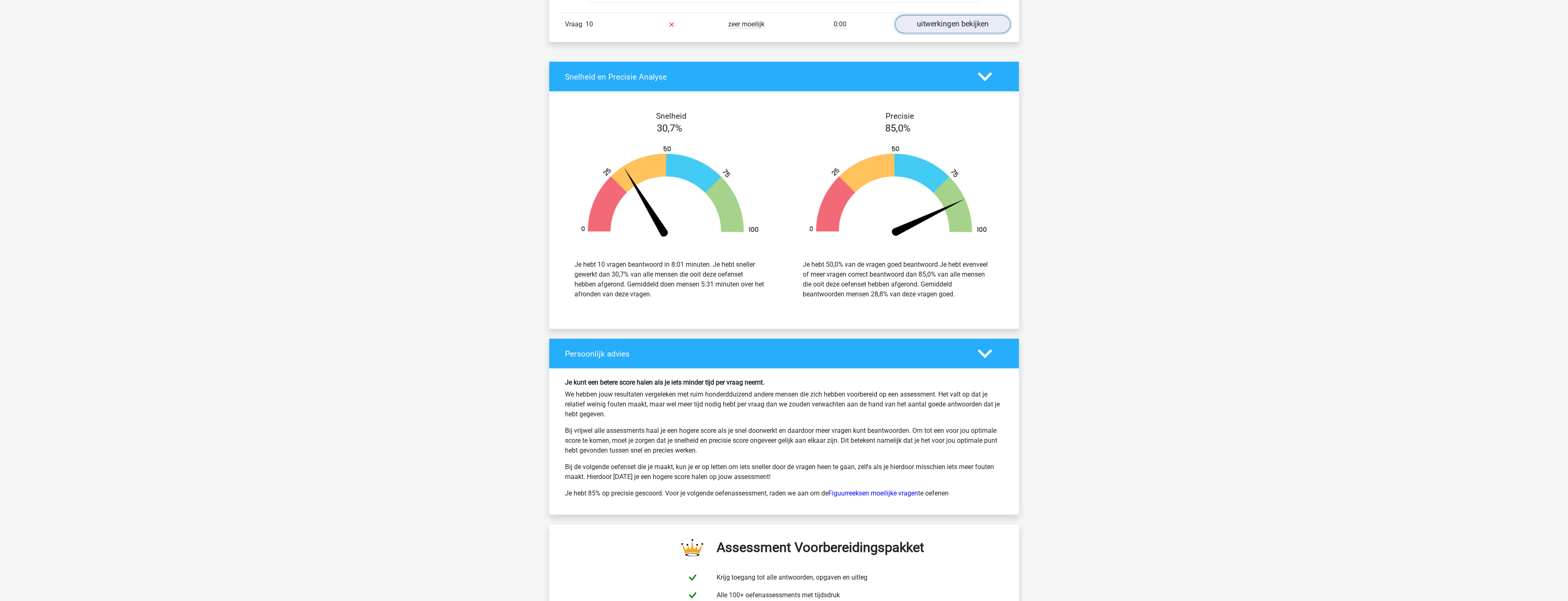
click at [947, 22] on link "uitwerkingen bekijken" at bounding box center [952, 24] width 115 height 18
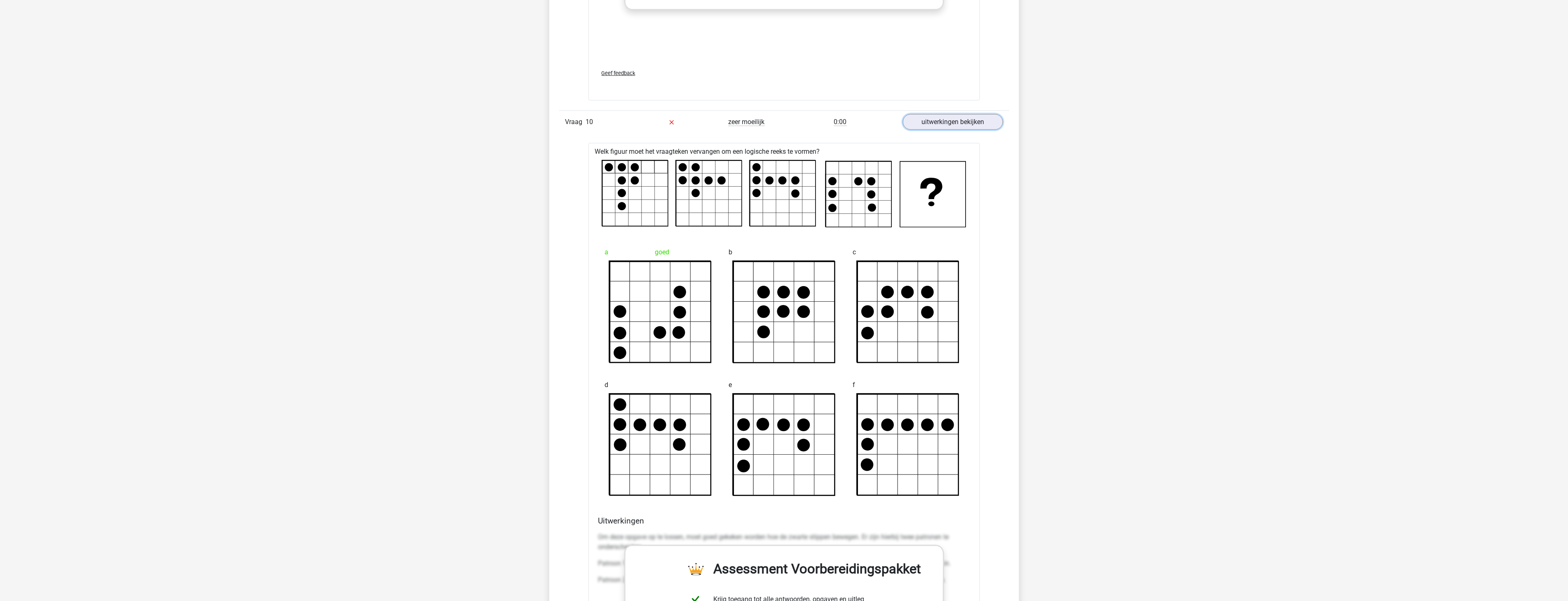
scroll to position [3589, 0]
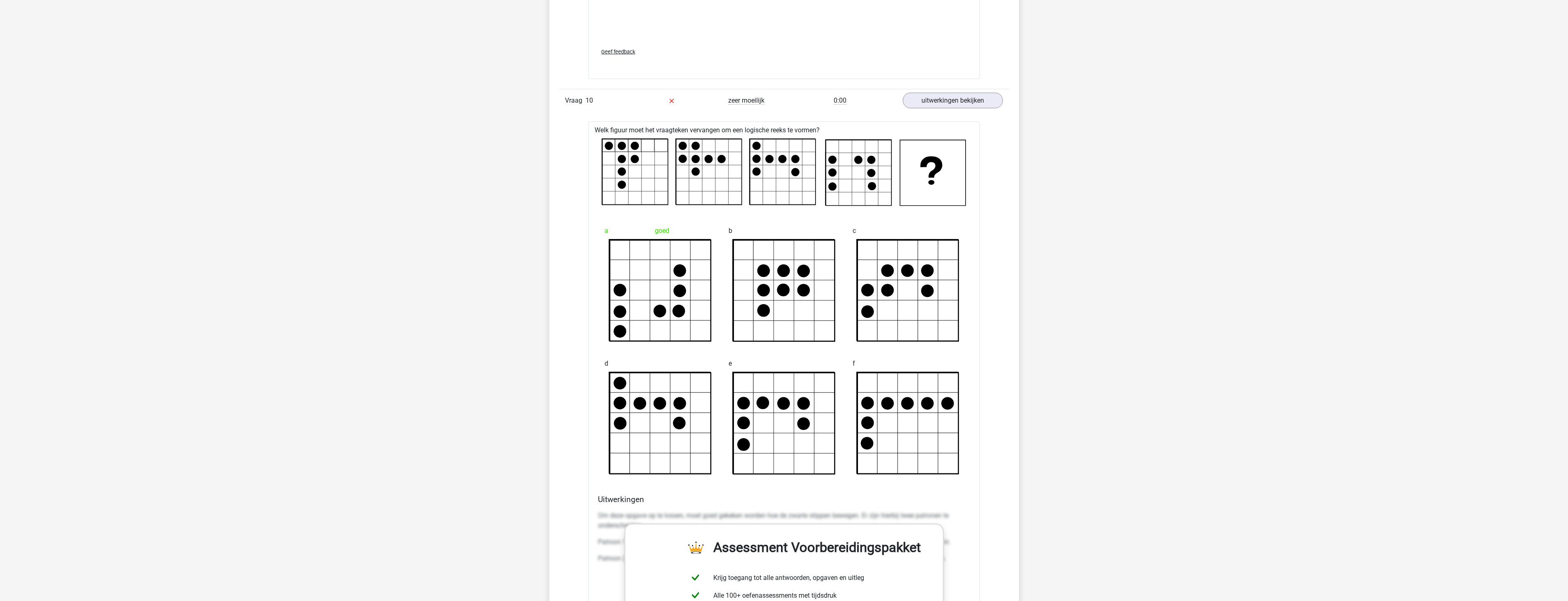
click at [613, 151] on icon at bounding box center [634, 171] width 65 height 65
click at [634, 147] on icon at bounding box center [635, 146] width 8 height 8
drag, startPoint x: 611, startPoint y: 135, endPoint x: 645, endPoint y: 129, distance: 34.5
click at [645, 129] on div "Welk figuur moet het vraagteken vervangen om een logische reeks te vormen?" at bounding box center [784, 457] width 391 height 671
click at [646, 129] on div "Welk figuur moet het vraagteken vervangen om een logische reeks te vormen?" at bounding box center [784, 457] width 391 height 671
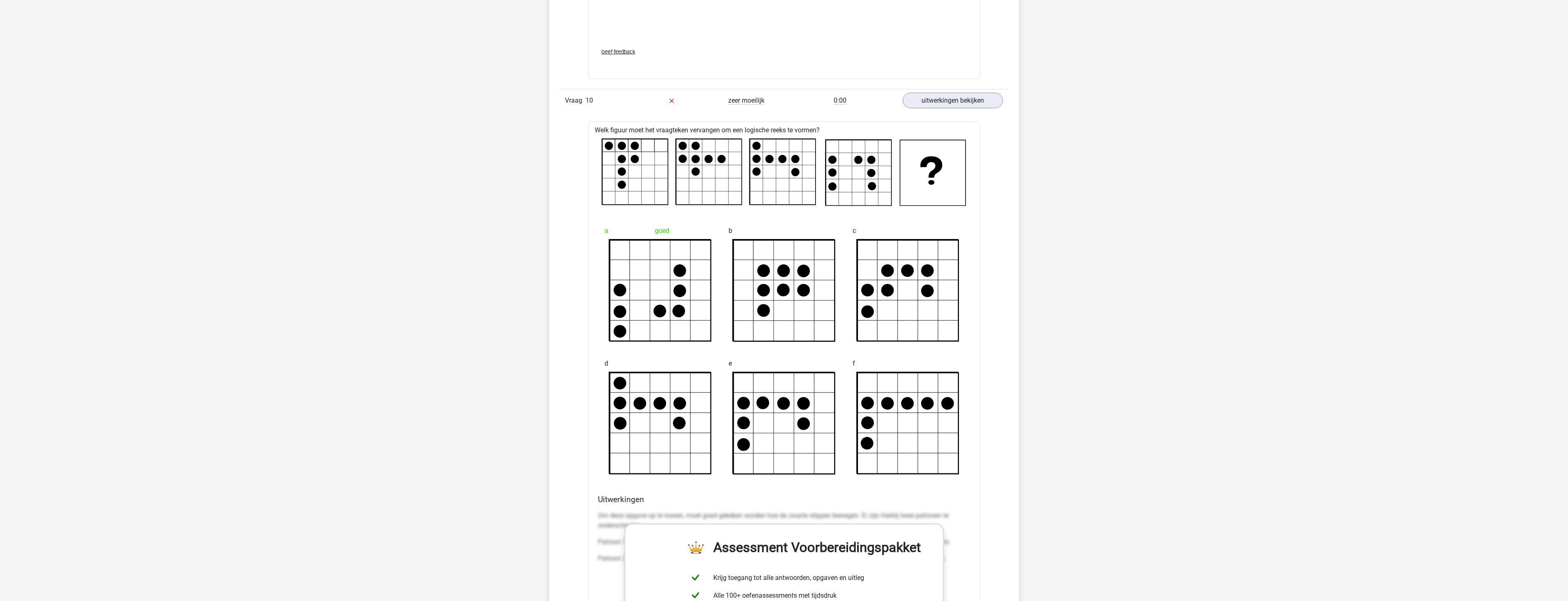
click at [647, 133] on div "Welk figuur moet het vraagteken vervangen om een logische reeks te vormen?" at bounding box center [784, 457] width 391 height 671
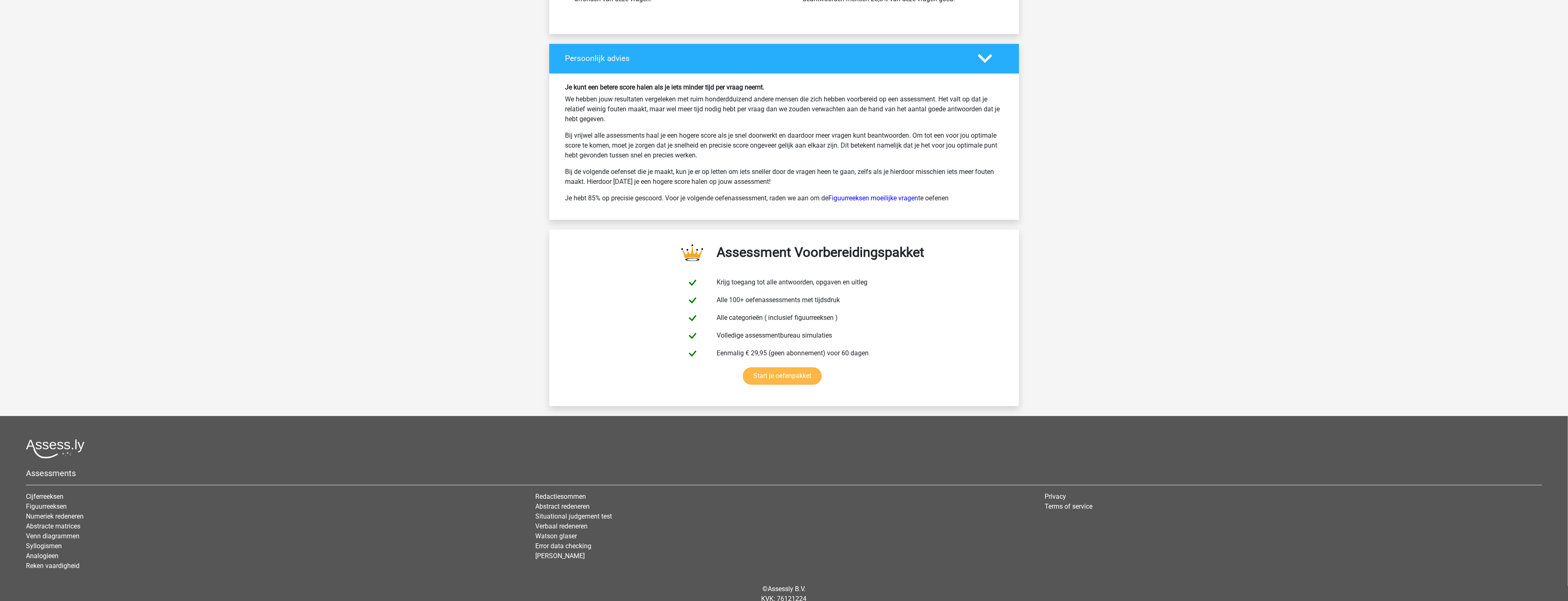
scroll to position [4686, 0]
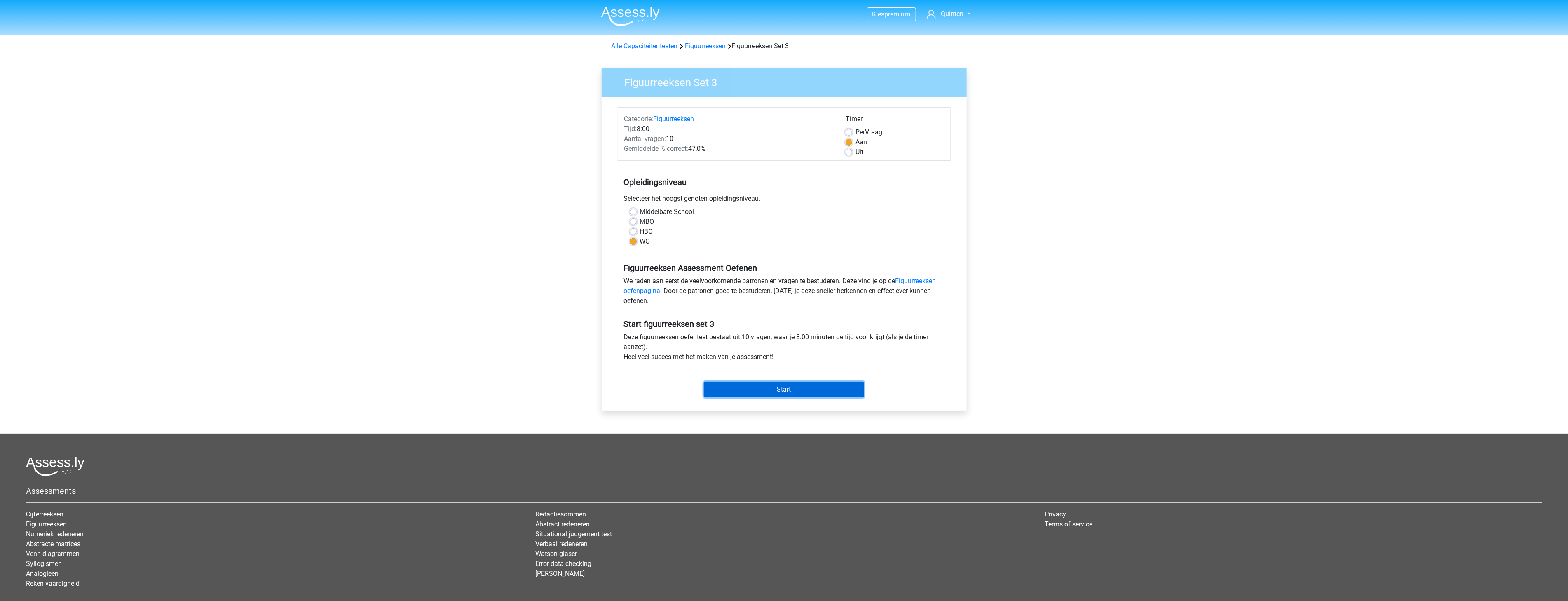
click at [780, 390] on input "Start" at bounding box center [784, 390] width 160 height 16
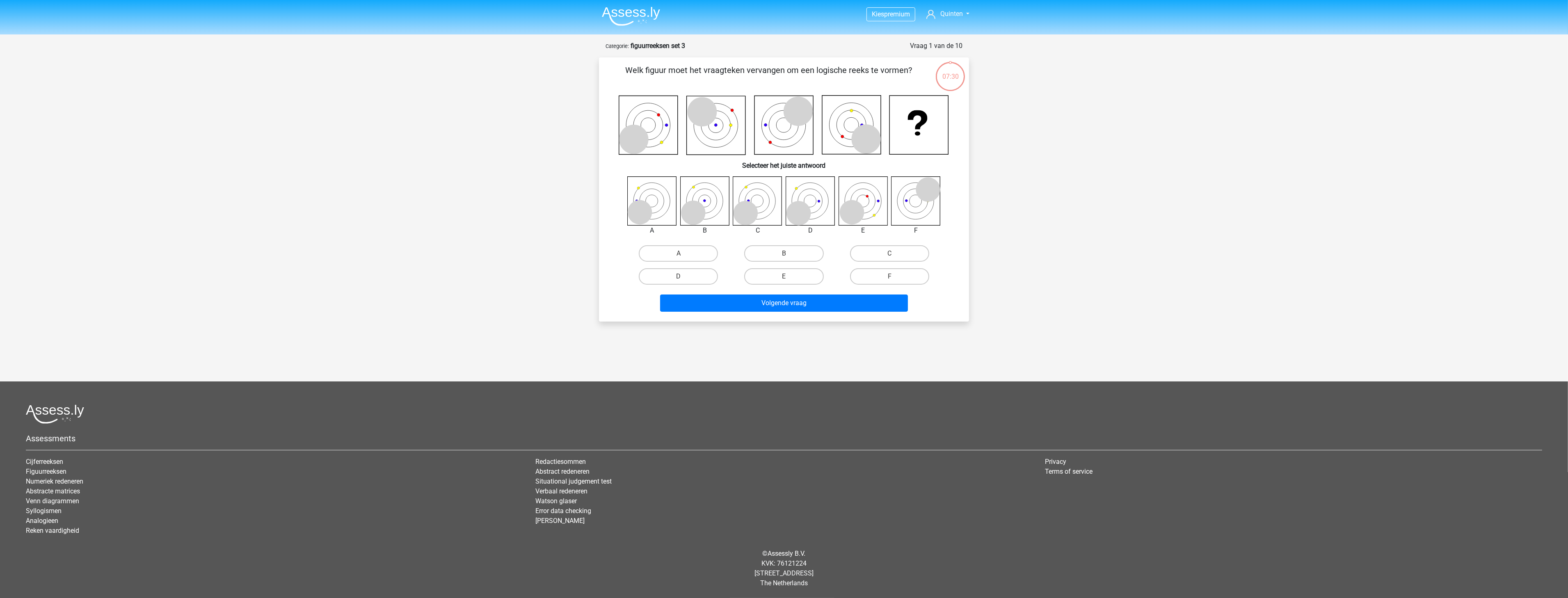
click at [891, 256] on input "C" at bounding box center [892, 256] width 5 height 5
radio input "true"
click at [839, 296] on button "Volgende vraag" at bounding box center [784, 303] width 248 height 17
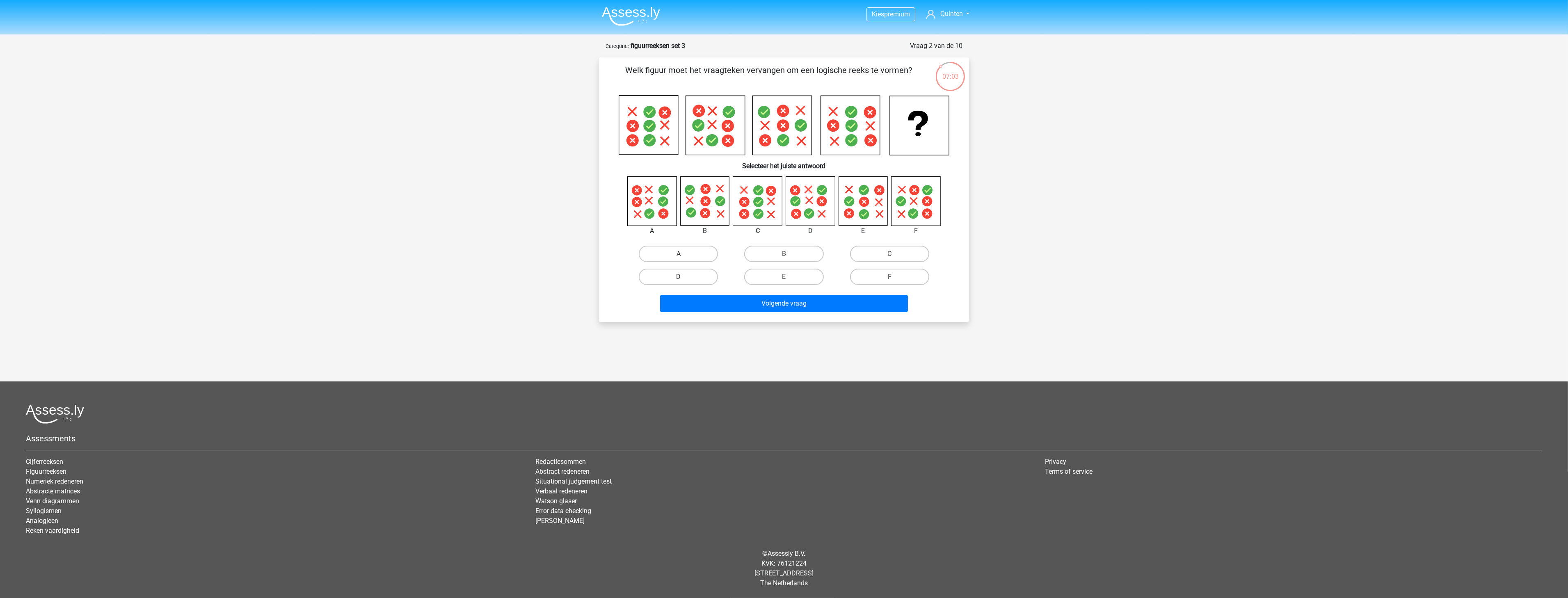
click at [889, 128] on icon at bounding box center [919, 125] width 59 height 59
click at [892, 134] on icon at bounding box center [919, 125] width 59 height 59
click at [698, 274] on label "D" at bounding box center [679, 277] width 79 height 16
click at [684, 277] on input "D" at bounding box center [681, 279] width 5 height 5
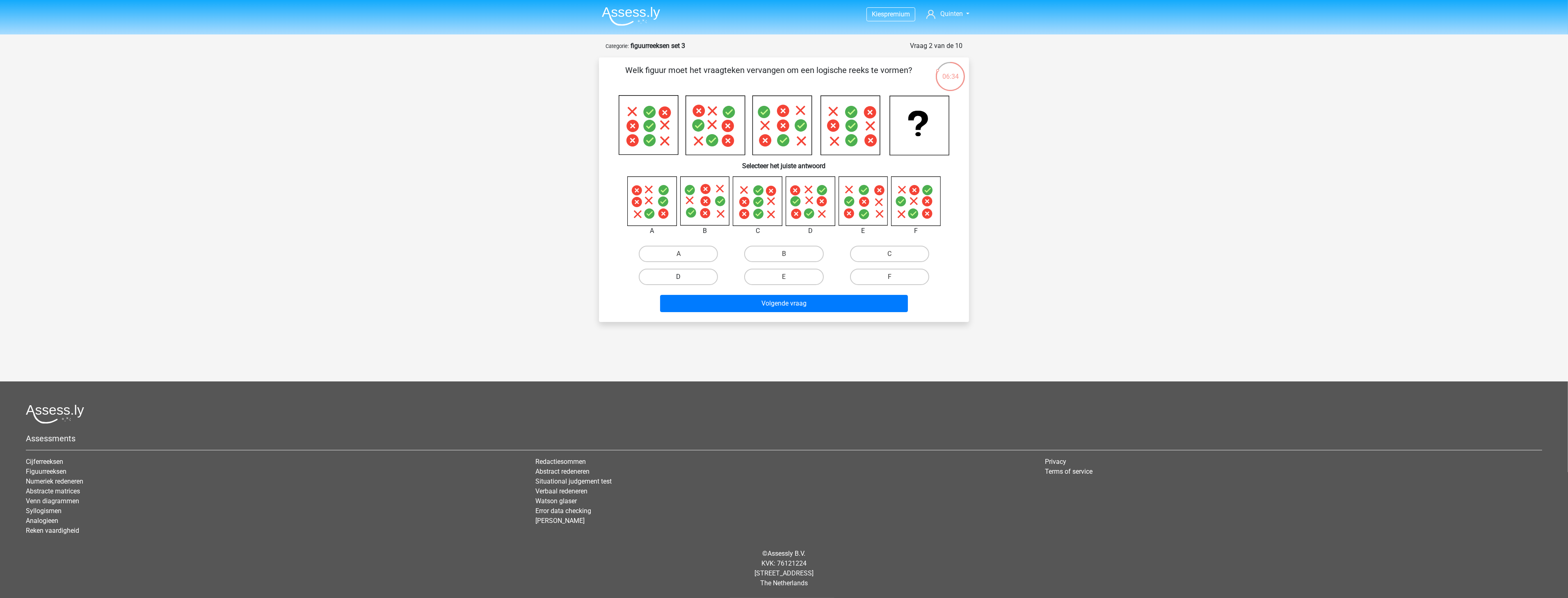
radio input "true"
click at [707, 297] on button "Volgende vraag" at bounding box center [784, 303] width 248 height 17
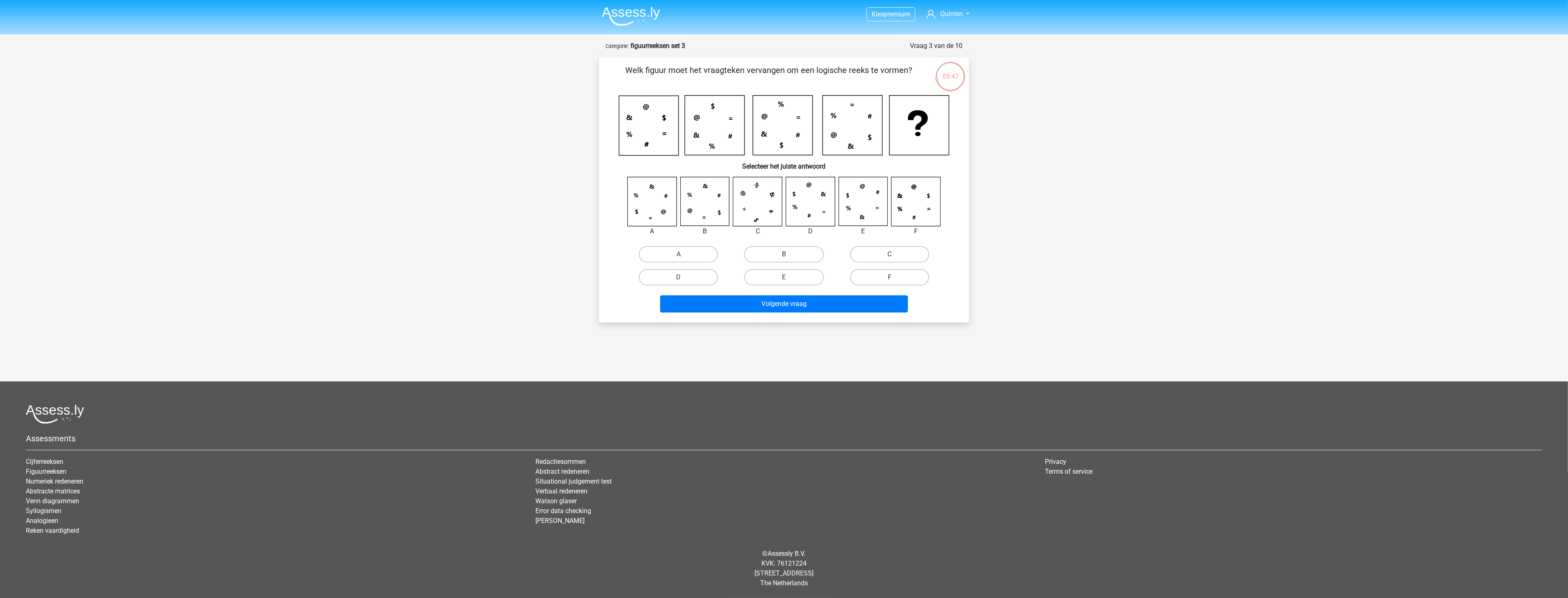
click at [794, 253] on label "B" at bounding box center [784, 254] width 79 height 16
click at [789, 254] on input "B" at bounding box center [787, 257] width 5 height 5
radio input "true"
click at [807, 299] on button "Volgende vraag" at bounding box center [784, 303] width 248 height 17
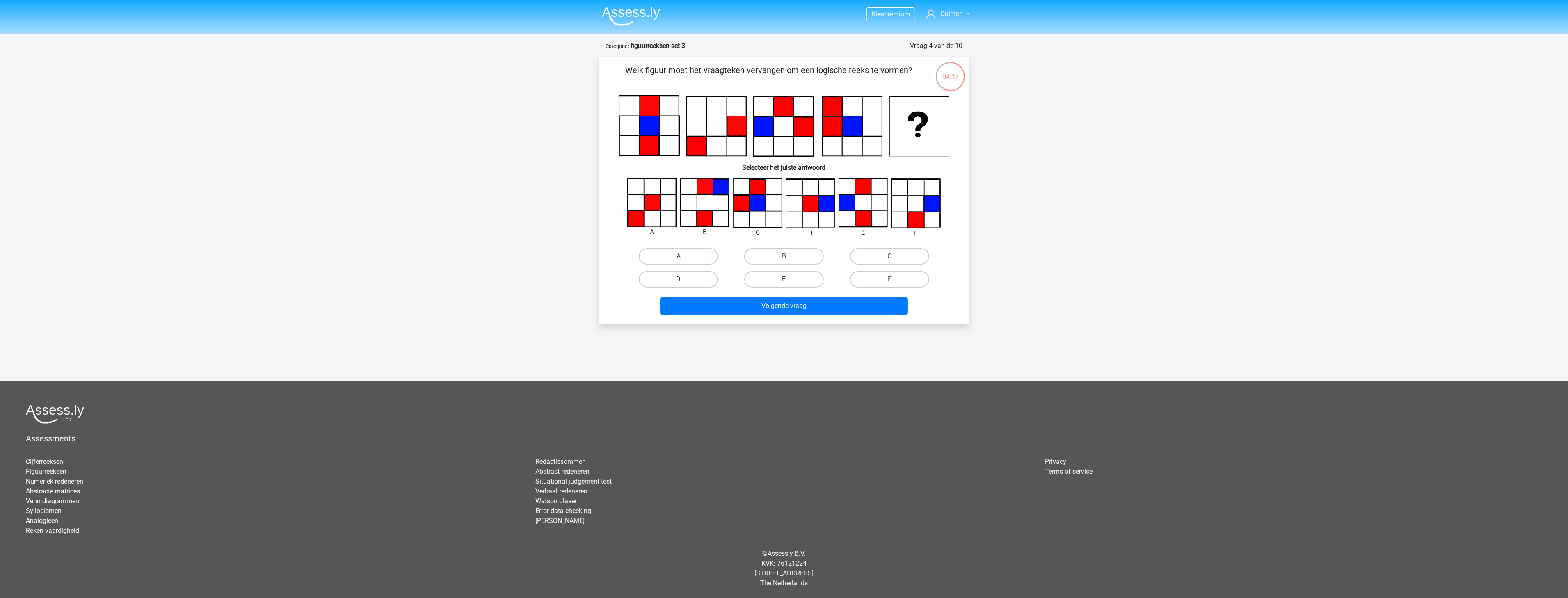
click at [689, 252] on label "A" at bounding box center [679, 256] width 79 height 16
click at [684, 256] on input "A" at bounding box center [681, 259] width 5 height 5
radio input "true"
click at [714, 307] on button "Volgende vraag" at bounding box center [784, 306] width 248 height 17
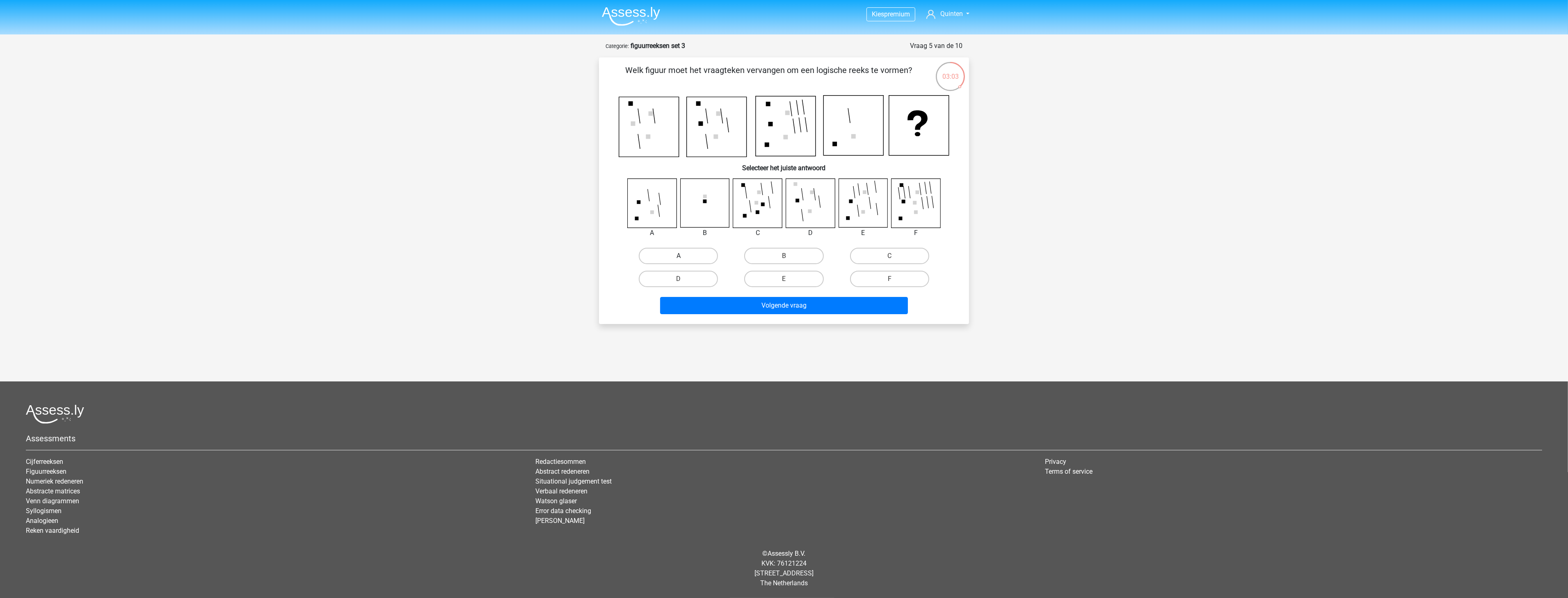
click at [659, 258] on label "A" at bounding box center [679, 256] width 79 height 16
click at [679, 258] on input "A" at bounding box center [681, 259] width 5 height 5
radio input "true"
click at [726, 303] on button "Volgende vraag" at bounding box center [784, 306] width 248 height 17
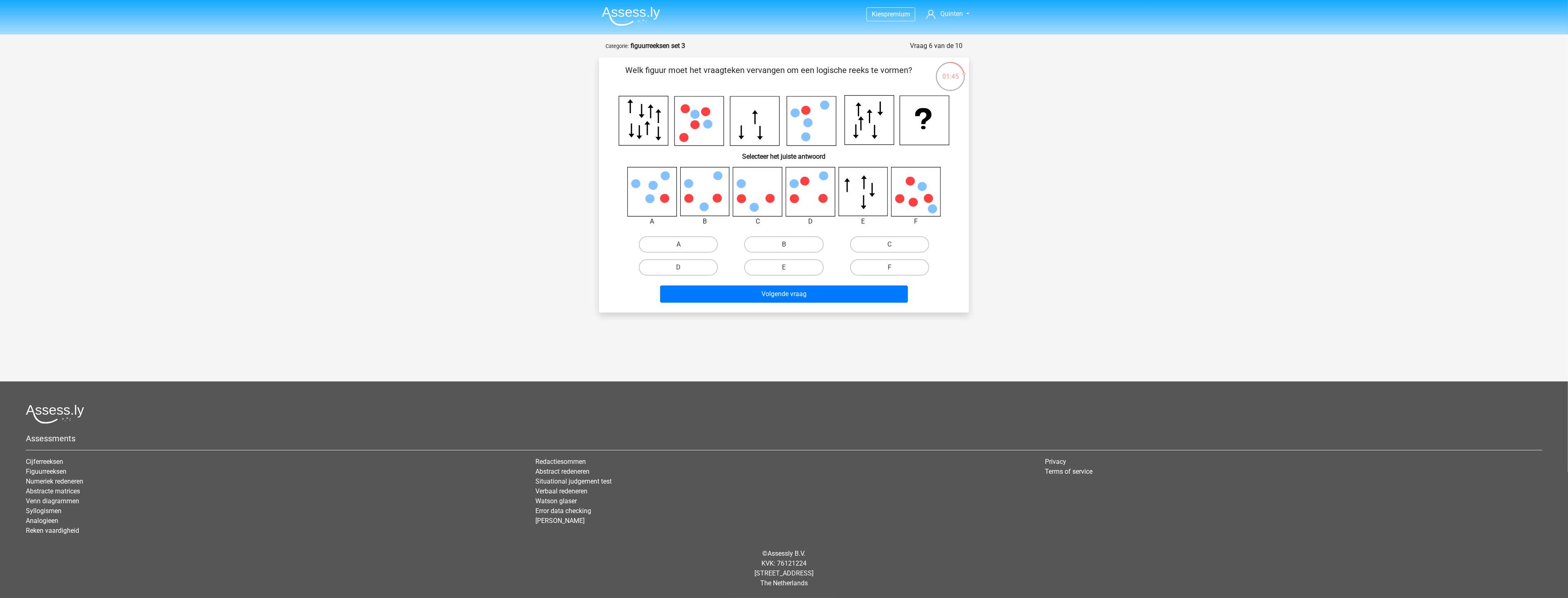
click at [924, 204] on icon at bounding box center [915, 191] width 49 height 49
click at [768, 245] on label "B" at bounding box center [784, 245] width 79 height 16
click at [784, 245] on input "B" at bounding box center [787, 247] width 5 height 5
radio input "true"
click at [757, 303] on div "Volgende vraag" at bounding box center [784, 296] width 316 height 21
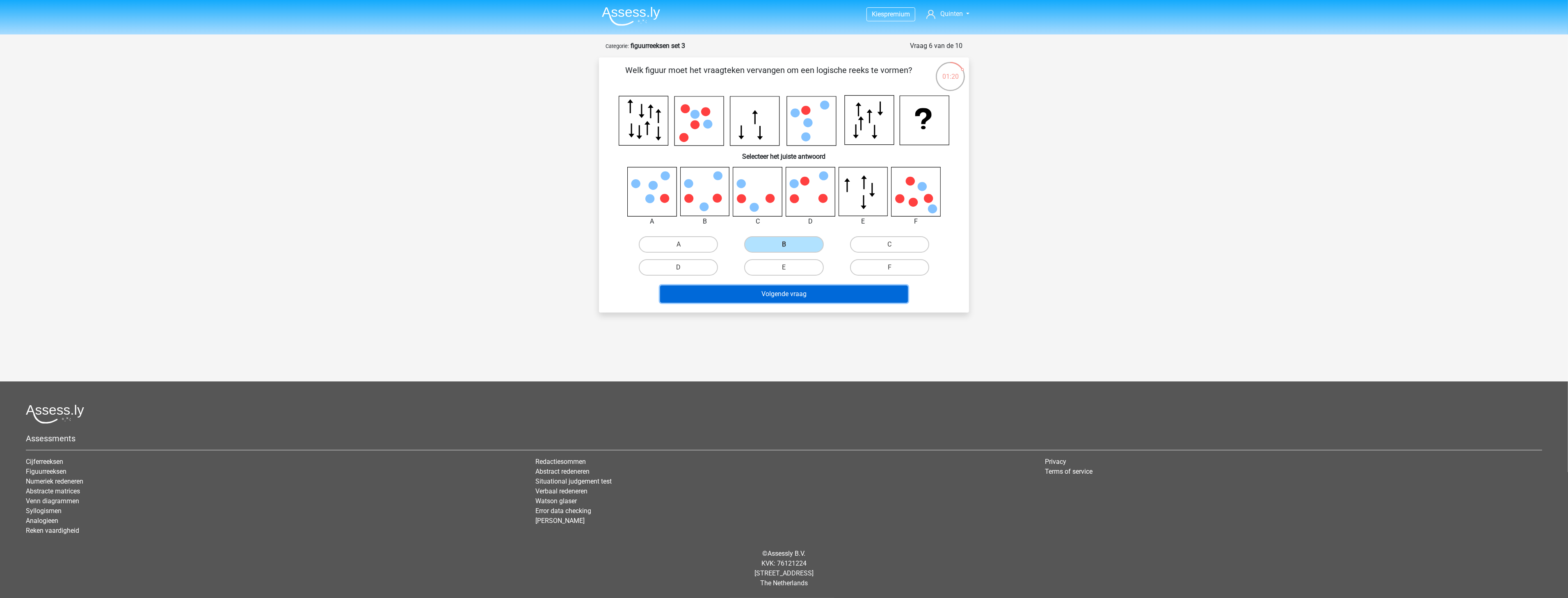
click at [761, 295] on button "Volgende vraag" at bounding box center [784, 294] width 248 height 17
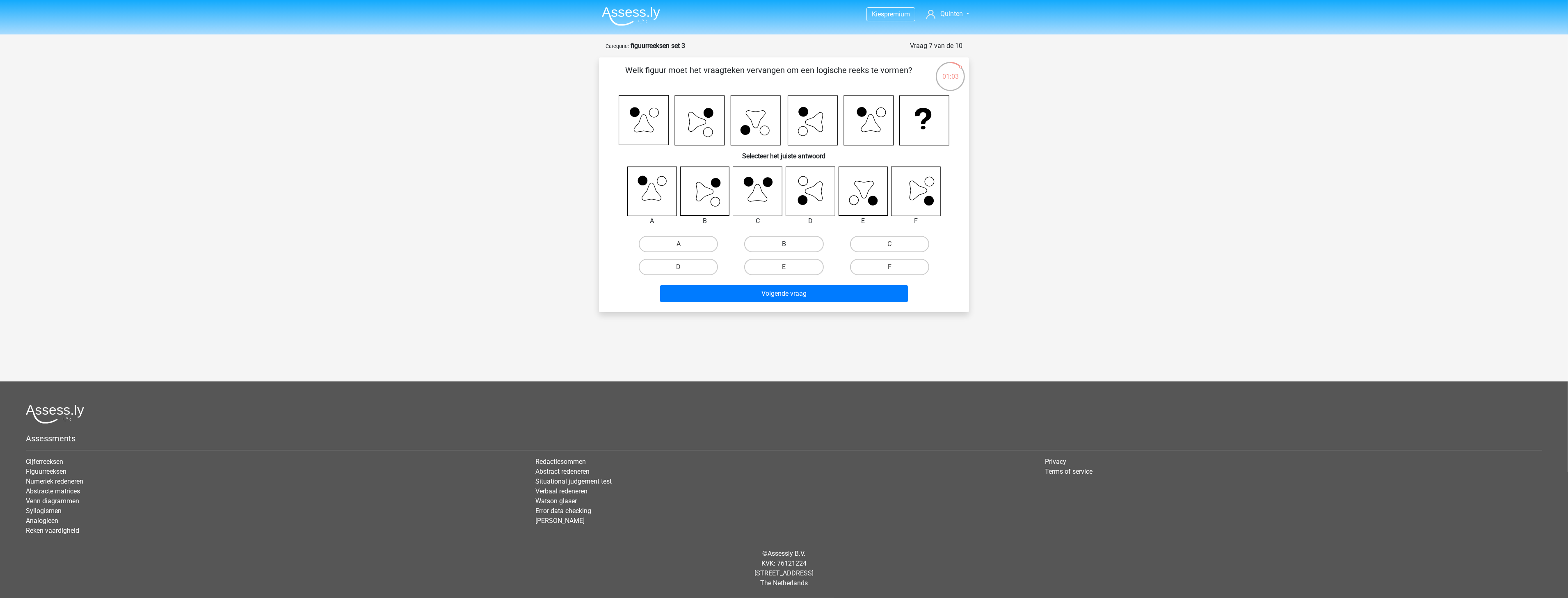
click at [771, 247] on label "B" at bounding box center [784, 244] width 79 height 16
click at [784, 247] on input "B" at bounding box center [787, 247] width 5 height 5
radio input "true"
click at [766, 289] on button "Volgende vraag" at bounding box center [784, 293] width 248 height 17
click at [786, 241] on label "B" at bounding box center [784, 244] width 79 height 16
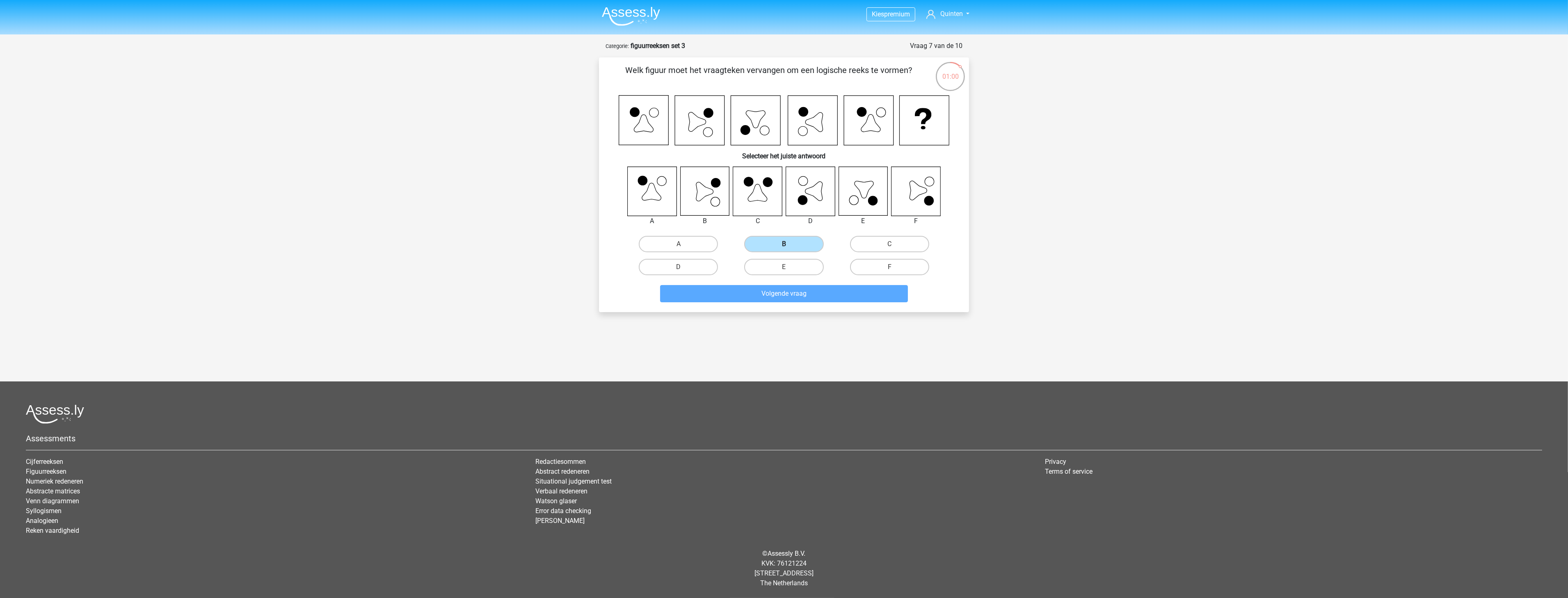
click at [786, 244] on input "B" at bounding box center [787, 247] width 5 height 5
click at [876, 243] on label "C" at bounding box center [889, 244] width 79 height 16
click at [889, 244] on input "C" at bounding box center [892, 247] width 5 height 5
radio input "true"
click at [810, 245] on label "B" at bounding box center [784, 244] width 79 height 16
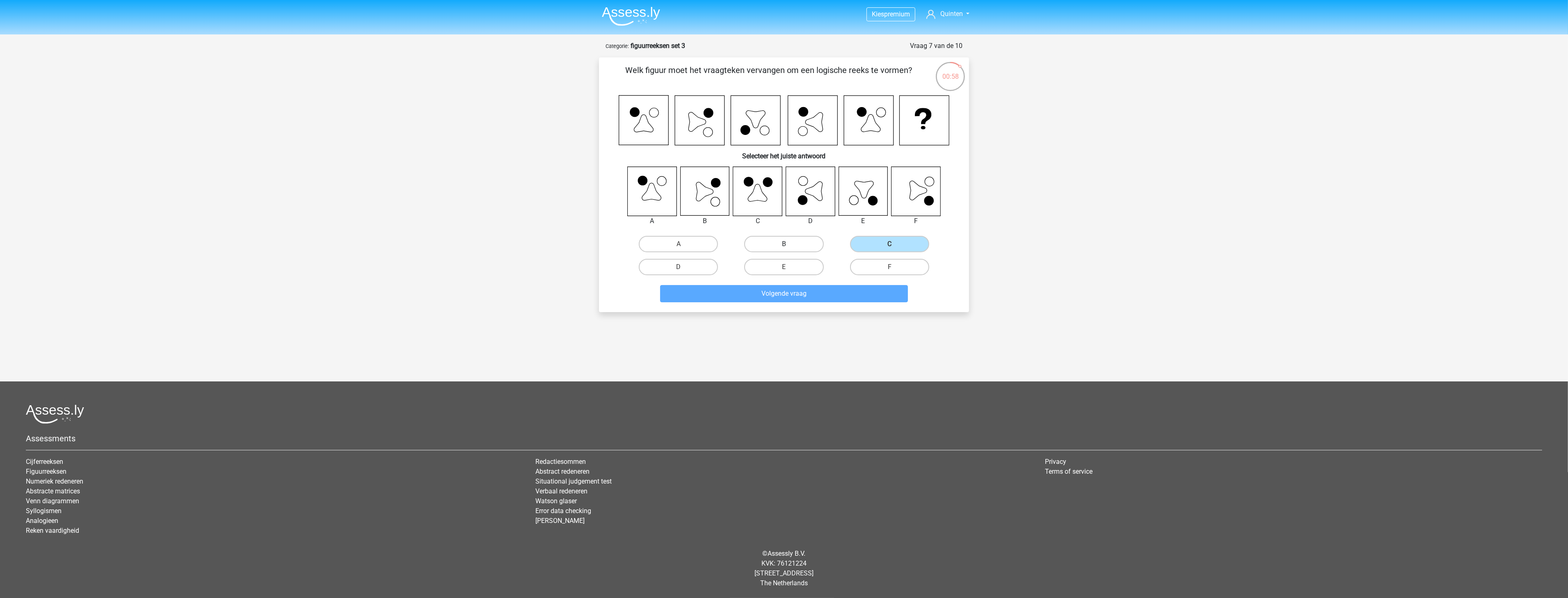
click at [789, 245] on input "B" at bounding box center [787, 247] width 5 height 5
radio input "true"
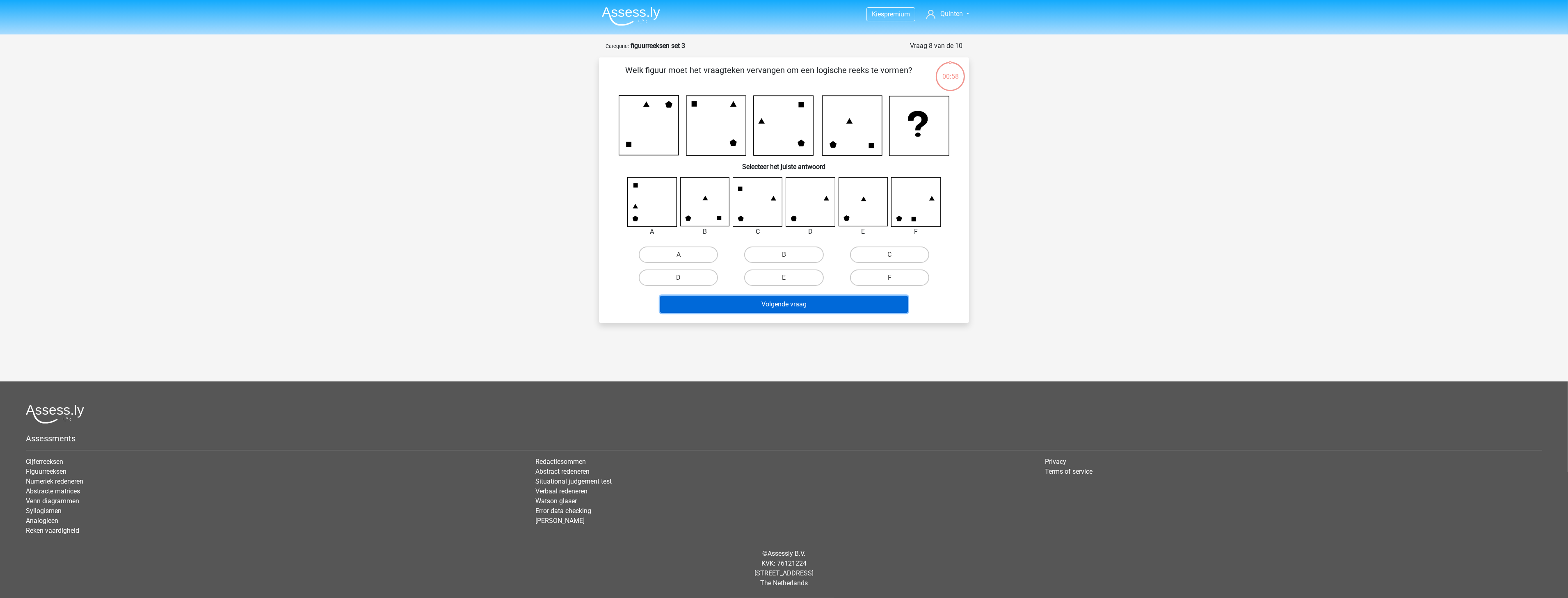
click at [785, 303] on button "Volgende vraag" at bounding box center [784, 304] width 248 height 17
click at [774, 251] on label "B" at bounding box center [784, 255] width 79 height 16
click at [784, 255] on input "B" at bounding box center [787, 258] width 5 height 5
radio input "true"
click at [780, 303] on button "Volgende vraag" at bounding box center [784, 304] width 248 height 17
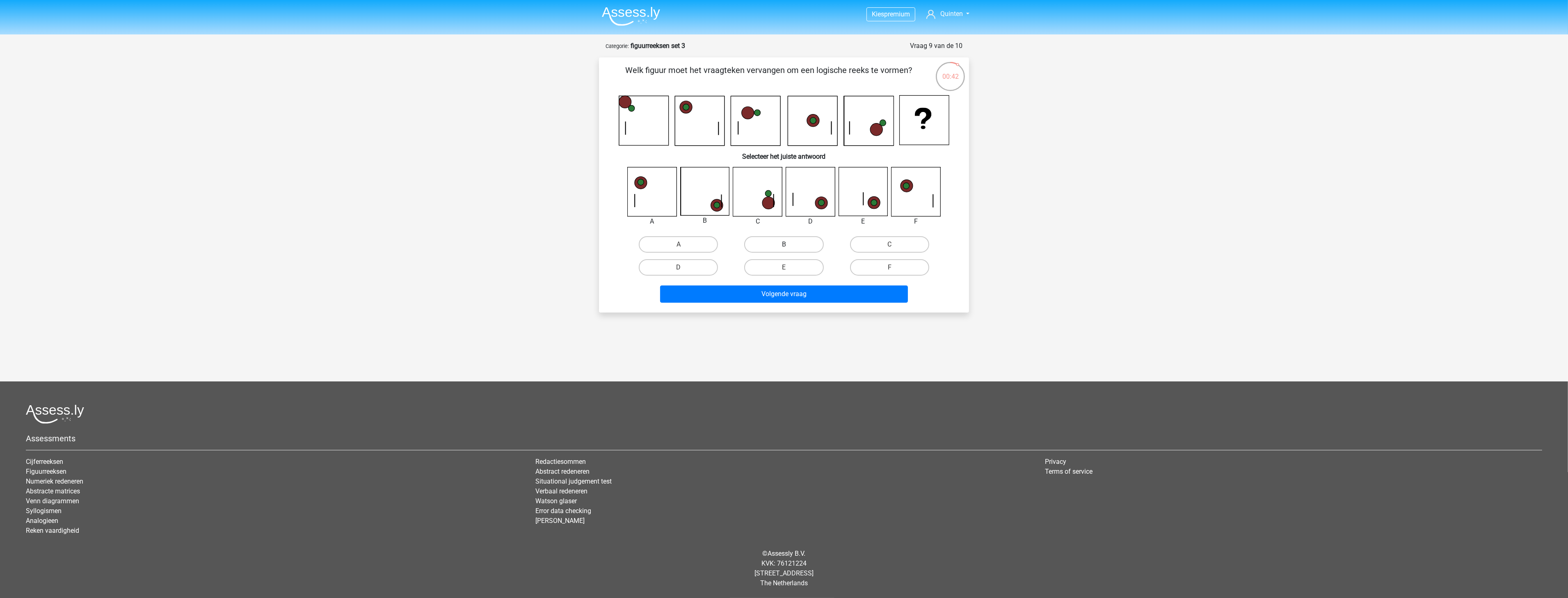
click at [778, 238] on label "B" at bounding box center [784, 245] width 79 height 16
click at [784, 245] on input "B" at bounding box center [787, 247] width 5 height 5
radio input "true"
click at [786, 297] on button "Volgende vraag" at bounding box center [784, 294] width 248 height 17
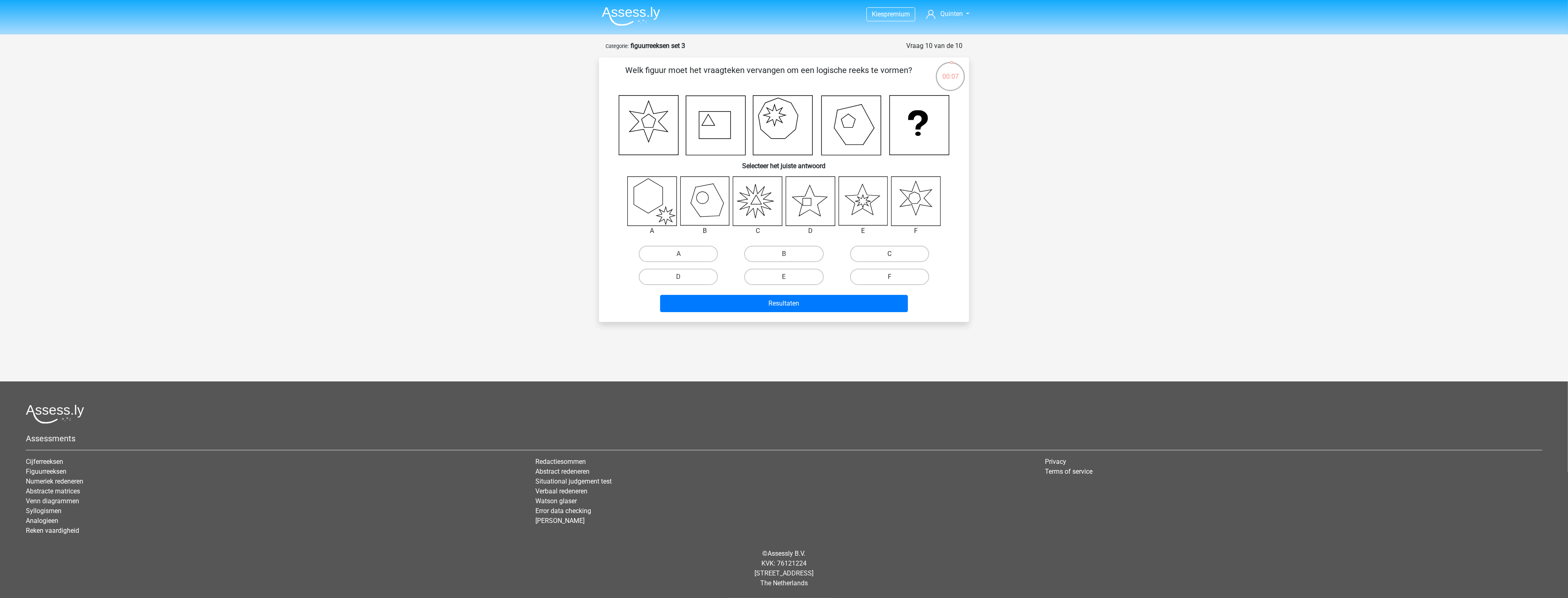
click at [861, 254] on label "C" at bounding box center [889, 254] width 79 height 16
click at [889, 254] on input "C" at bounding box center [892, 257] width 5 height 5
radio input "true"
click at [846, 303] on button "Resultaten" at bounding box center [784, 303] width 248 height 17
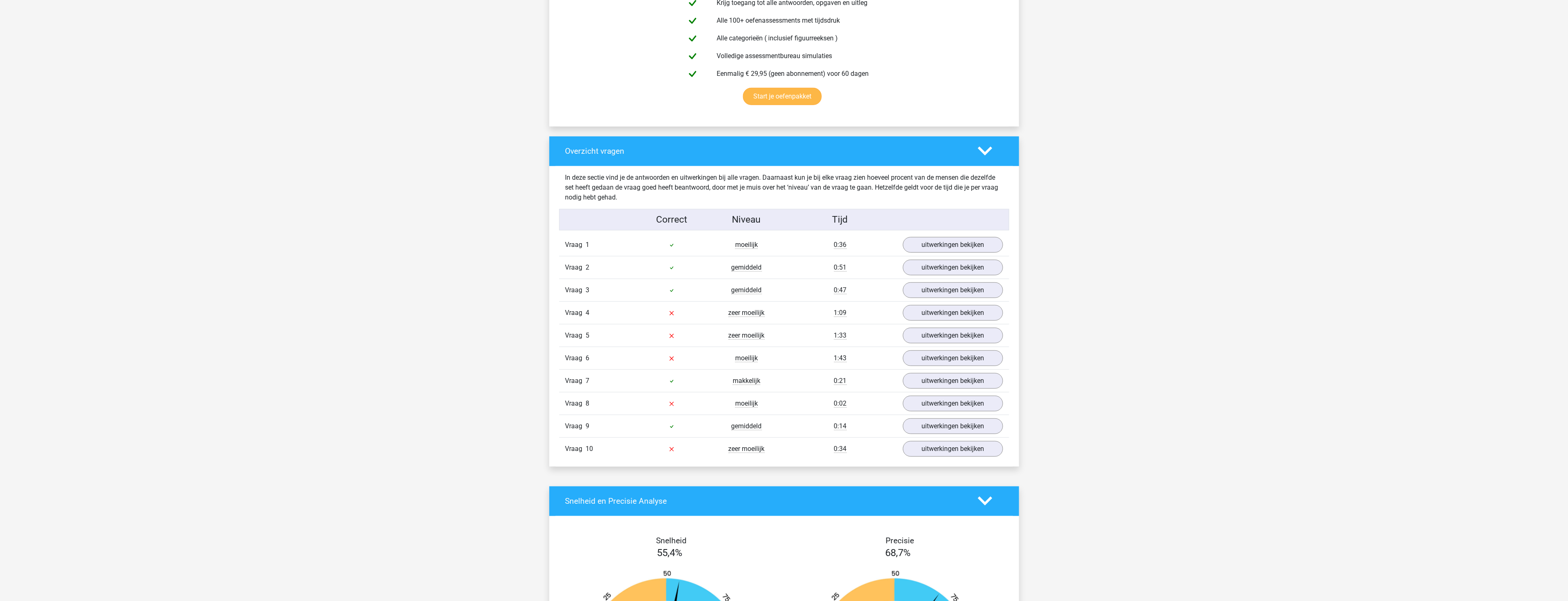
scroll to position [611, 0]
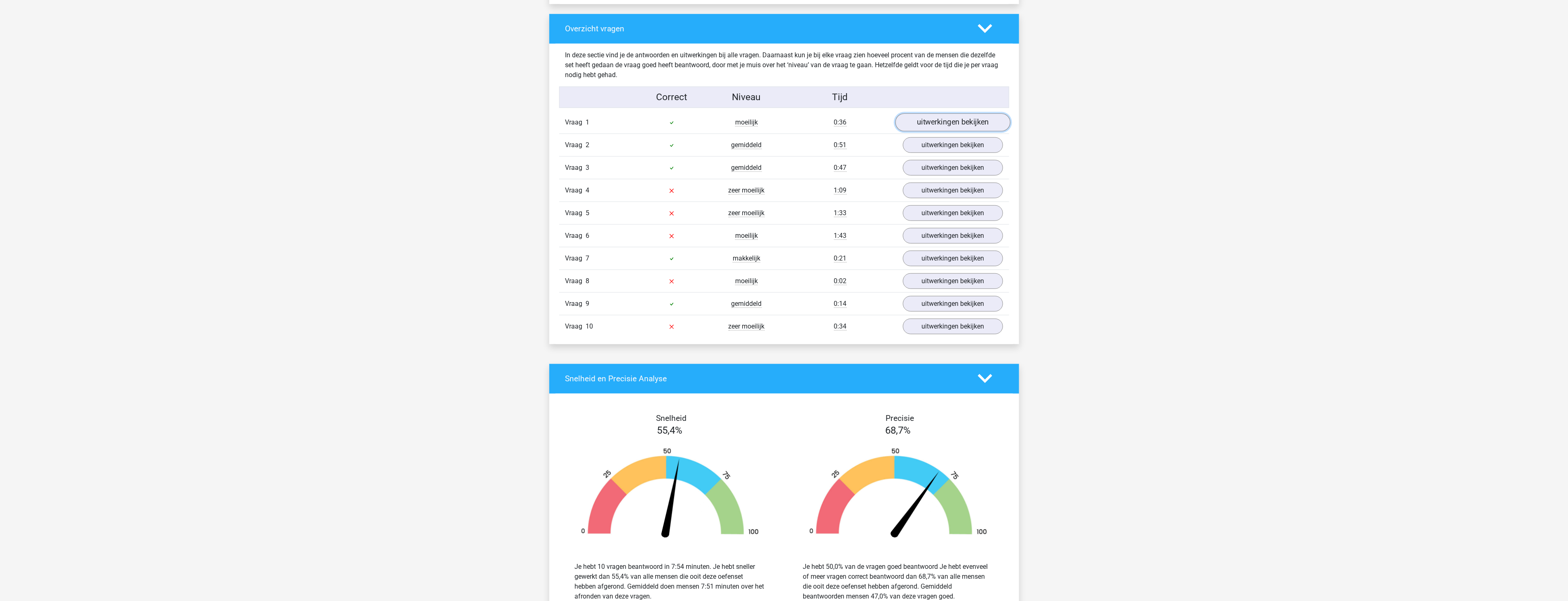
click at [922, 123] on link "uitwerkingen bekijken" at bounding box center [952, 123] width 115 height 18
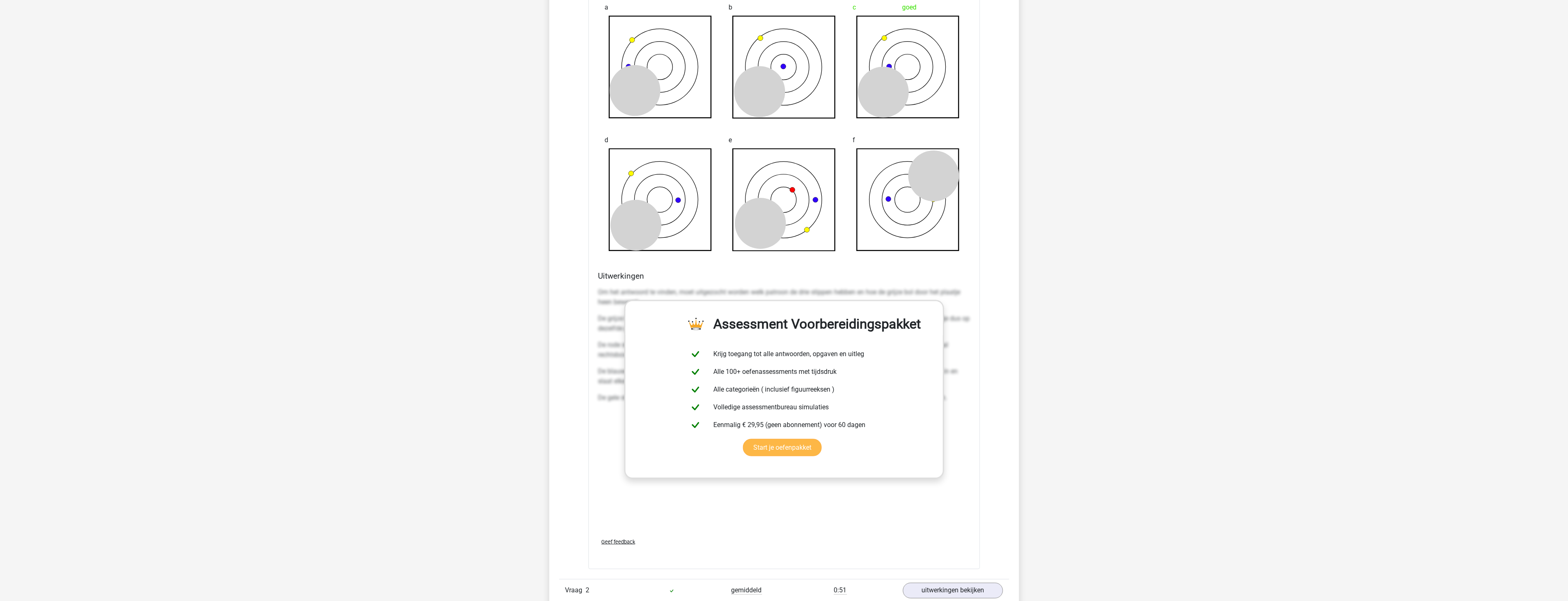
scroll to position [1069, 0]
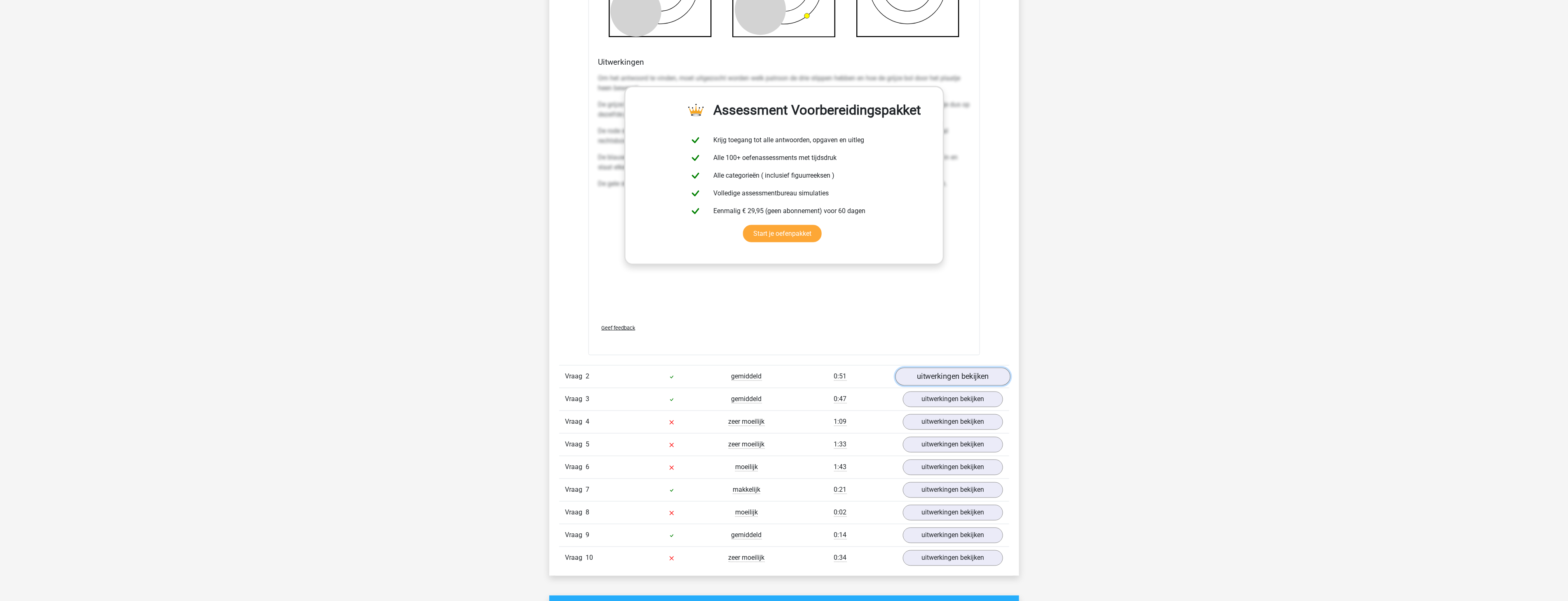
click at [923, 376] on link "uitwerkingen bekijken" at bounding box center [952, 377] width 115 height 18
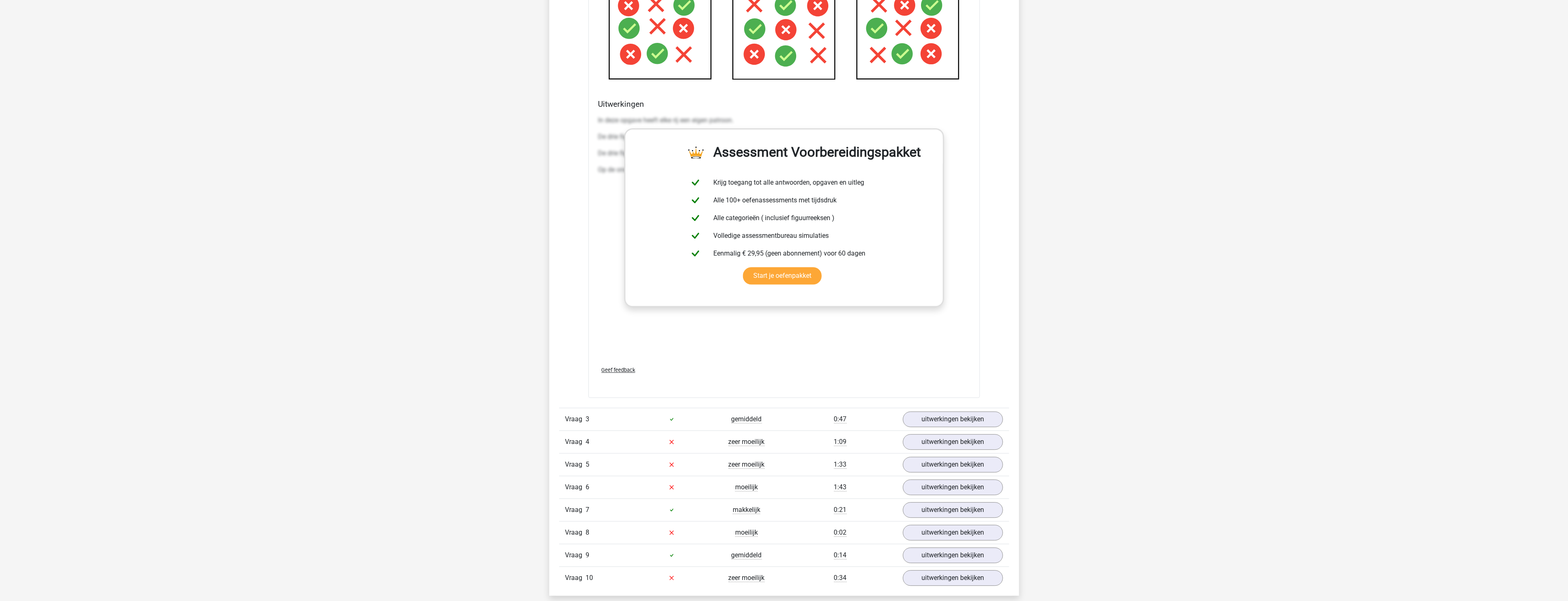
scroll to position [1910, 0]
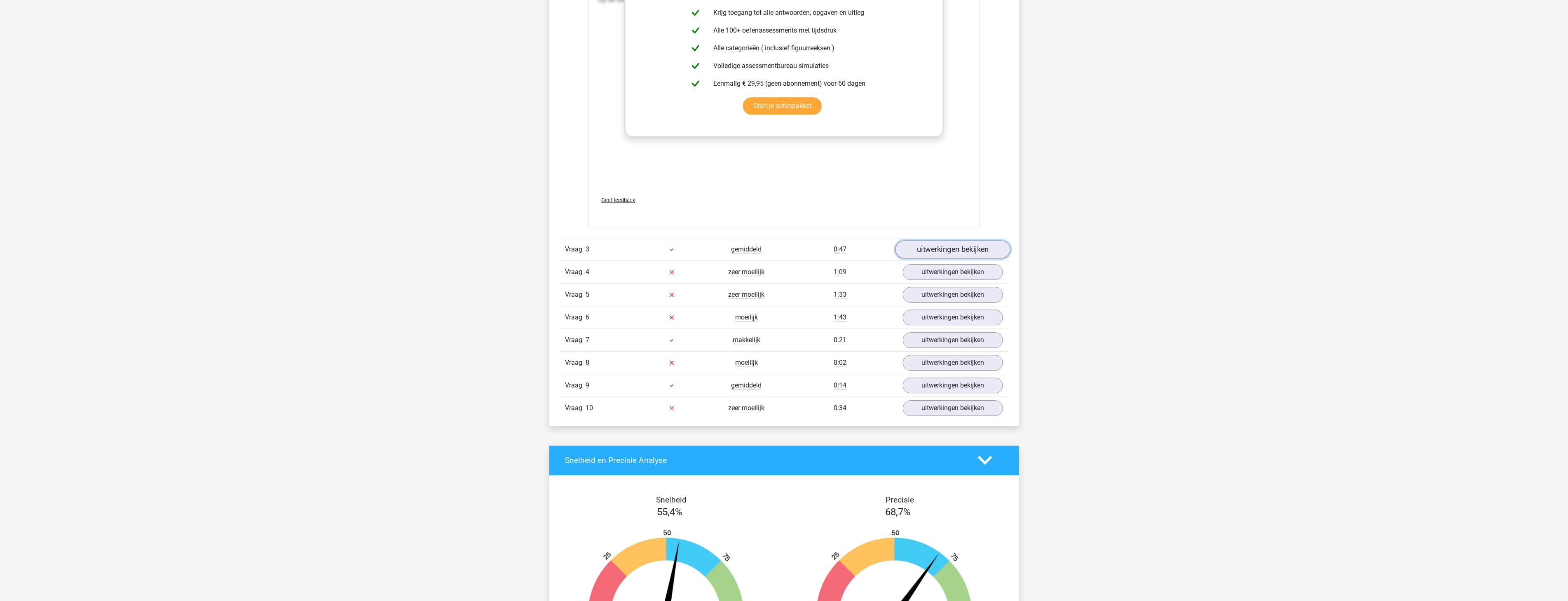
click at [921, 253] on link "uitwerkingen bekijken" at bounding box center [952, 249] width 115 height 18
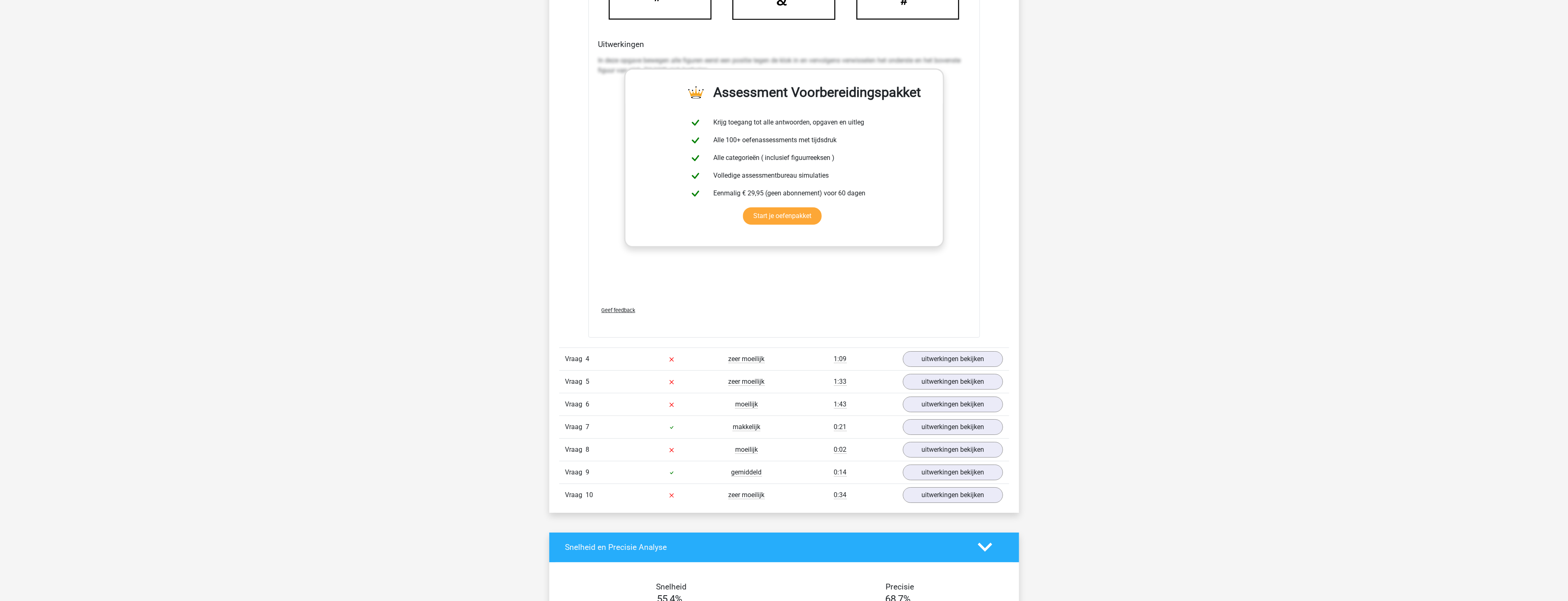
scroll to position [2673, 0]
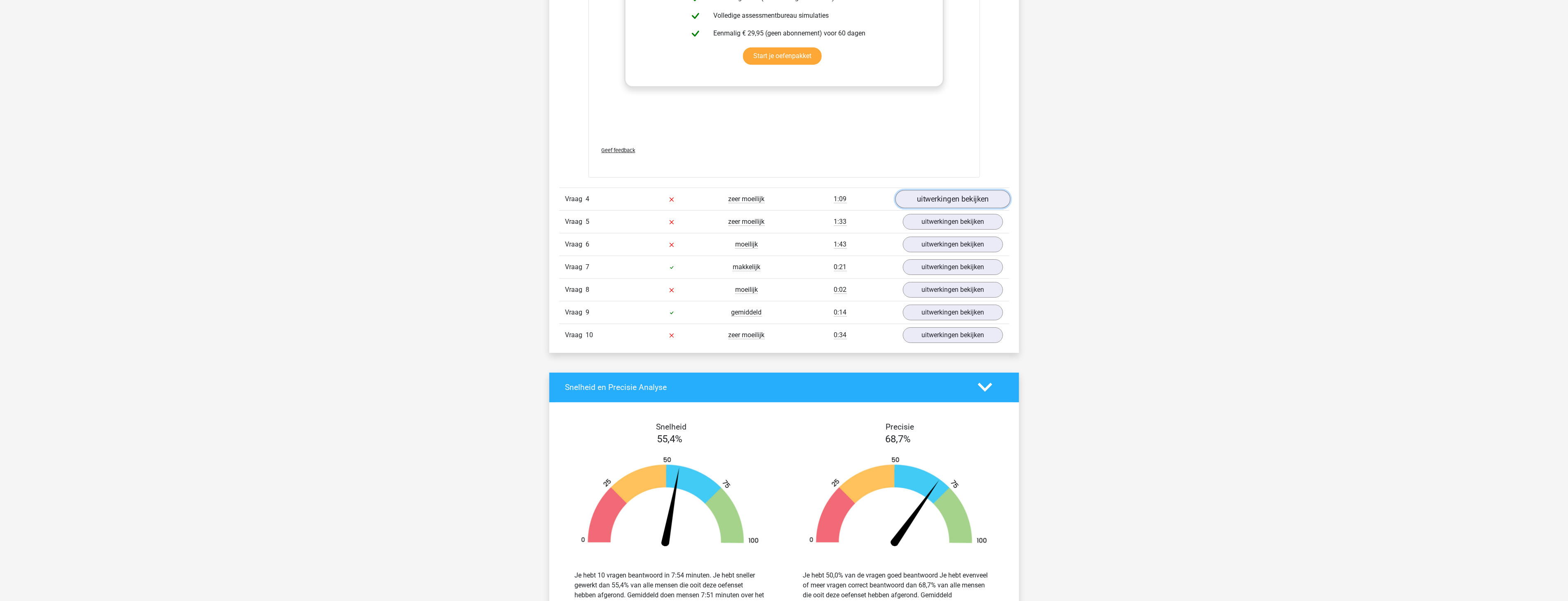
click at [914, 201] on link "uitwerkingen bekijken" at bounding box center [952, 199] width 115 height 18
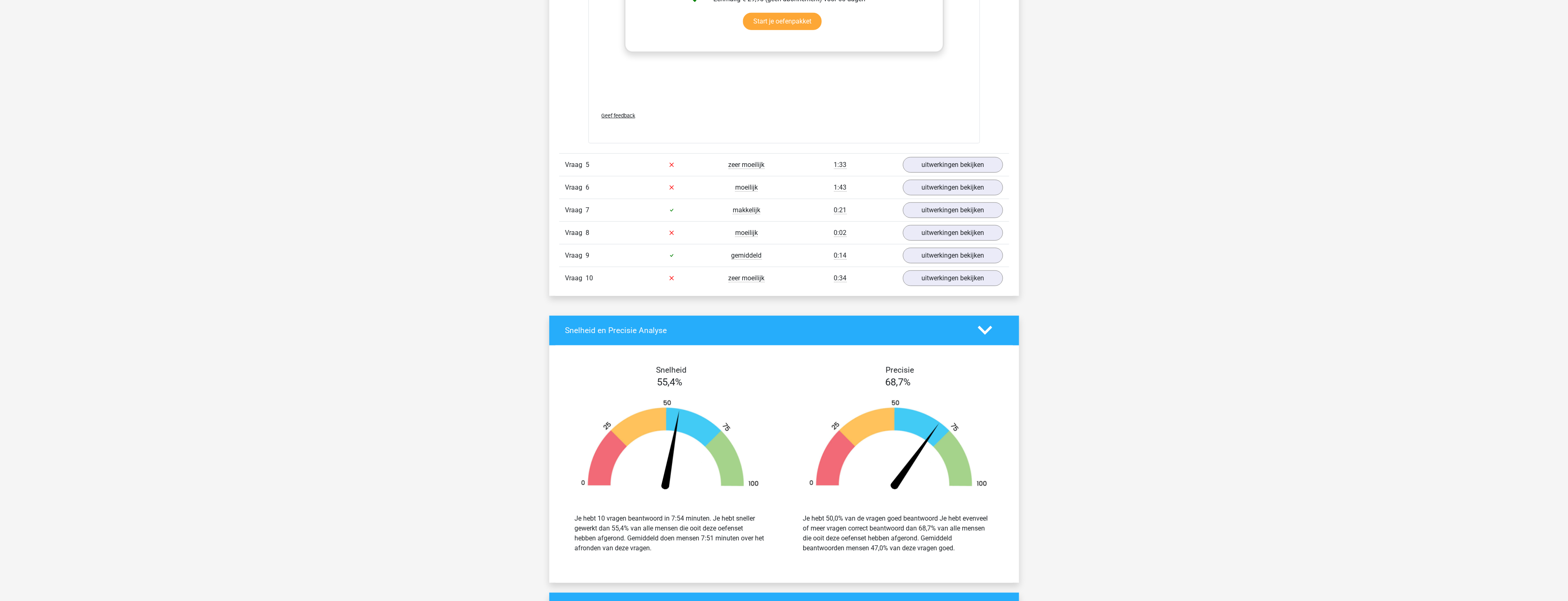
scroll to position [3360, 0]
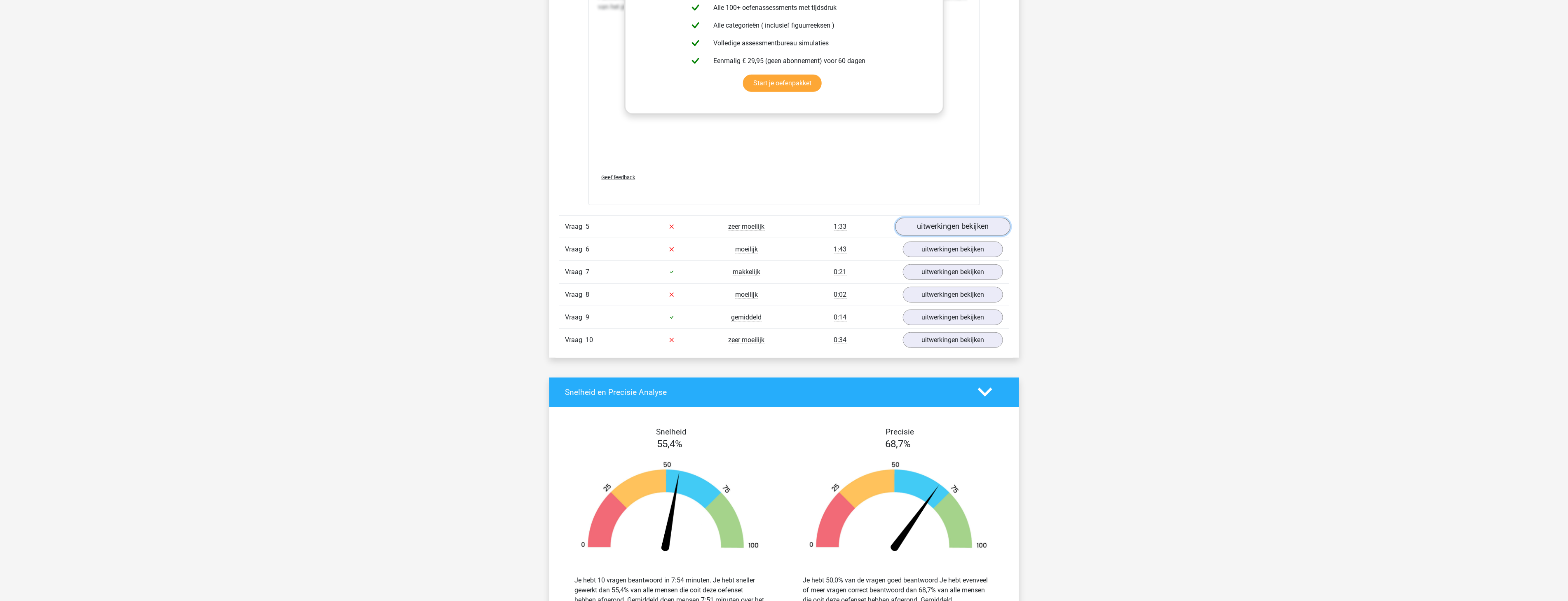
click at [932, 232] on link "uitwerkingen bekijken" at bounding box center [952, 226] width 115 height 18
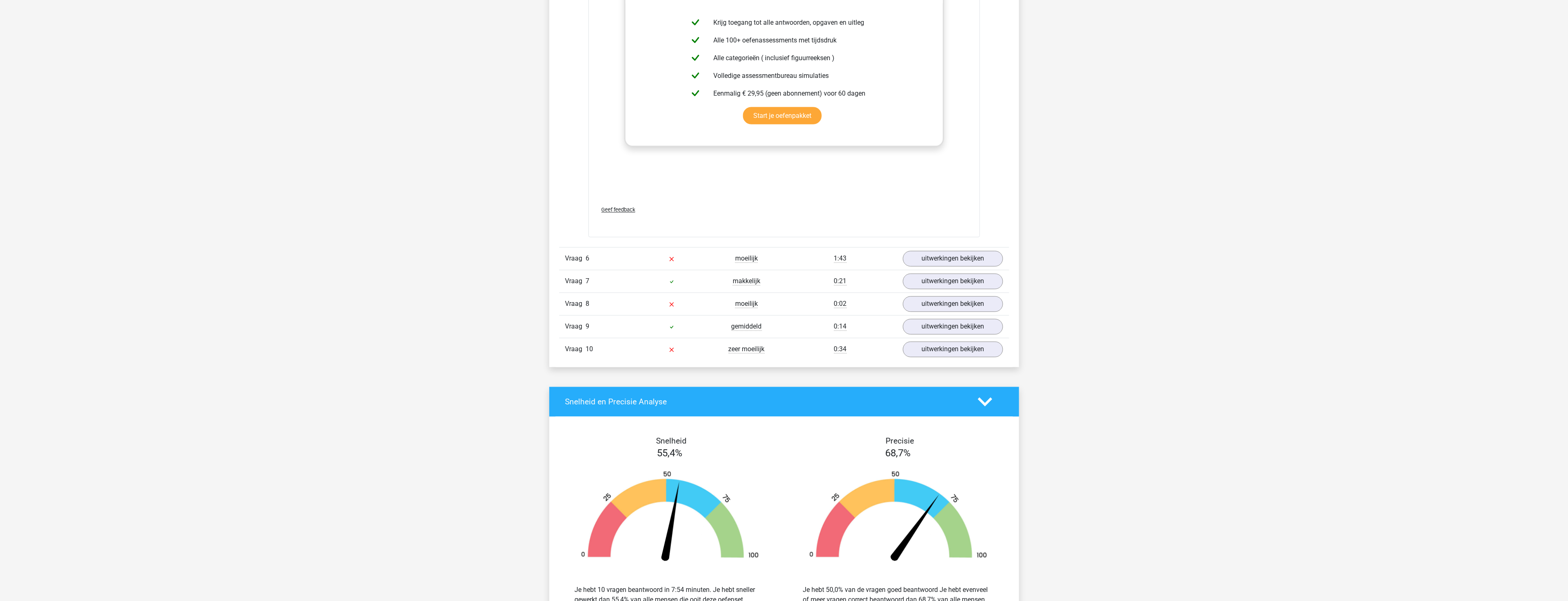
scroll to position [4047, 0]
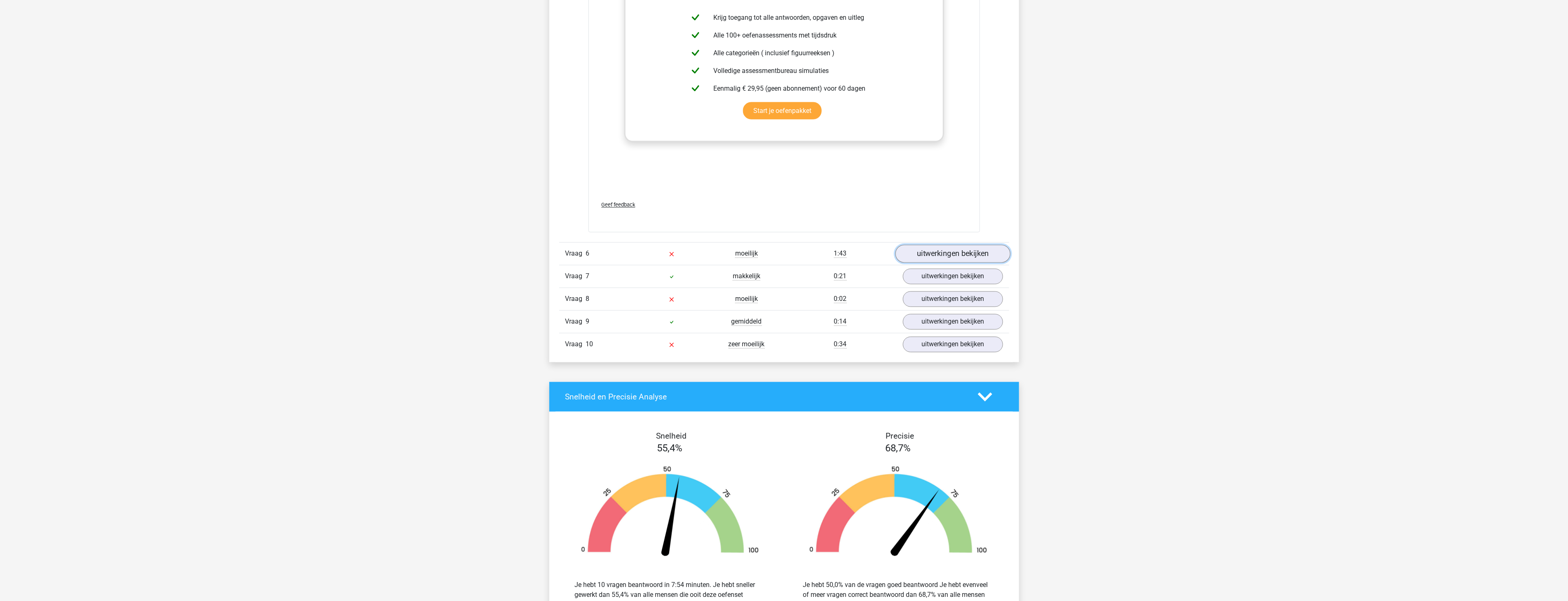
click at [907, 256] on link "uitwerkingen bekijken" at bounding box center [952, 254] width 115 height 18
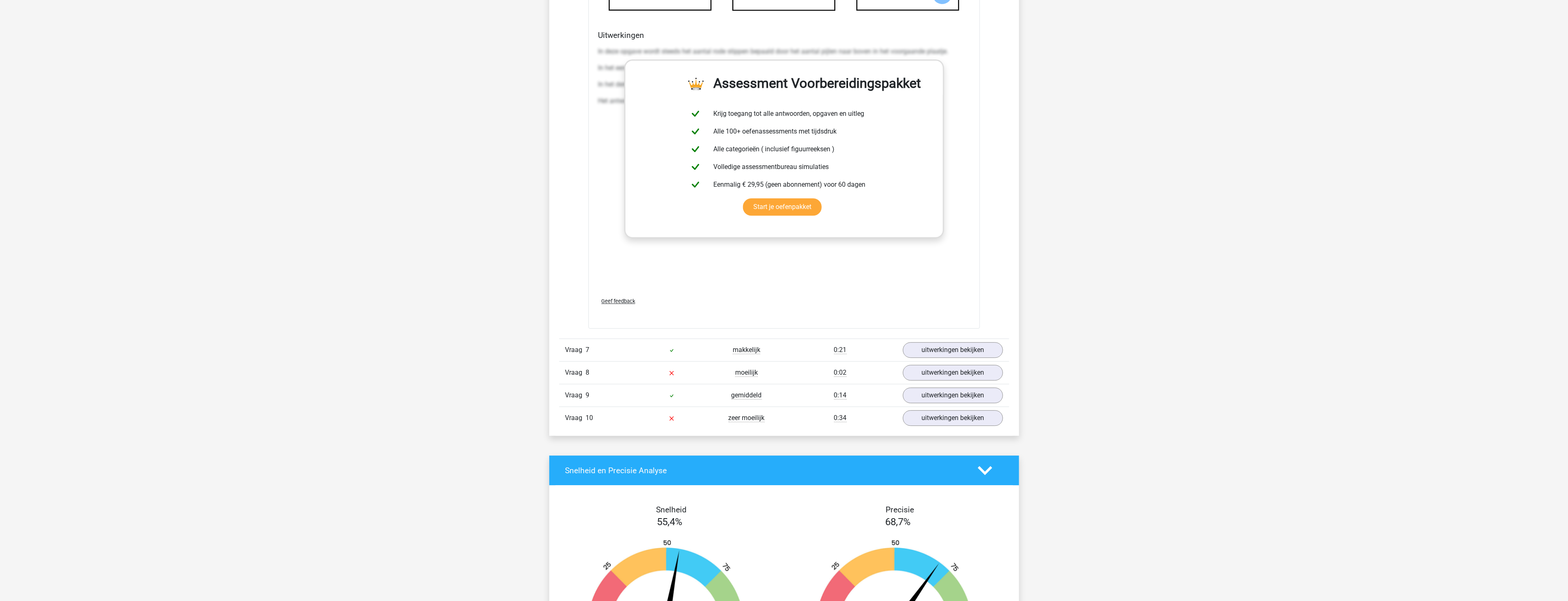
scroll to position [4735, 0]
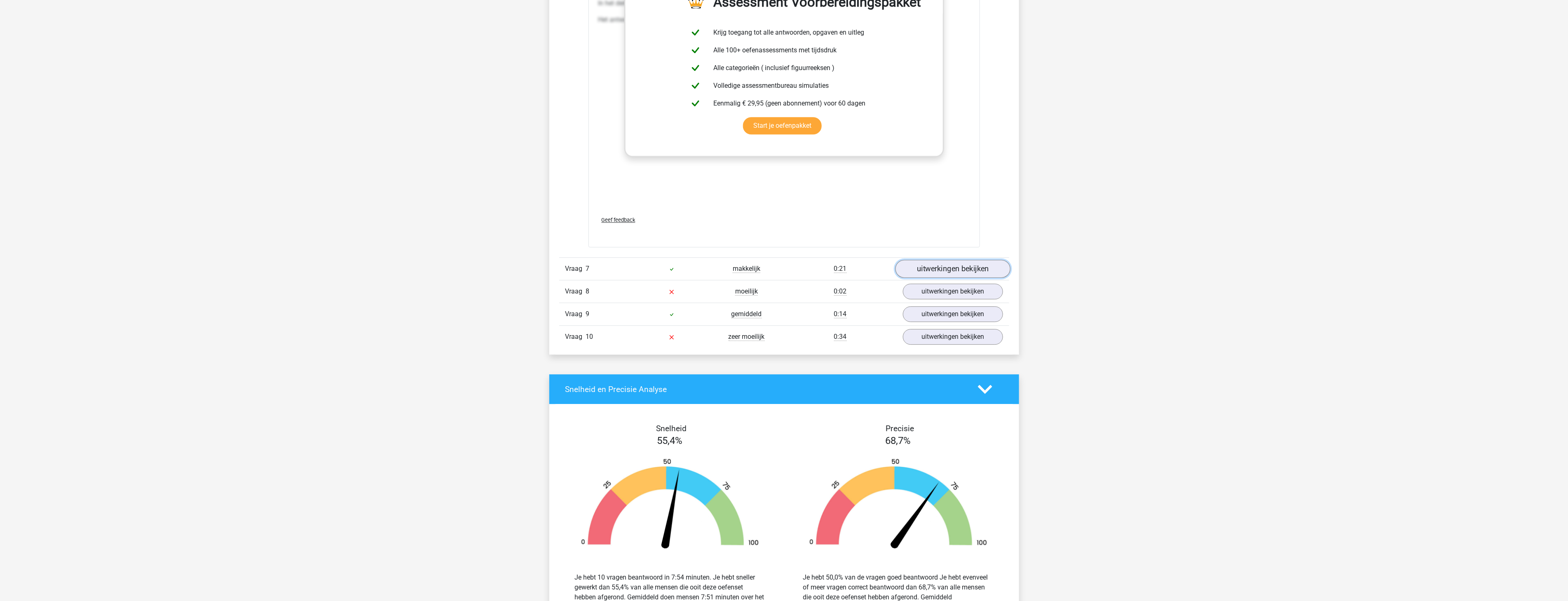
click at [937, 268] on link "uitwerkingen bekijken" at bounding box center [952, 269] width 115 height 18
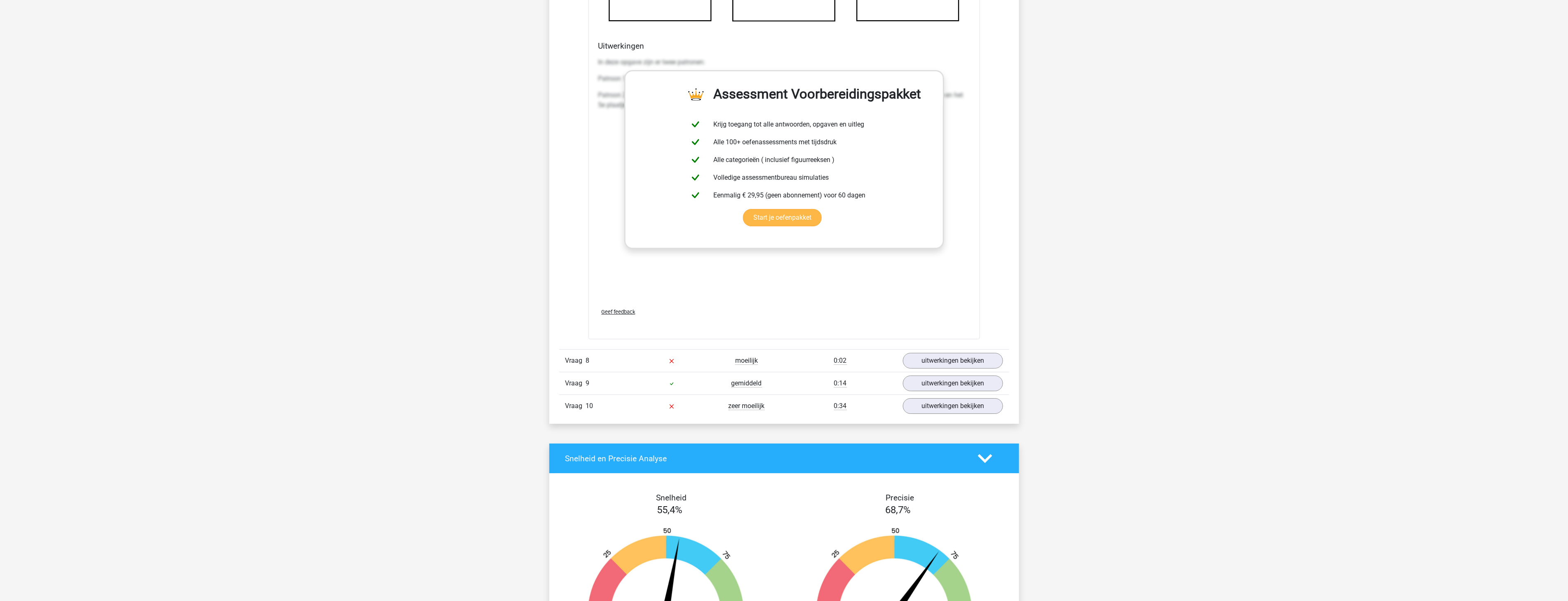
scroll to position [5346, 0]
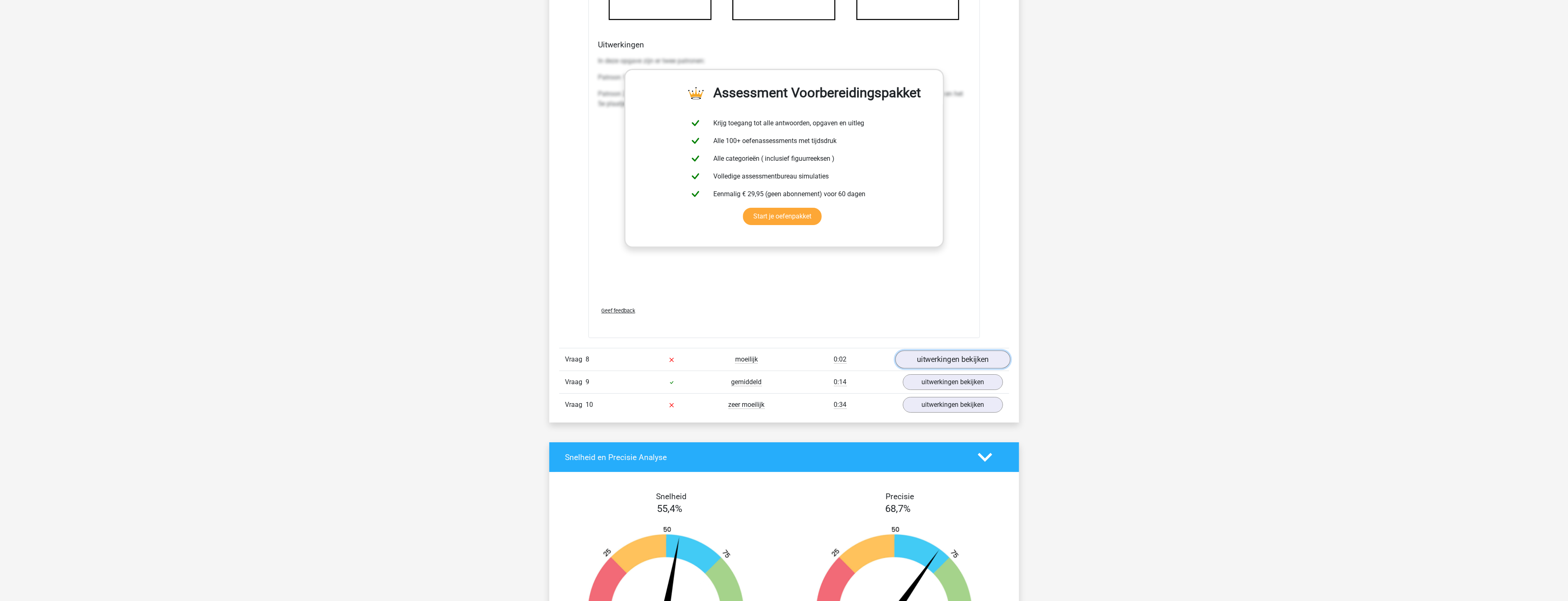
click at [949, 357] on link "uitwerkingen bekijken" at bounding box center [952, 359] width 115 height 18
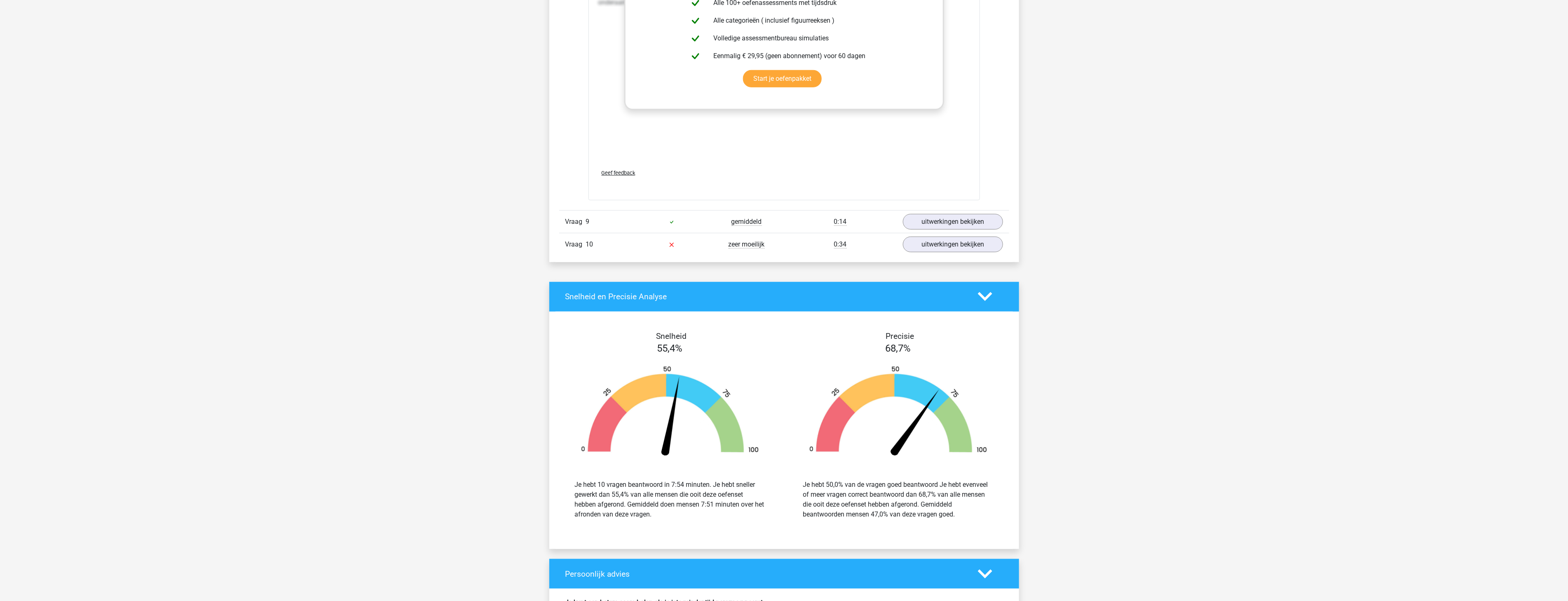
scroll to position [6186, 0]
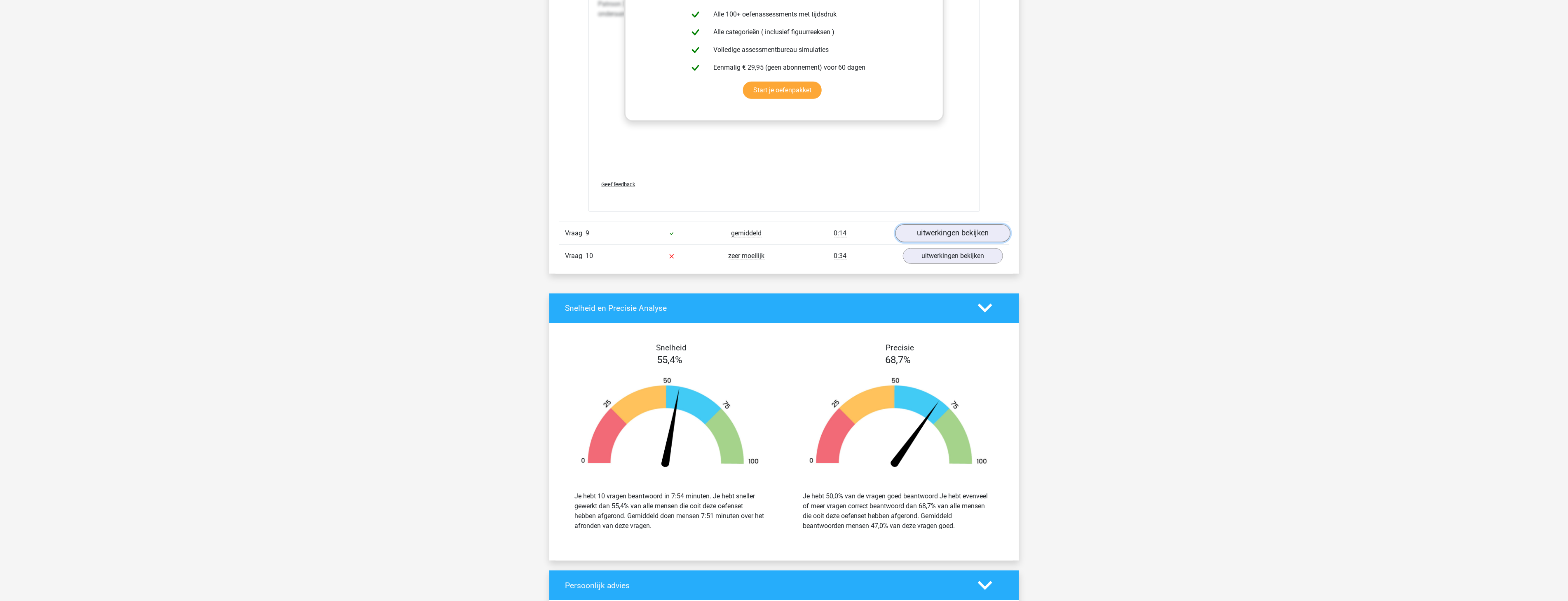
click at [924, 230] on link "uitwerkingen bekijken" at bounding box center [952, 233] width 115 height 18
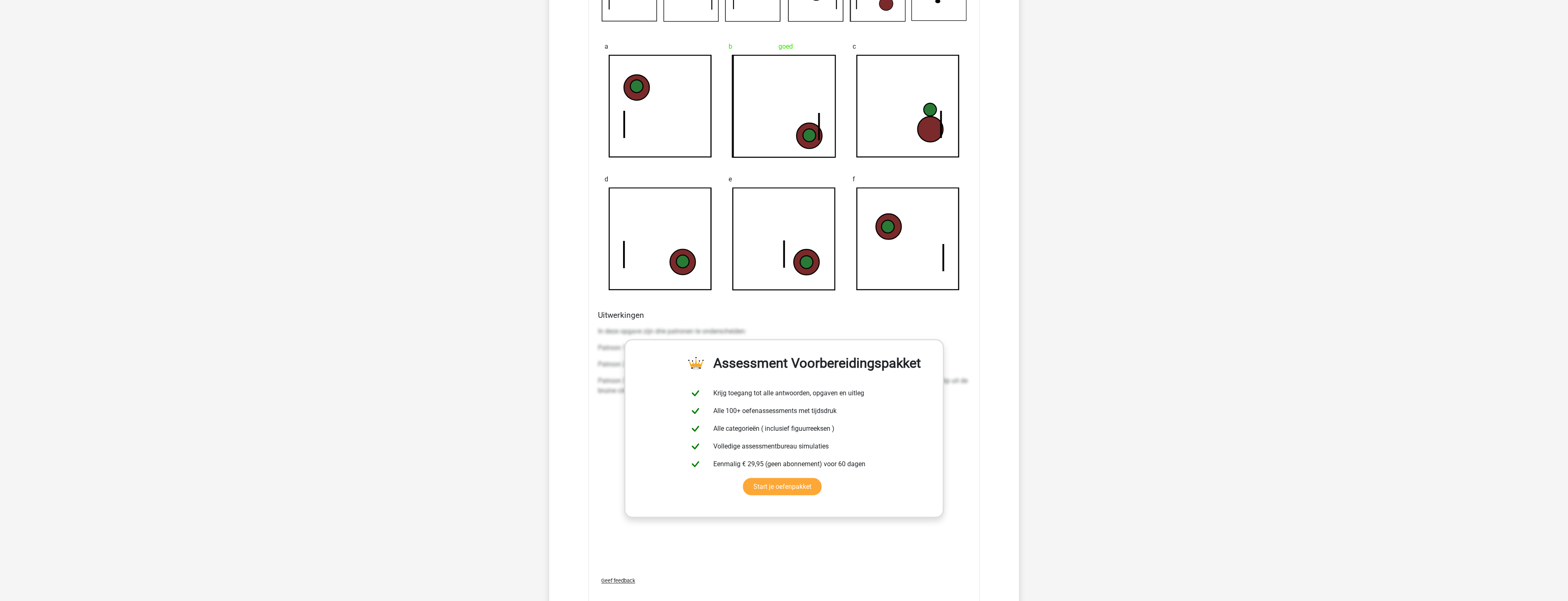
scroll to position [6720, 0]
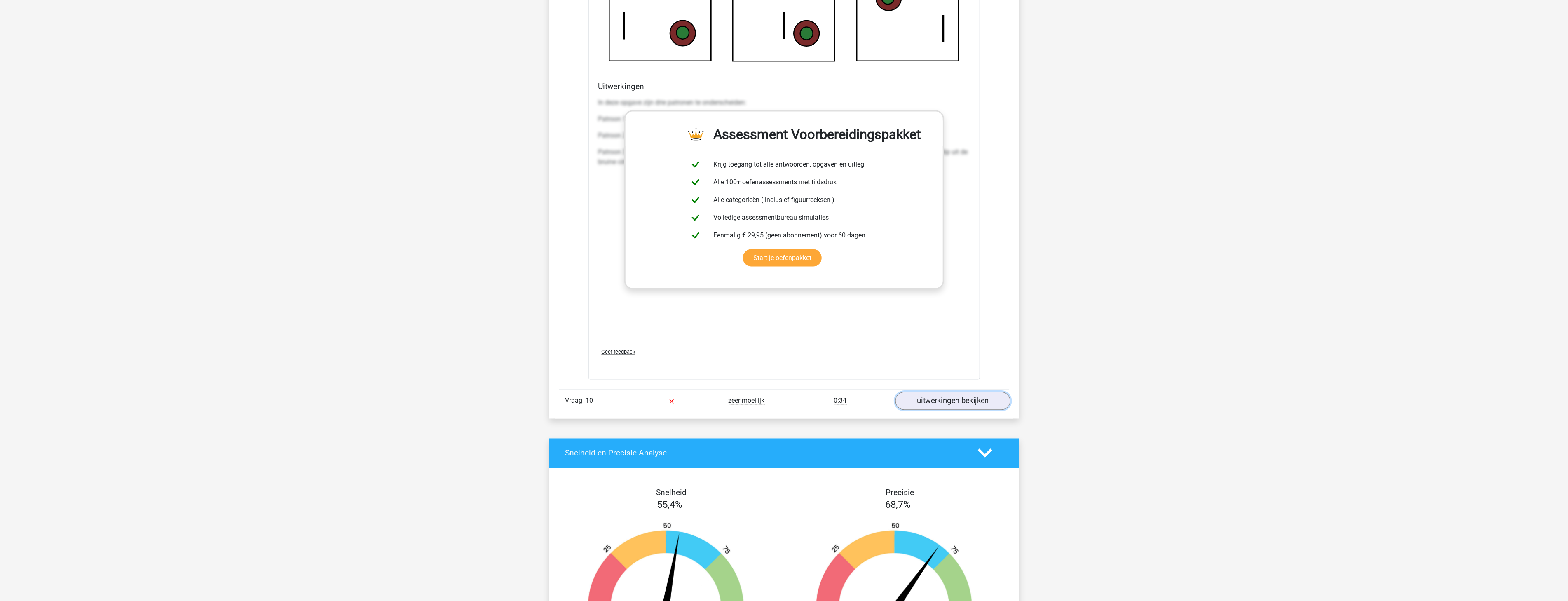
click at [936, 399] on link "uitwerkingen bekijken" at bounding box center [952, 401] width 115 height 18
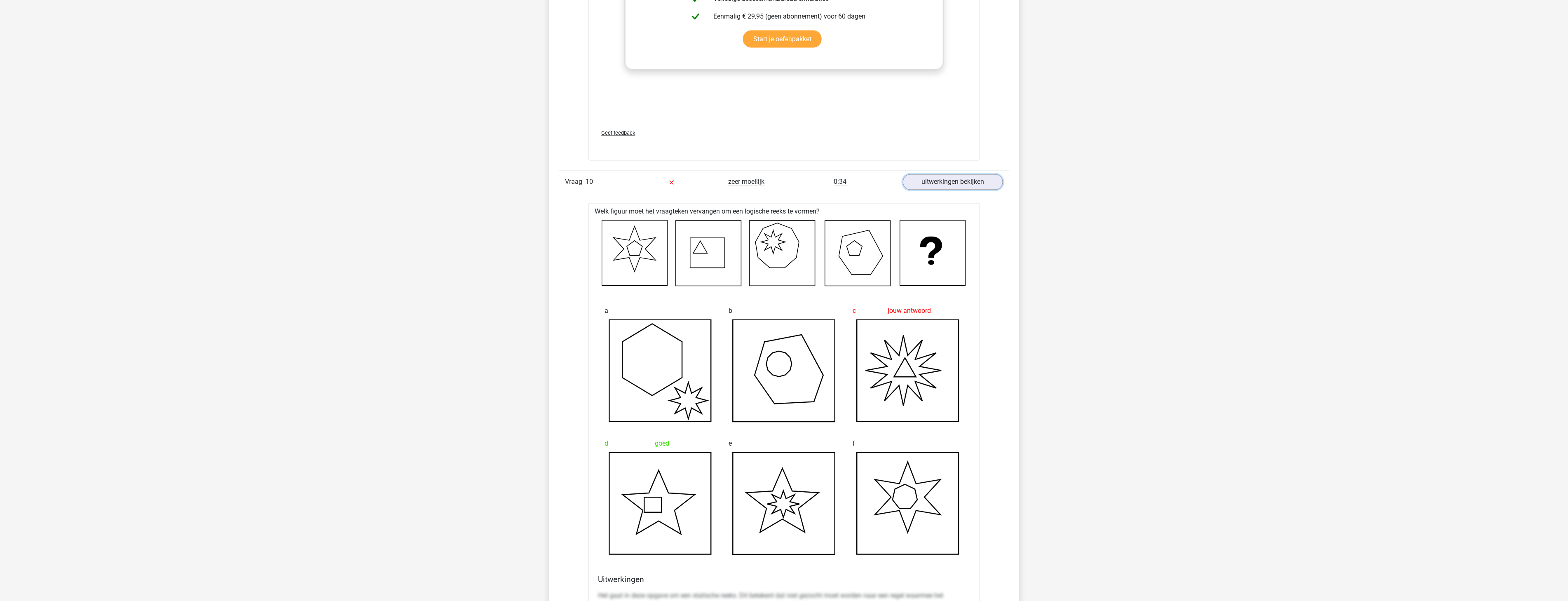
scroll to position [7026, 0]
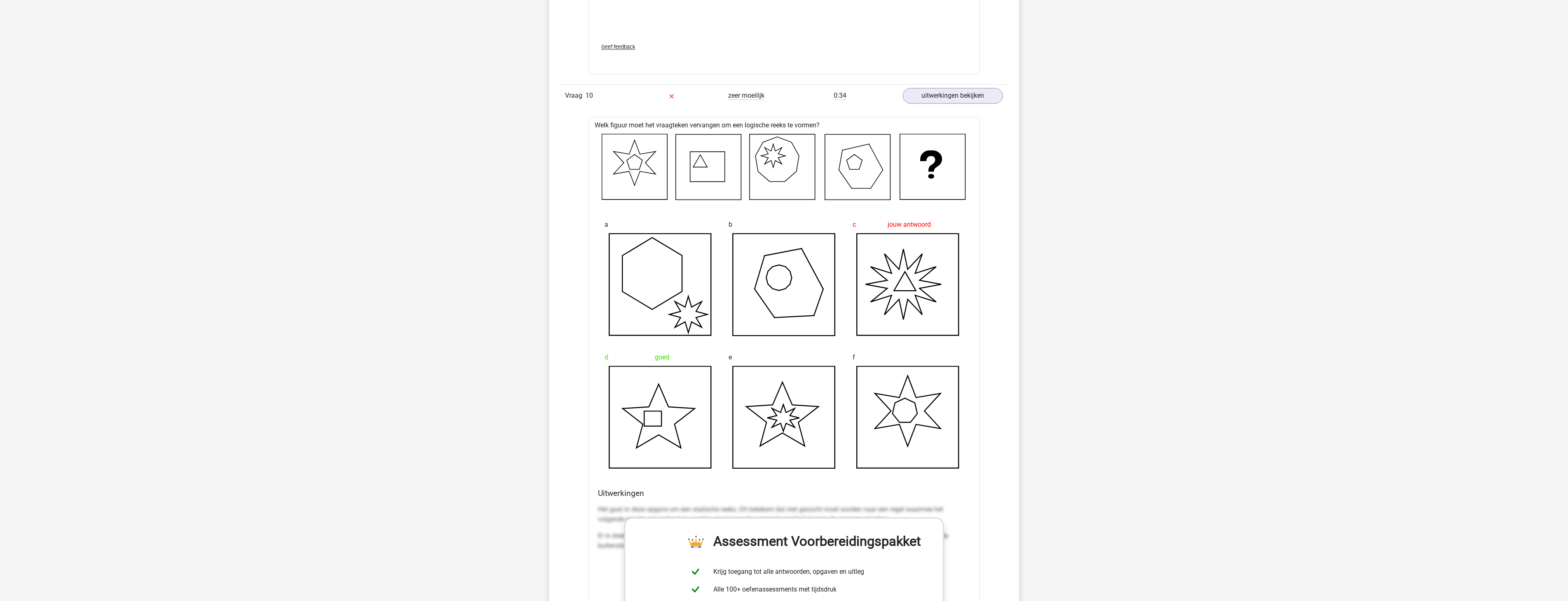
click at [616, 153] on g at bounding box center [784, 167] width 365 height 66
click at [625, 155] on icon at bounding box center [634, 167] width 65 height 65
click at [637, 138] on icon at bounding box center [634, 167] width 65 height 65
click at [638, 154] on icon at bounding box center [634, 167] width 65 height 65
click at [662, 151] on icon at bounding box center [634, 167] width 65 height 65
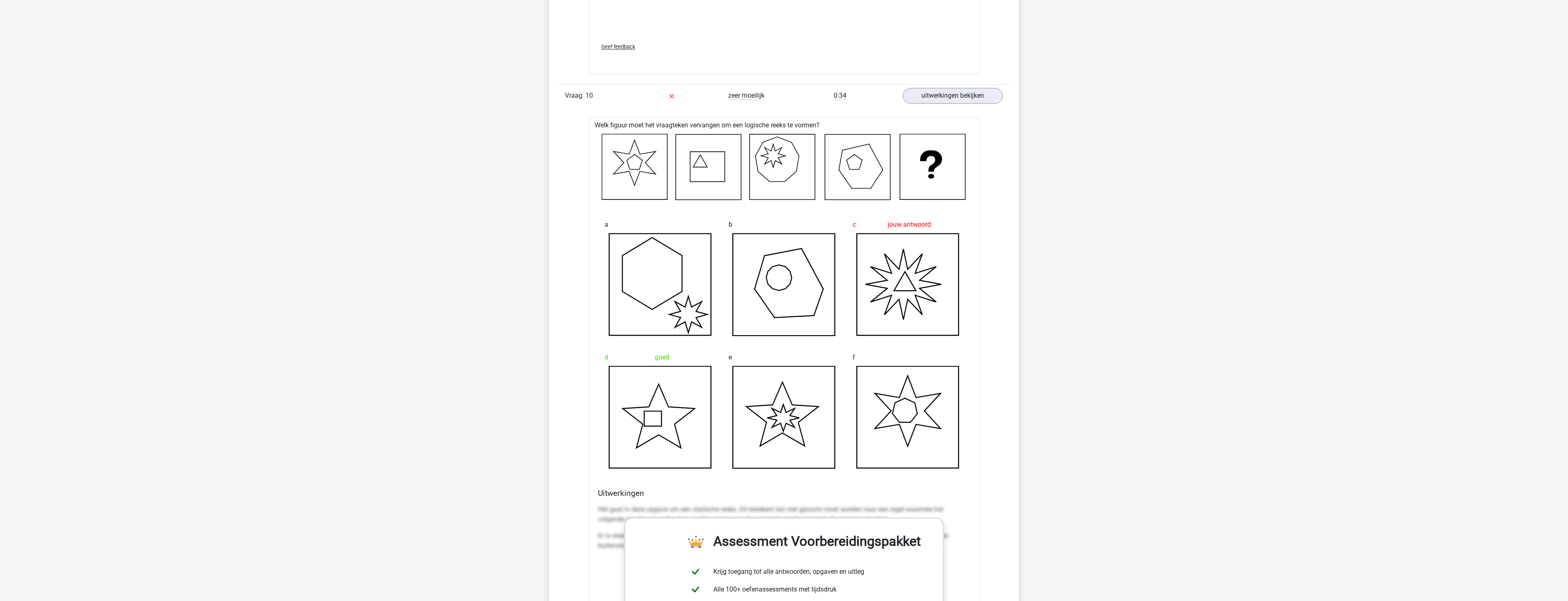
click at [649, 165] on icon at bounding box center [634, 167] width 65 height 65
click at [654, 172] on icon at bounding box center [634, 167] width 65 height 65
click at [639, 172] on icon at bounding box center [634, 167] width 65 height 65
click at [632, 186] on icon at bounding box center [634, 167] width 65 height 65
click at [628, 173] on icon at bounding box center [634, 167] width 65 height 65
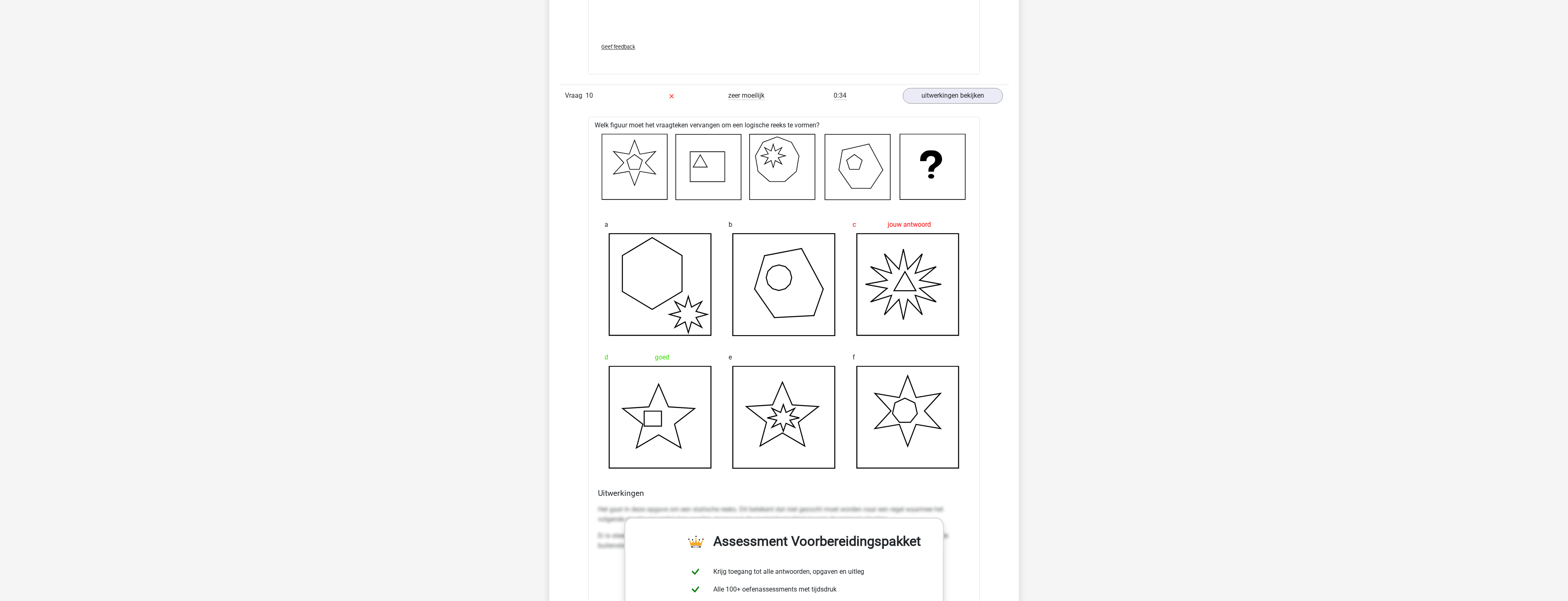
click at [612, 171] on icon at bounding box center [634, 167] width 65 height 65
click at [621, 163] on icon at bounding box center [634, 167] width 65 height 65
click at [614, 151] on icon at bounding box center [634, 167] width 65 height 65
click at [630, 153] on icon at bounding box center [634, 167] width 65 height 65
click at [635, 139] on icon at bounding box center [634, 167] width 65 height 65
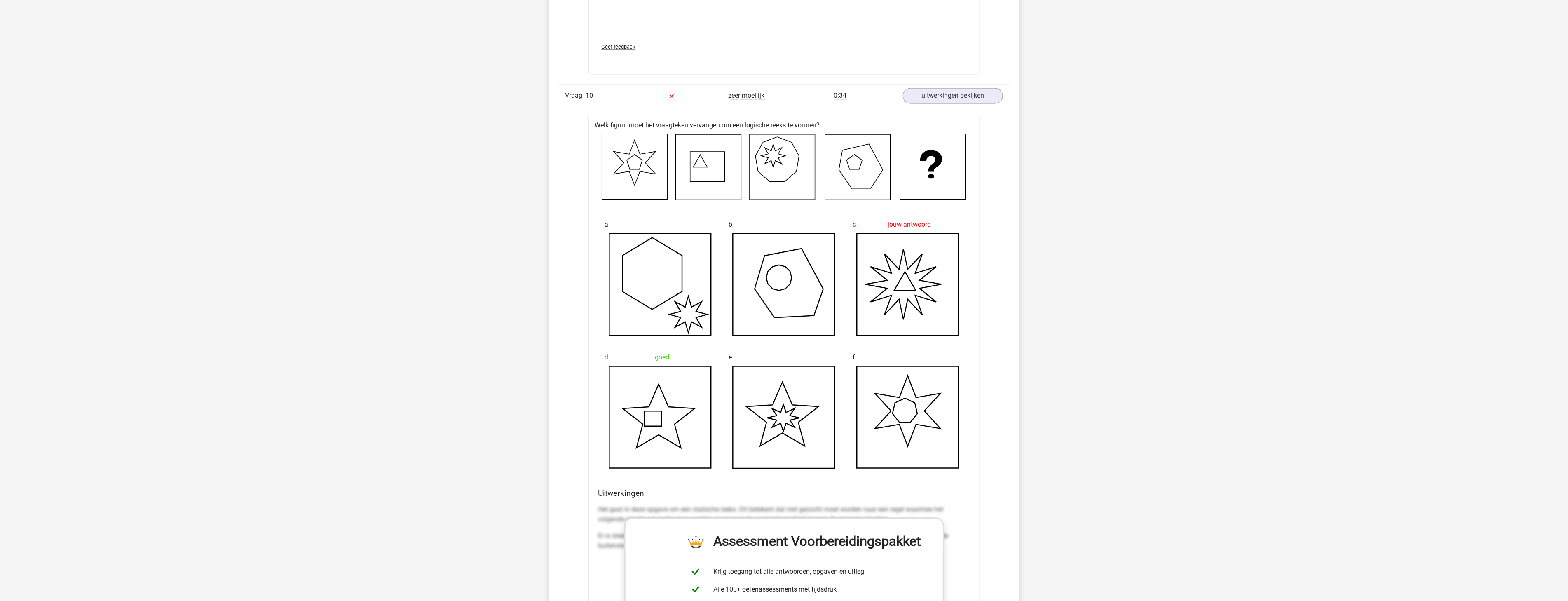
click at [643, 154] on icon at bounding box center [634, 167] width 65 height 65
click at [658, 153] on icon at bounding box center [634, 167] width 65 height 65
click at [647, 163] on icon at bounding box center [634, 167] width 65 height 65
click at [658, 176] on icon at bounding box center [634, 167] width 65 height 65
click at [641, 168] on icon at bounding box center [634, 167] width 65 height 65
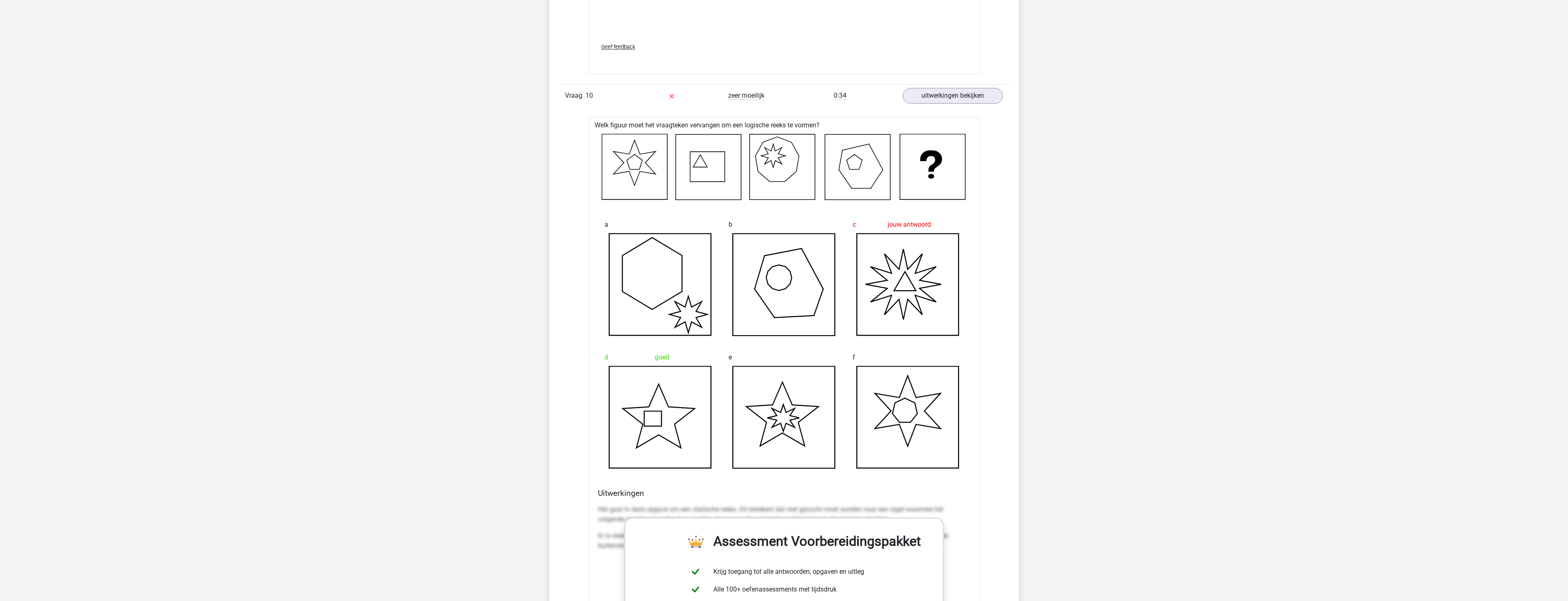
click at [637, 184] on icon at bounding box center [634, 167] width 65 height 65
click at [630, 173] on icon at bounding box center [634, 167] width 65 height 65
click at [612, 174] on icon at bounding box center [634, 167] width 65 height 65
click at [623, 166] on icon at bounding box center [634, 167] width 65 height 65
click at [612, 151] on icon at bounding box center [634, 167] width 65 height 65
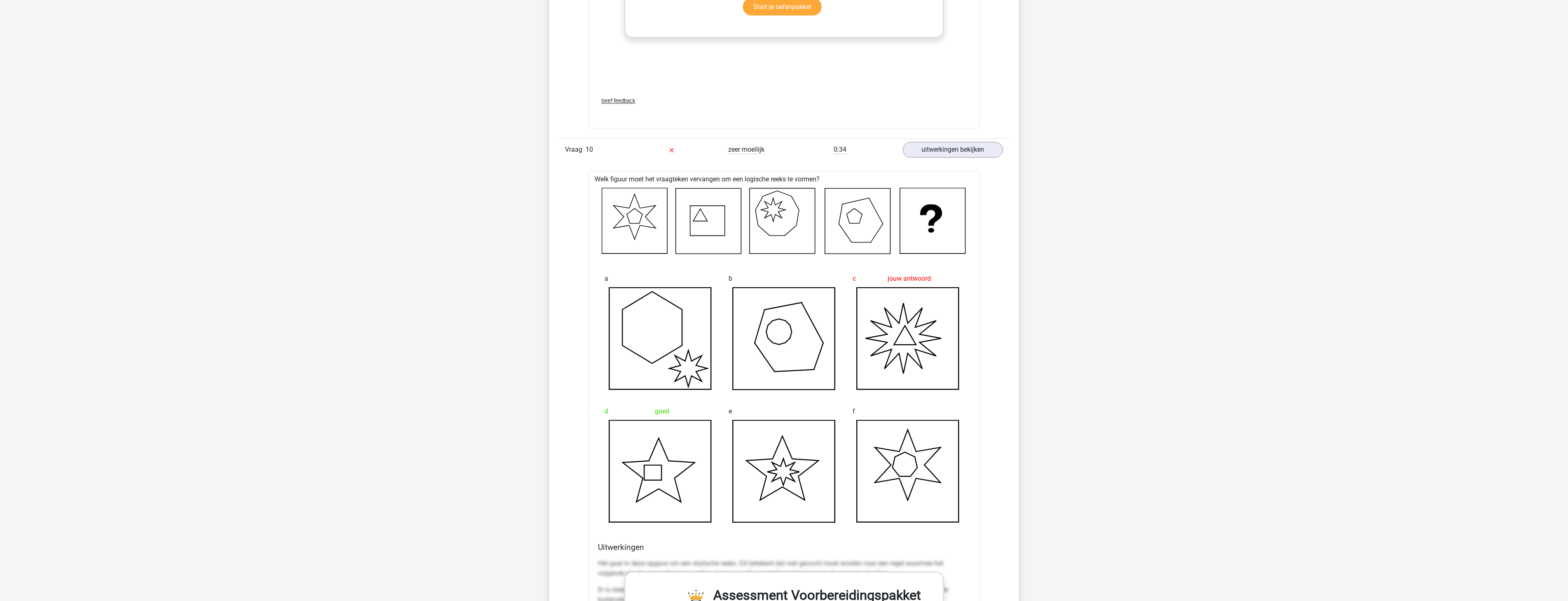
scroll to position [6950, 0]
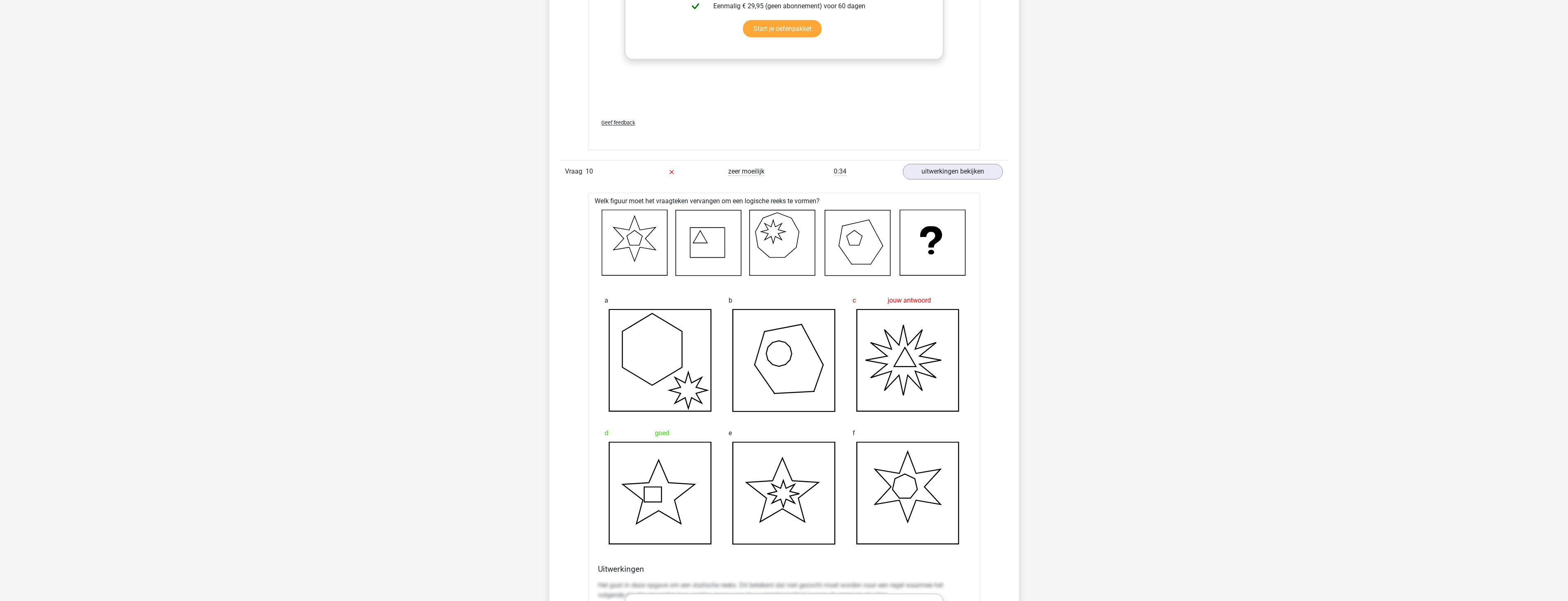
click at [779, 215] on icon at bounding box center [782, 243] width 65 height 65
click at [792, 217] on icon at bounding box center [782, 243] width 65 height 65
click at [802, 233] on icon at bounding box center [782, 243] width 65 height 65
click at [797, 245] on icon at bounding box center [782, 243] width 65 height 65
click at [788, 256] on icon at bounding box center [778, 235] width 44 height 45
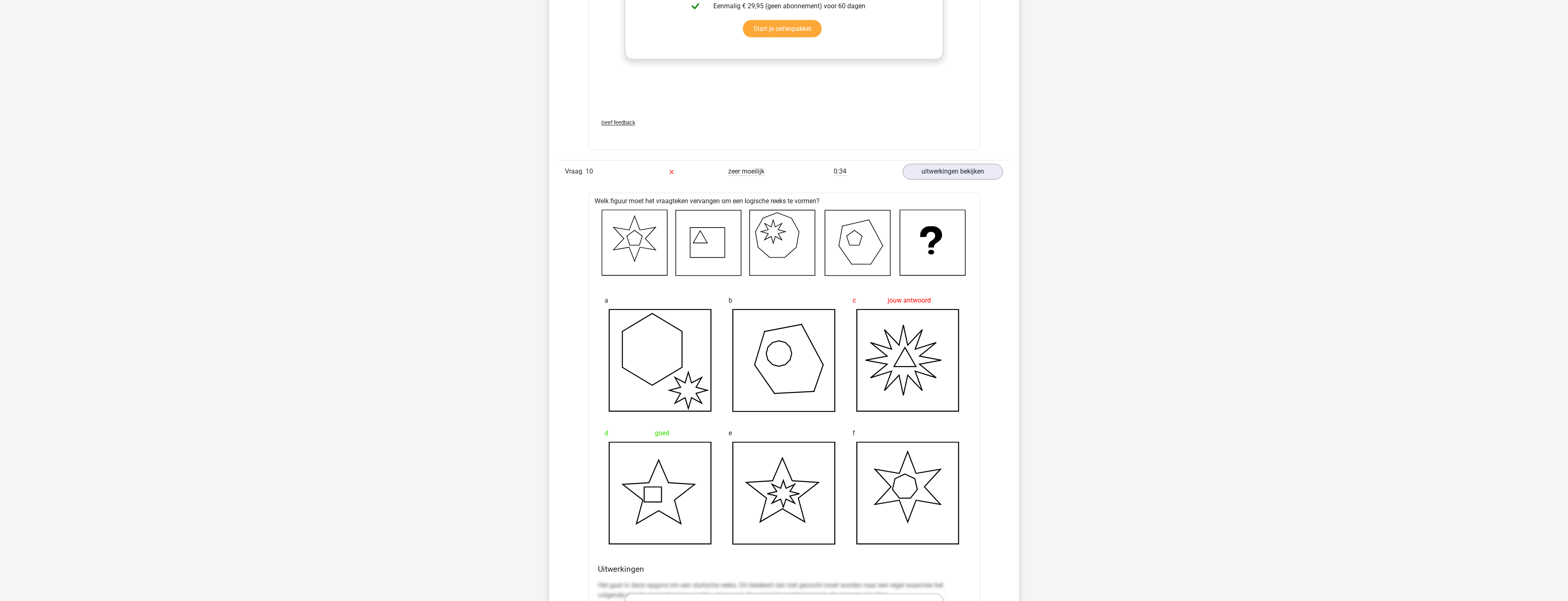
click at [771, 257] on icon at bounding box center [782, 243] width 65 height 65
click at [759, 249] on icon at bounding box center [778, 235] width 44 height 45
drag, startPoint x: 757, startPoint y: 237, endPoint x: 757, endPoint y: 232, distance: 5.0
click at [757, 237] on g at bounding box center [784, 244] width 365 height 66
click at [764, 220] on icon at bounding box center [782, 243] width 65 height 65
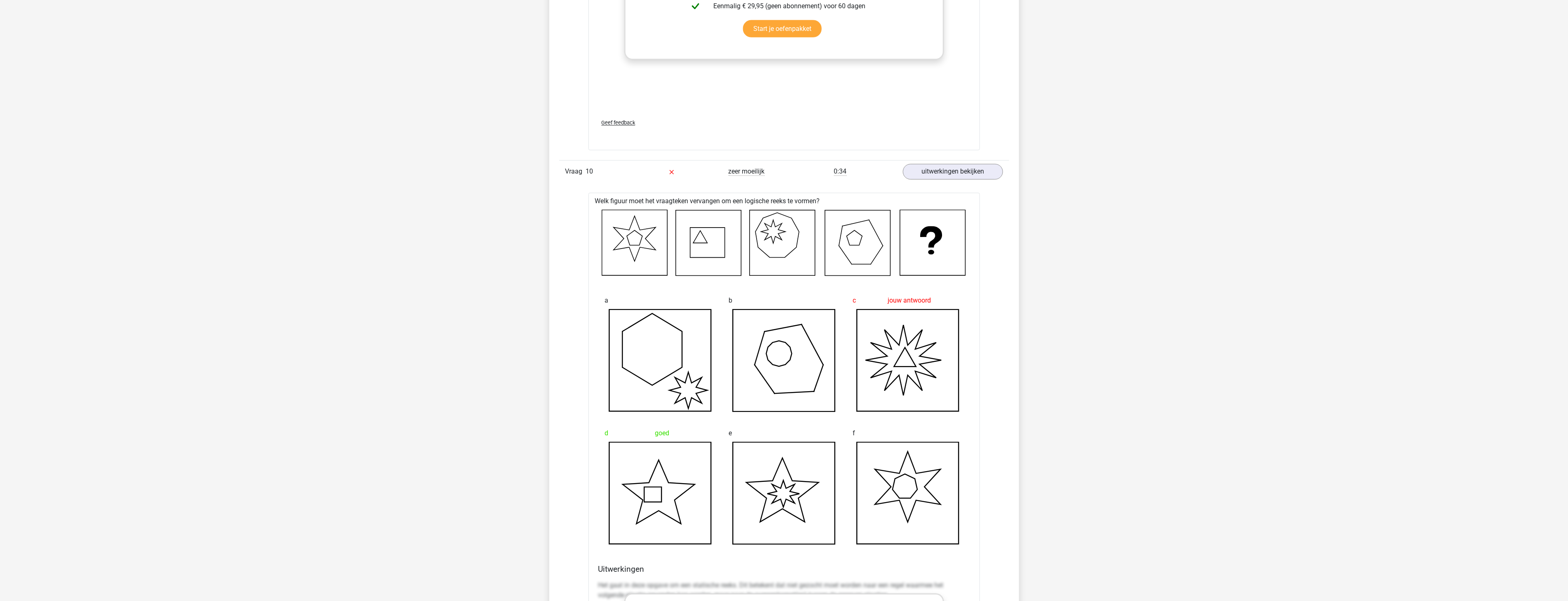
click at [773, 221] on icon at bounding box center [782, 243] width 65 height 65
click at [775, 226] on icon at bounding box center [773, 232] width 24 height 23
click at [781, 224] on icon at bounding box center [773, 232] width 24 height 23
click at [779, 230] on icon at bounding box center [782, 243] width 65 height 65
click at [784, 233] on icon at bounding box center [782, 243] width 65 height 65
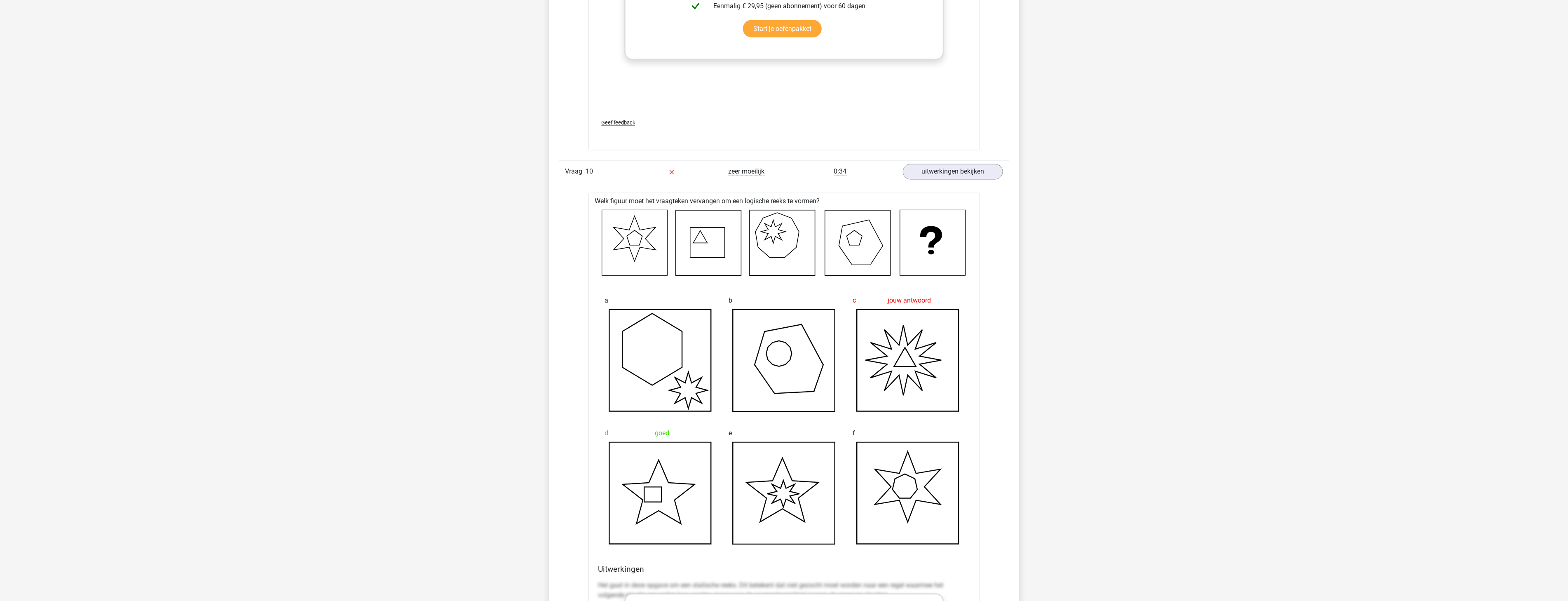
click at [778, 234] on icon at bounding box center [782, 243] width 65 height 65
click at [780, 240] on icon at bounding box center [782, 243] width 65 height 65
click at [777, 238] on icon at bounding box center [782, 243] width 65 height 65
click at [774, 242] on icon at bounding box center [773, 232] width 24 height 23
click at [771, 237] on icon at bounding box center [782, 243] width 65 height 65
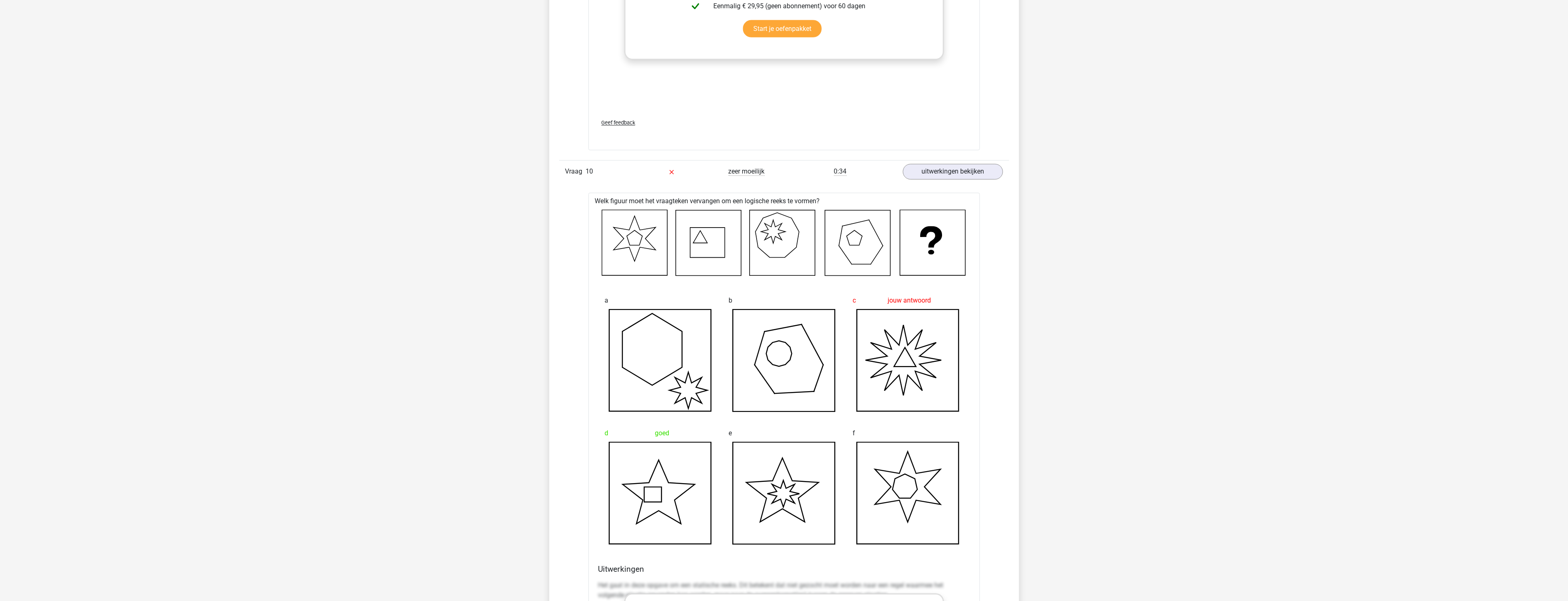
click at [765, 238] on icon at bounding box center [782, 243] width 65 height 65
click at [765, 236] on icon at bounding box center [782, 243] width 65 height 65
click at [759, 232] on icon at bounding box center [782, 243] width 65 height 65
click at [768, 230] on icon at bounding box center [782, 243] width 65 height 65
click at [765, 224] on icon at bounding box center [773, 232] width 24 height 23
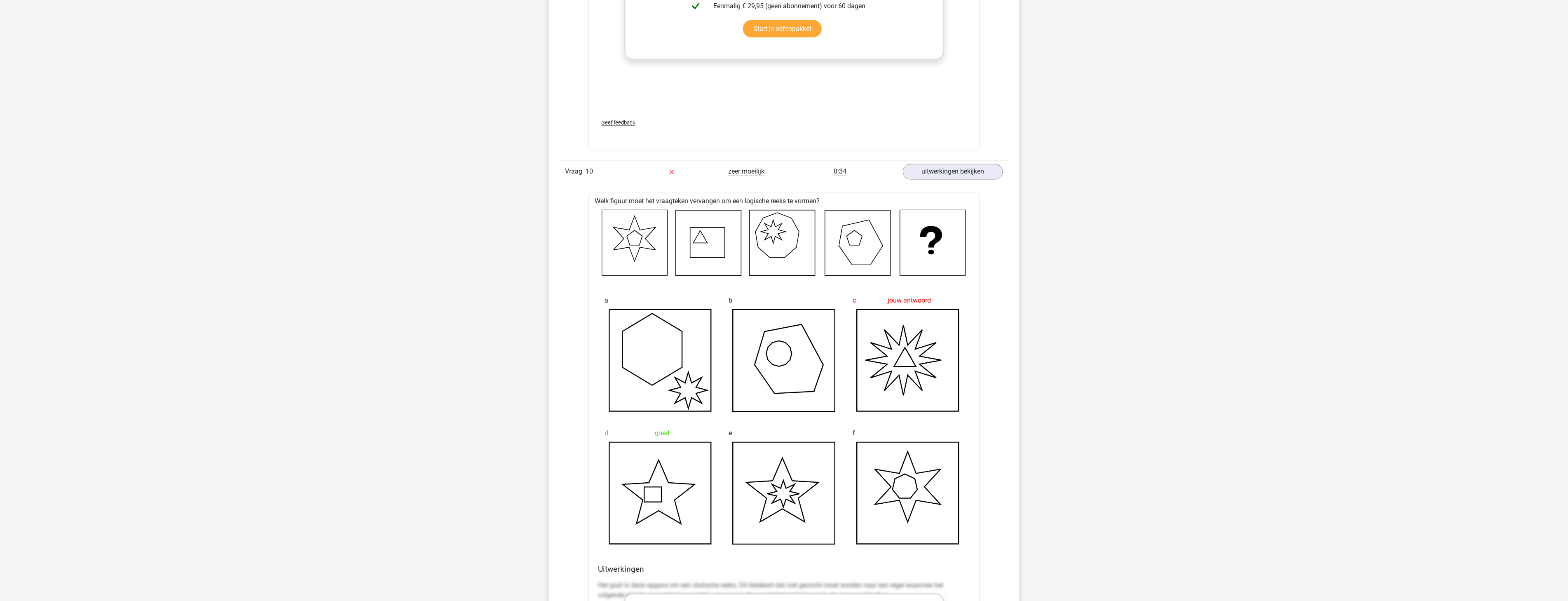
click at [769, 227] on icon at bounding box center [782, 243] width 65 height 65
click at [844, 231] on icon at bounding box center [858, 243] width 65 height 65
drag, startPoint x: 867, startPoint y: 222, endPoint x: 883, endPoint y: 233, distance: 19.4
click at [868, 222] on icon at bounding box center [857, 223] width 27 height 6
click at [885, 248] on icon at bounding box center [858, 243] width 65 height 65
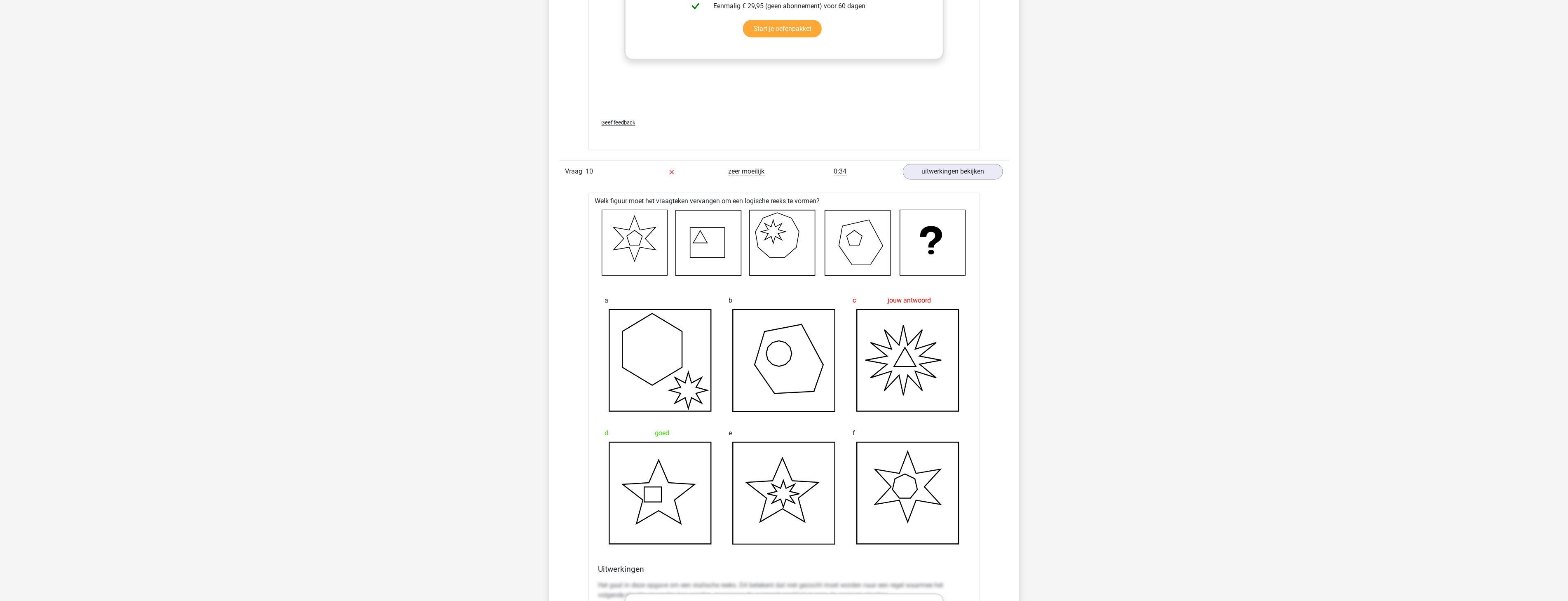
click at [877, 260] on icon at bounding box center [858, 243] width 65 height 65
click at [856, 261] on icon at bounding box center [858, 243] width 65 height 65
click at [841, 249] on icon at bounding box center [858, 243] width 65 height 65
click at [850, 238] on icon at bounding box center [858, 243] width 65 height 65
click at [854, 234] on icon at bounding box center [858, 243] width 65 height 65
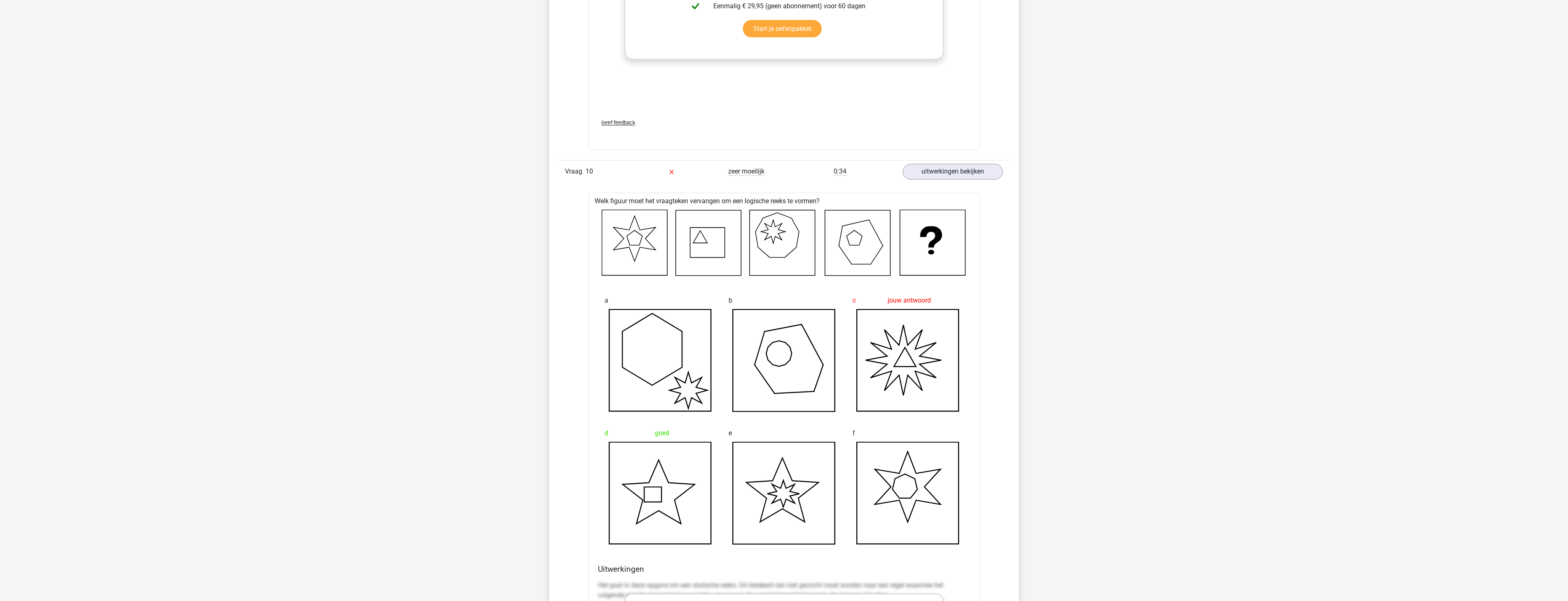
click at [861, 237] on icon at bounding box center [858, 243] width 65 height 65
click at [859, 245] on icon at bounding box center [858, 243] width 65 height 65
click at [854, 245] on icon at bounding box center [855, 238] width 16 height 15
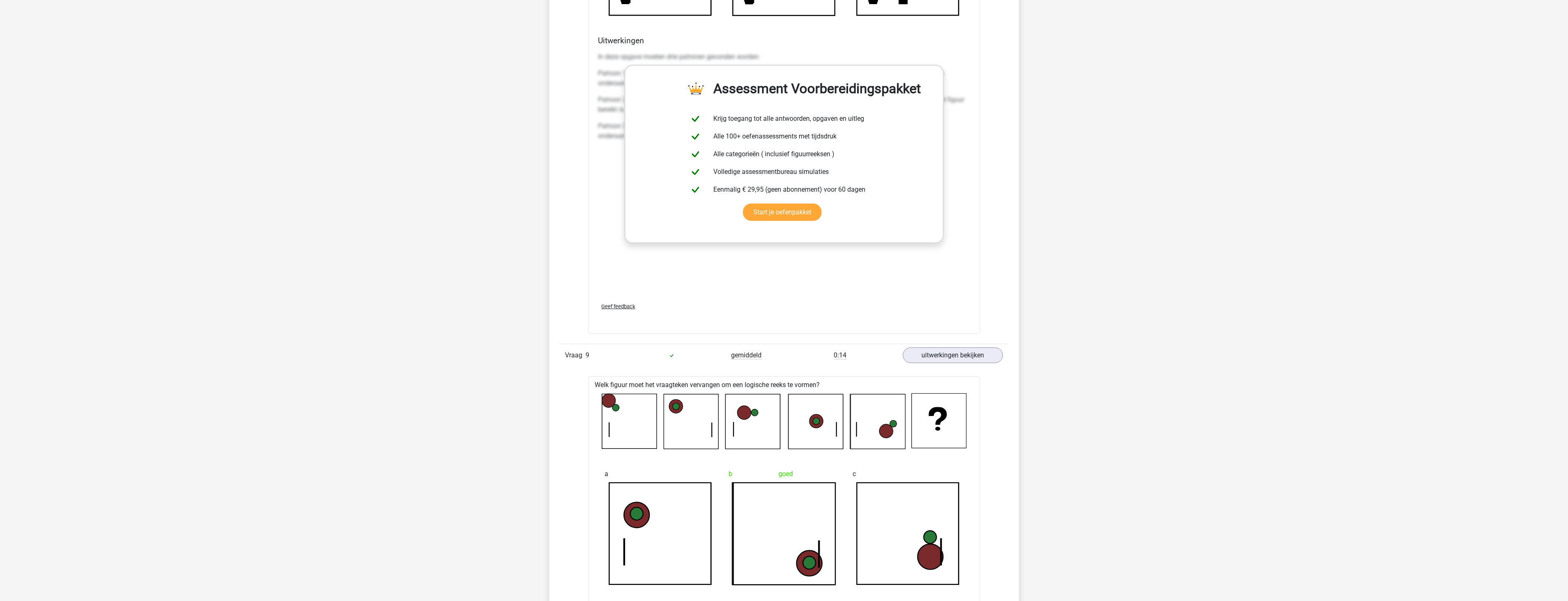
scroll to position [5957, 0]
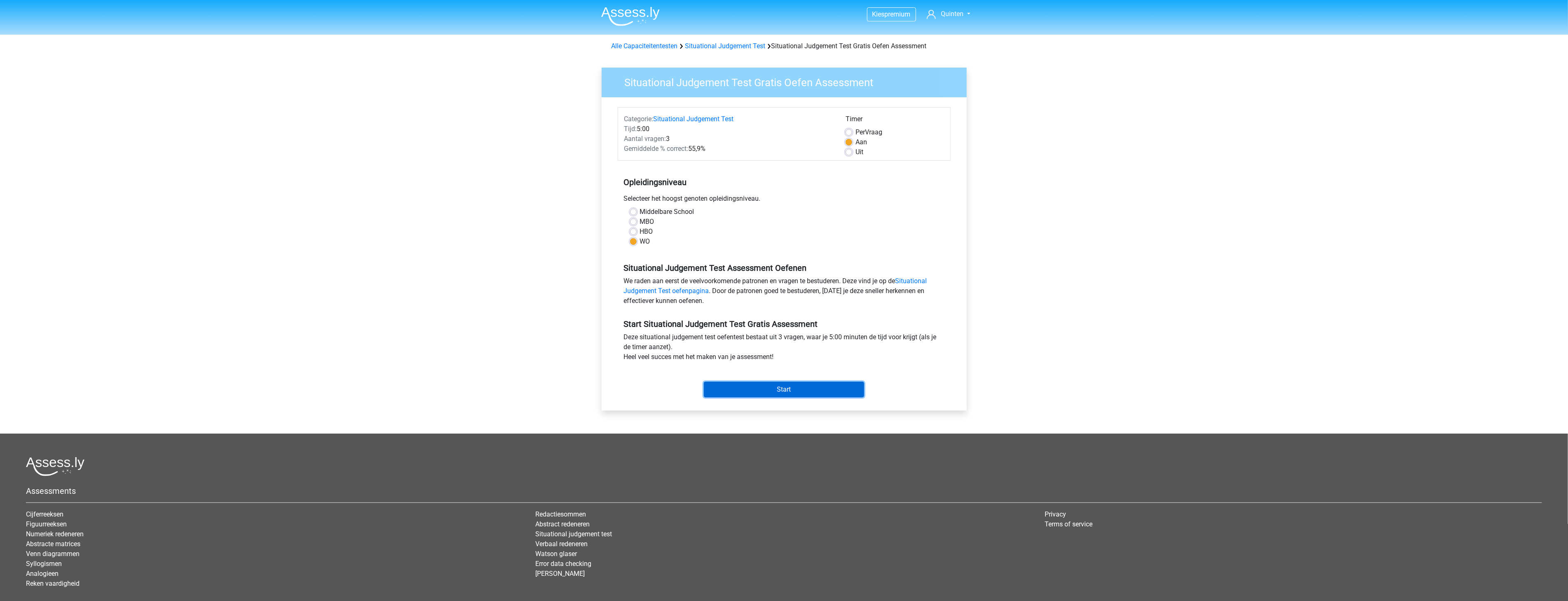
click at [767, 385] on input "Start" at bounding box center [784, 390] width 160 height 16
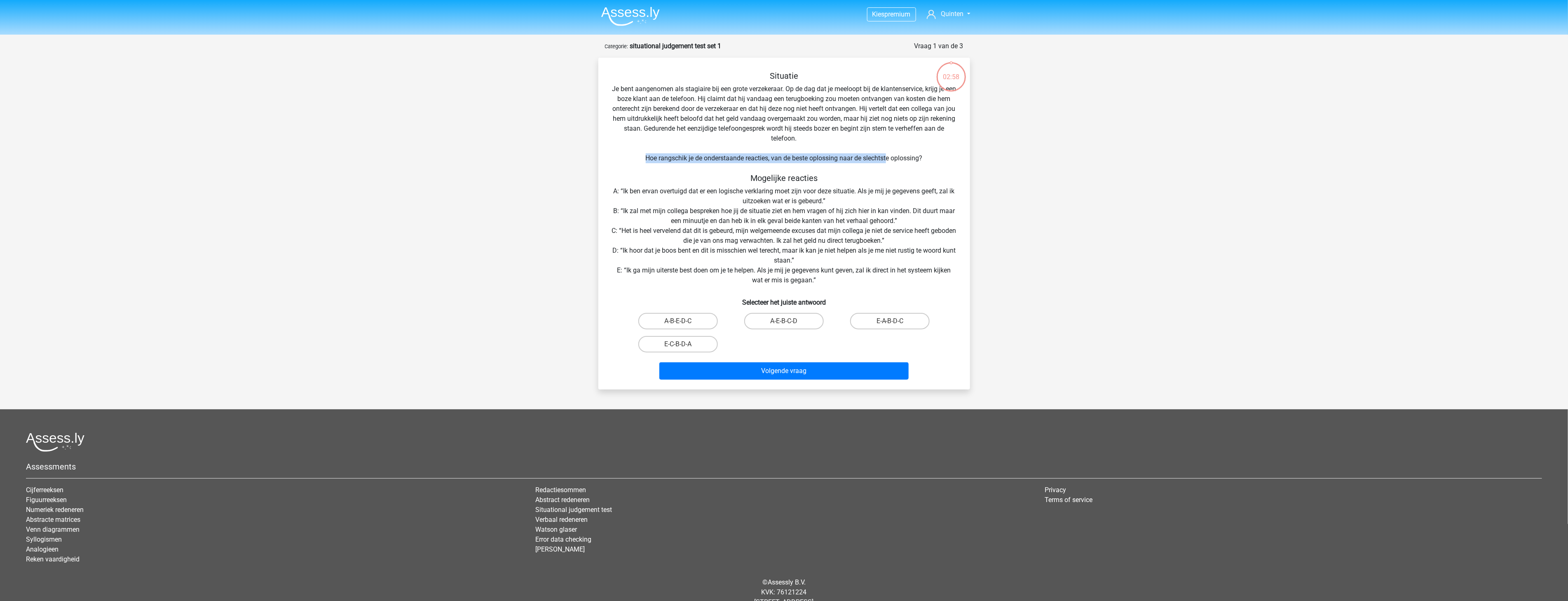
drag, startPoint x: 646, startPoint y: 158, endPoint x: 888, endPoint y: 160, distance: 242.0
click at [888, 160] on div "Situatie Je bent aangenomen als stagiaire bij een grote verzekeraar. Op de dag …" at bounding box center [784, 226] width 365 height 312
click at [871, 184] on div "Situatie Je bent aangenomen als stagiaire bij een grote verzekeraar. Op de dag …" at bounding box center [784, 226] width 365 height 312
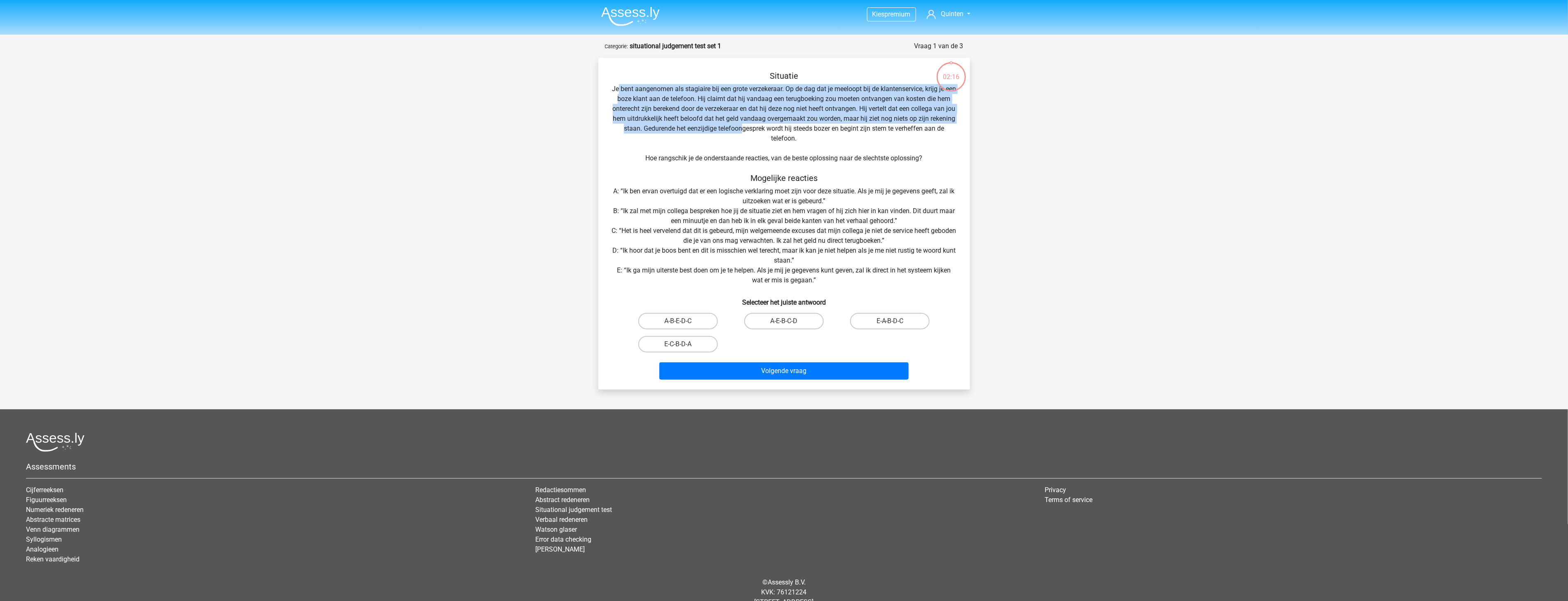
drag, startPoint x: 623, startPoint y: 92, endPoint x: 765, endPoint y: 129, distance: 146.7
click at [764, 129] on div "Situatie Je bent aangenomen als stagiaire bij een grote verzekeraar. Op de dag …" at bounding box center [784, 226] width 365 height 312
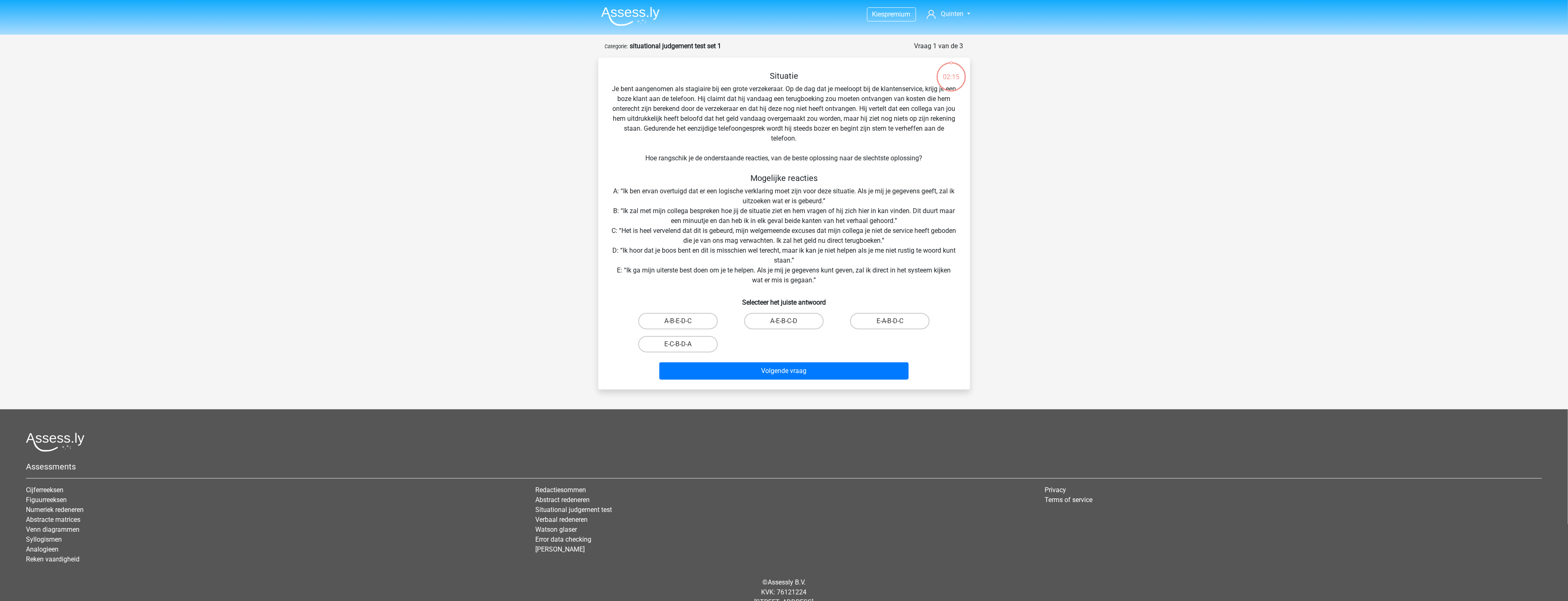
click at [338, 78] on div "Kies premium [GEOGRAPHIC_DATA] [EMAIL_ADDRESS][DOMAIN_NAME]" at bounding box center [784, 313] width 1568 height 627
